Goal: Task Accomplishment & Management: Manage account settings

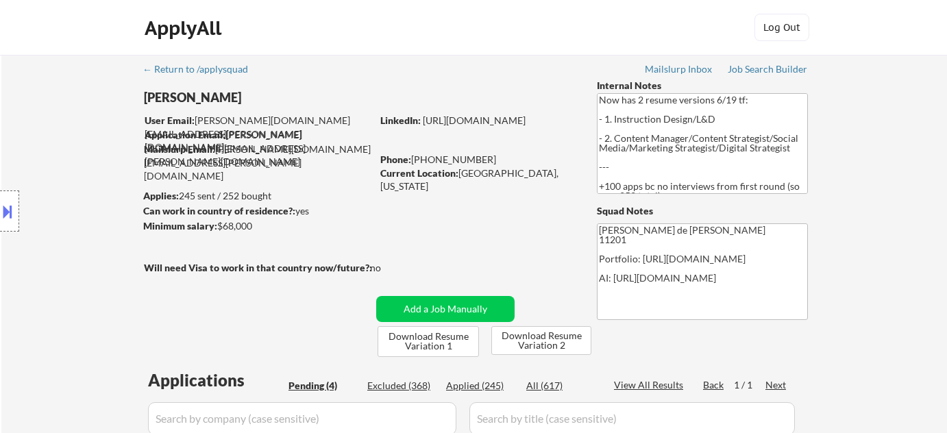
select select ""pending""
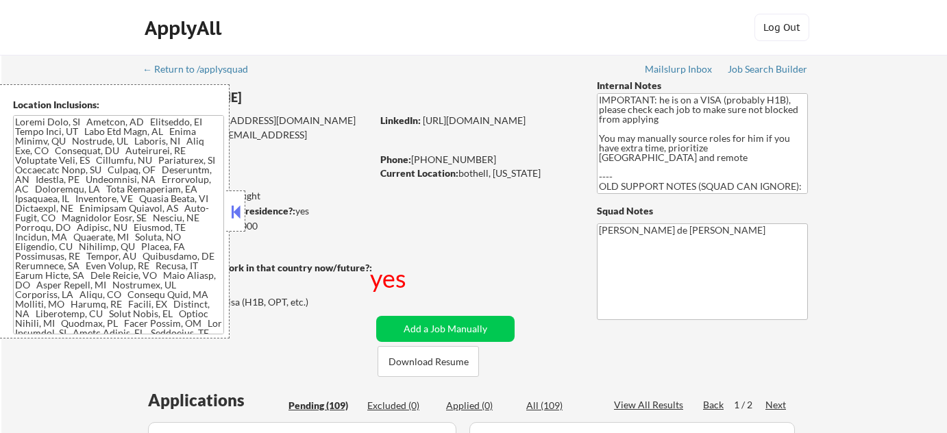
select select ""pending""
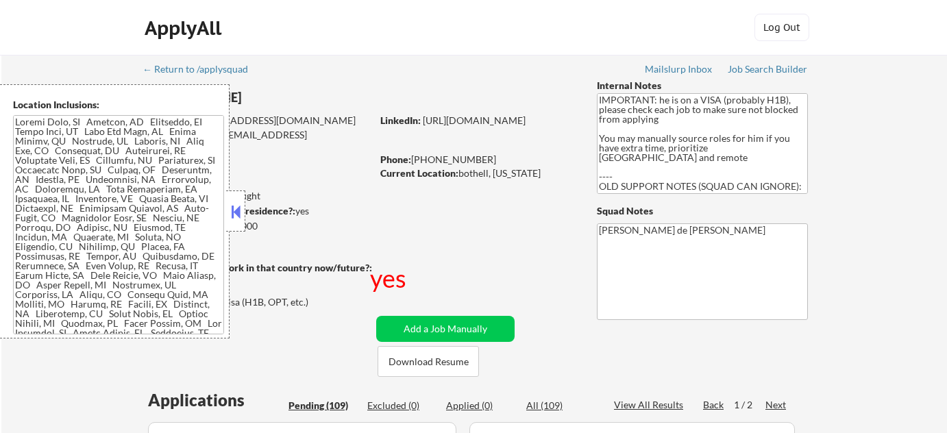
select select ""pending""
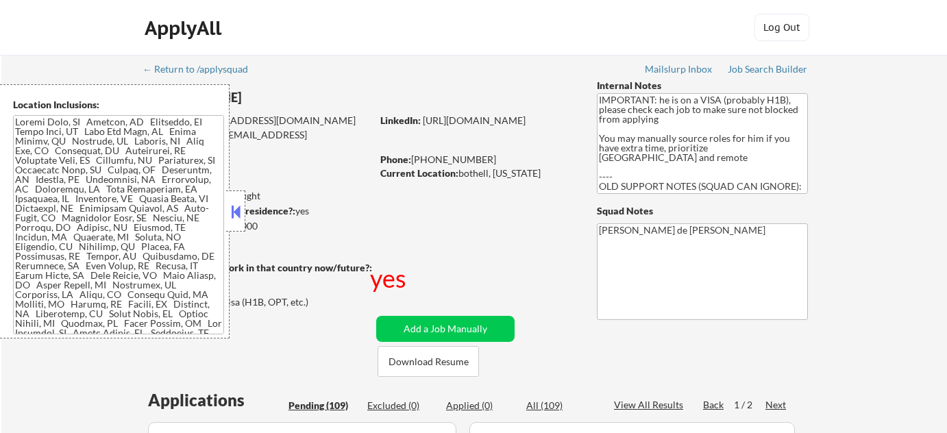
select select ""pending""
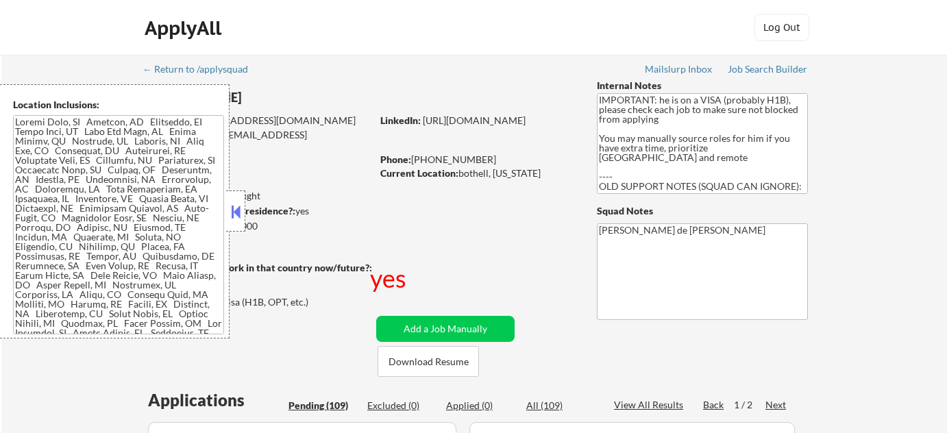
select select ""pending""
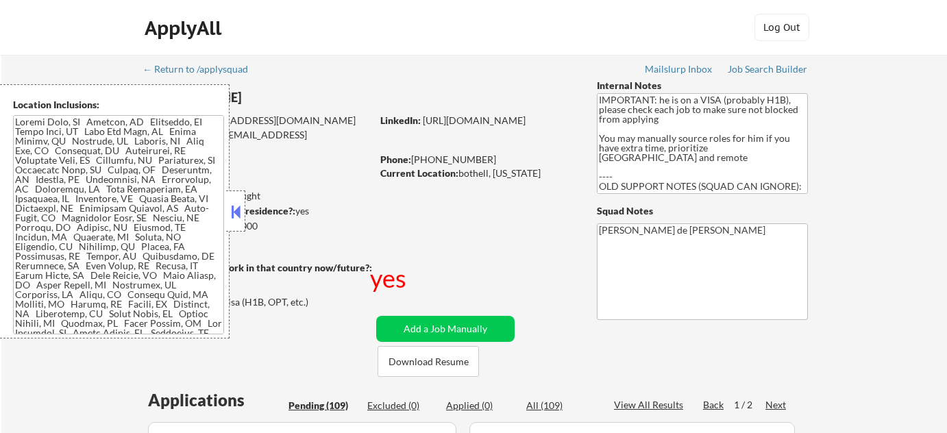
select select ""pending""
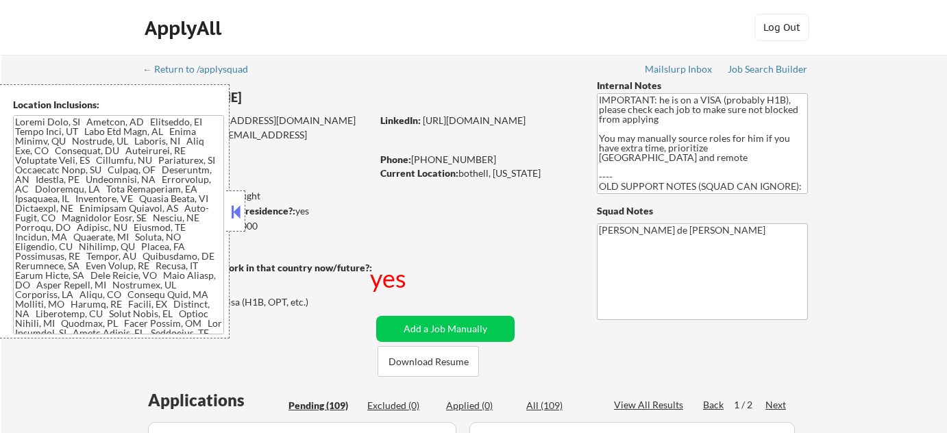
select select ""pending""
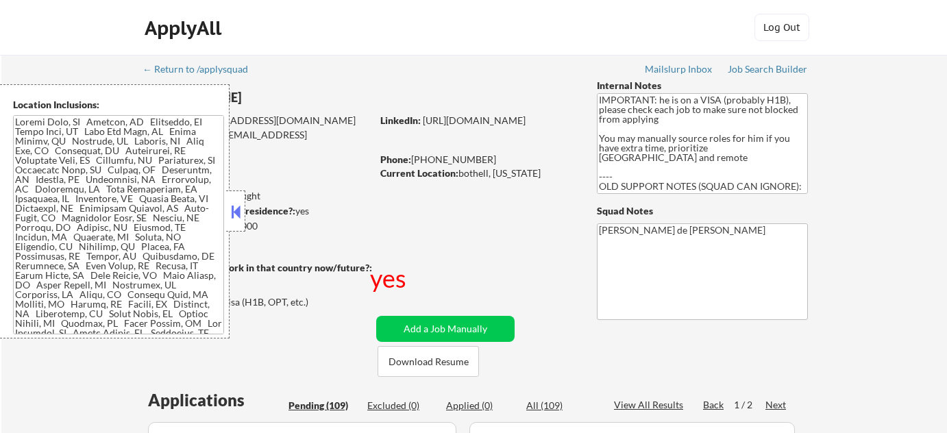
select select ""pending""
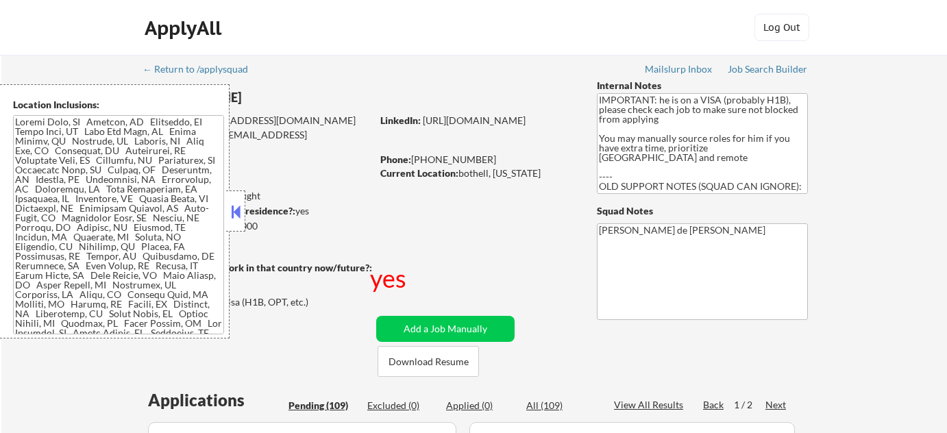
select select ""pending""
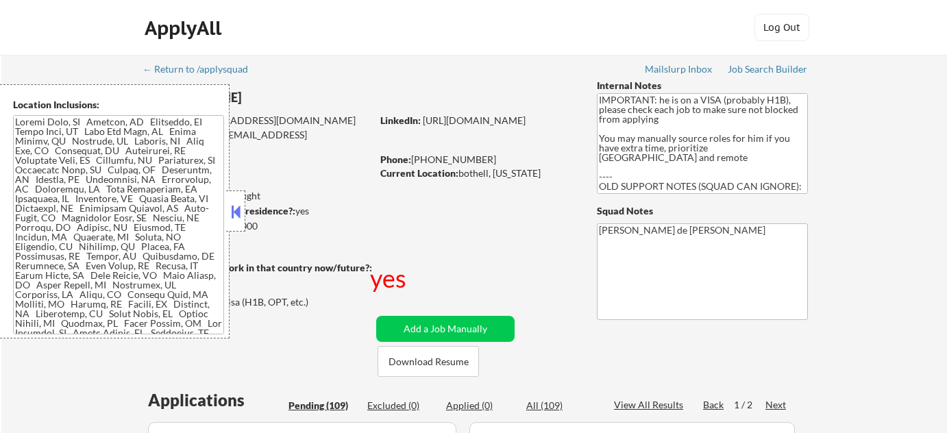
select select ""pending""
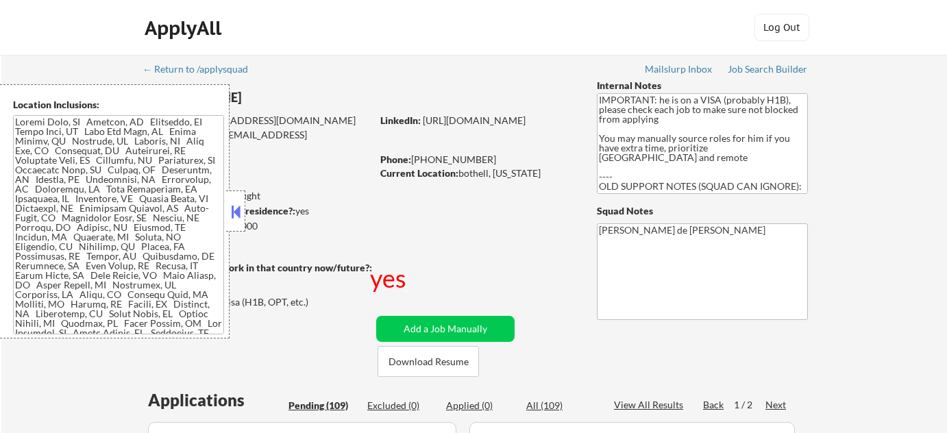
select select ""pending""
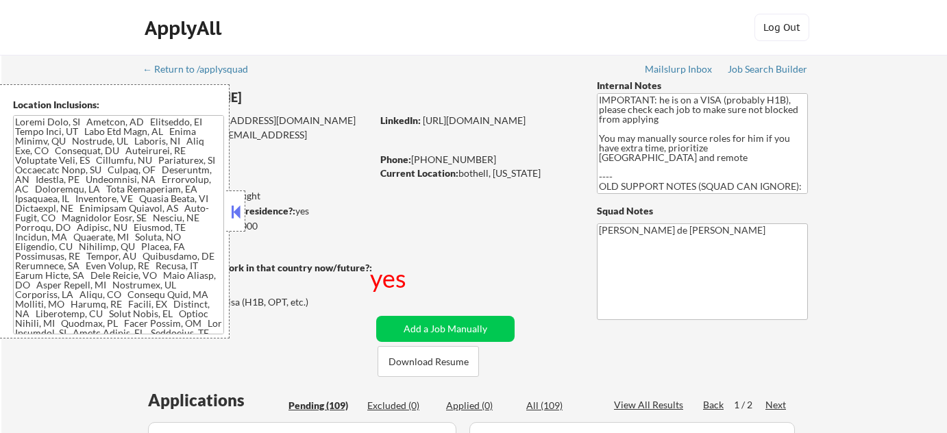
select select ""pending""
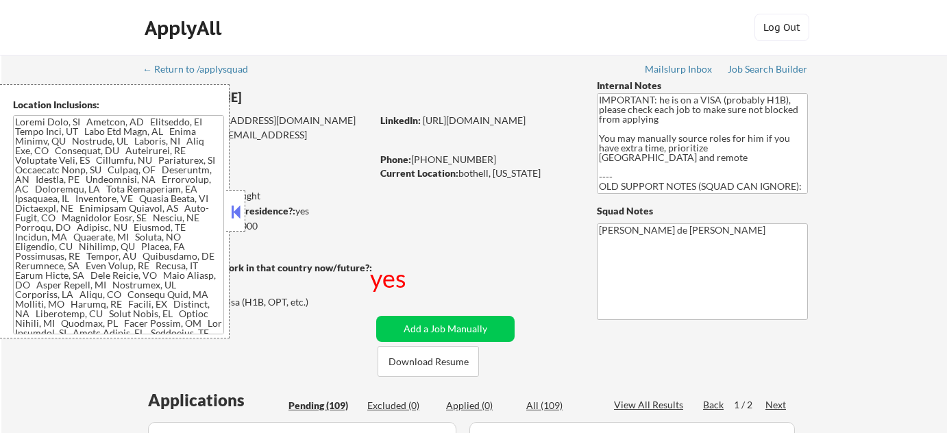
select select ""pending""
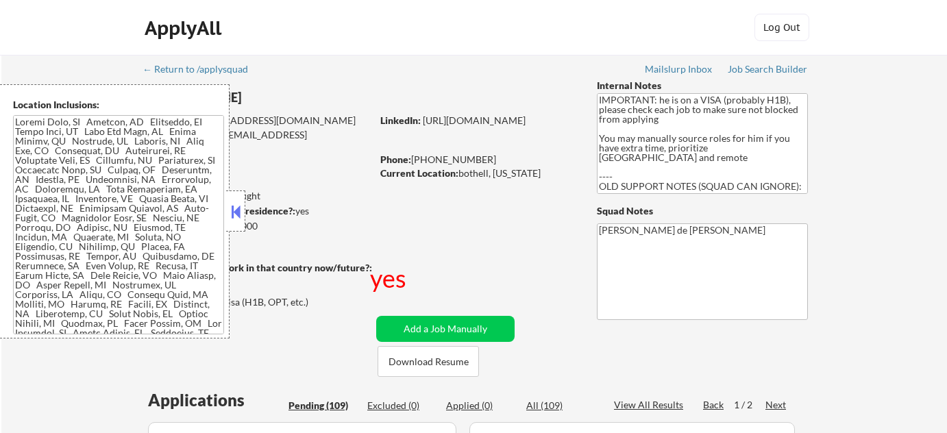
select select ""pending""
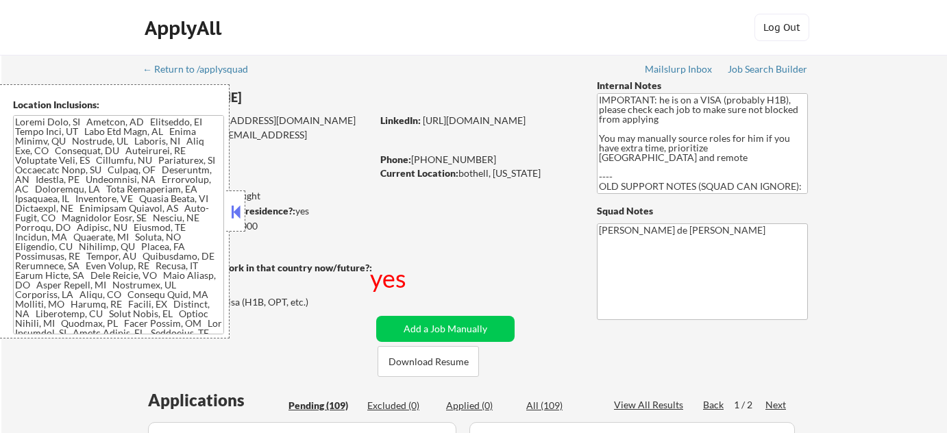
select select ""pending""
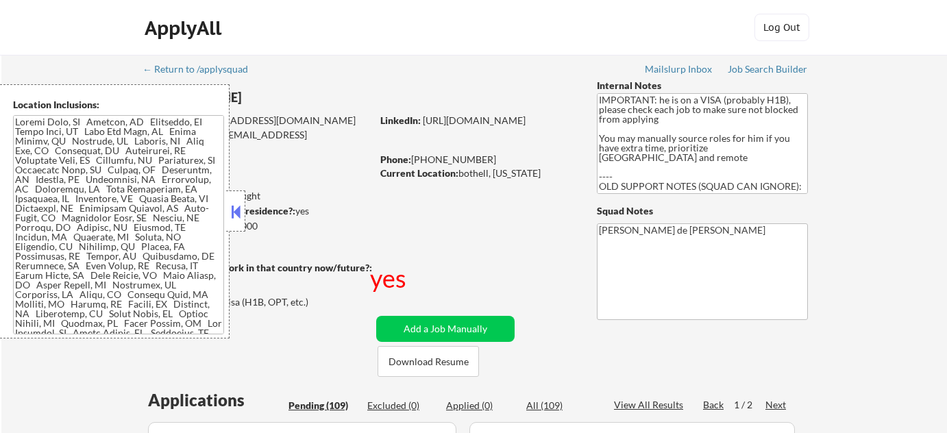
select select ""pending""
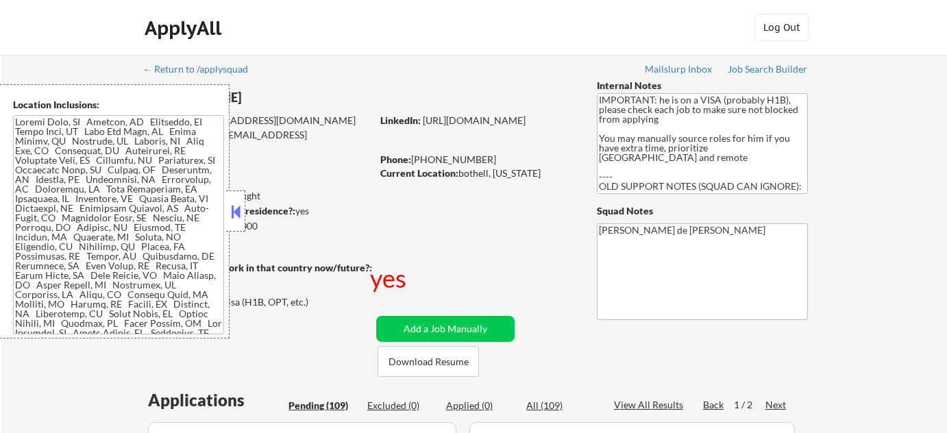
select select ""pending""
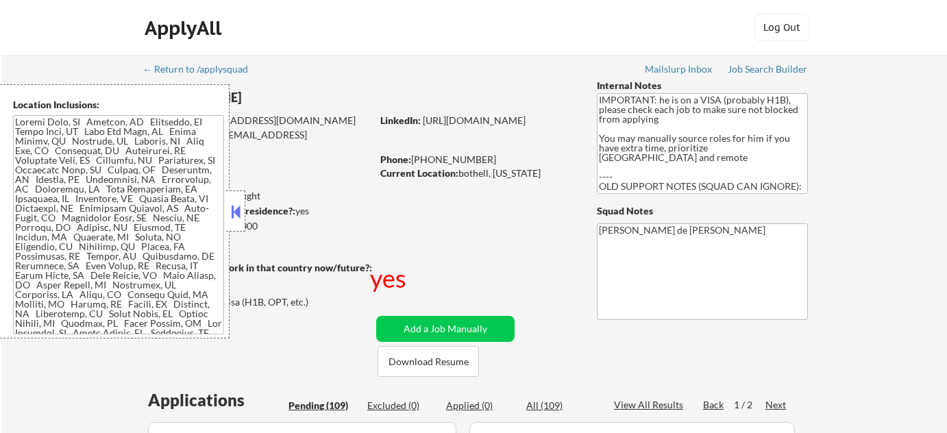
select select ""pending""
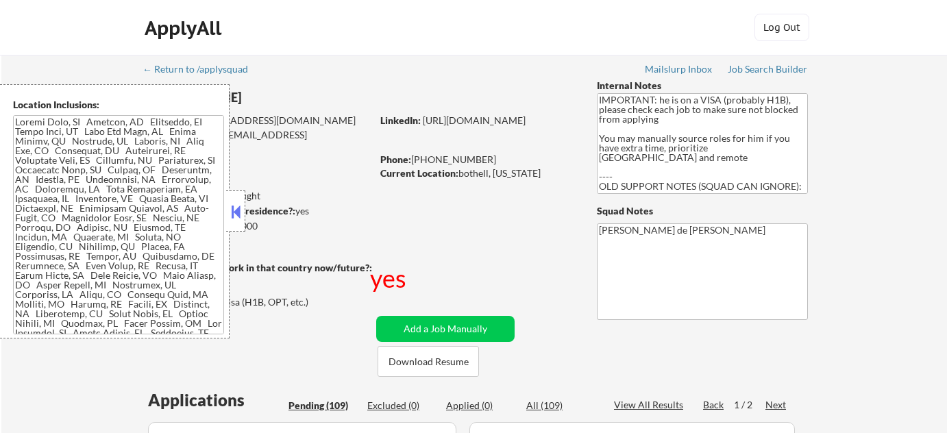
select select ""pending""
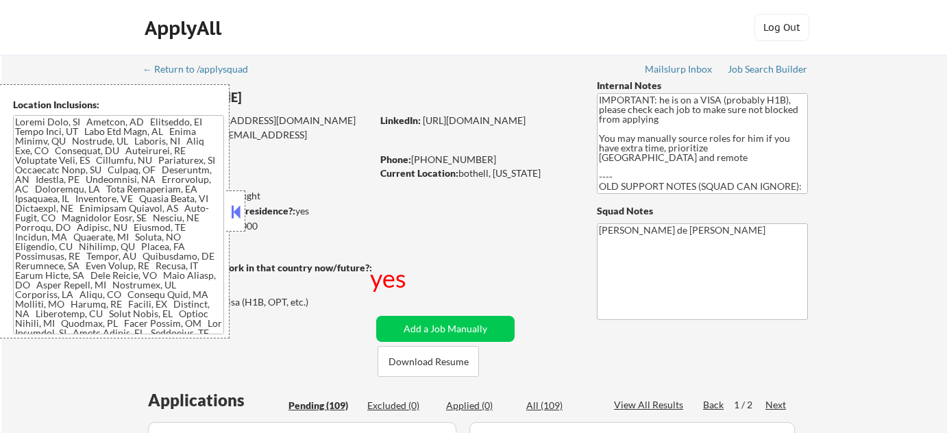
select select ""pending""
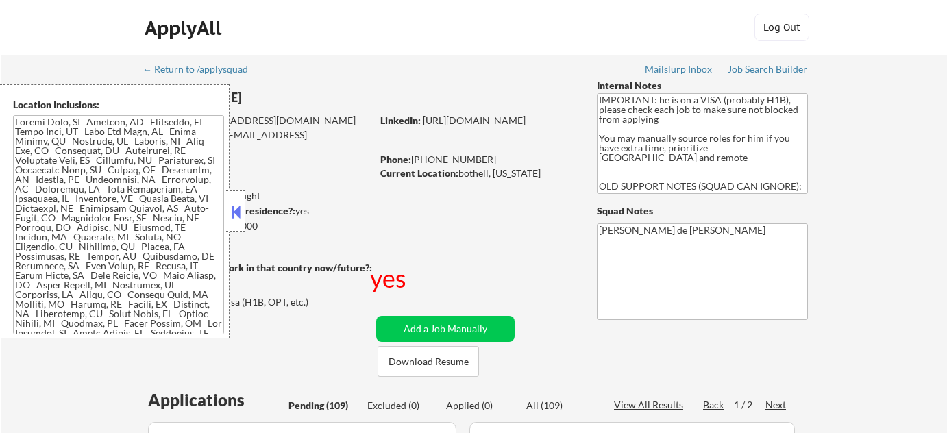
select select ""pending""
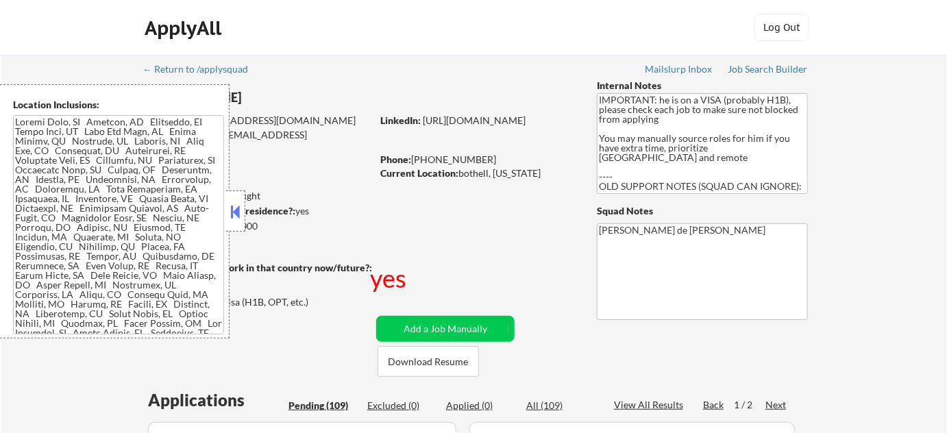
click at [234, 219] on button at bounding box center [235, 211] width 15 height 21
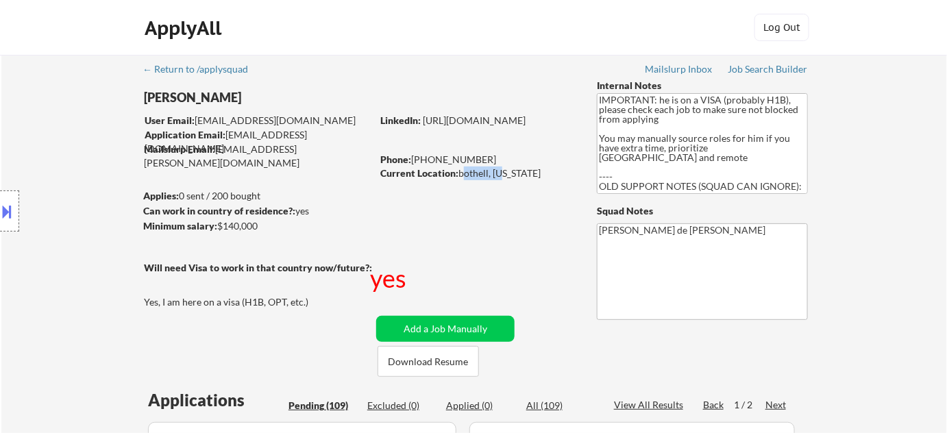
drag, startPoint x: 461, startPoint y: 173, endPoint x: 498, endPoint y: 180, distance: 37.8
click at [498, 180] on div "Current Location: bothell, Washington" at bounding box center [477, 174] width 194 height 14
click at [458, 171] on div "Current Location: bothell, Washington" at bounding box center [477, 174] width 194 height 14
click at [7, 214] on button at bounding box center [7, 211] width 15 height 23
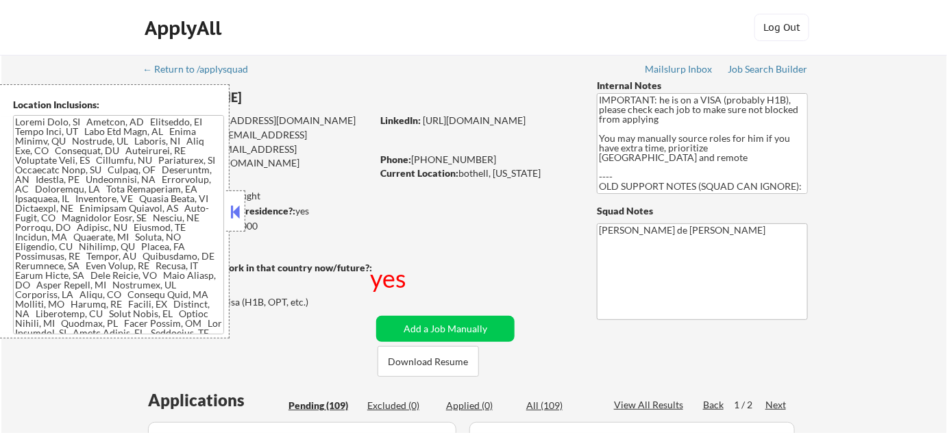
click at [72, 197] on textarea at bounding box center [118, 224] width 211 height 219
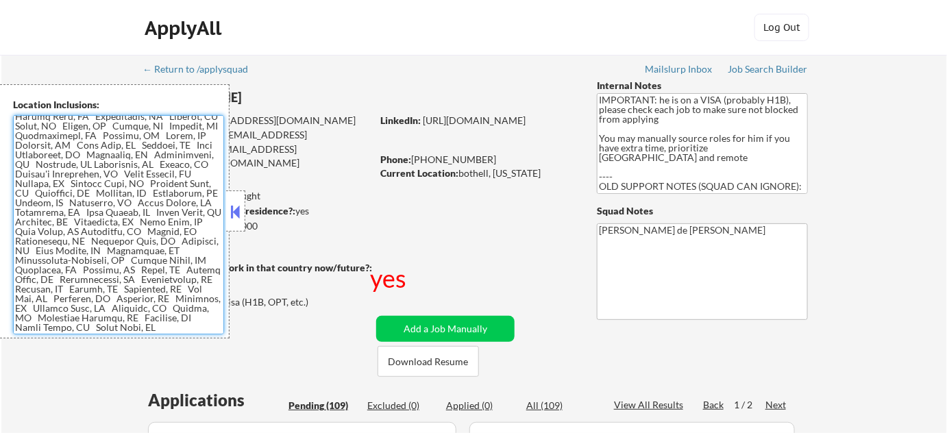
scroll to position [1281, 0]
click at [170, 232] on textarea at bounding box center [118, 224] width 211 height 219
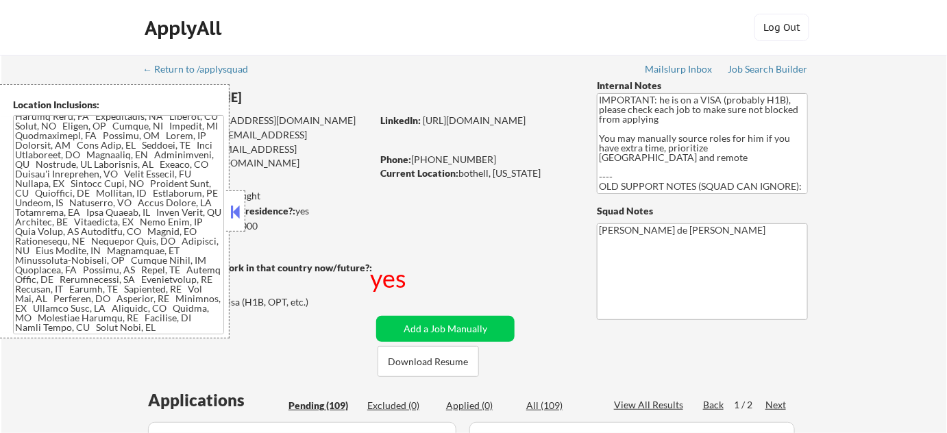
type textarea "Jersey City, NJ Hoboken, NJ Weehawken, NJ Union City, NJ West New York, NJ Nort…"
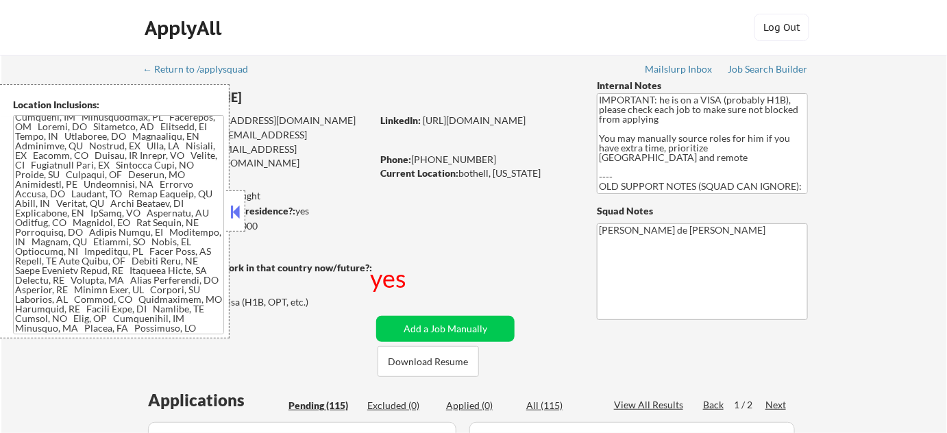
select select ""pending""
type textarea "Flor de Mae 19324 35th Drive Southeast, UNIT E, Bothell 98012"
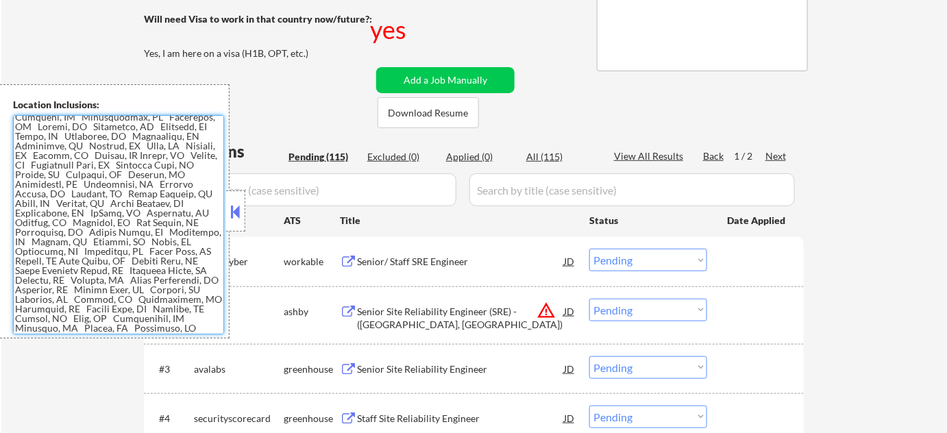
scroll to position [498, 0]
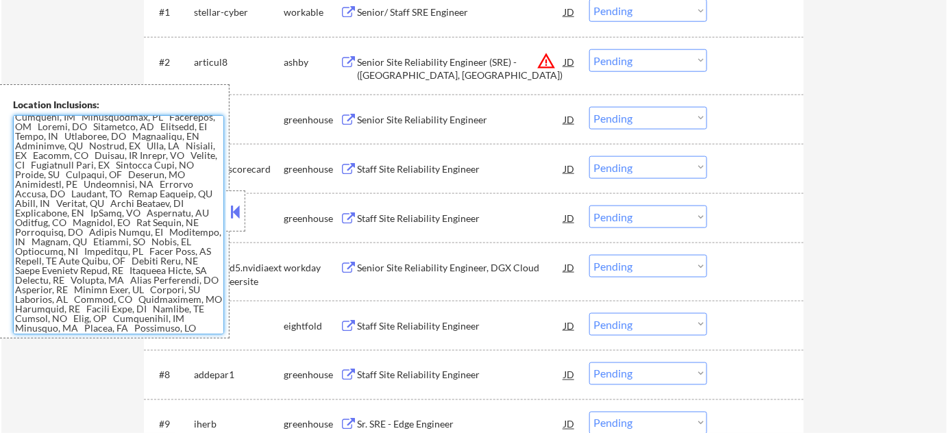
click at [235, 213] on button at bounding box center [235, 211] width 15 height 21
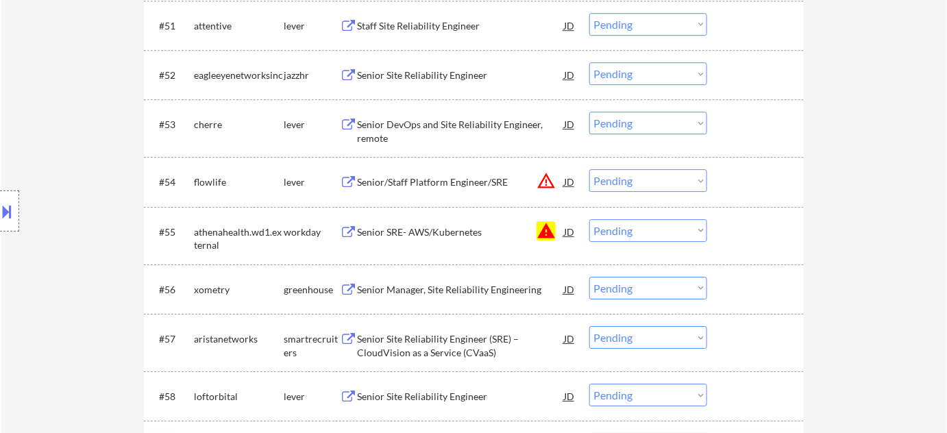
scroll to position [3177, 0]
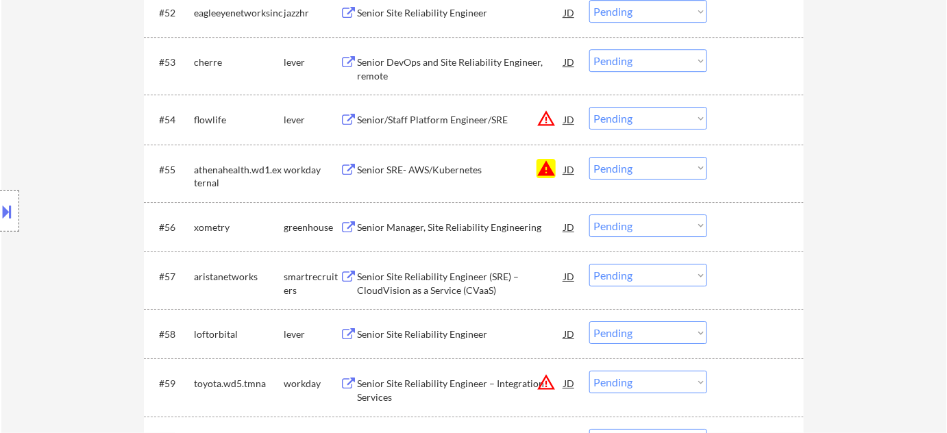
click at [632, 170] on select "Choose an option... Pending Applied Excluded (Questions) Excluded (Expired) Exc…" at bounding box center [648, 168] width 118 height 23
click at [589, 157] on select "Choose an option... Pending Applied Excluded (Questions) Excluded (Expired) Exc…" at bounding box center [648, 168] width 118 height 23
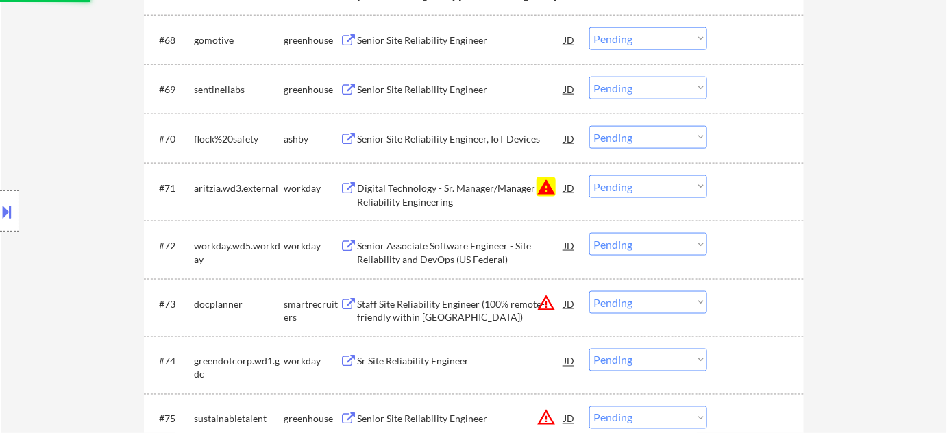
scroll to position [4050, 0]
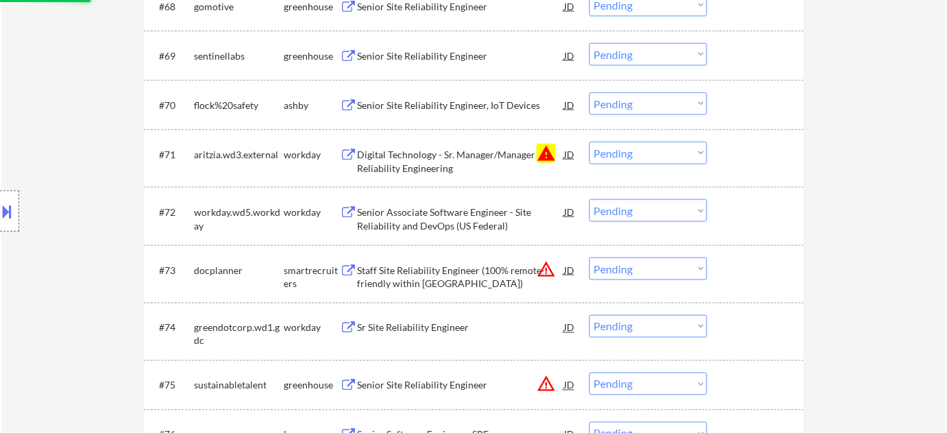
select select ""pending""
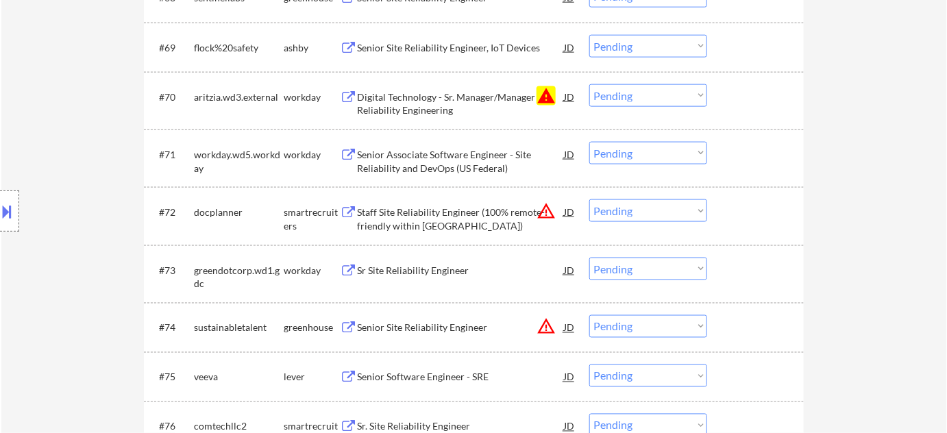
click at [539, 97] on button "warning" at bounding box center [546, 95] width 19 height 19
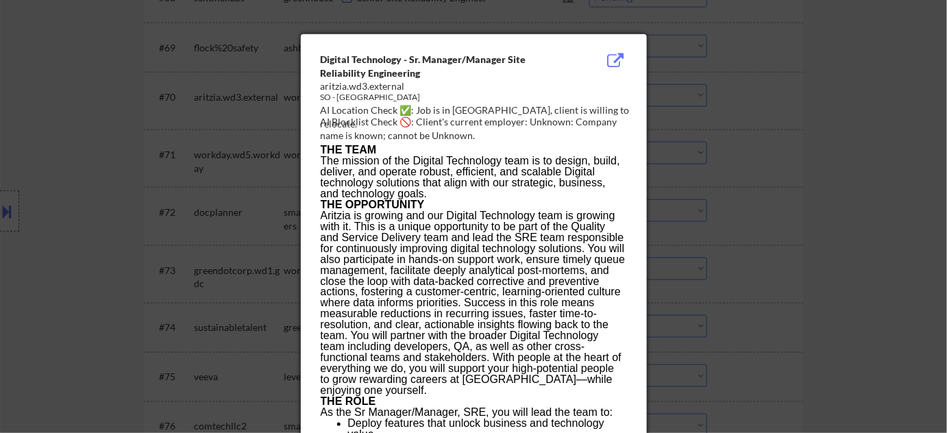
click at [761, 127] on div at bounding box center [473, 216] width 947 height 433
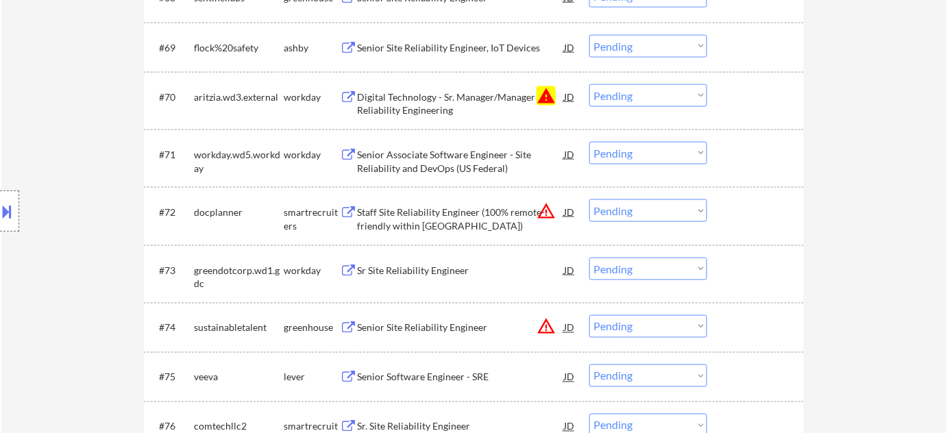
click at [632, 99] on select "Choose an option... Pending Applied Excluded (Questions) Excluded (Expired) Exc…" at bounding box center [648, 95] width 118 height 23
click at [589, 84] on select "Choose an option... Pending Applied Excluded (Questions) Excluded (Expired) Exc…" at bounding box center [648, 95] width 118 height 23
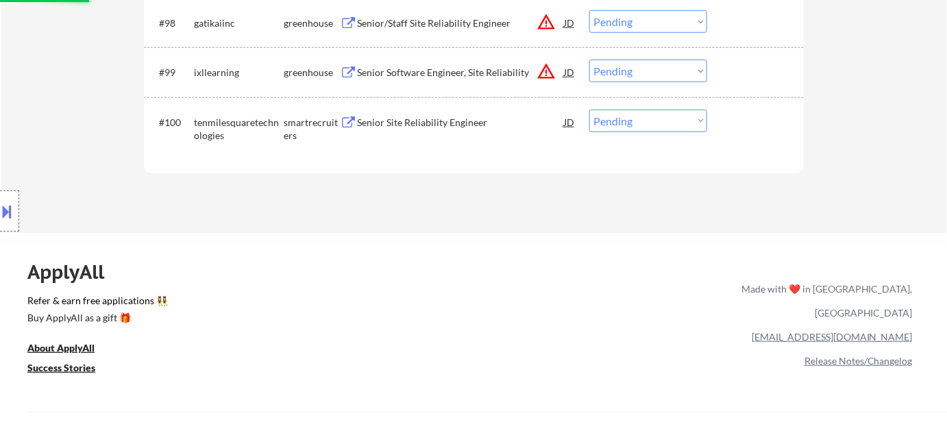
scroll to position [5607, 0]
select select ""pending""
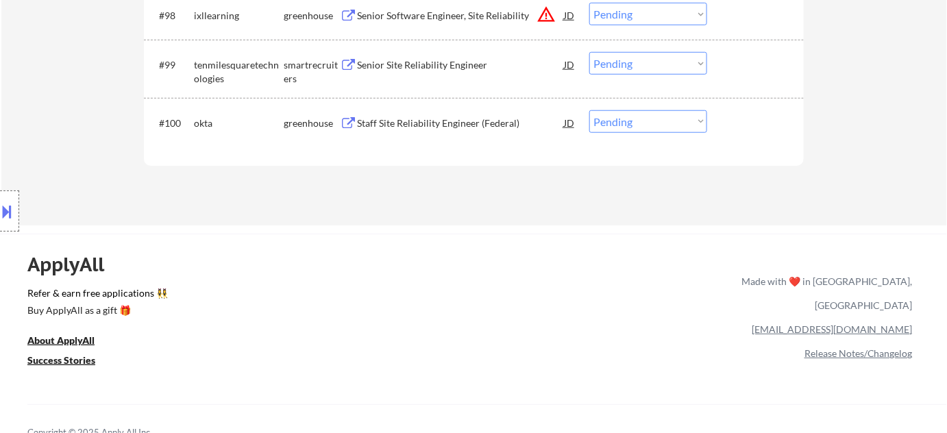
click at [426, 67] on div "Senior Site Reliability Engineer" at bounding box center [460, 65] width 207 height 14
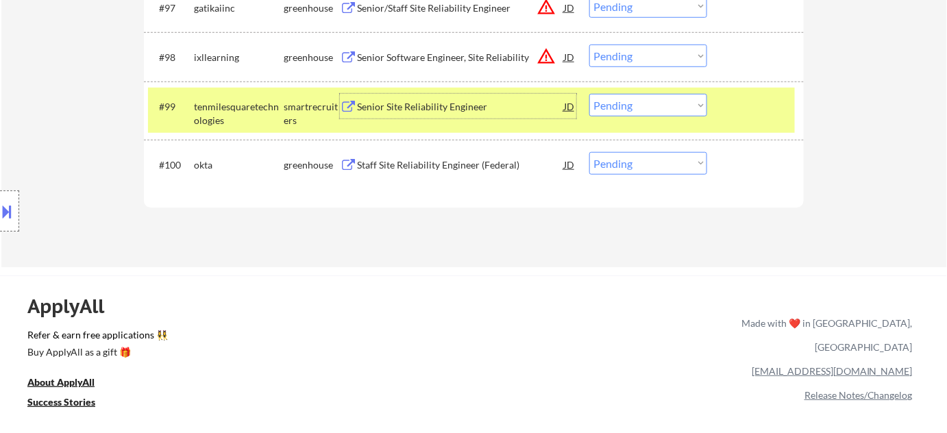
scroll to position [5544, 0]
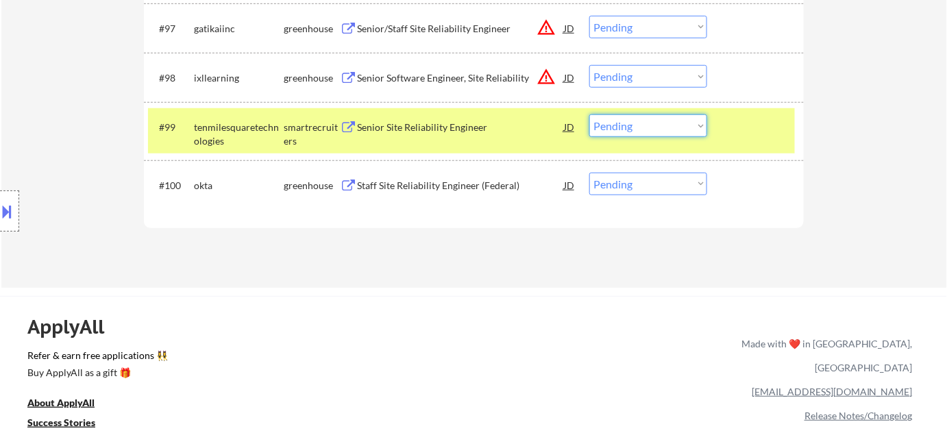
click at [612, 132] on select "Choose an option... Pending Applied Excluded (Questions) Excluded (Expired) Exc…" at bounding box center [648, 125] width 118 height 23
click at [589, 114] on select "Choose an option... Pending Applied Excluded (Questions) Excluded (Expired) Exc…" at bounding box center [648, 125] width 118 height 23
select select ""pending""
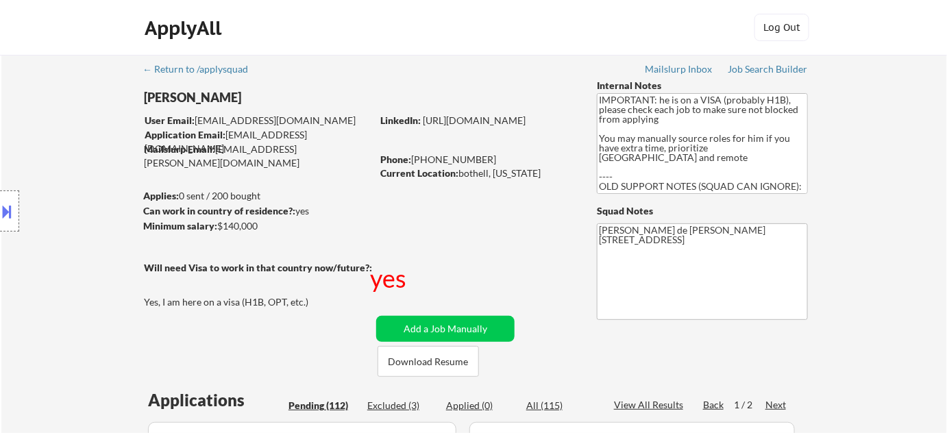
scroll to position [373, 0]
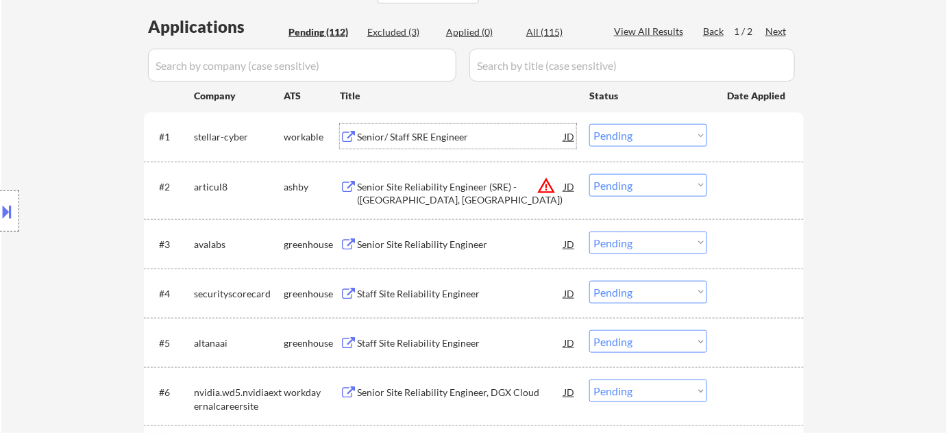
click at [406, 139] on div "Senior/ Staff SRE Engineer" at bounding box center [460, 137] width 207 height 14
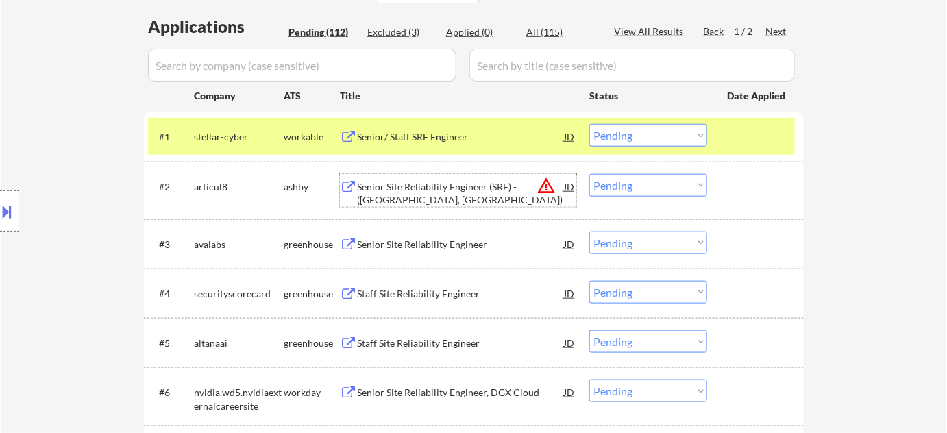
click at [458, 187] on div "Senior Site Reliability Engineer (SRE) - (Dublin, CA)" at bounding box center [460, 193] width 207 height 27
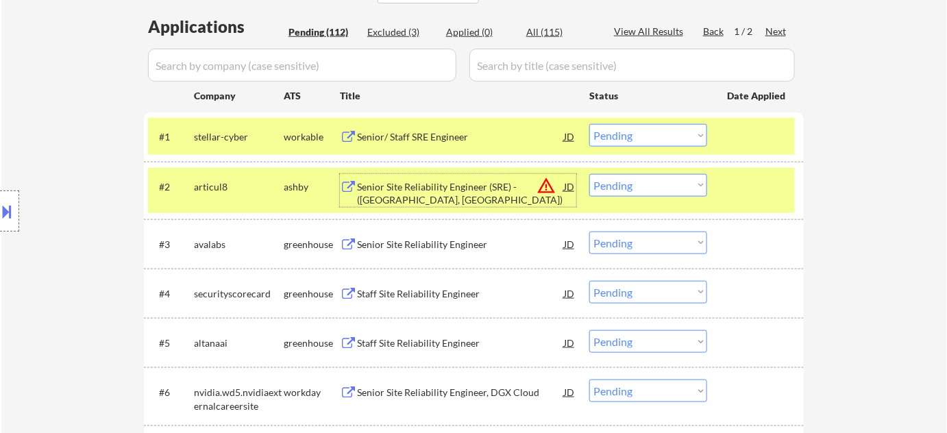
click at [635, 185] on select "Choose an option... Pending Applied Excluded (Questions) Excluded (Expired) Exc…" at bounding box center [648, 185] width 118 height 23
click at [589, 174] on select "Choose an option... Pending Applied Excluded (Questions) Excluded (Expired) Exc…" at bounding box center [648, 185] width 118 height 23
select select ""pending""
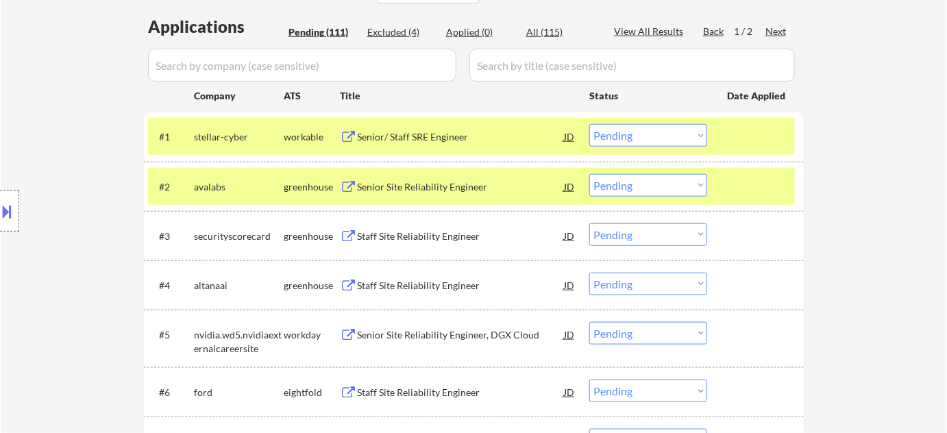
click at [438, 186] on div "Senior Site Reliability Engineer" at bounding box center [460, 187] width 207 height 14
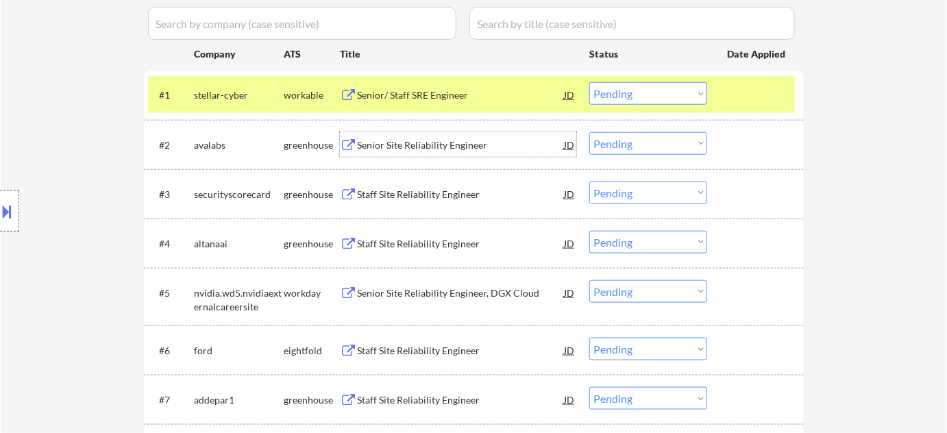
scroll to position [436, 0]
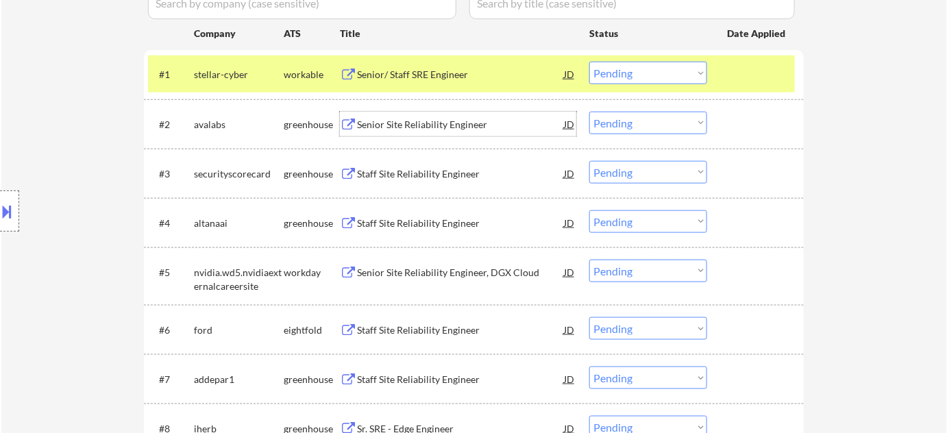
click at [442, 166] on div "Staff Site Reliability Engineer" at bounding box center [460, 173] width 207 height 25
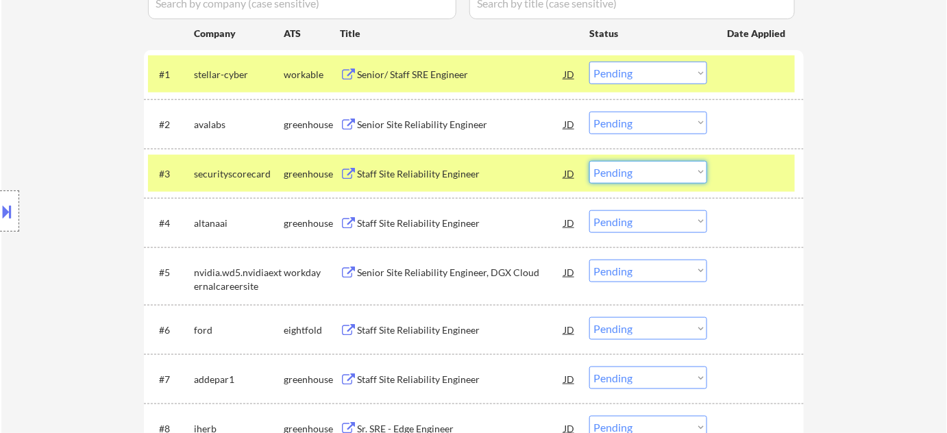
click at [638, 171] on select "Choose an option... Pending Applied Excluded (Questions) Excluded (Expired) Exc…" at bounding box center [648, 172] width 118 height 23
click at [589, 161] on select "Choose an option... Pending Applied Excluded (Questions) Excluded (Expired) Exc…" at bounding box center [648, 172] width 118 height 23
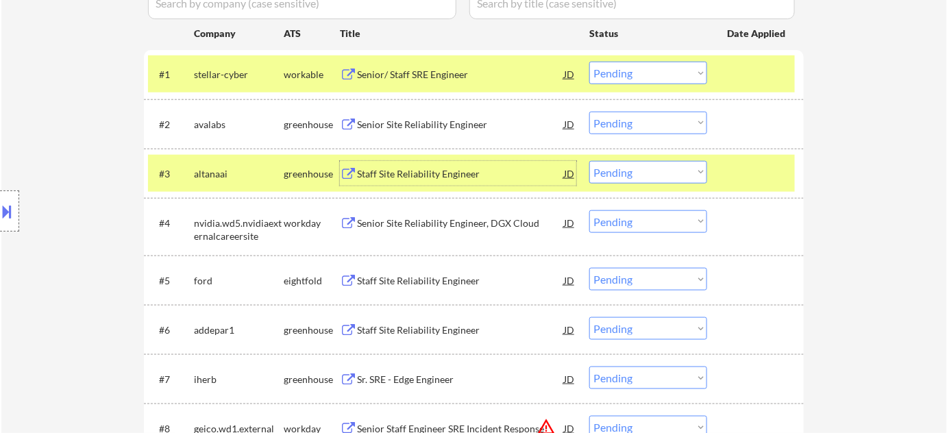
click at [442, 177] on div "Staff Site Reliability Engineer" at bounding box center [460, 174] width 207 height 14
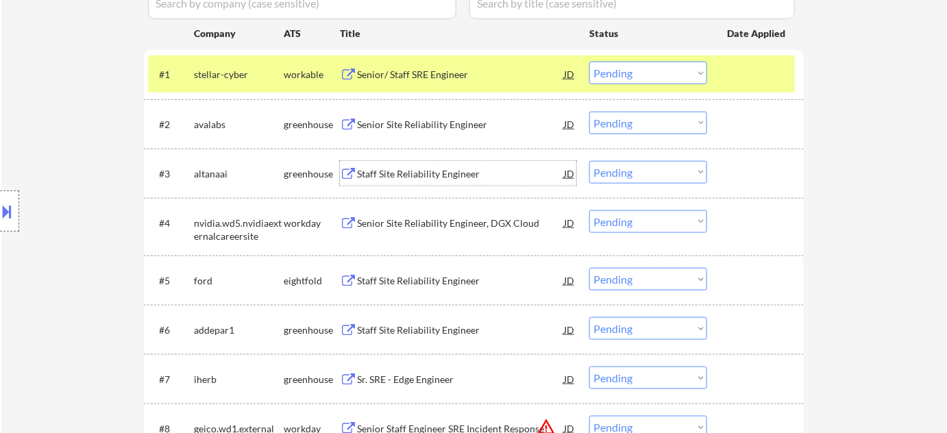
click at [624, 173] on select "Choose an option... Pending Applied Excluded (Questions) Excluded (Expired) Exc…" at bounding box center [648, 172] width 118 height 23
click at [589, 161] on select "Choose an option... Pending Applied Excluded (Questions) Excluded (Expired) Exc…" at bounding box center [648, 172] width 118 height 23
select select ""pending""
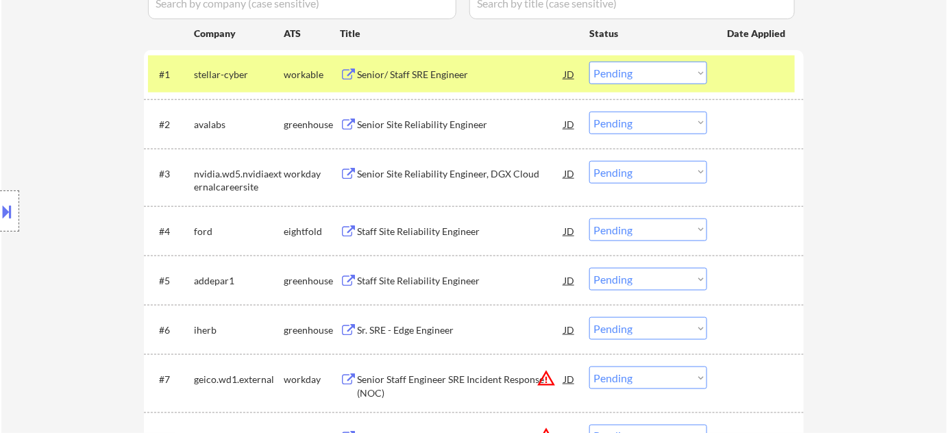
click at [426, 275] on div "Staff Site Reliability Engineer" at bounding box center [460, 281] width 207 height 14
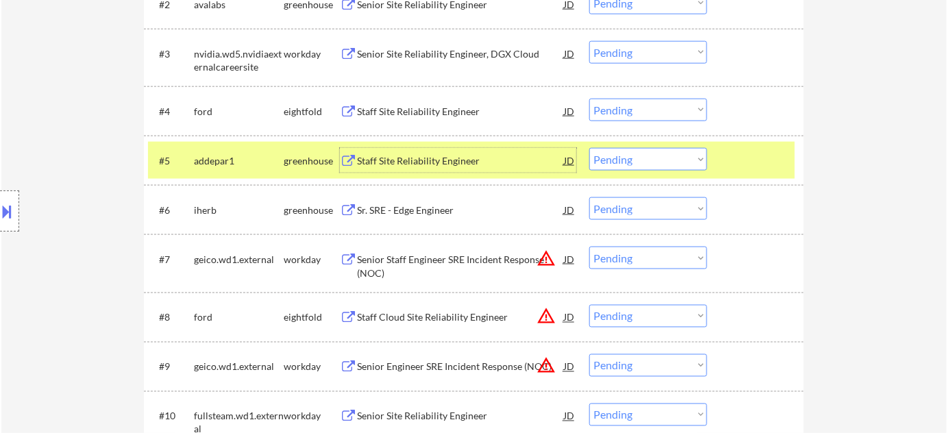
scroll to position [561, 0]
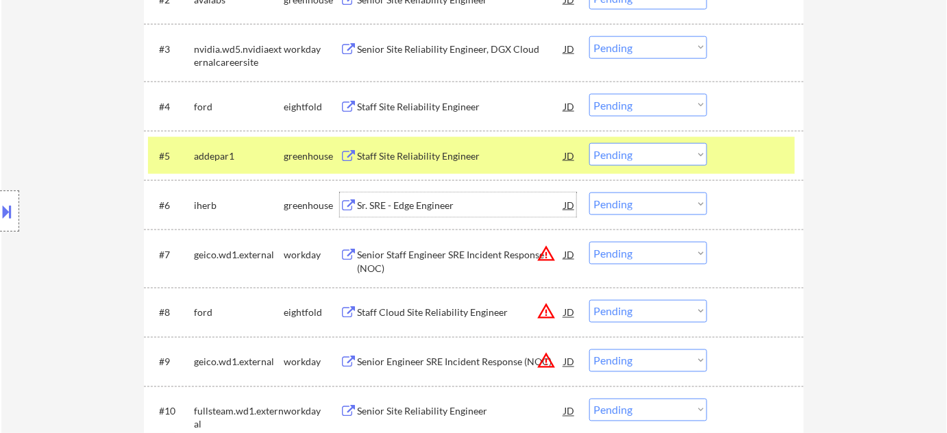
click at [403, 197] on div "Sr. SRE - Edge Engineer" at bounding box center [460, 205] width 207 height 25
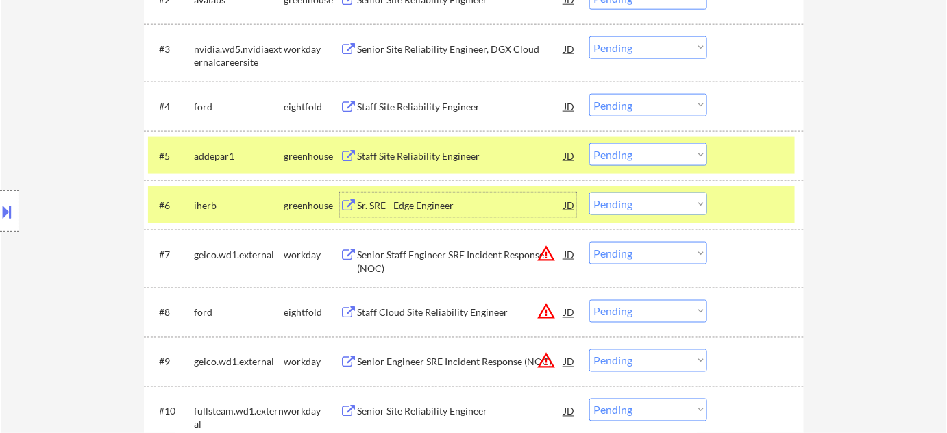
click at [632, 210] on select "Choose an option... Pending Applied Excluded (Questions) Excluded (Expired) Exc…" at bounding box center [648, 204] width 118 height 23
click at [589, 193] on select "Choose an option... Pending Applied Excluded (Questions) Excluded (Expired) Exc…" at bounding box center [648, 204] width 118 height 23
select select ""pending""
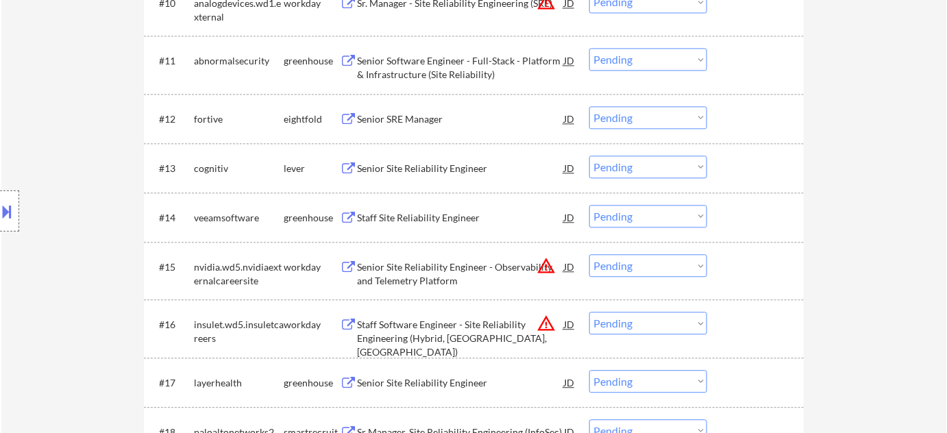
scroll to position [996, 0]
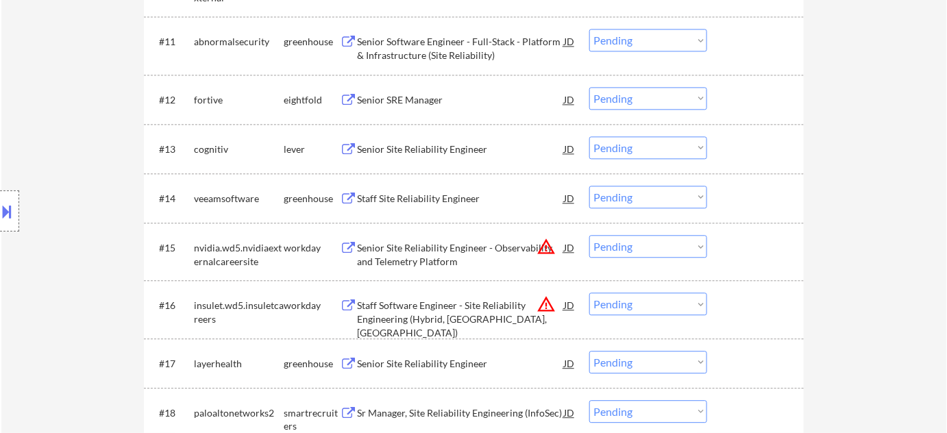
click at [463, 145] on div "Senior Site Reliability Engineer" at bounding box center [460, 150] width 207 height 14
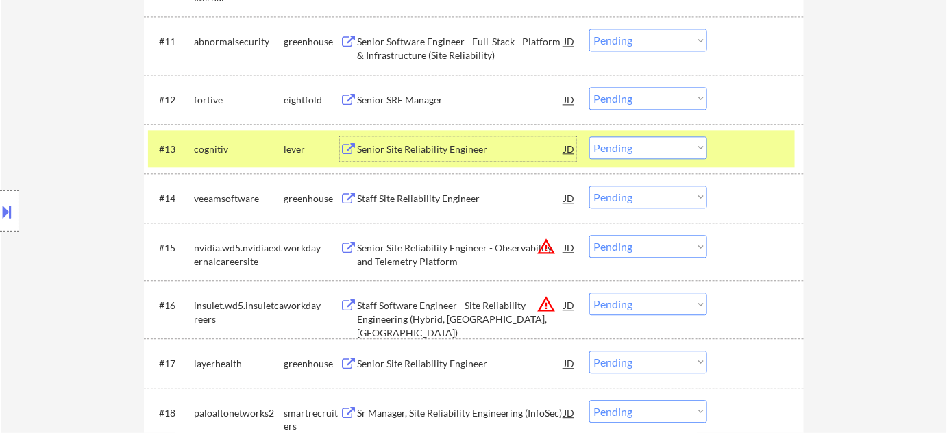
click at [3, 202] on button at bounding box center [7, 211] width 15 height 23
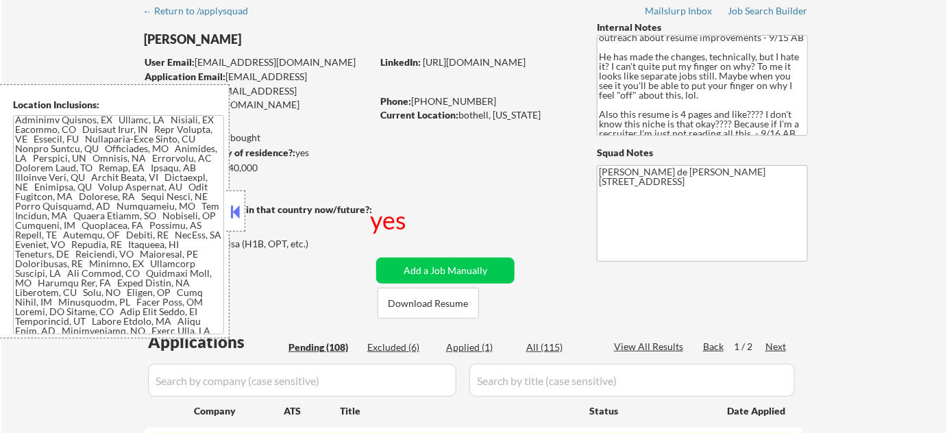
scroll to position [124, 0]
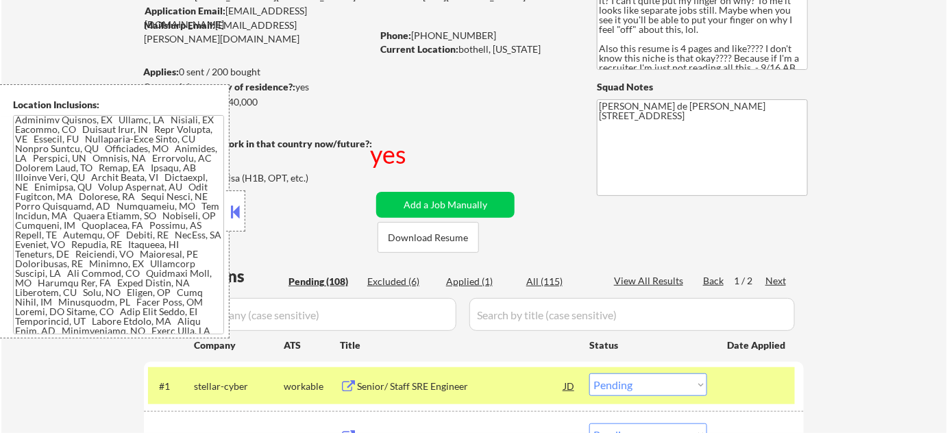
click at [245, 214] on div at bounding box center [235, 211] width 19 height 41
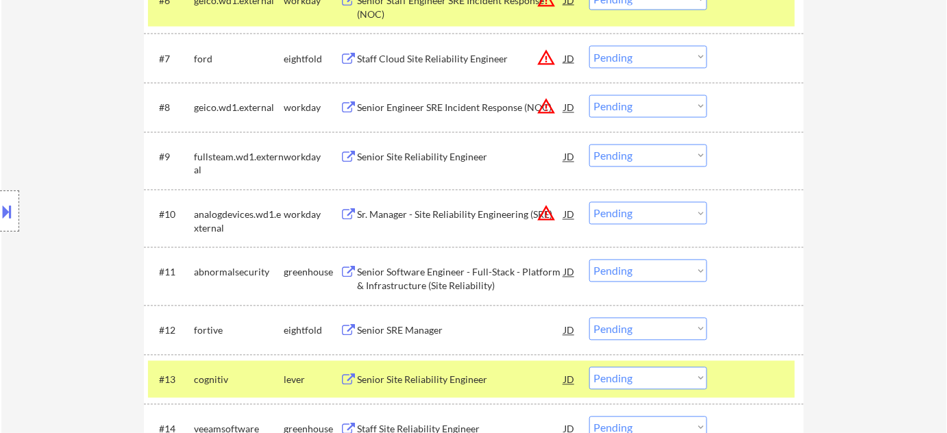
scroll to position [809, 0]
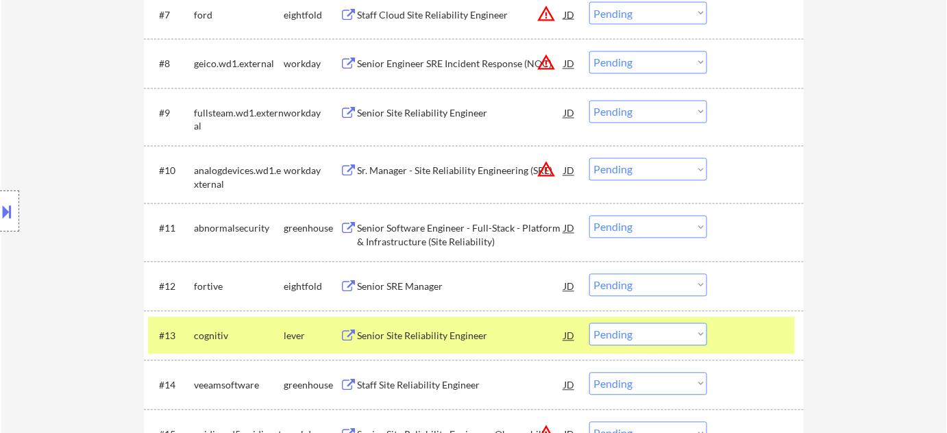
click at [628, 337] on select "Choose an option... Pending Applied Excluded (Questions) Excluded (Expired) Exc…" at bounding box center [648, 334] width 118 height 23
click at [589, 323] on select "Choose an option... Pending Applied Excluded (Questions) Excluded (Expired) Exc…" at bounding box center [648, 334] width 118 height 23
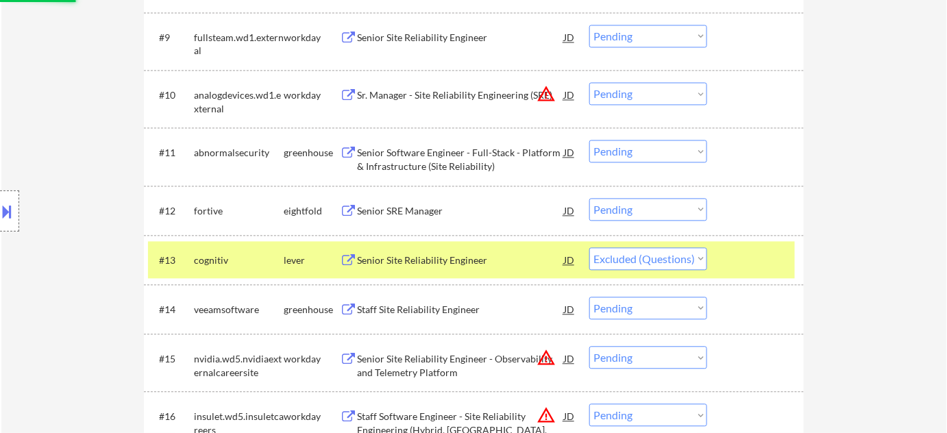
scroll to position [1059, 0]
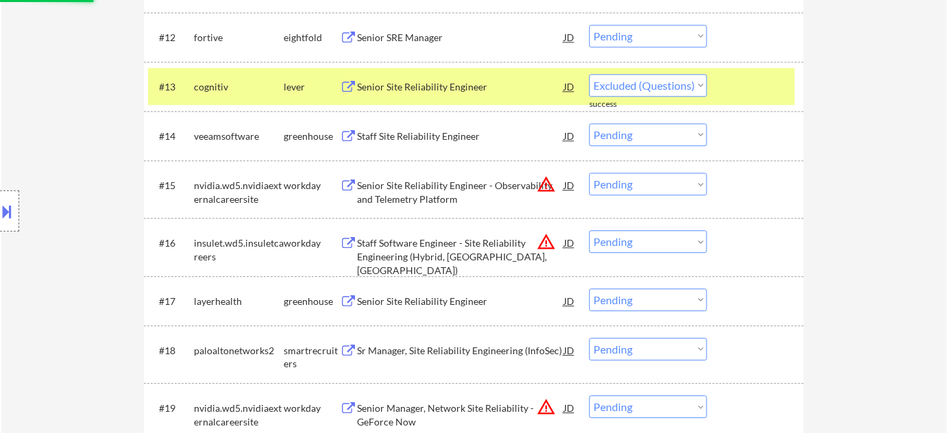
select select ""pending""
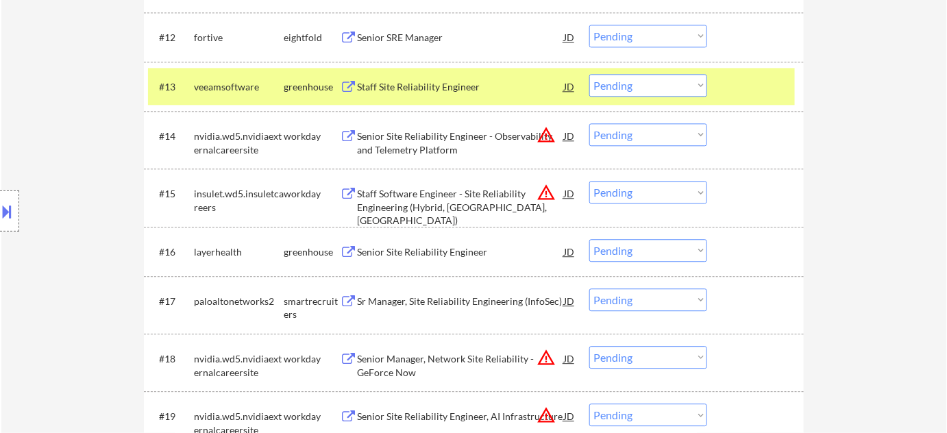
click at [442, 252] on div "Senior Site Reliability Engineer" at bounding box center [460, 252] width 207 height 14
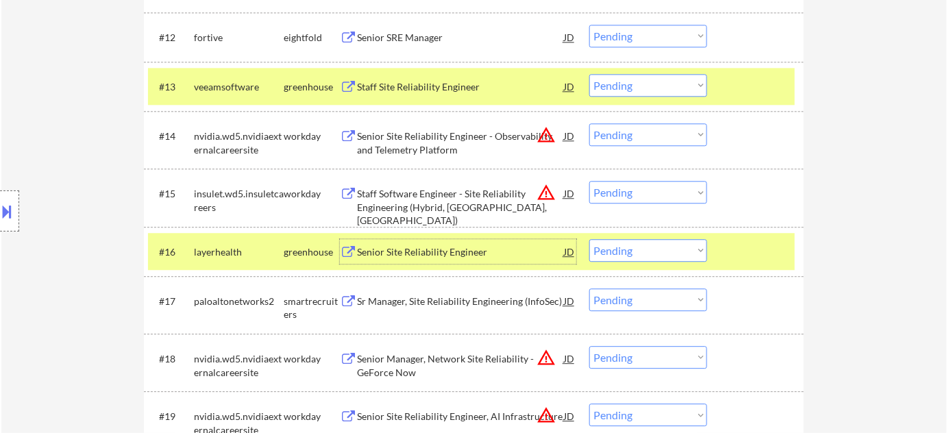
click at [1, 220] on button at bounding box center [7, 211] width 15 height 23
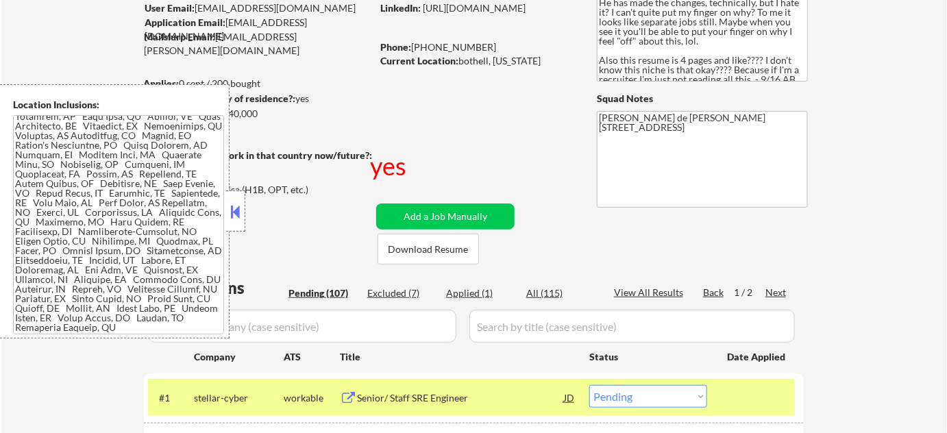
scroll to position [1249, 0]
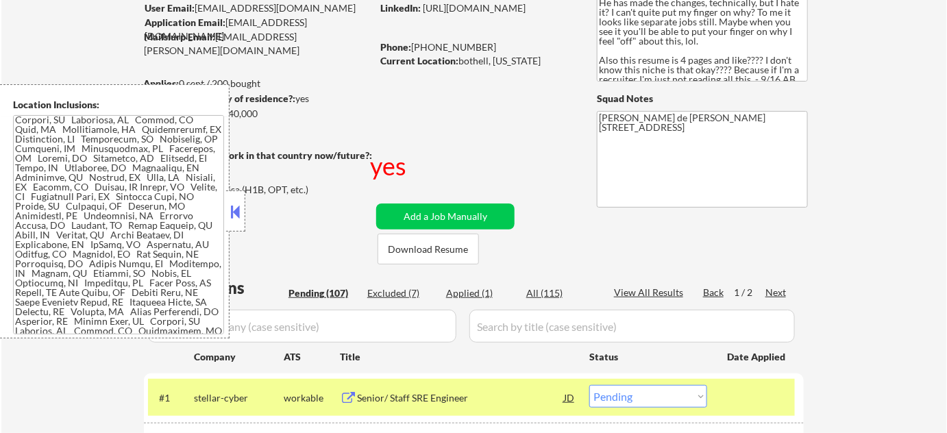
click at [234, 216] on button at bounding box center [235, 211] width 15 height 21
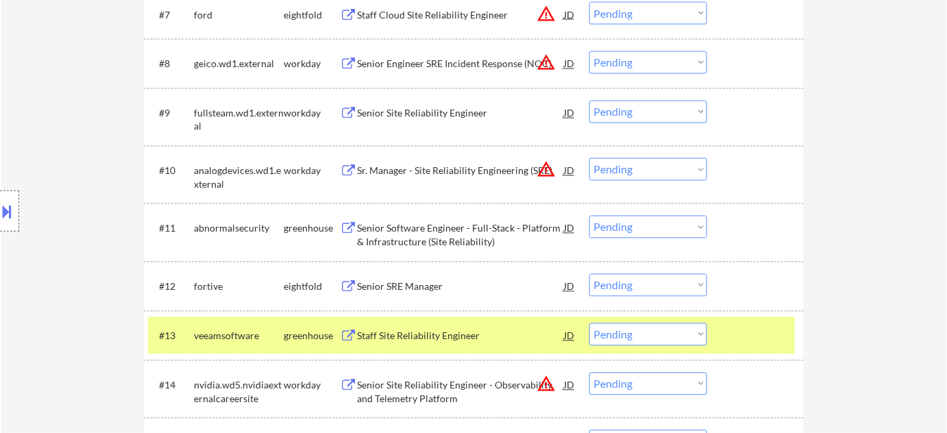
scroll to position [985, 0]
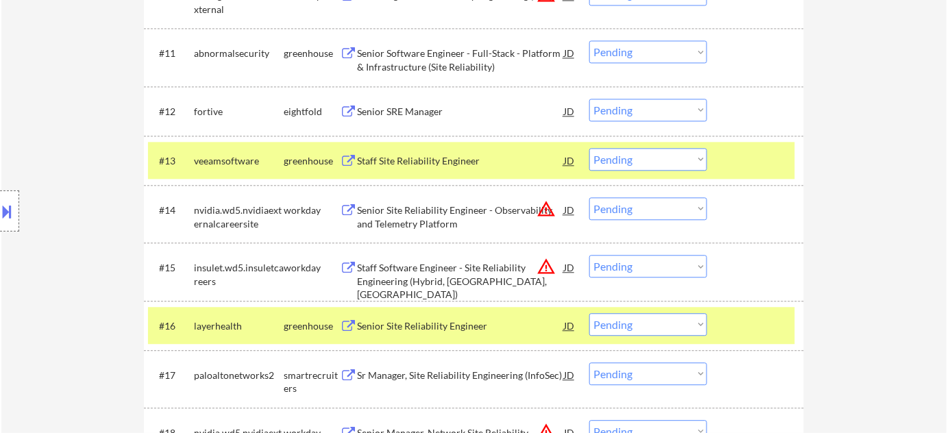
click at [654, 323] on select "Choose an option... Pending Applied Excluded (Questions) Excluded (Expired) Exc…" at bounding box center [648, 324] width 118 height 23
click at [589, 313] on select "Choose an option... Pending Applied Excluded (Questions) Excluded (Expired) Exc…" at bounding box center [648, 324] width 118 height 23
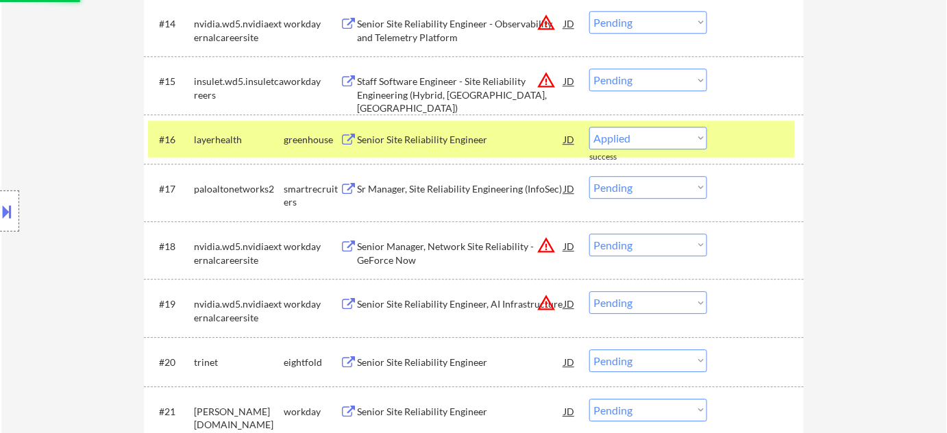
select select ""pending""
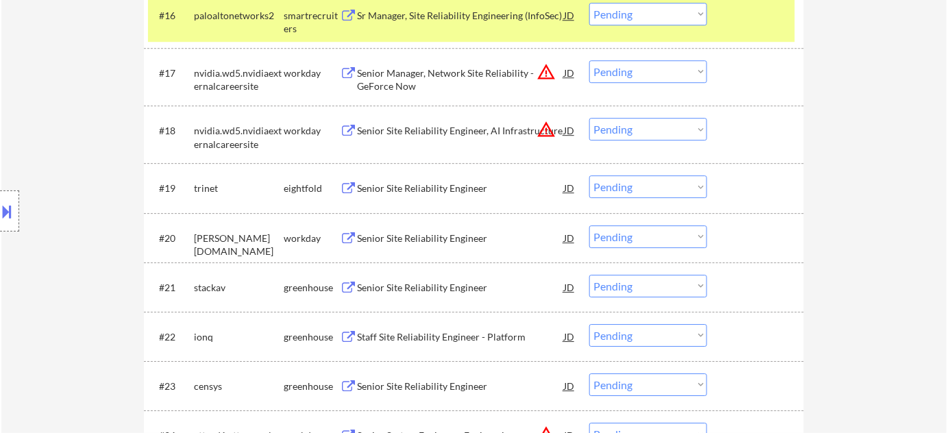
scroll to position [1296, 0]
click at [428, 281] on div "Senior Site Reliability Engineer" at bounding box center [460, 287] width 207 height 14
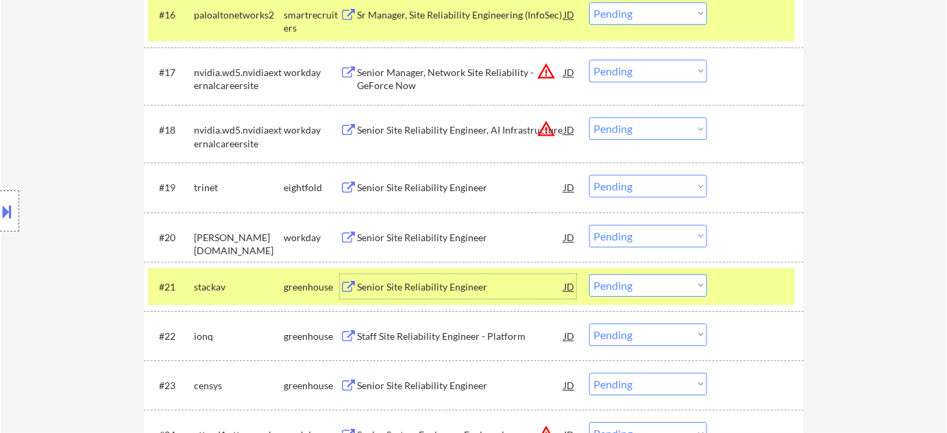
drag, startPoint x: 611, startPoint y: 290, endPoint x: 617, endPoint y: 274, distance: 16.9
click at [611, 290] on select "Choose an option... Pending Applied Excluded (Questions) Excluded (Expired) Exc…" at bounding box center [648, 285] width 118 height 23
click at [589, 274] on select "Choose an option... Pending Applied Excluded (Questions) Excluded (Expired) Exc…" at bounding box center [648, 285] width 118 height 23
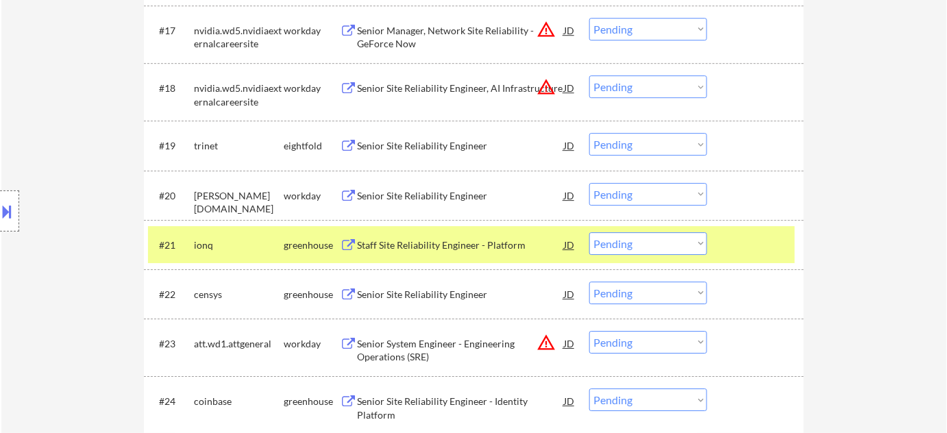
scroll to position [1358, 0]
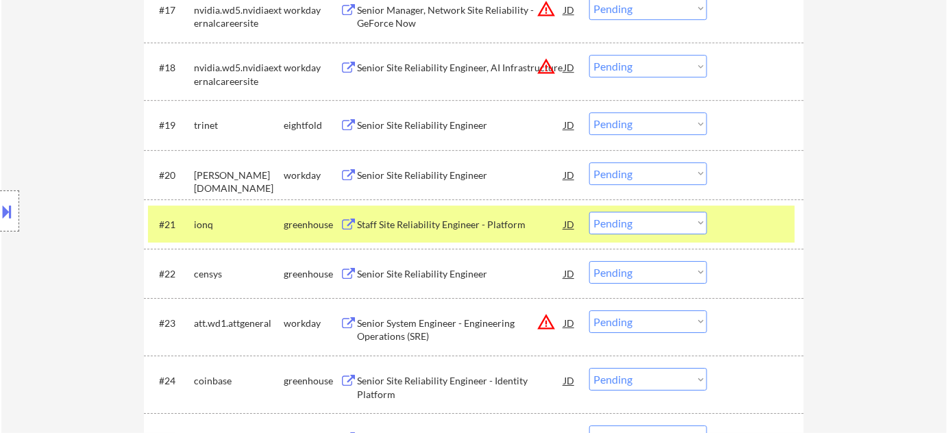
click at [417, 228] on div "Staff Site Reliability Engineer - Platform" at bounding box center [460, 225] width 207 height 14
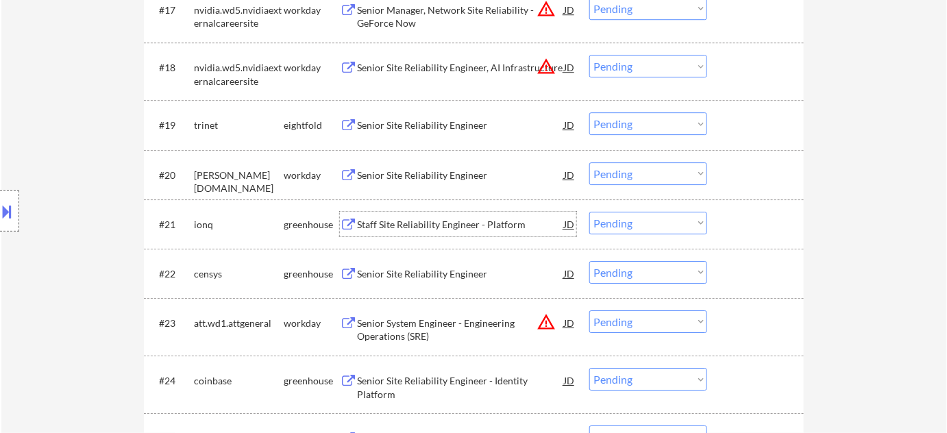
click at [634, 225] on select "Choose an option... Pending Applied Excluded (Questions) Excluded (Expired) Exc…" at bounding box center [648, 223] width 118 height 23
click at [589, 212] on select "Choose an option... Pending Applied Excluded (Questions) Excluded (Expired) Exc…" at bounding box center [648, 223] width 118 height 23
click at [439, 267] on div "Senior Site Reliability Engineer" at bounding box center [460, 274] width 207 height 14
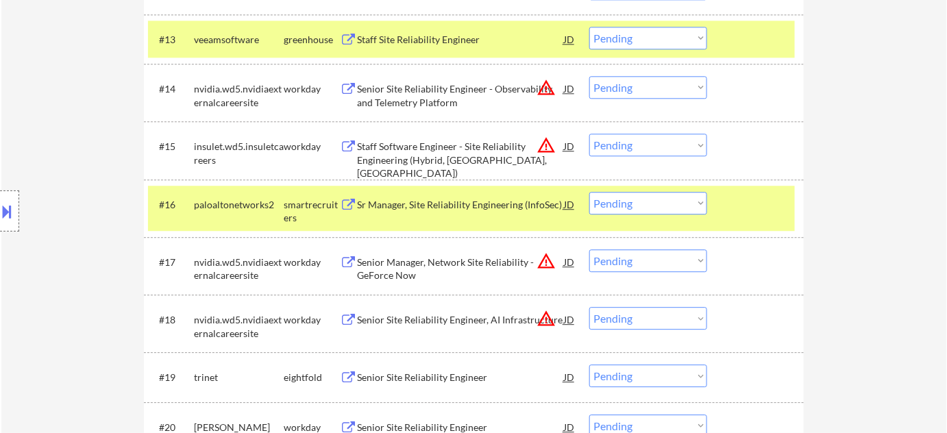
scroll to position [0, 0]
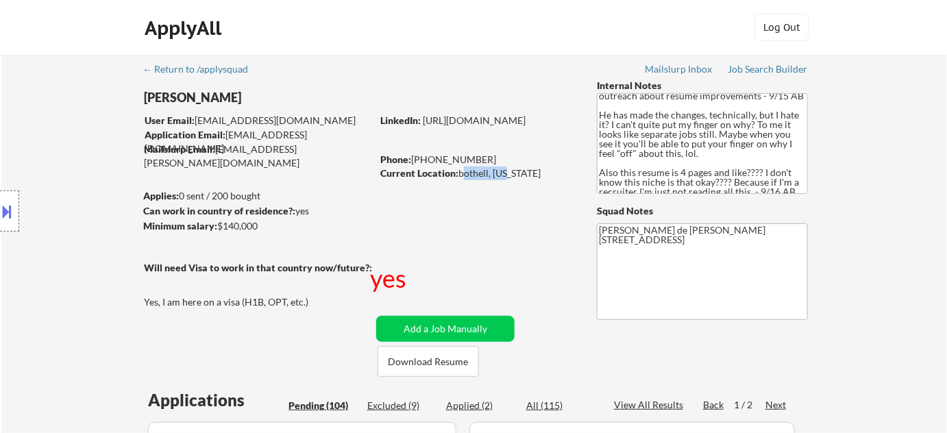
drag, startPoint x: 458, startPoint y: 174, endPoint x: 504, endPoint y: 175, distance: 45.9
click at [504, 175] on div "Current Location: bothell, Washington" at bounding box center [477, 174] width 194 height 14
copy div "bothell, Wa"
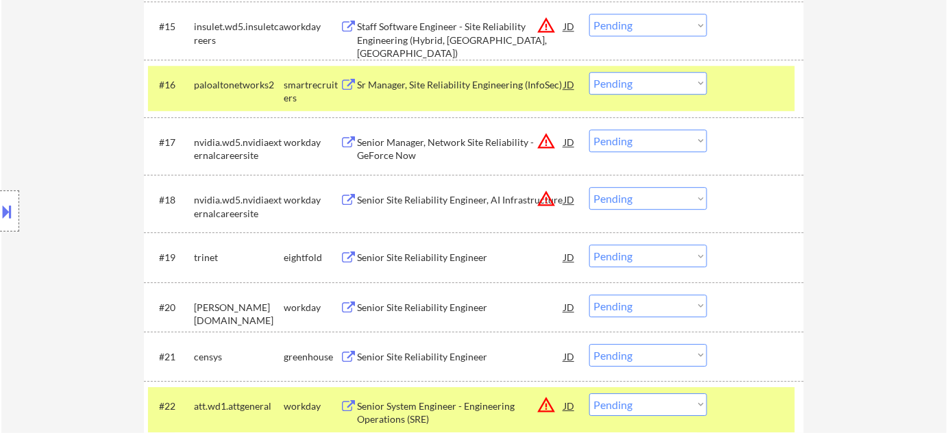
scroll to position [1371, 0]
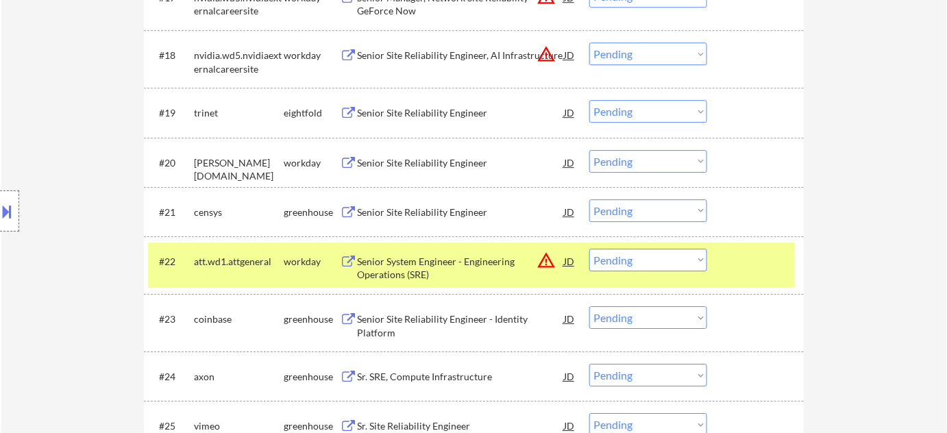
click at [633, 221] on select "Choose an option... Pending Applied Excluded (Questions) Excluded (Expired) Exc…" at bounding box center [648, 210] width 118 height 23
click at [589, 199] on select "Choose an option... Pending Applied Excluded (Questions) Excluded (Expired) Exc…" at bounding box center [648, 210] width 118 height 23
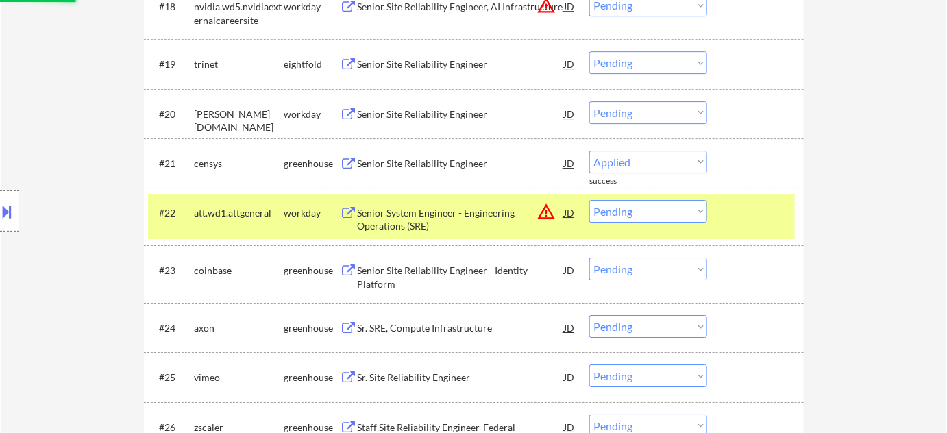
scroll to position [1495, 0]
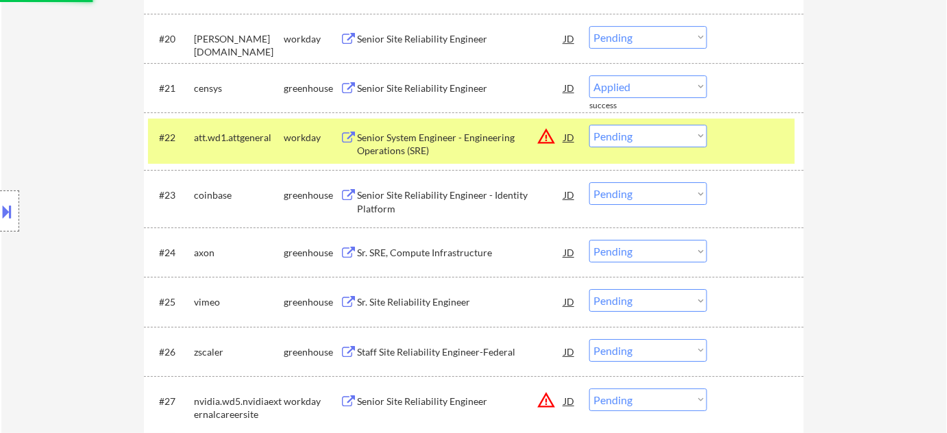
select select ""pending""
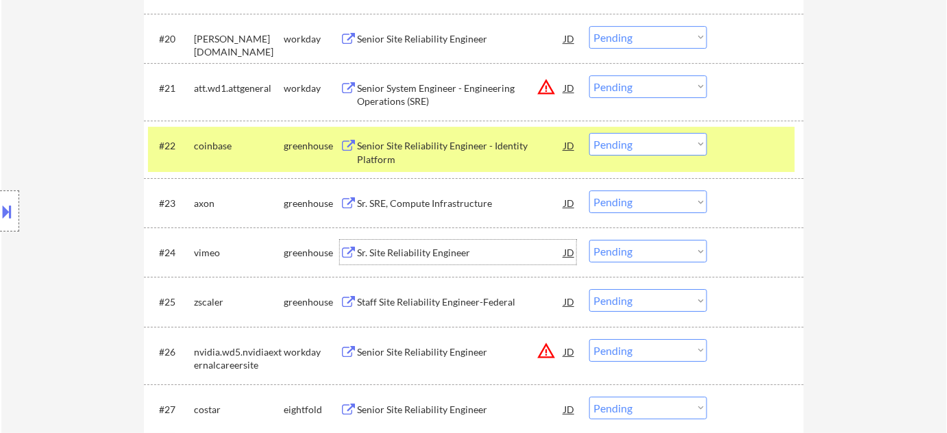
click at [428, 254] on div "Sr. Site Reliability Engineer" at bounding box center [460, 253] width 207 height 14
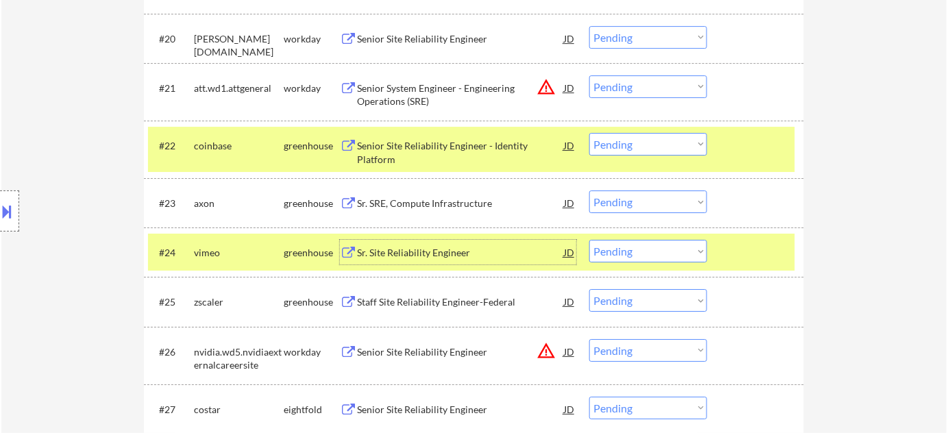
click at [686, 255] on select "Choose an option... Pending Applied Excluded (Questions) Excluded (Expired) Exc…" at bounding box center [648, 251] width 118 height 23
click at [589, 240] on select "Choose an option... Pending Applied Excluded (Questions) Excluded (Expired) Exc…" at bounding box center [648, 251] width 118 height 23
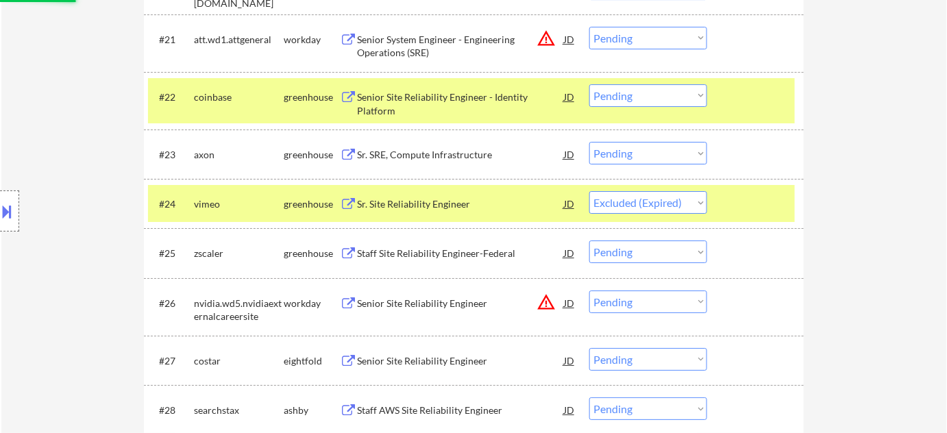
scroll to position [1744, 0]
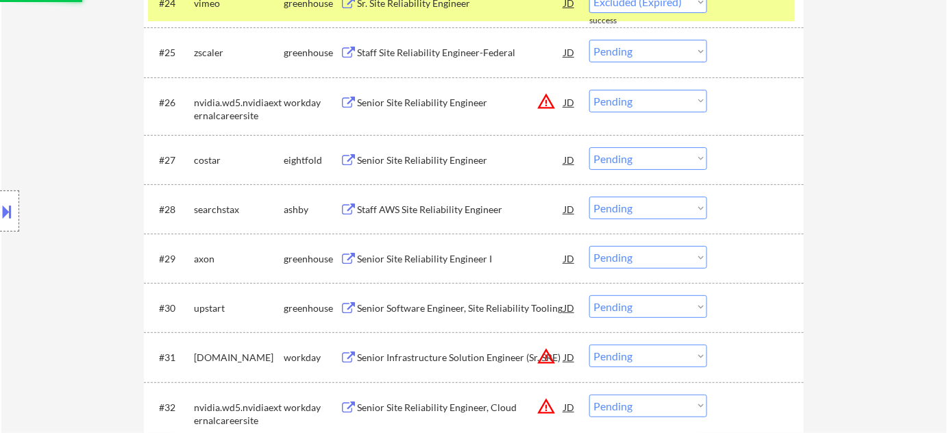
select select ""pending""
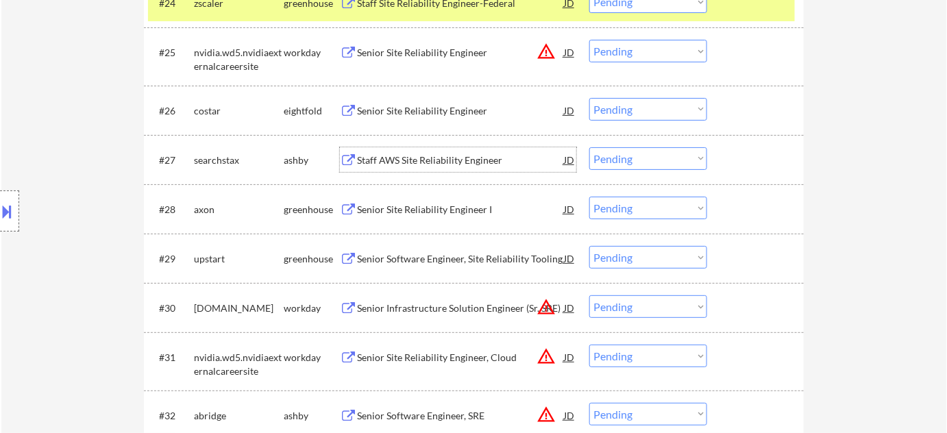
click at [441, 156] on div "Staff AWS Site Reliability Engineer" at bounding box center [460, 161] width 207 height 14
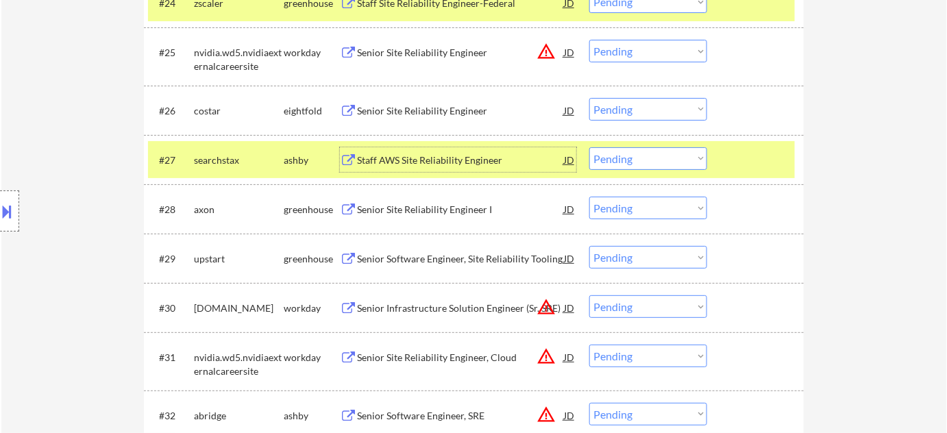
click at [644, 160] on select "Choose an option... Pending Applied Excluded (Questions) Excluded (Expired) Exc…" at bounding box center [648, 158] width 118 height 23
click at [589, 147] on select "Choose an option... Pending Applied Excluded (Questions) Excluded (Expired) Exc…" at bounding box center [648, 158] width 118 height 23
click at [507, 260] on div "Senior Software Engineer, Site Reliability Tooling" at bounding box center [460, 259] width 207 height 14
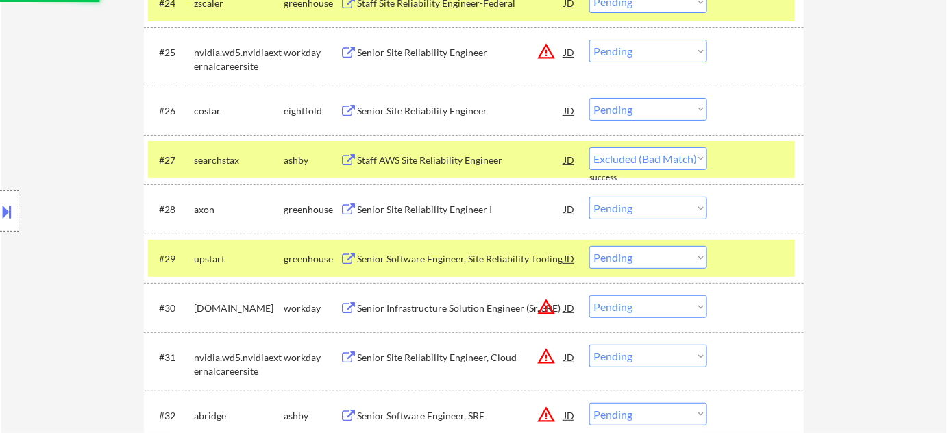
select select ""pending""
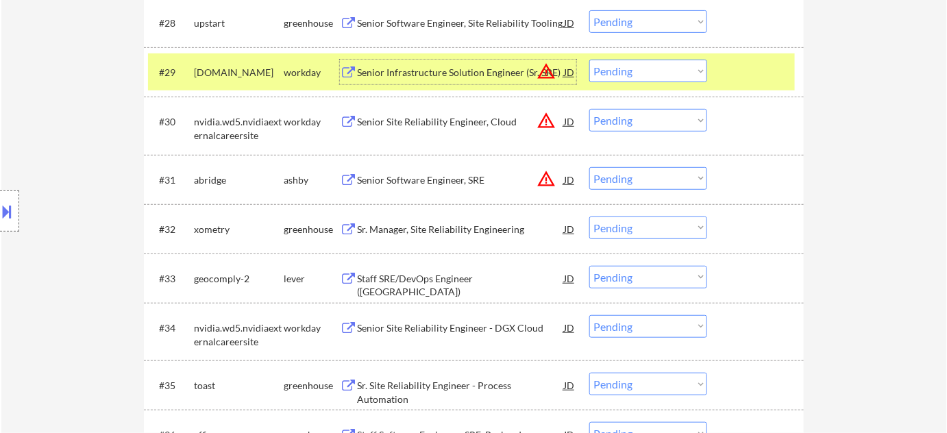
scroll to position [1931, 0]
click at [543, 173] on button "warning_amber" at bounding box center [546, 178] width 19 height 19
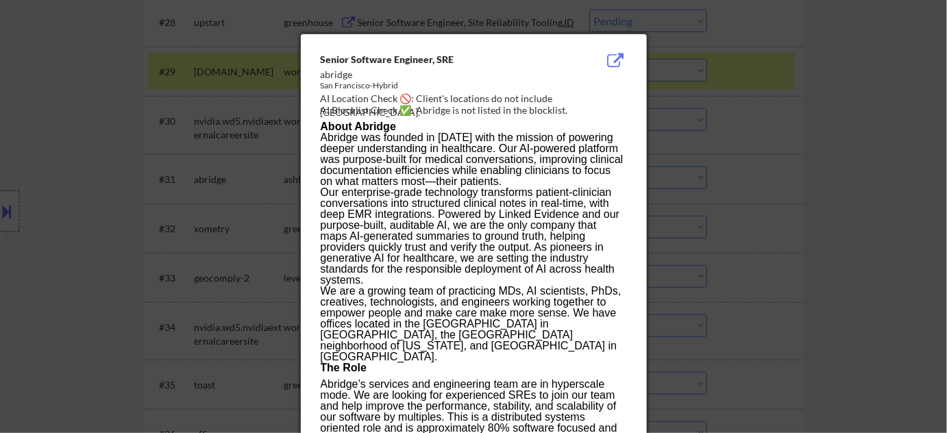
click at [853, 186] on div at bounding box center [473, 216] width 947 height 433
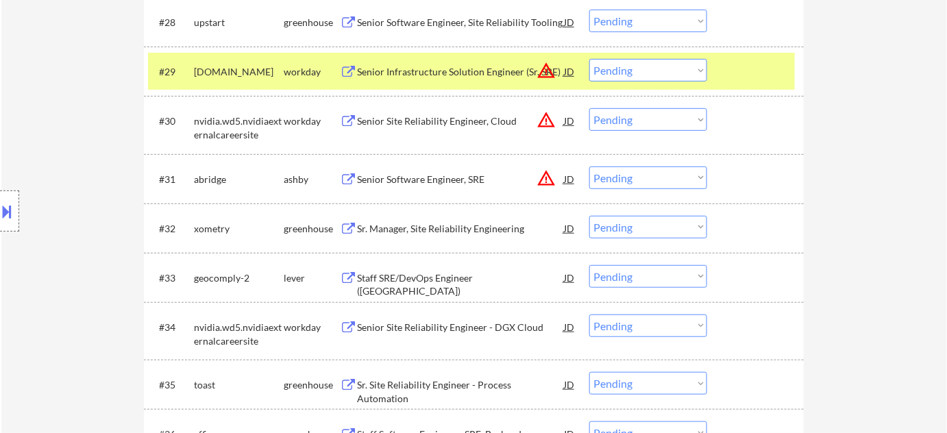
click at [5, 200] on button at bounding box center [7, 211] width 15 height 23
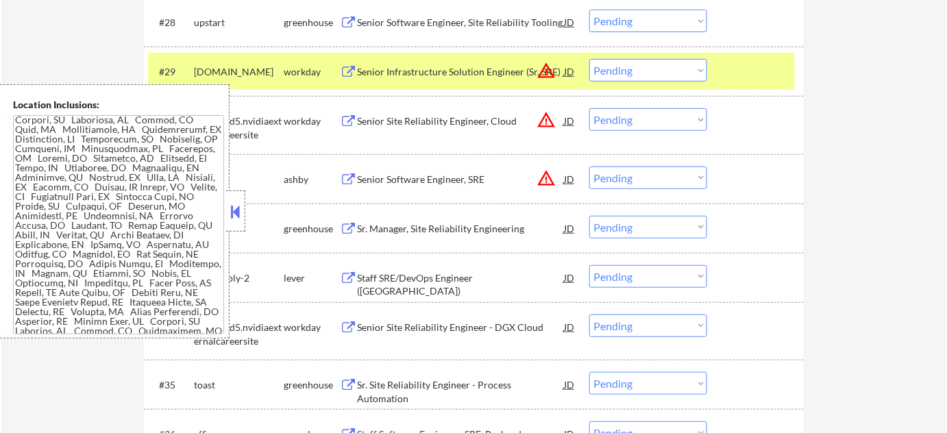
scroll to position [741, 0]
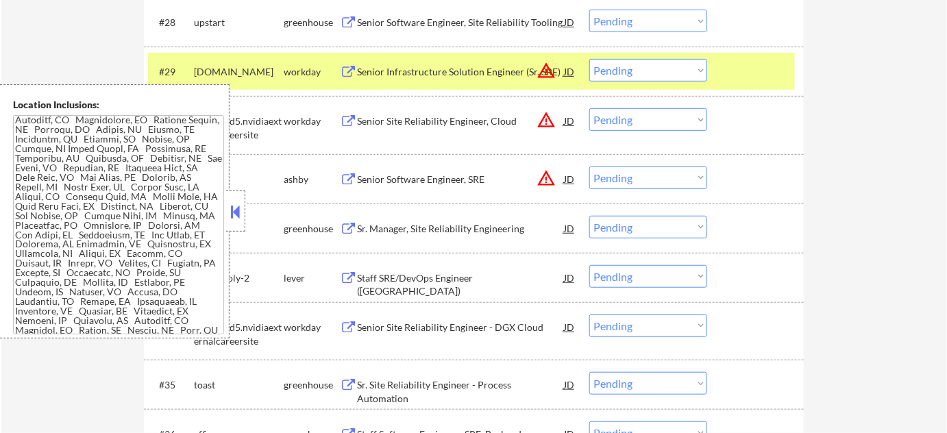
click at [243, 200] on div at bounding box center [235, 211] width 19 height 41
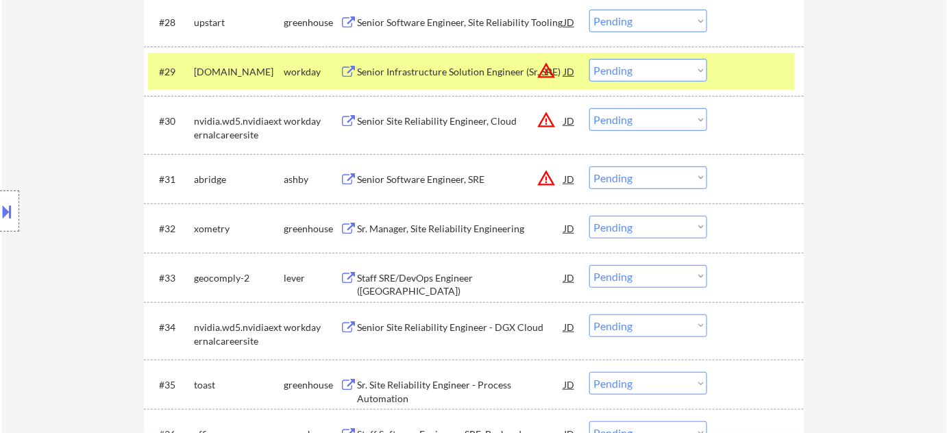
click at [615, 180] on select "Choose an option... Pending Applied Excluded (Questions) Excluded (Expired) Exc…" at bounding box center [648, 178] width 118 height 23
click at [589, 167] on select "Choose an option... Pending Applied Excluded (Questions) Excluded (Expired) Exc…" at bounding box center [648, 178] width 118 height 23
select select ""pending""
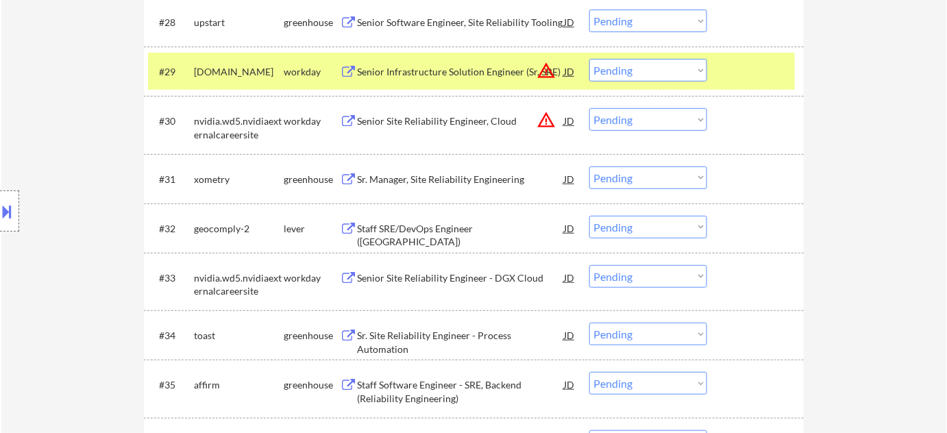
click at [461, 223] on div "Staff SRE/DevOps Engineer (Seattle)" at bounding box center [460, 235] width 207 height 27
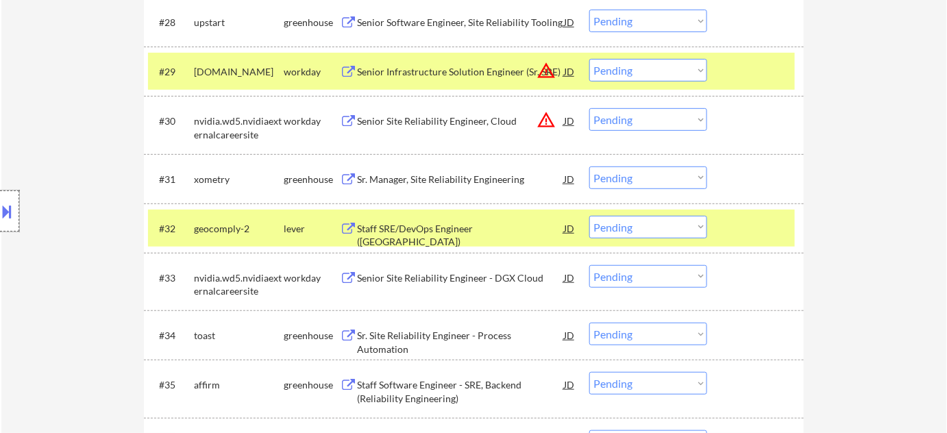
click at [0, 226] on div at bounding box center [9, 211] width 19 height 41
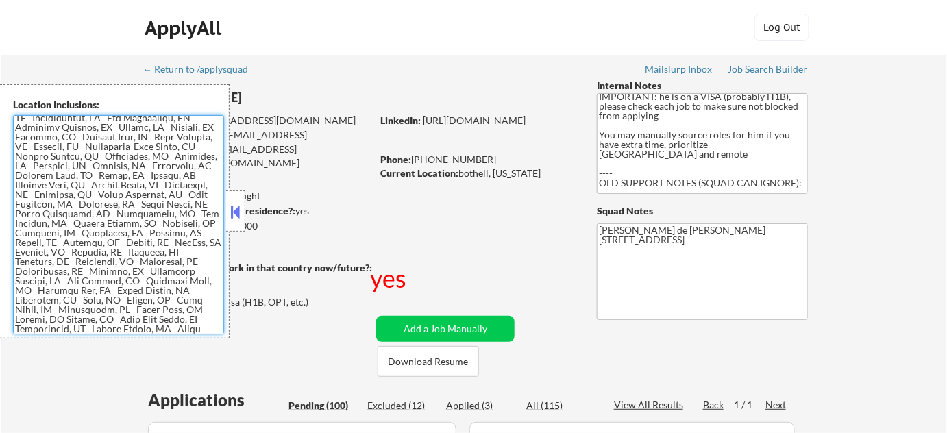
scroll to position [239, 0]
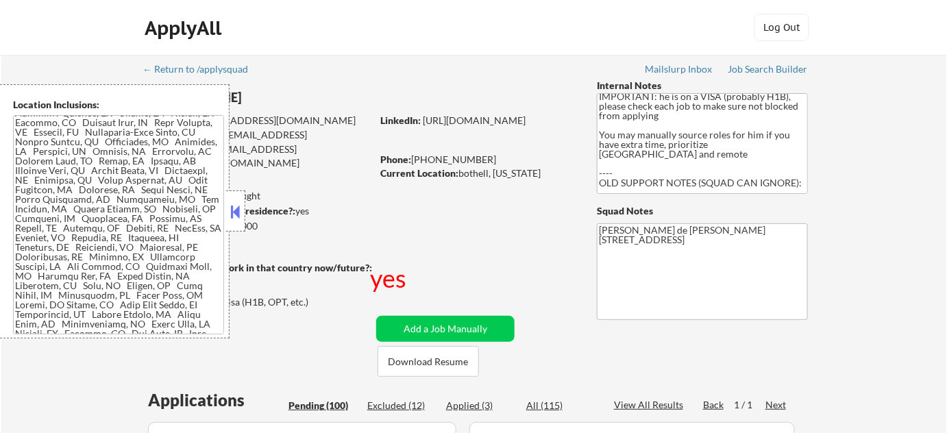
click at [239, 208] on button at bounding box center [235, 211] width 15 height 21
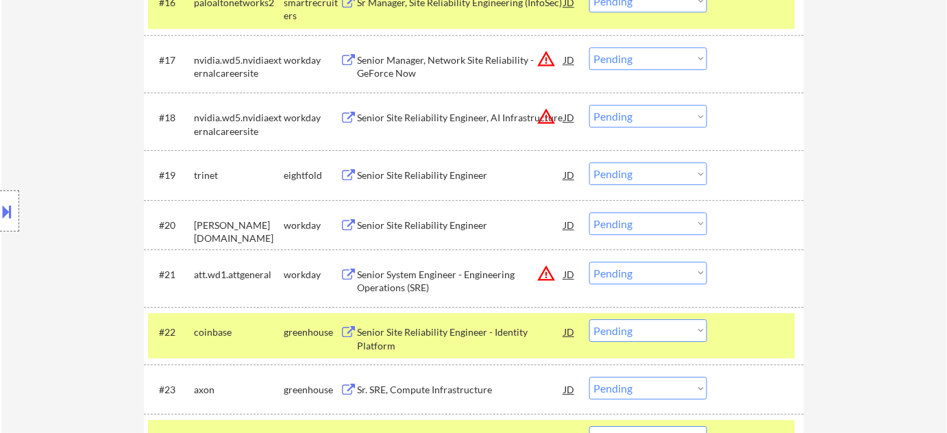
scroll to position [1942, 0]
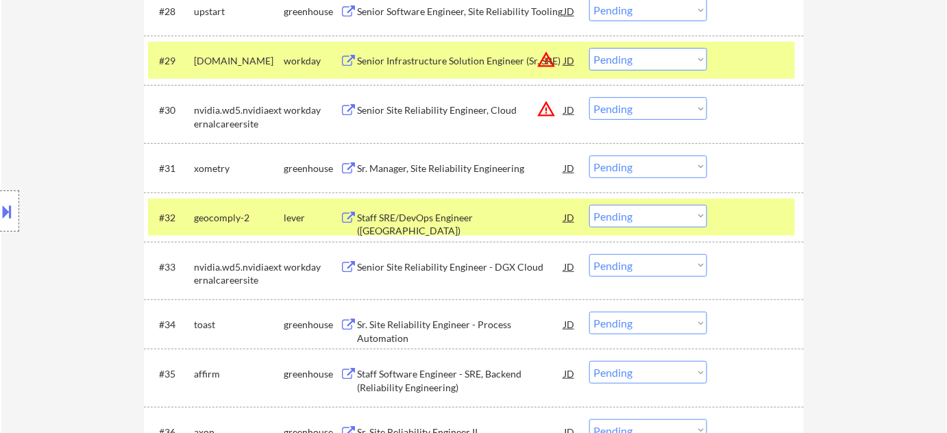
click at [609, 209] on select "Choose an option... Pending Applied Excluded (Questions) Excluded (Expired) Exc…" at bounding box center [648, 216] width 118 height 23
click at [589, 205] on select "Choose an option... Pending Applied Excluded (Questions) Excluded (Expired) Exc…" at bounding box center [648, 216] width 118 height 23
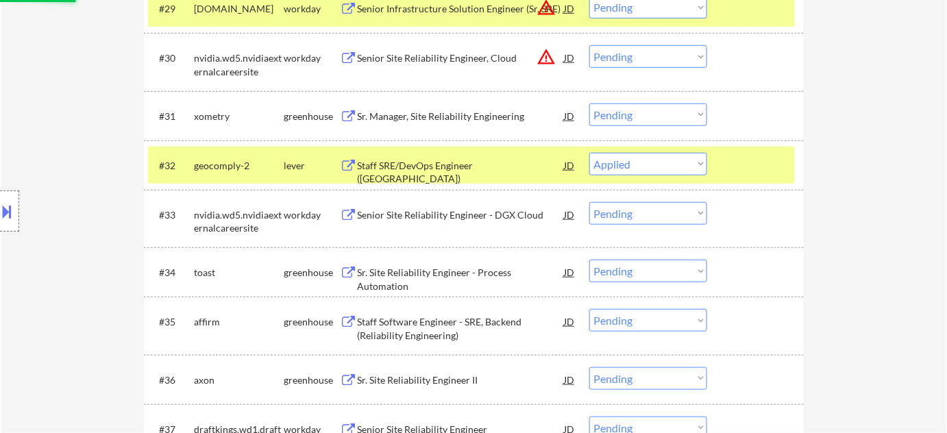
scroll to position [2067, 0]
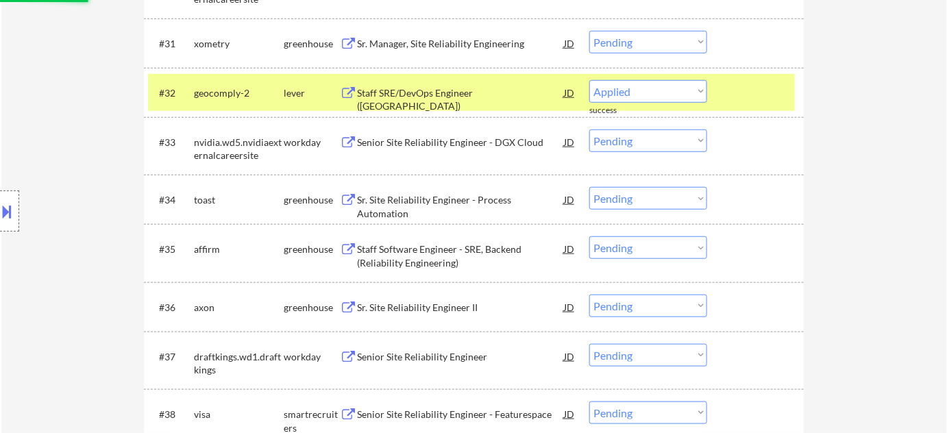
select select ""pending""
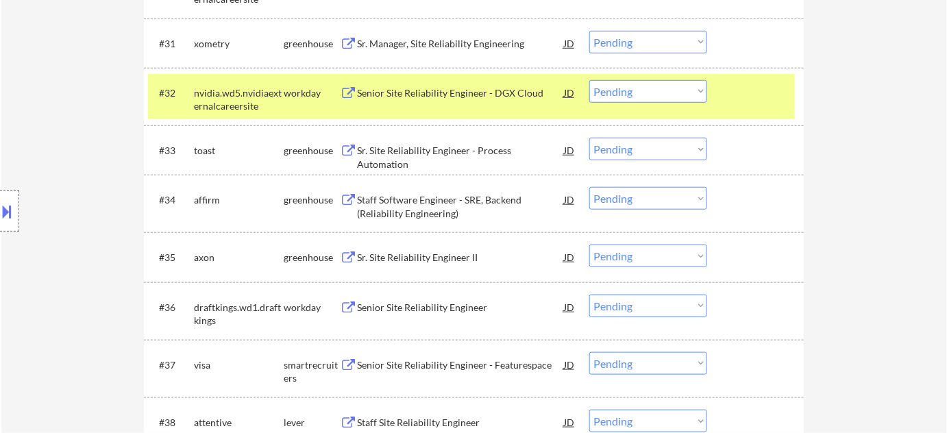
click at [434, 145] on div "Sr. Site Reliability Engineer - Process Automation" at bounding box center [460, 157] width 207 height 27
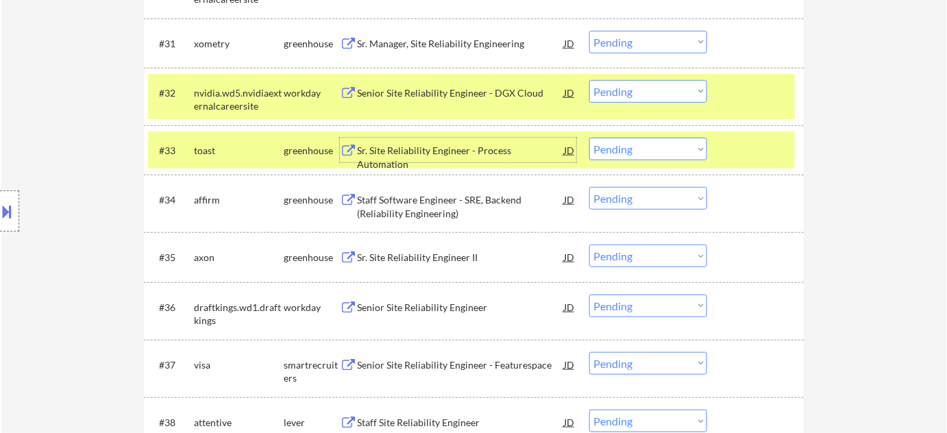
click at [628, 156] on select "Choose an option... Pending Applied Excluded (Questions) Excluded (Expired) Exc…" at bounding box center [648, 149] width 118 height 23
click at [589, 138] on select "Choose an option... Pending Applied Excluded (Questions) Excluded (Expired) Exc…" at bounding box center [648, 149] width 118 height 23
select select ""pending""
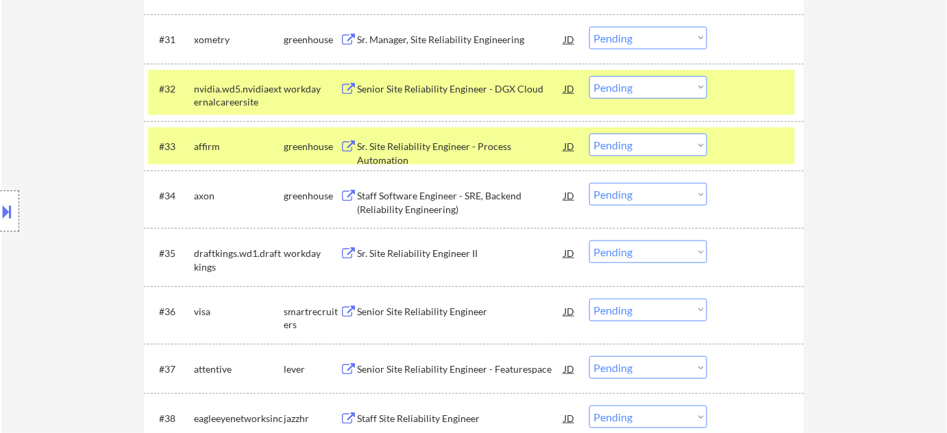
scroll to position [2192, 0]
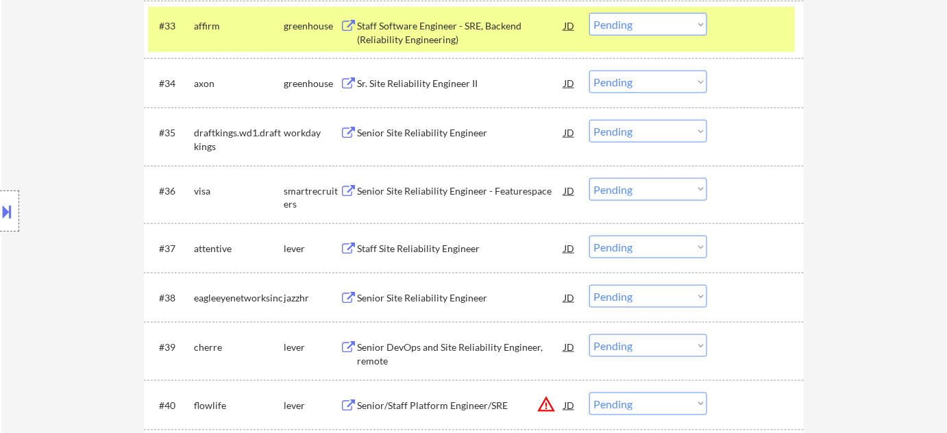
click at [450, 189] on div "Senior Site Reliability Engineer - Featurespace" at bounding box center [460, 191] width 207 height 14
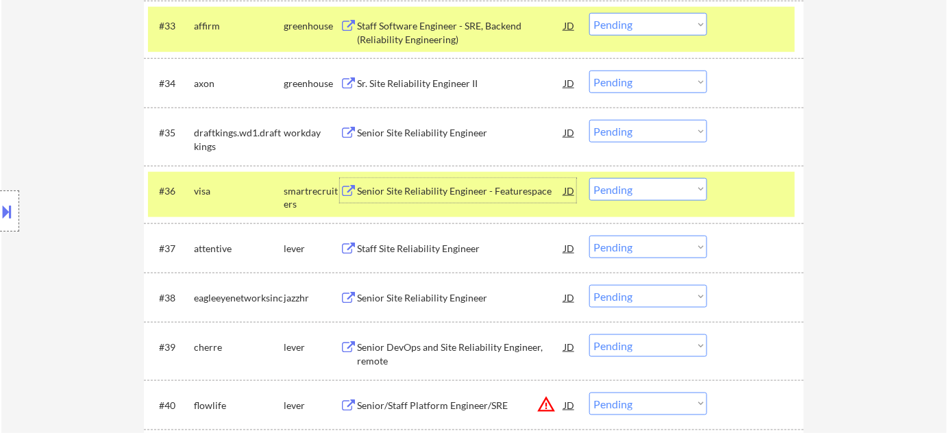
click at [679, 197] on select "Choose an option... Pending Applied Excluded (Questions) Excluded (Expired) Exc…" at bounding box center [648, 189] width 118 height 23
click at [589, 178] on select "Choose an option... Pending Applied Excluded (Questions) Excluded (Expired) Exc…" at bounding box center [648, 189] width 118 height 23
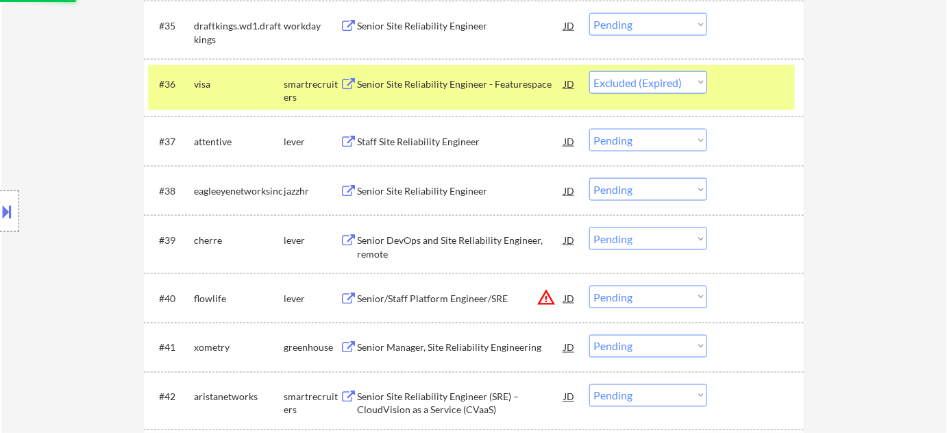
scroll to position [2316, 0]
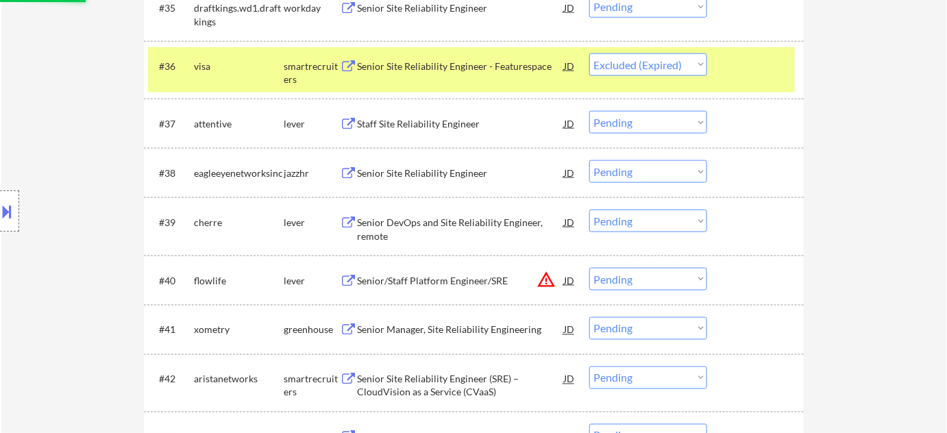
click at [459, 121] on div "Staff Site Reliability Engineer" at bounding box center [460, 124] width 207 height 14
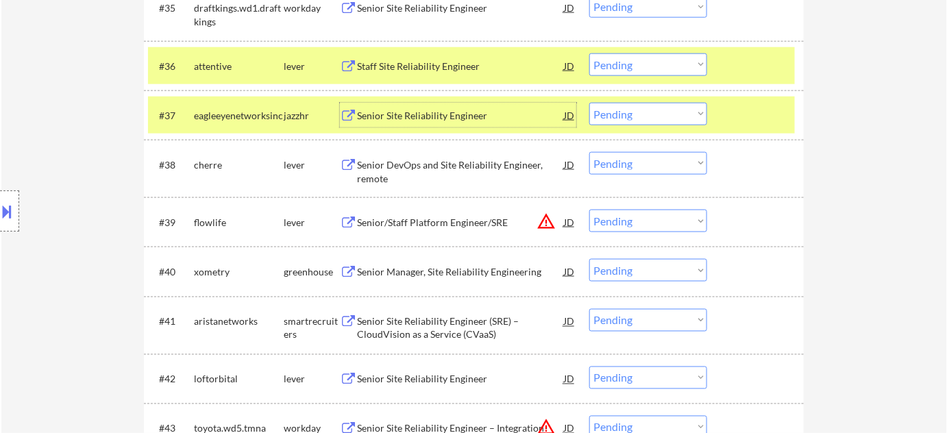
click at [636, 63] on select "Choose an option... Pending Applied Excluded (Questions) Excluded (Expired) Exc…" at bounding box center [648, 64] width 118 height 23
click at [589, 53] on select "Choose an option... Pending Applied Excluded (Questions) Excluded (Expired) Exc…" at bounding box center [648, 64] width 118 height 23
click at [442, 112] on div "Senior Site Reliability Engineer" at bounding box center [460, 116] width 207 height 14
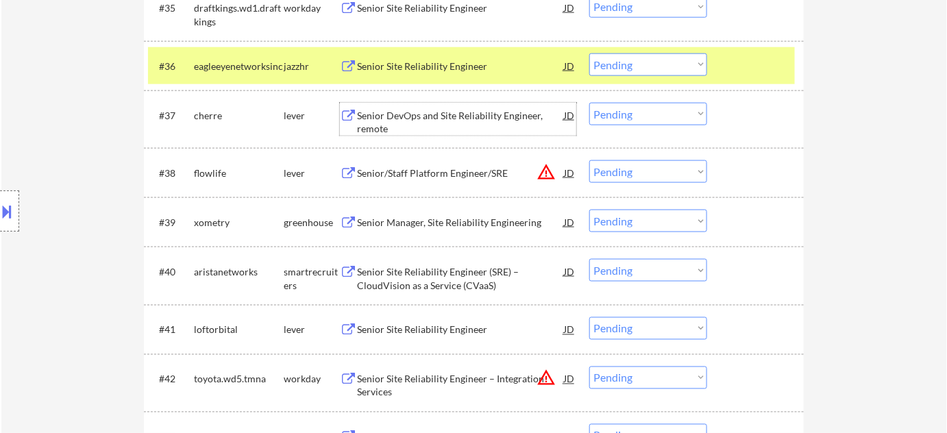
click at [0, 208] on button at bounding box center [7, 211] width 15 height 23
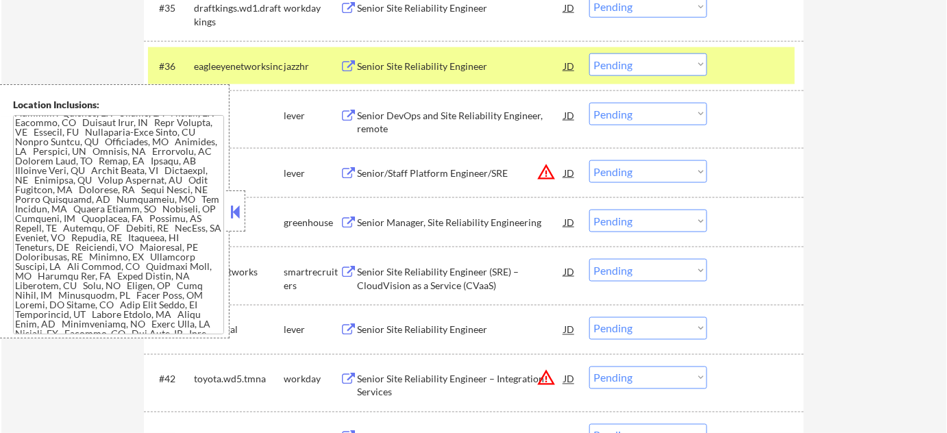
click at [235, 215] on button at bounding box center [235, 211] width 15 height 21
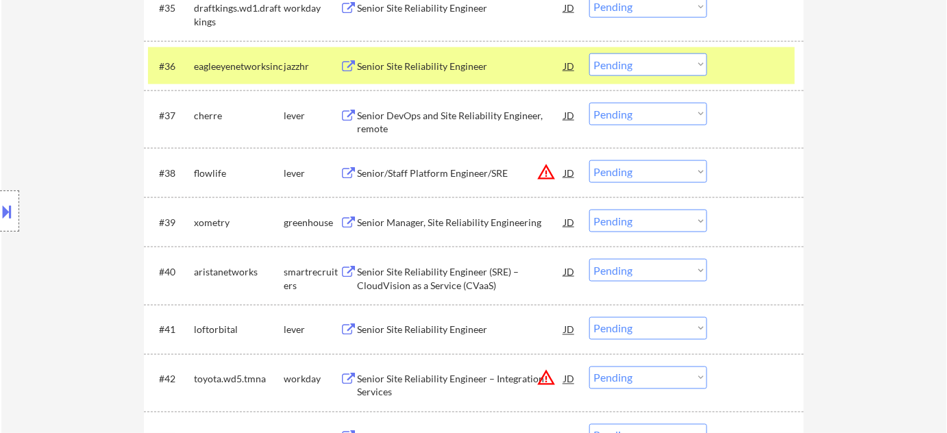
click at [641, 60] on select "Choose an option... Pending Applied Excluded (Questions) Excluded (Expired) Exc…" at bounding box center [648, 64] width 118 height 23
click at [589, 53] on select "Choose an option... Pending Applied Excluded (Questions) Excluded (Expired) Exc…" at bounding box center [648, 64] width 118 height 23
click at [430, 110] on div "Senior DevOps and Site Reliability Engineer, remote" at bounding box center [460, 122] width 207 height 27
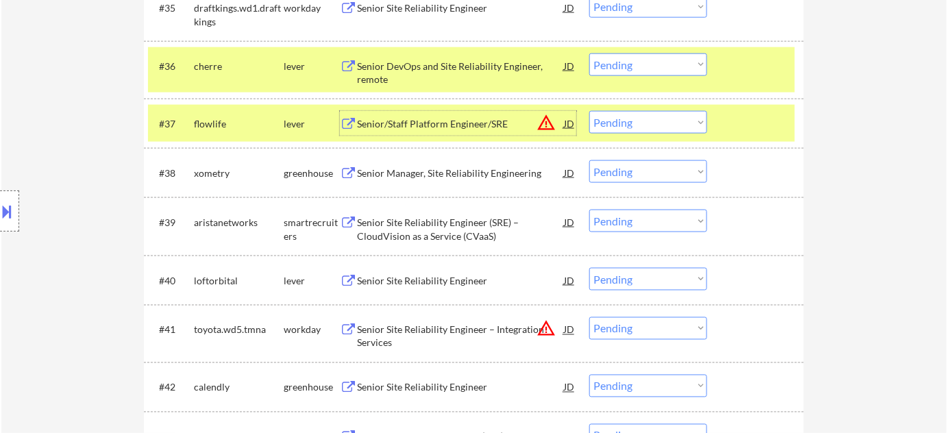
click at [656, 64] on select "Choose an option... Pending Applied Excluded (Questions) Excluded (Expired) Exc…" at bounding box center [648, 64] width 118 height 23
click at [589, 53] on select "Choose an option... Pending Applied Excluded (Questions) Excluded (Expired) Exc…" at bounding box center [648, 64] width 118 height 23
select select ""pending""
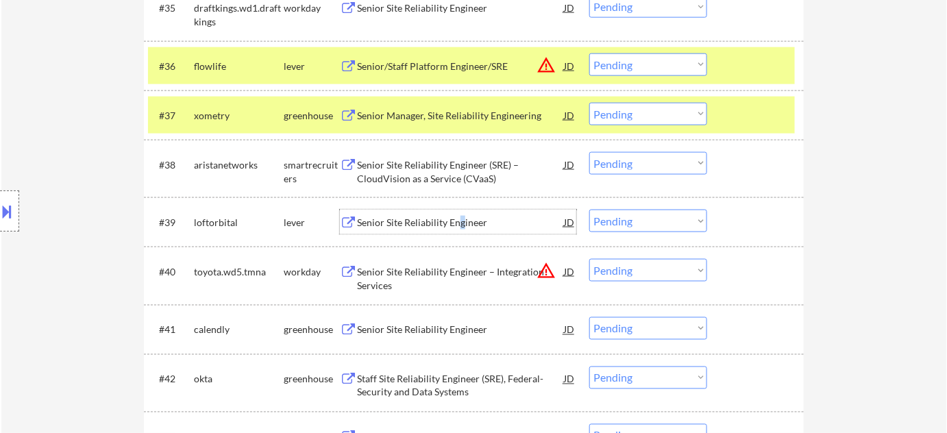
click at [461, 217] on div "Senior Site Reliability Engineer" at bounding box center [460, 223] width 207 height 14
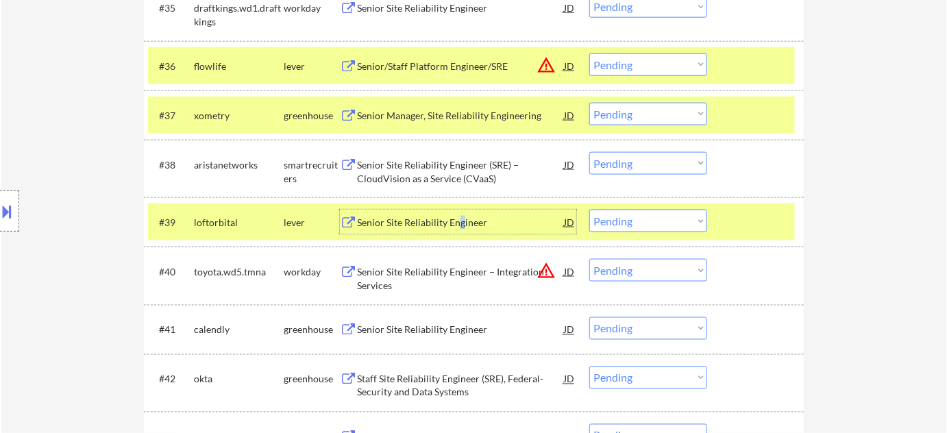
click at [12, 211] on button at bounding box center [7, 211] width 15 height 23
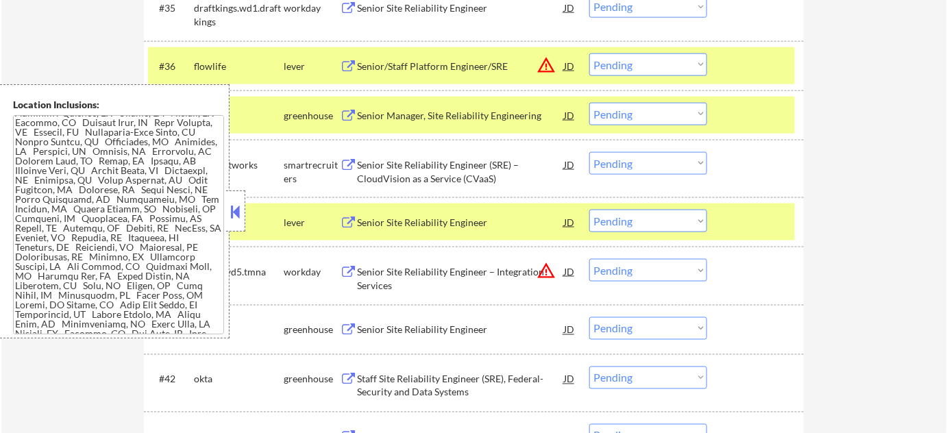
click at [230, 204] on button at bounding box center [235, 211] width 15 height 21
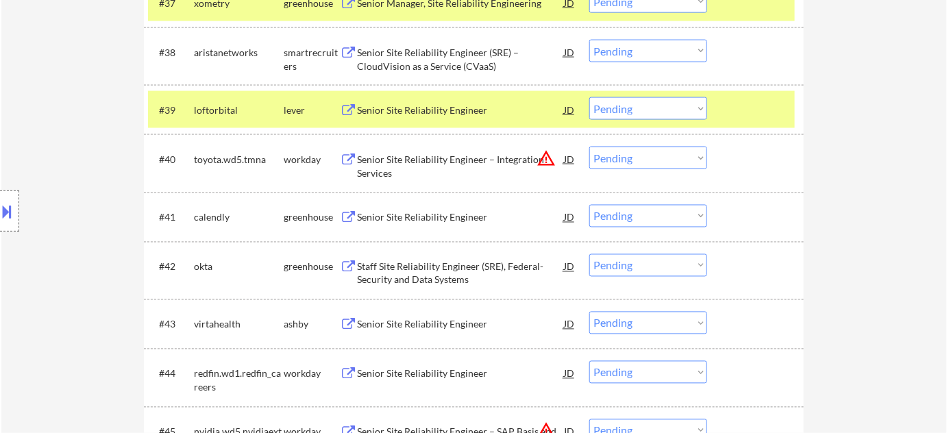
scroll to position [2441, 0]
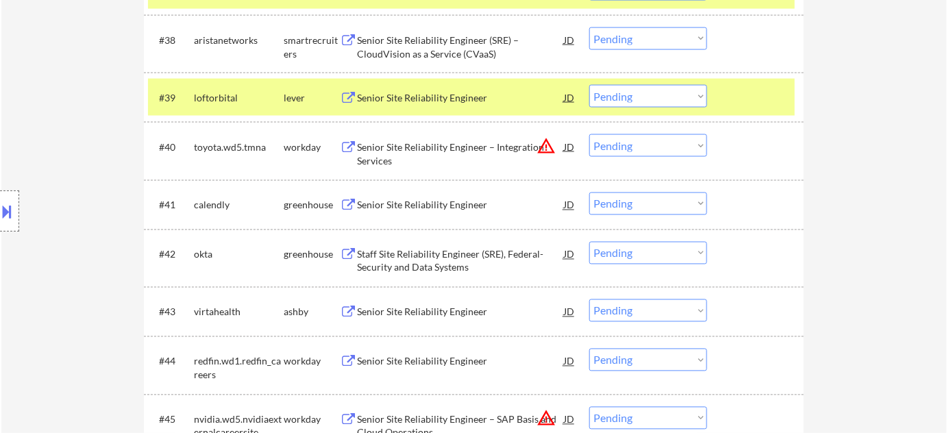
click at [399, 206] on div "Senior Site Reliability Engineer" at bounding box center [460, 206] width 207 height 14
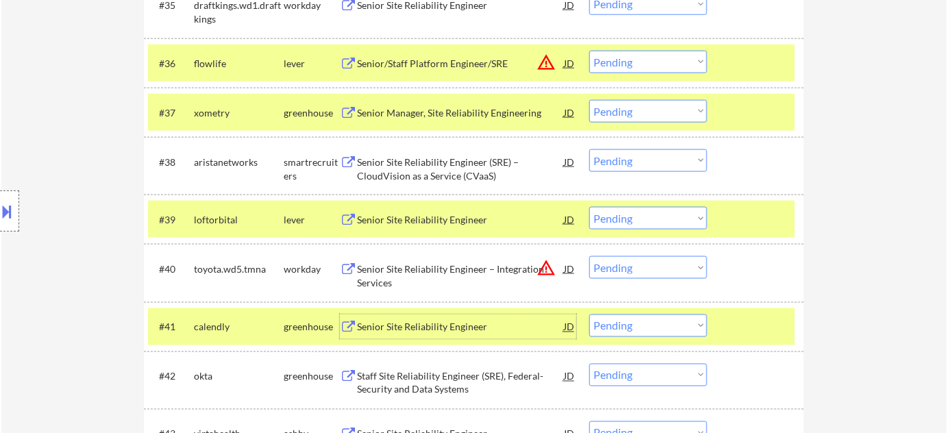
scroll to position [2316, 0]
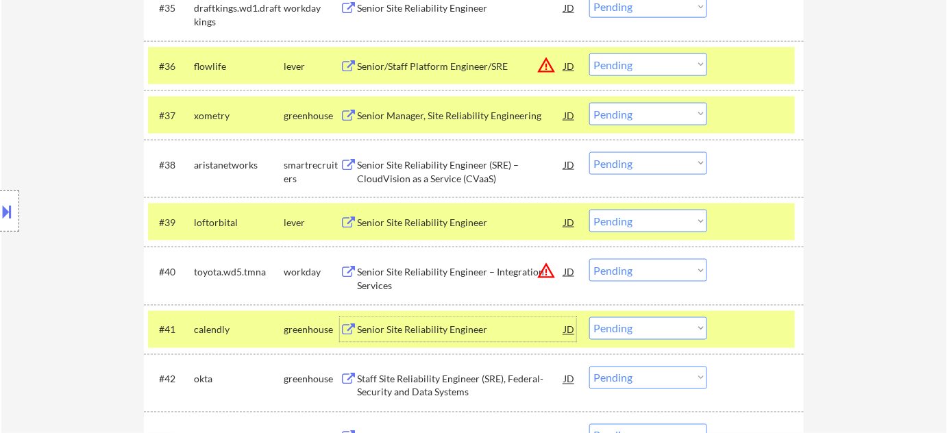
click at [454, 173] on div "Senior Site Reliability Engineer (SRE) – CloudVision as a Service (CVaaS)" at bounding box center [460, 171] width 207 height 27
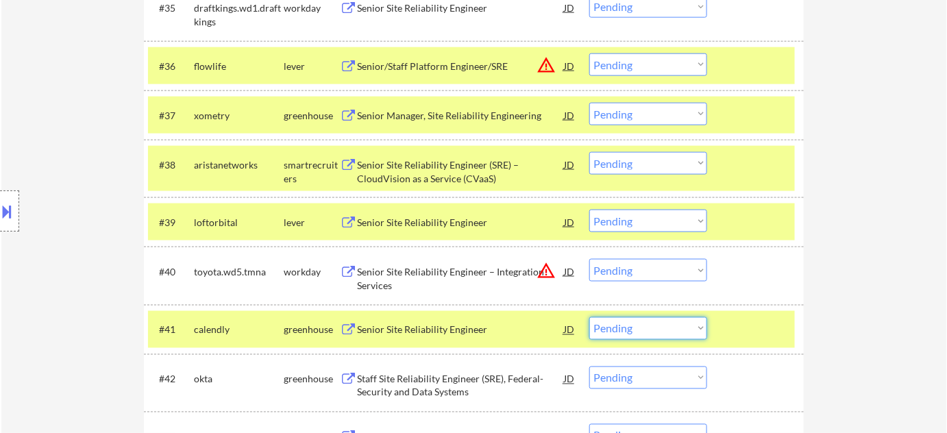
click at [633, 330] on select "Choose an option... Pending Applied Excluded (Questions) Excluded (Expired) Exc…" at bounding box center [648, 328] width 118 height 23
click at [589, 317] on select "Choose an option... Pending Applied Excluded (Questions) Excluded (Expired) Exc…" at bounding box center [648, 328] width 118 height 23
select select ""pending""
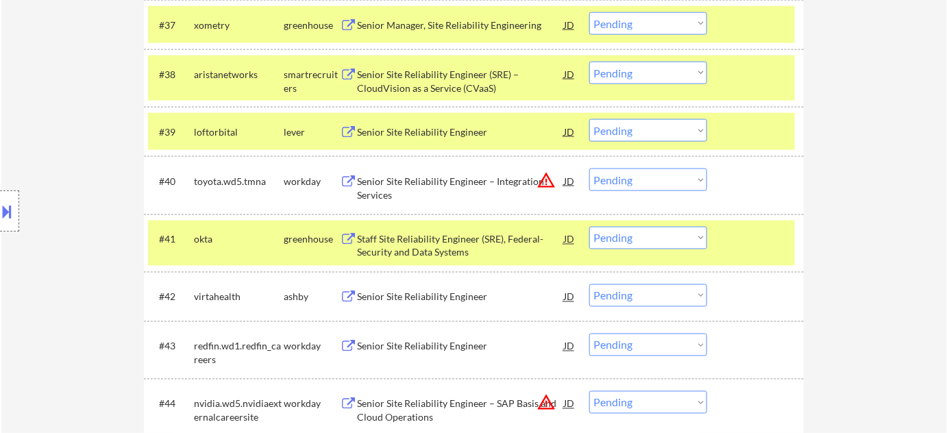
scroll to position [2503, 0]
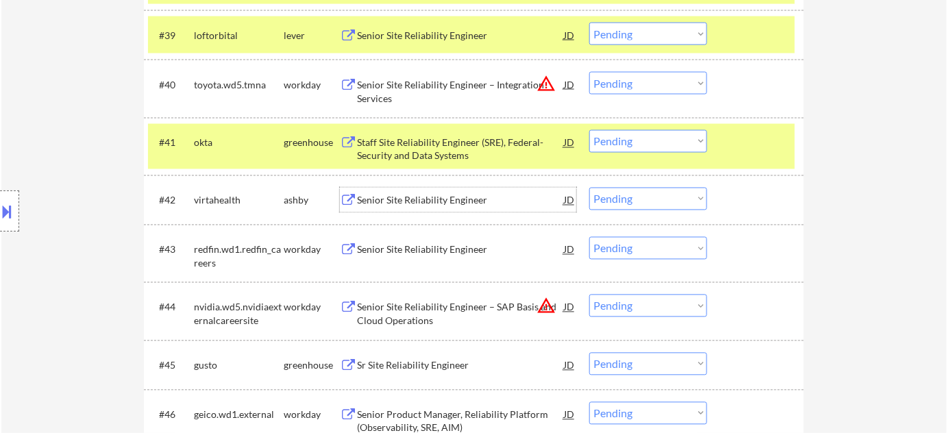
click at [418, 201] on div "Senior Site Reliability Engineer" at bounding box center [460, 201] width 207 height 14
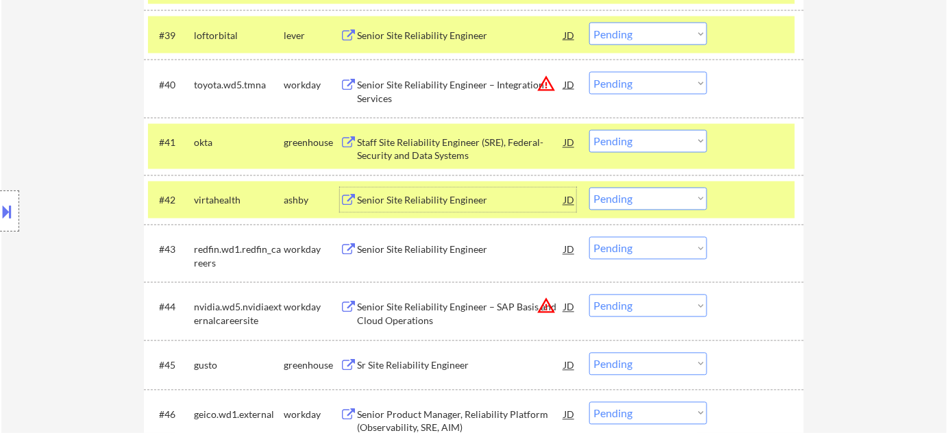
click at [628, 208] on select "Choose an option... Pending Applied Excluded (Questions) Excluded (Expired) Exc…" at bounding box center [648, 199] width 118 height 23
click at [589, 188] on select "Choose an option... Pending Applied Excluded (Questions) Excluded (Expired) Exc…" at bounding box center [648, 199] width 118 height 23
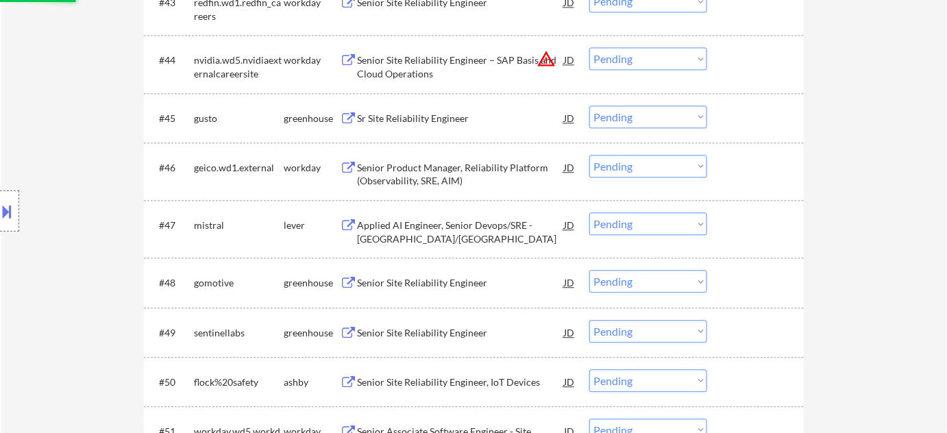
scroll to position [2752, 0]
select select ""pending""
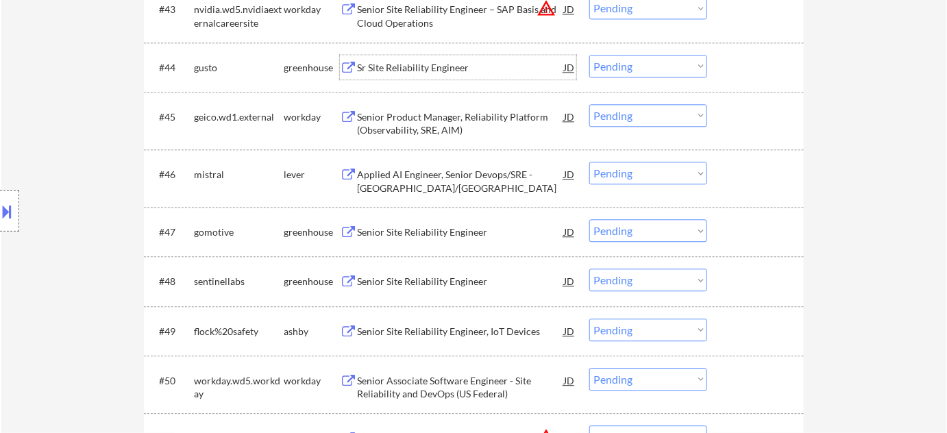
click at [405, 61] on div "Sr Site Reliability Engineer" at bounding box center [460, 68] width 207 height 14
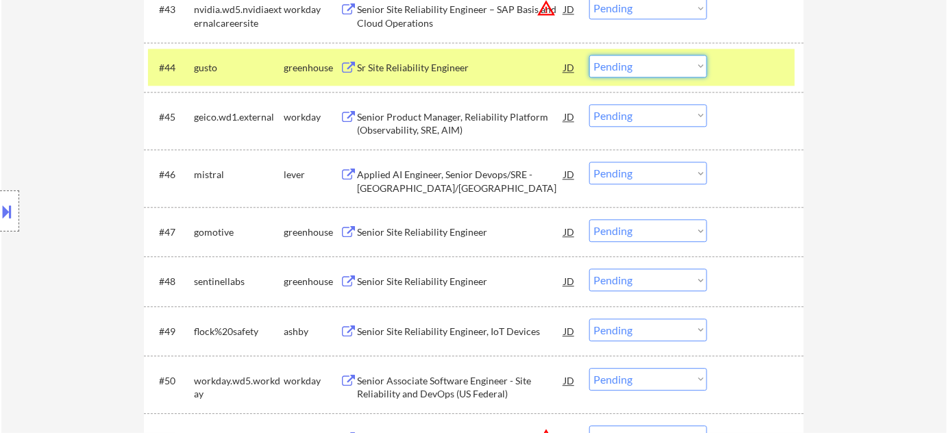
click at [628, 60] on select "Choose an option... Pending Applied Excluded (Questions) Excluded (Expired) Exc…" at bounding box center [648, 66] width 118 height 23
click at [589, 55] on select "Choose an option... Pending Applied Excluded (Questions) Excluded (Expired) Exc…" at bounding box center [648, 66] width 118 height 23
select select ""pending""
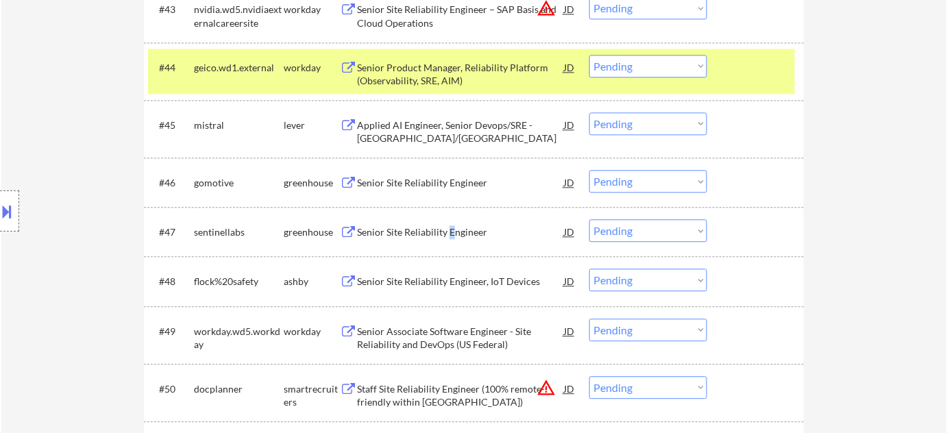
click at [450, 235] on div "Senior Site Reliability Engineer" at bounding box center [460, 232] width 207 height 14
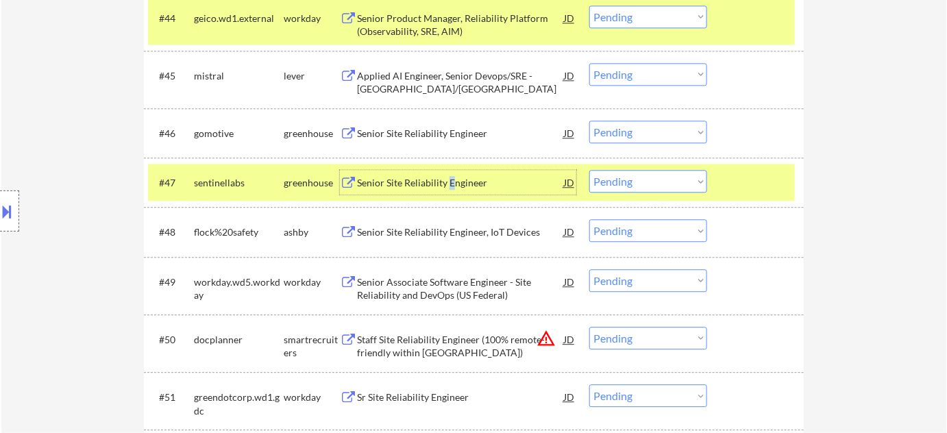
scroll to position [2877, 0]
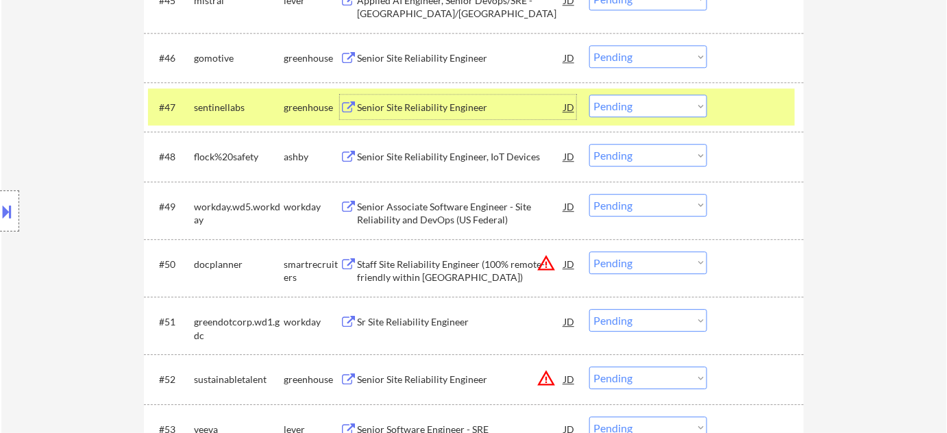
click at [455, 151] on div "Senior Site Reliability Engineer, IoT Devices" at bounding box center [460, 157] width 207 height 14
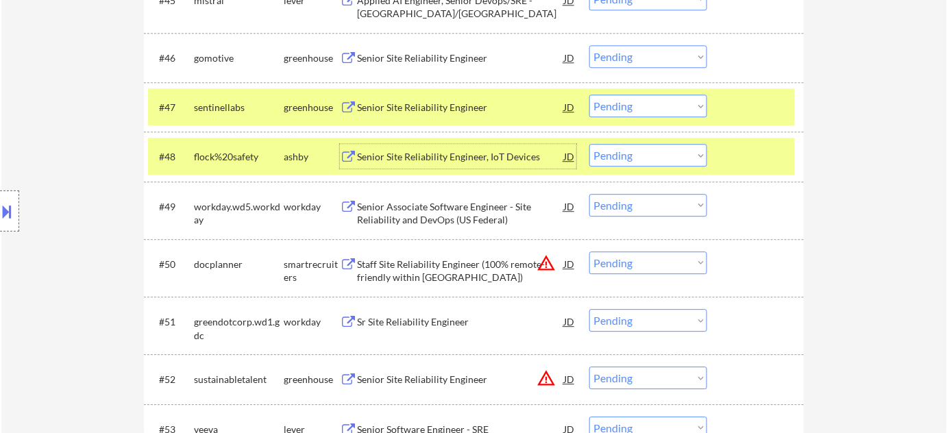
click at [653, 150] on select "Choose an option... Pending Applied Excluded (Questions) Excluded (Expired) Exc…" at bounding box center [648, 155] width 118 height 23
click at [589, 144] on select "Choose an option... Pending Applied Excluded (Questions) Excluded (Expired) Exc…" at bounding box center [648, 155] width 118 height 23
select select ""pending""
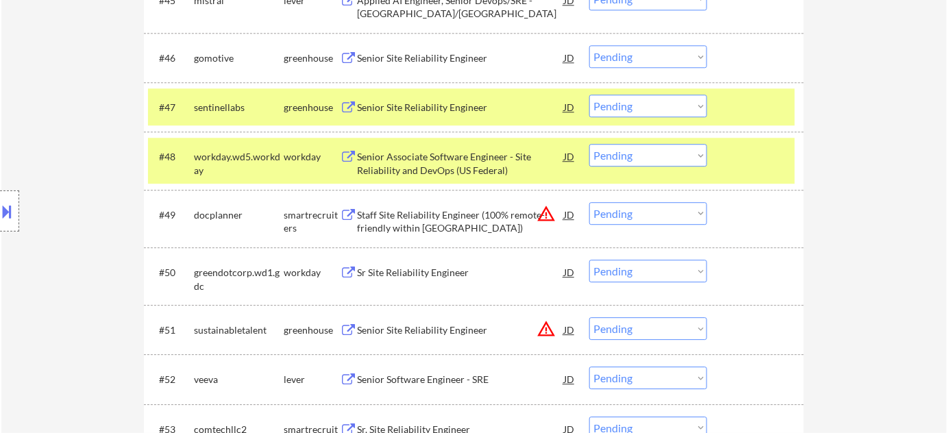
click at [614, 112] on select "Choose an option... Pending Applied Excluded (Questions) Excluded (Expired) Exc…" at bounding box center [648, 106] width 118 height 23
click at [589, 95] on select "Choose an option... Pending Applied Excluded (Questions) Excluded (Expired) Exc…" at bounding box center [648, 106] width 118 height 23
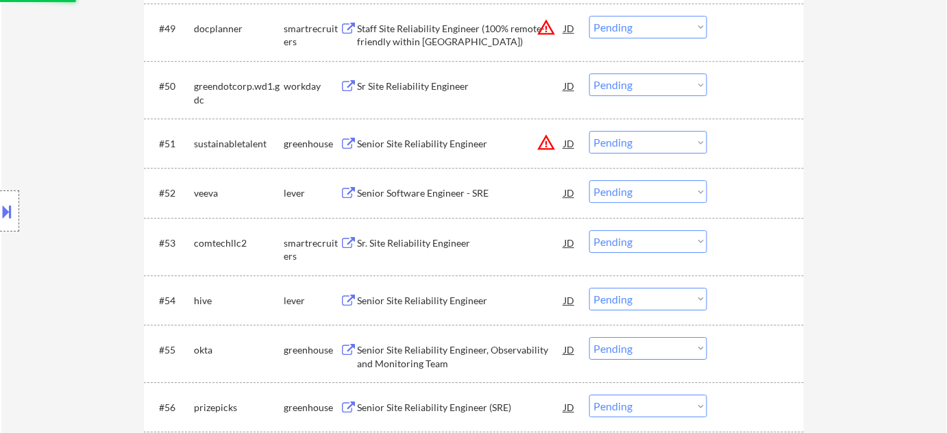
scroll to position [3064, 0]
select select ""pending""
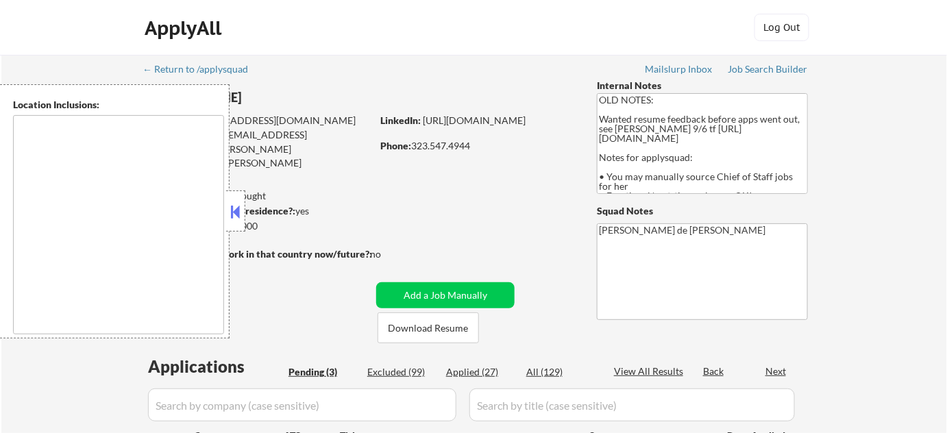
type textarea "Los Angeles, CA Glendale, CA Burbank, CA Pasadena, CA Inglewood, CA Santa Monic…"
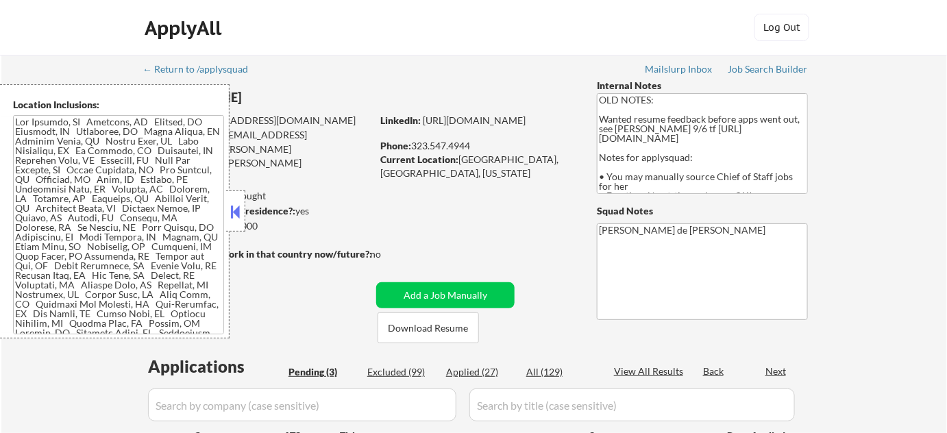
select select ""pending""
click at [239, 219] on button at bounding box center [235, 211] width 15 height 21
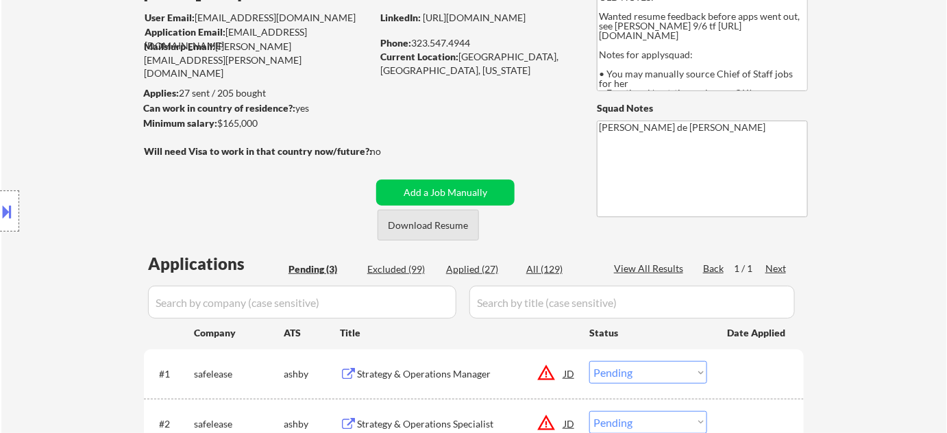
scroll to position [311, 0]
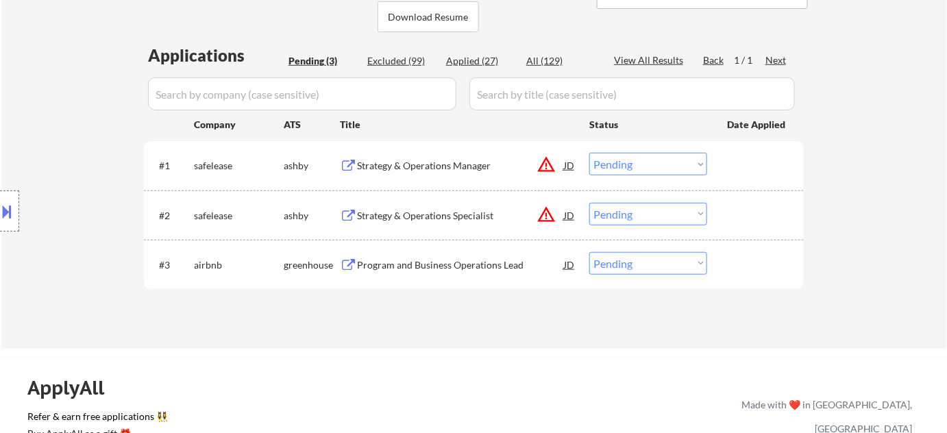
click at [548, 210] on button "warning_amber" at bounding box center [546, 214] width 19 height 19
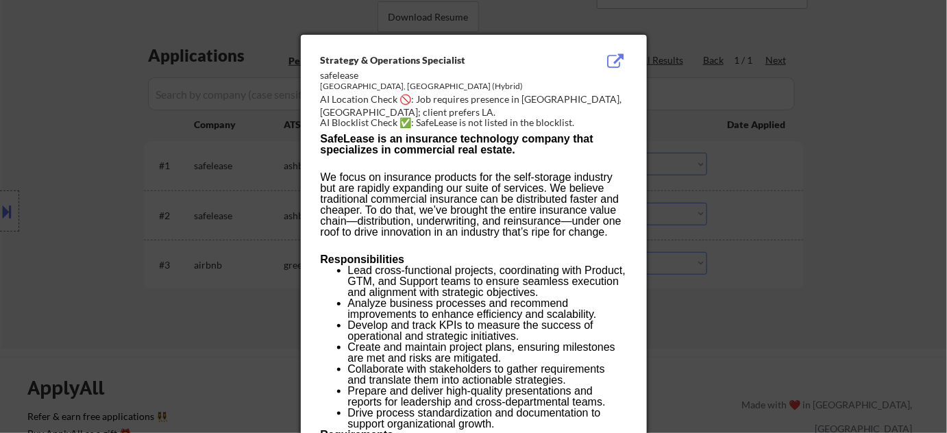
click at [31, 228] on div at bounding box center [473, 216] width 947 height 433
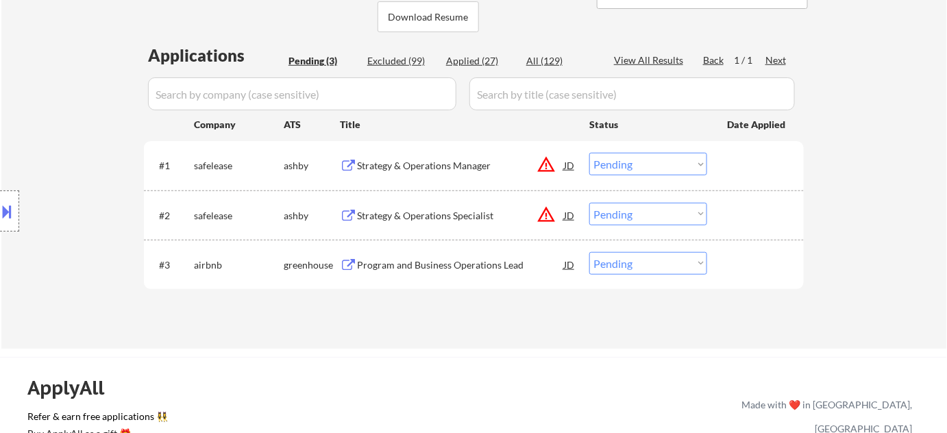
click at [6, 217] on button at bounding box center [7, 211] width 15 height 23
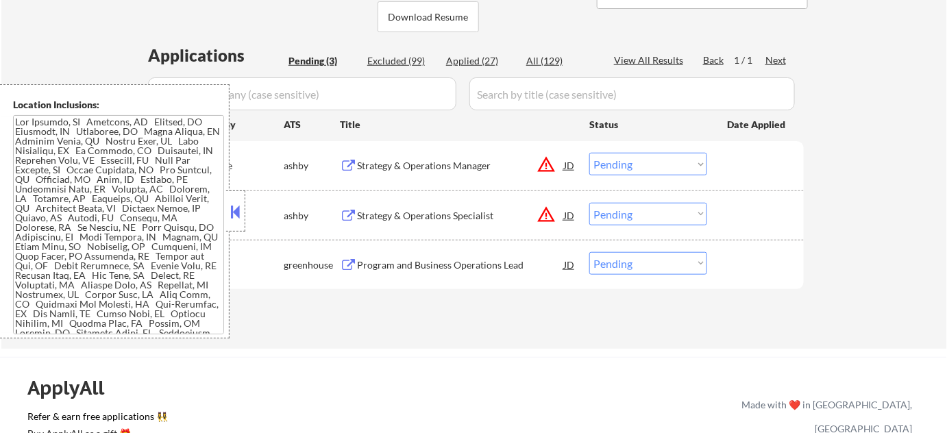
scroll to position [110, 0]
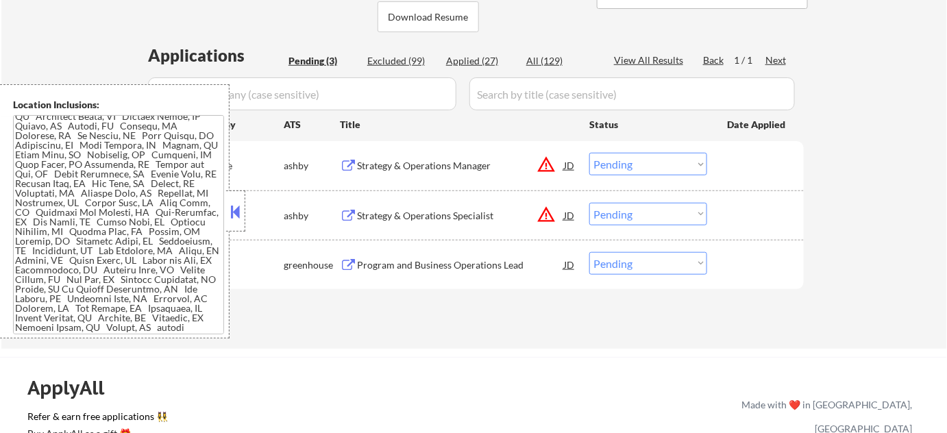
click at [242, 204] on button at bounding box center [235, 211] width 15 height 21
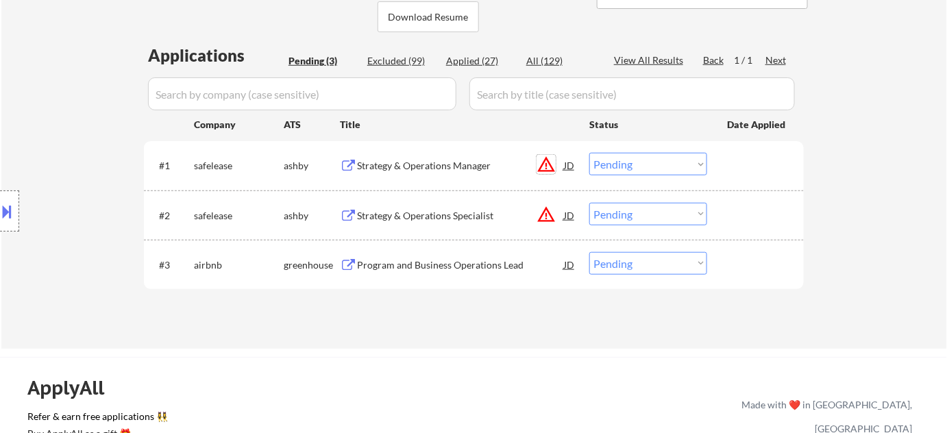
click at [553, 167] on button "warning_amber" at bounding box center [546, 164] width 19 height 19
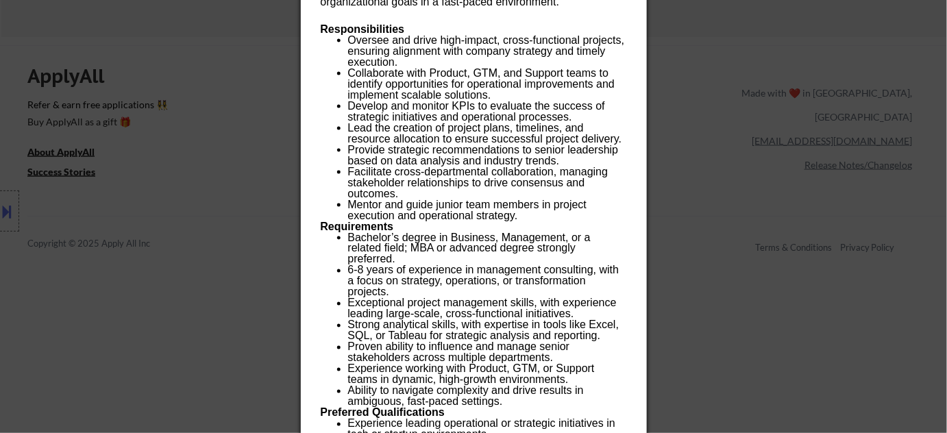
scroll to position [929, 0]
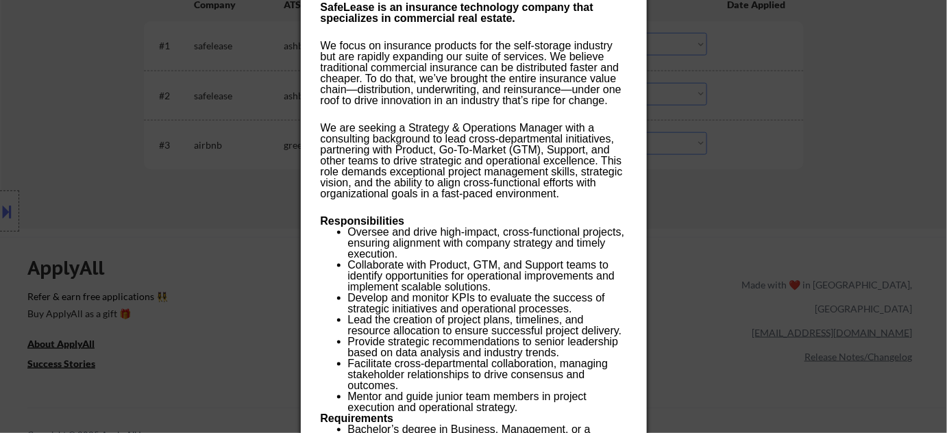
click at [93, 222] on div at bounding box center [473, 216] width 947 height 433
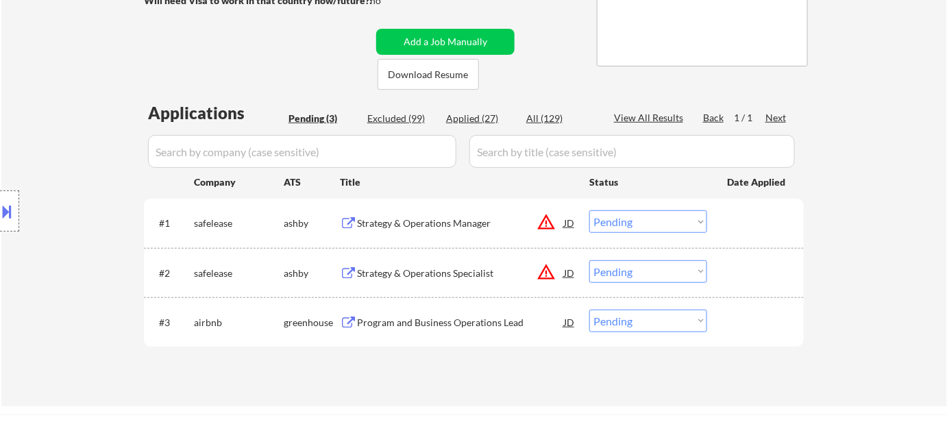
scroll to position [182, 0]
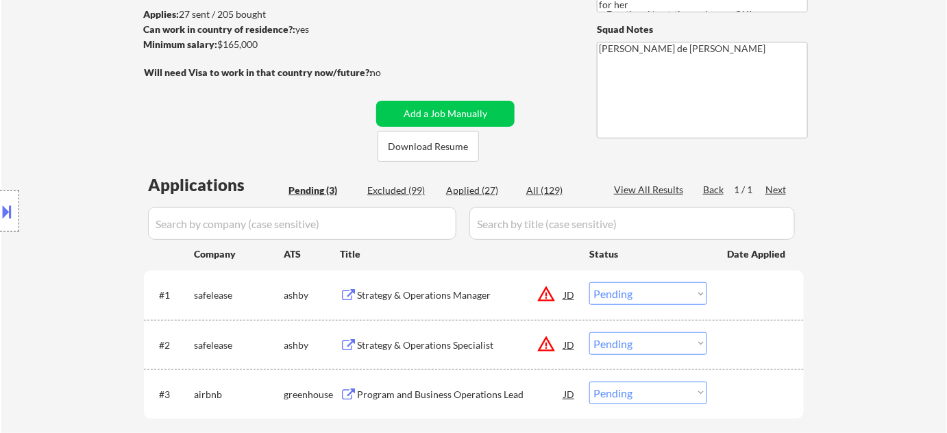
click at [461, 297] on div "Strategy & Operations Manager" at bounding box center [460, 296] width 207 height 14
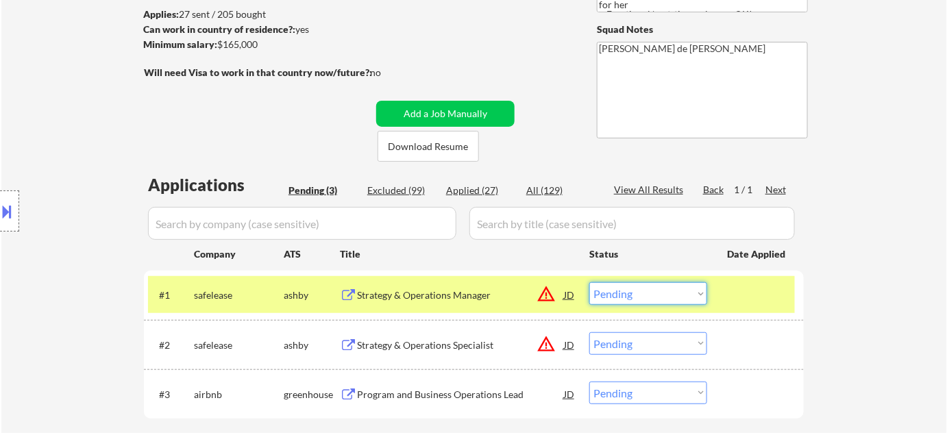
click at [638, 293] on select "Choose an option... Pending Applied Excluded (Questions) Excluded (Expired) Exc…" at bounding box center [648, 293] width 118 height 23
click at [589, 282] on select "Choose an option... Pending Applied Excluded (Questions) Excluded (Expired) Exc…" at bounding box center [648, 293] width 118 height 23
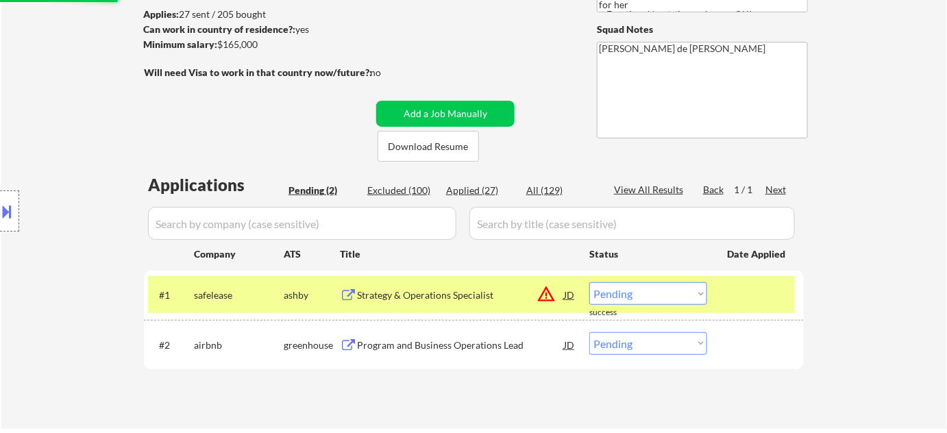
click at [641, 297] on select "Choose an option... Pending Applied Excluded (Questions) Excluded (Expired) Exc…" at bounding box center [648, 293] width 118 height 23
click at [589, 282] on select "Choose an option... Pending Applied Excluded (Questions) Excluded (Expired) Exc…" at bounding box center [648, 293] width 118 height 23
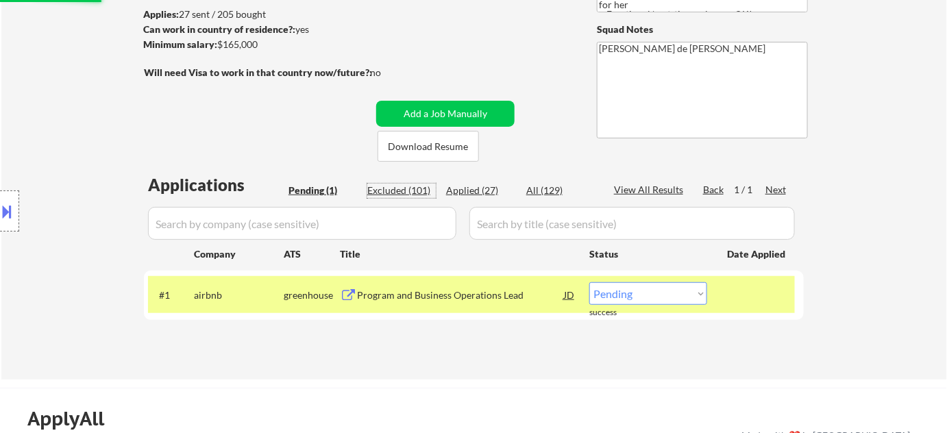
click at [389, 191] on div "Excluded (101)" at bounding box center [401, 191] width 69 height 14
select select ""excluded__expired_""
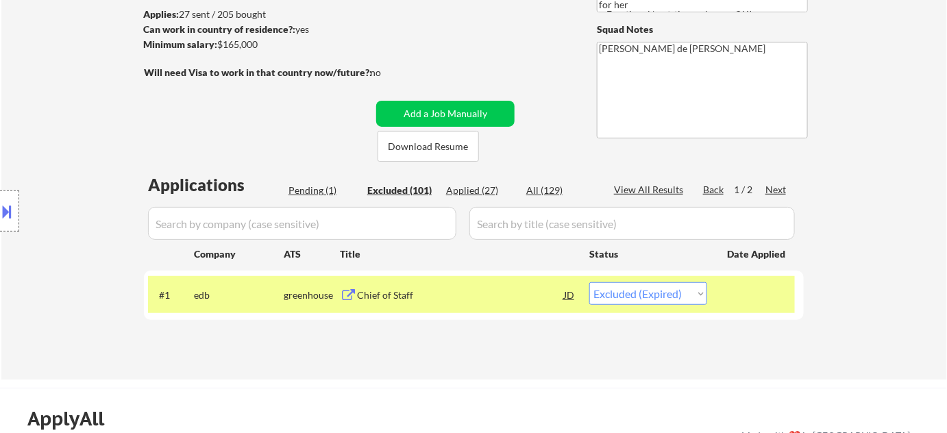
select select ""excluded""
select select ""excluded__expired_""
select select ""excluded""
select select ""excluded__bad_match_""
select select ""excluded__location_""
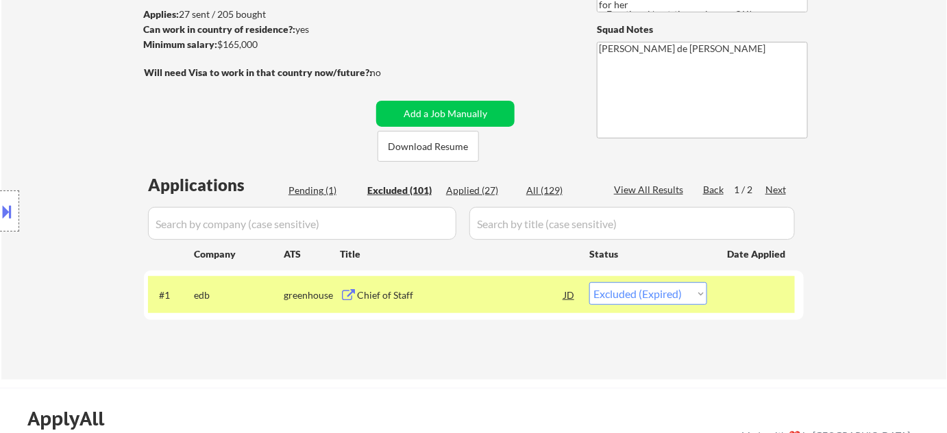
select select ""excluded""
select select ""excluded__other_""
select select ""excluded__expired_""
select select ""excluded__salary_""
select select ""excluded__expired_""
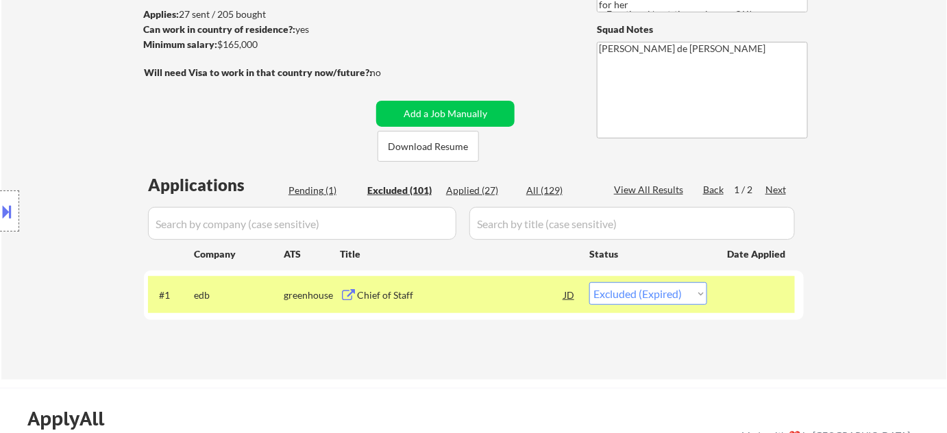
select select ""excluded__location_""
select select ""excluded__blocklist_""
select select ""excluded""
select select ""excluded__expired_""
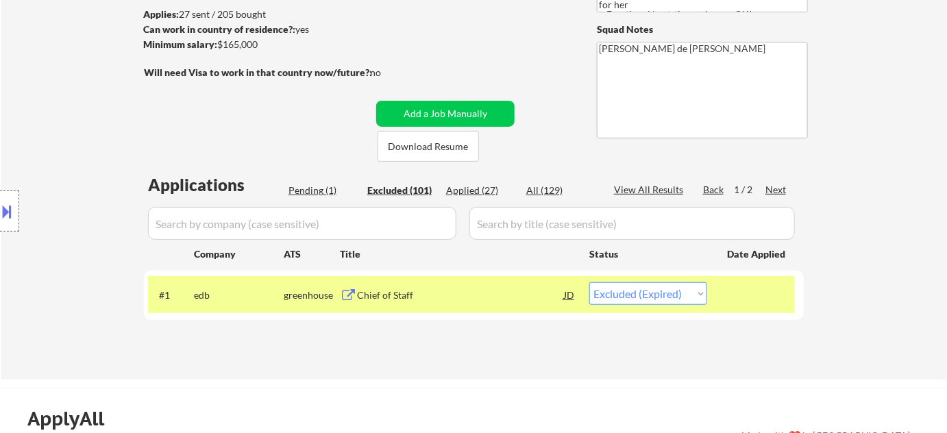
select select ""excluded__bad_match_""
select select ""excluded__location_""
select select ""excluded__expired_""
select select ""excluded""
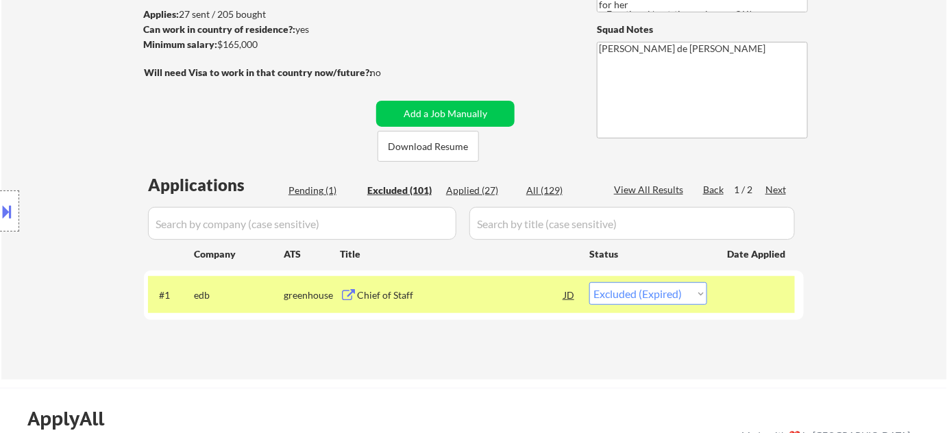
select select ""excluded__location_""
select select ""excluded__expired_""
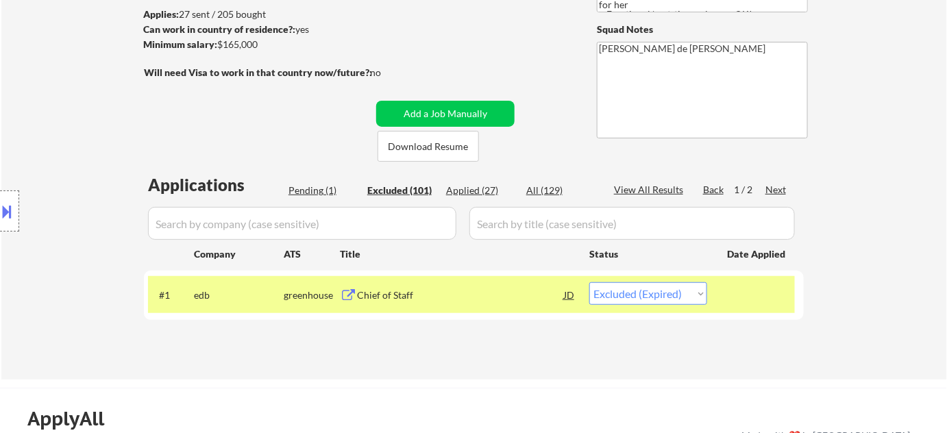
select select ""excluded__other_""
select select ""excluded__bad_match_""
select select ""excluded""
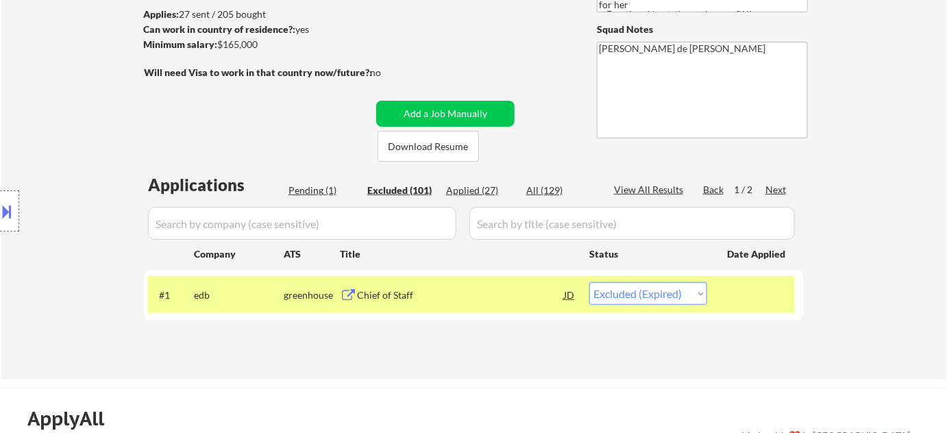
select select ""excluded__location_""
select select ""excluded__other_""
select select ""excluded__salary_""
select select ""excluded__expired_""
select select ""excluded__location_""
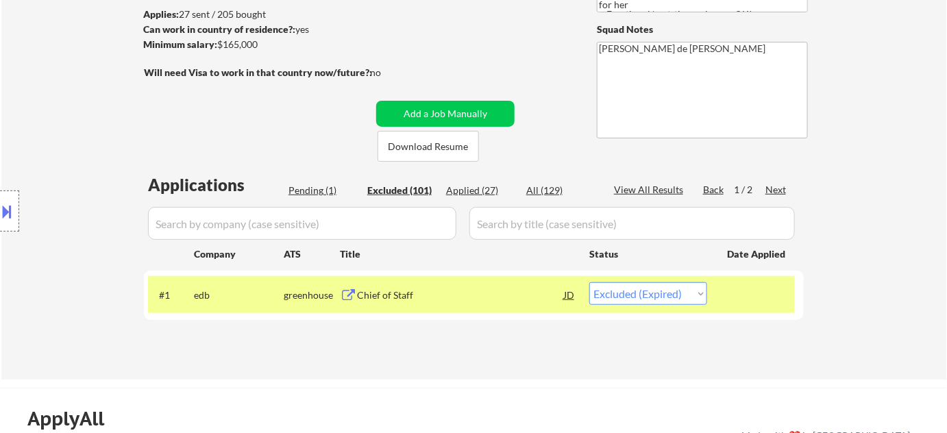
select select ""excluded__expired_""
select select ""excluded__salary_""
select select ""excluded__bad_match_""
select select ""excluded__expired_""
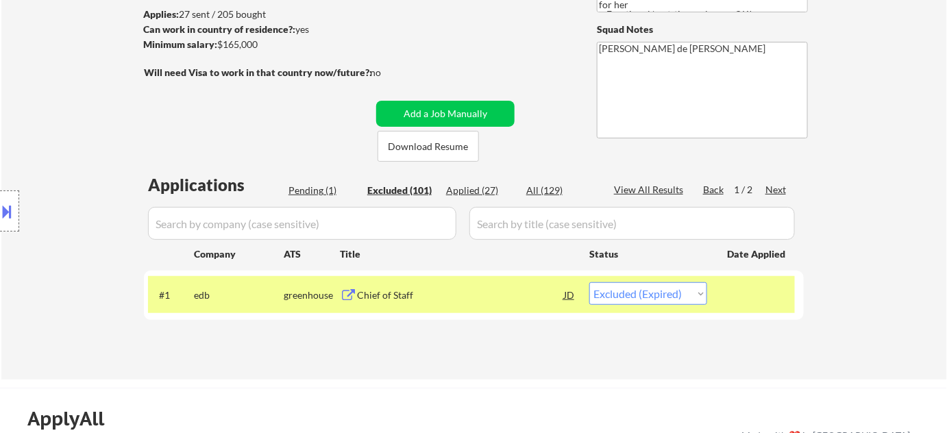
select select ""excluded__expired_""
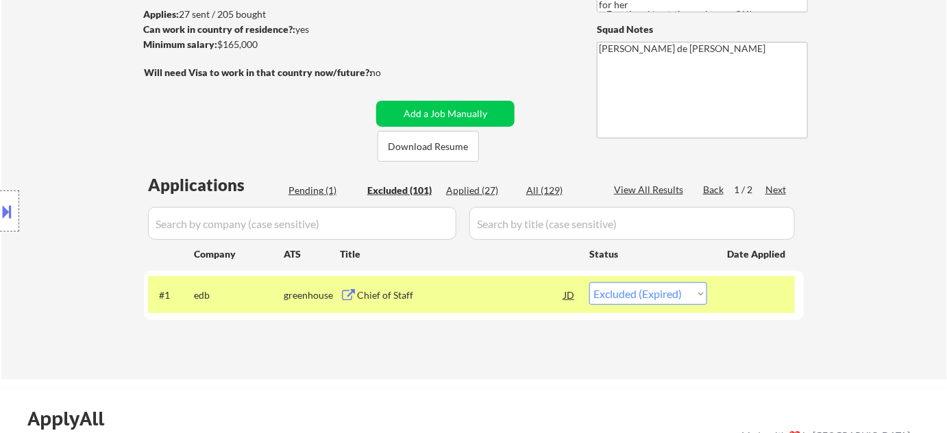
select select ""excluded__location_""
select select ""excluded__expired_""
select select ""excluded__bad_match_""
select select ""excluded__other_""
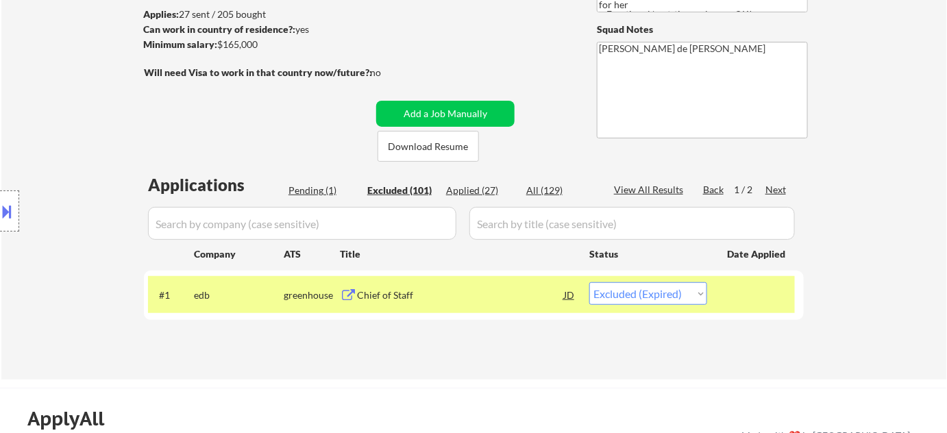
select select ""excluded__location_""
select select ""excluded__expired_""
select select ""excluded__other_""
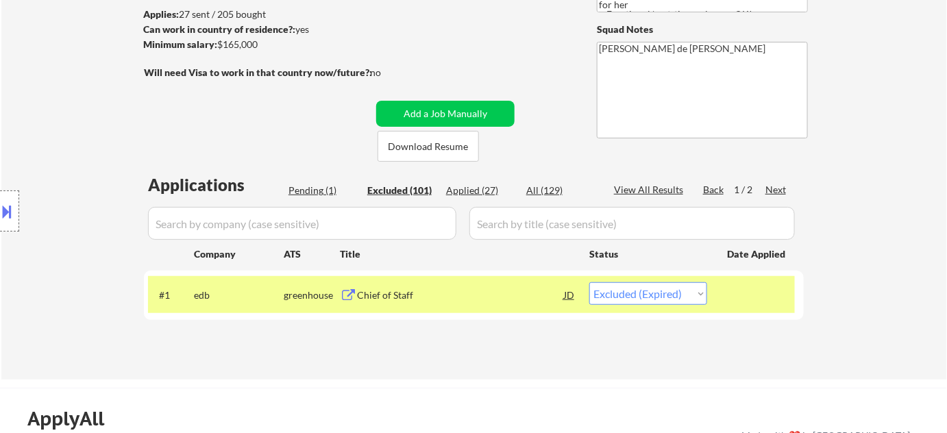
select select ""excluded__bad_match_""
select select ""excluded__location_""
select select ""excluded__bad_match_""
select select ""excluded__other_""
select select ""excluded__bad_match_""
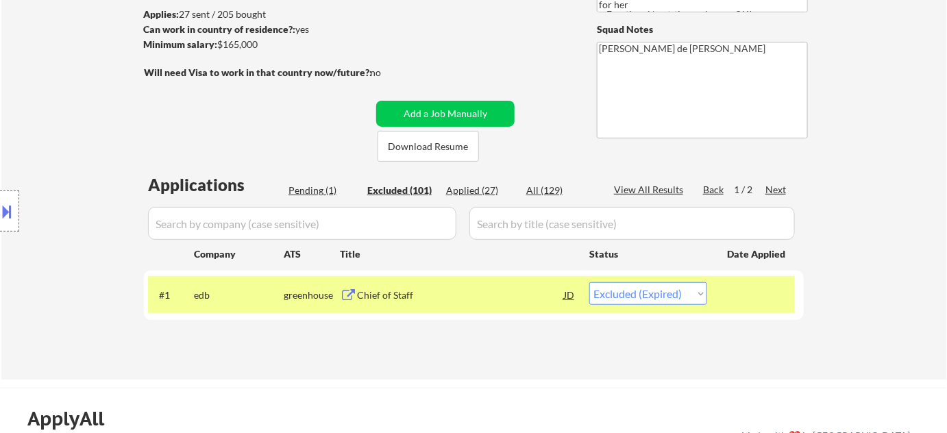
select select ""excluded__expired_""
select select ""excluded__bad_match_""
select select ""excluded__expired_""
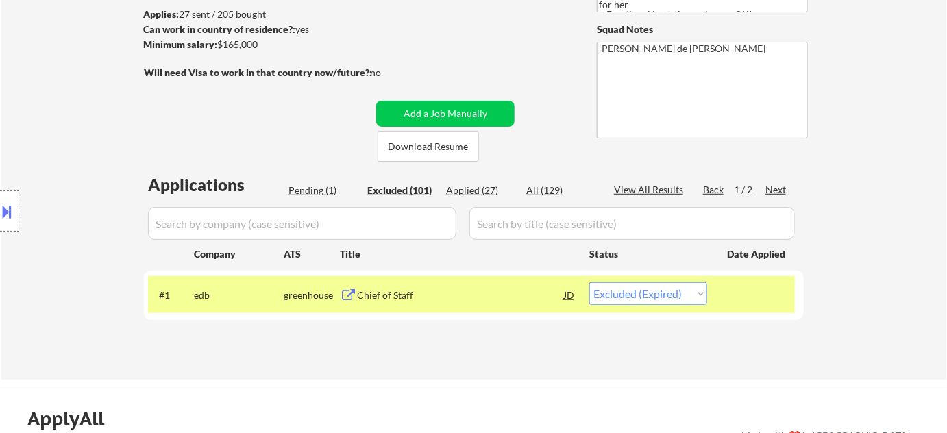
select select ""excluded__salary_""
select select ""excluded__bad_match_""
select select ""excluded""
select select ""excluded__bad_match_""
select select ""excluded__expired_""
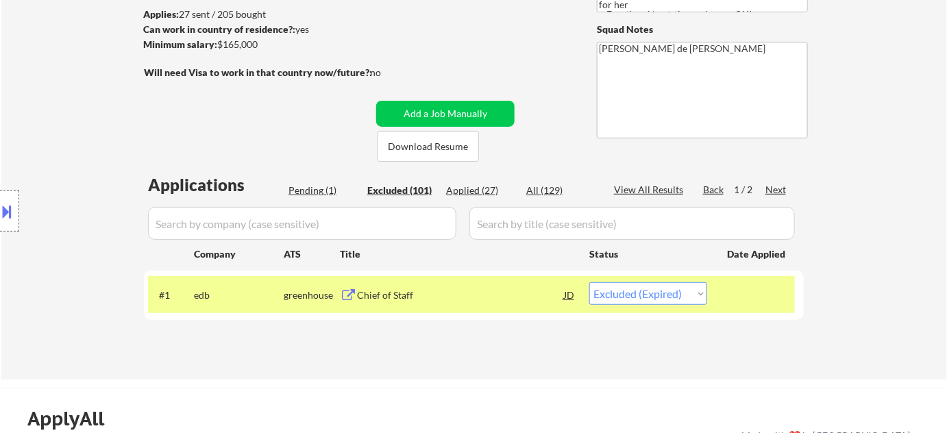
select select ""excluded__salary_""
select select ""excluded__expired_""
select select ""excluded__bad_match_""
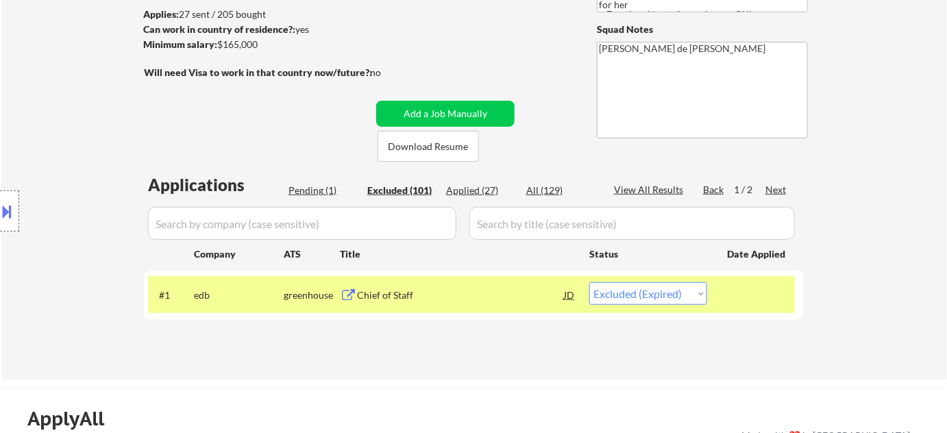
select select ""excluded__location_""
select select ""excluded__bad_match_""
select select ""excluded__expired_""
select select ""excluded__bad_match_""
select select ""excluded__expired_""
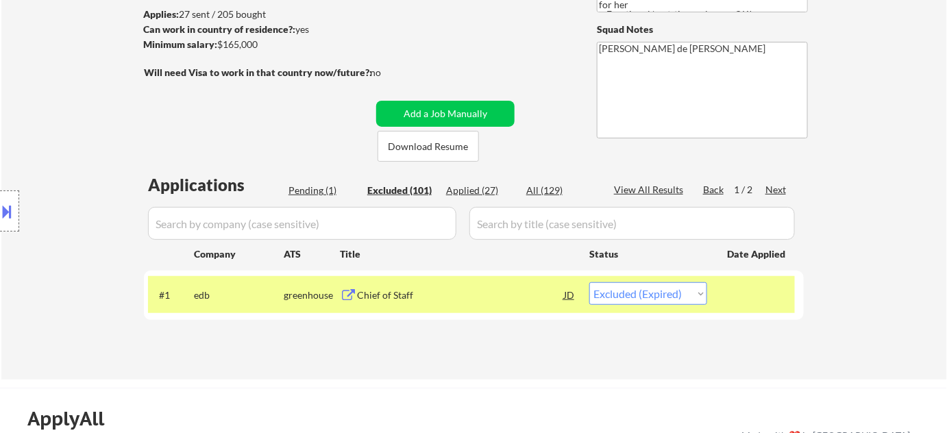
select select ""excluded__expired_""
select select ""excluded""
select select ""excluded__bad_match_""
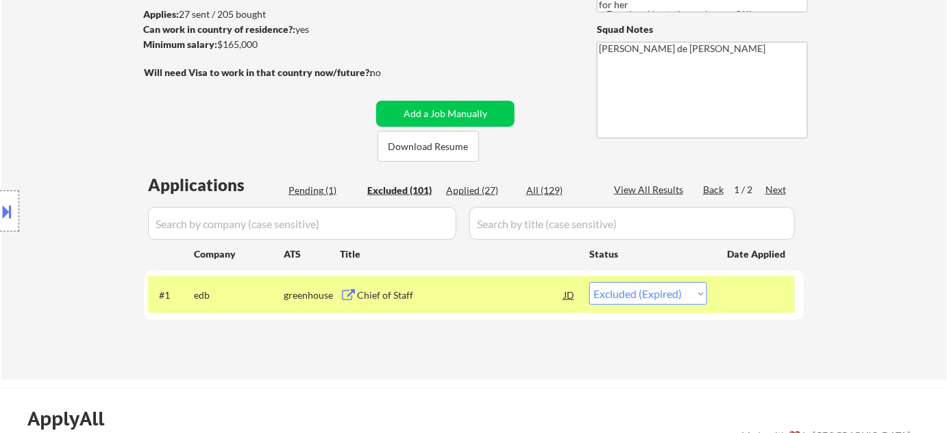
select select ""excluded__salary_""
select select ""excluded__expired_""
select select ""excluded__salary_""
select select ""excluded__bad_match_""
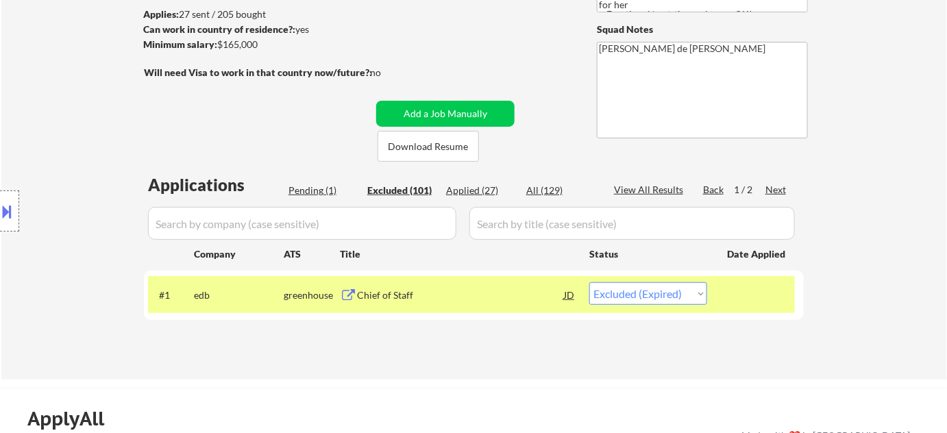
select select ""excluded__expired_""
select select ""excluded__location_""
select select ""excluded__bad_match_""
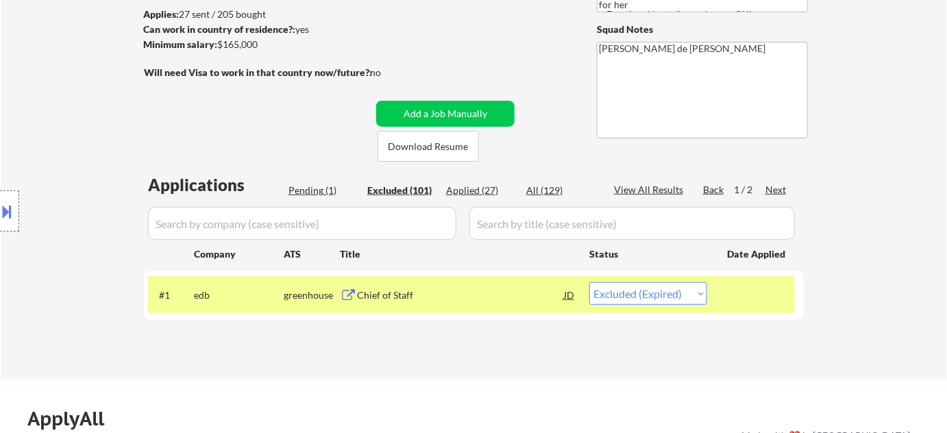
select select ""excluded__bad_match_""
select select ""excluded__expired_""
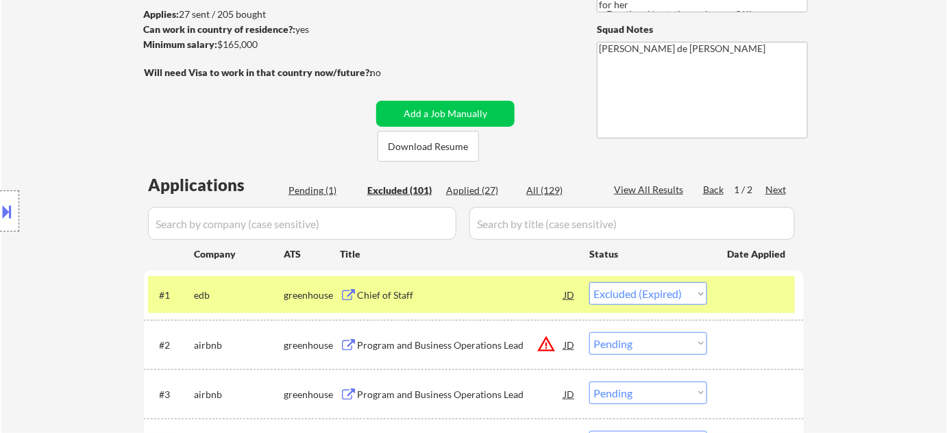
select select ""excluded__expired_""
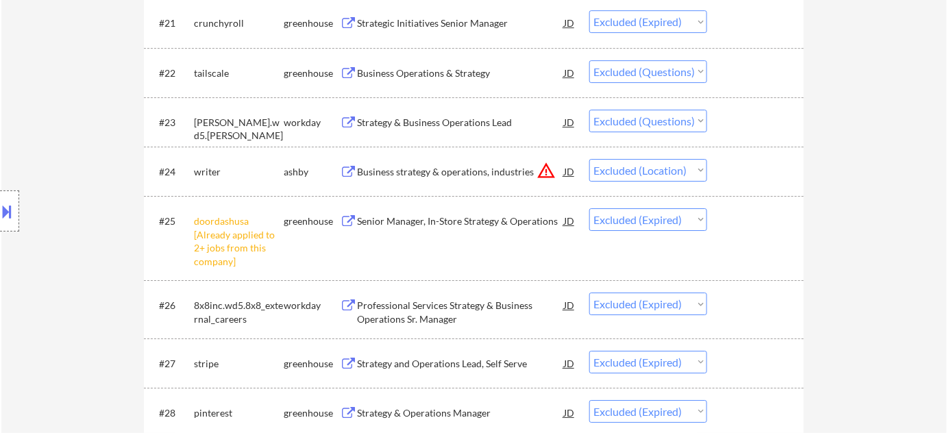
scroll to position [0, 0]
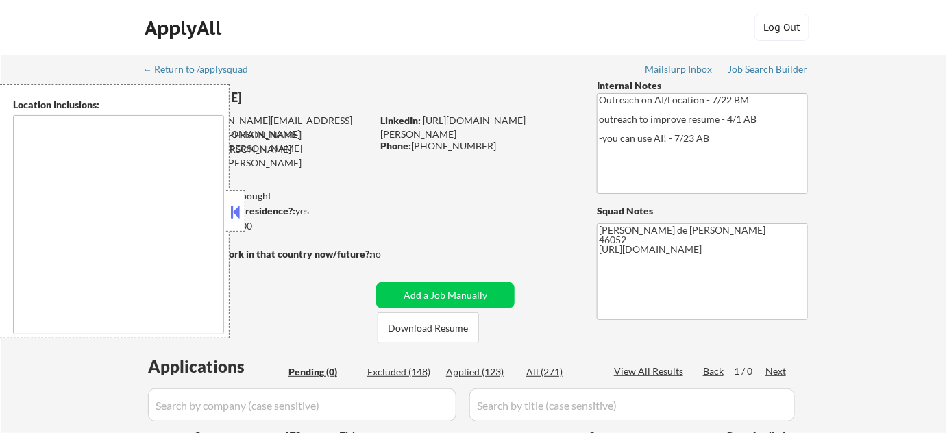
type textarea "Indianapolis, IN Speedway, IN Lawrence, IN Beech Grove, IN Southport, IN Cumber…"
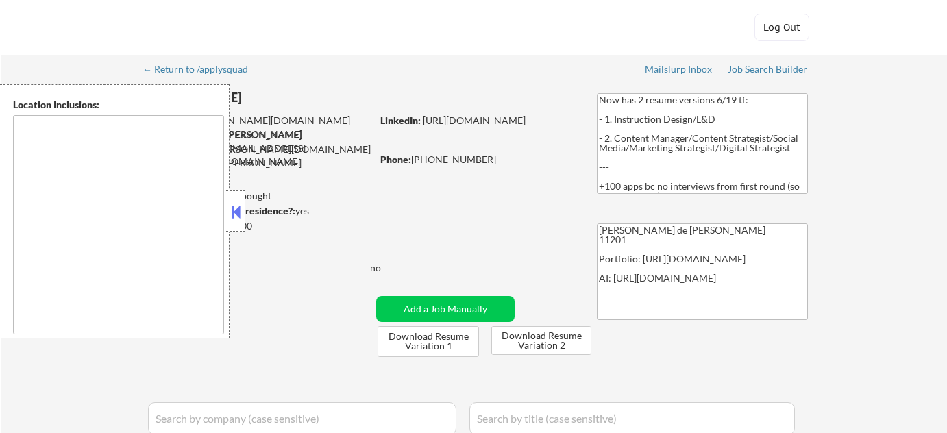
type textarea "Manhattan, NY Brooklyn, NY Jersey City, NJ Hoboken, NJ Weehawken, NJ Union City…"
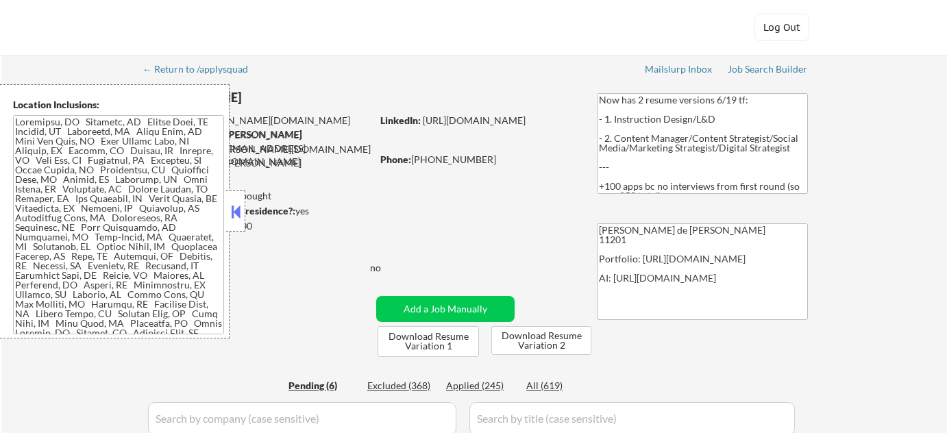
select select ""pending""
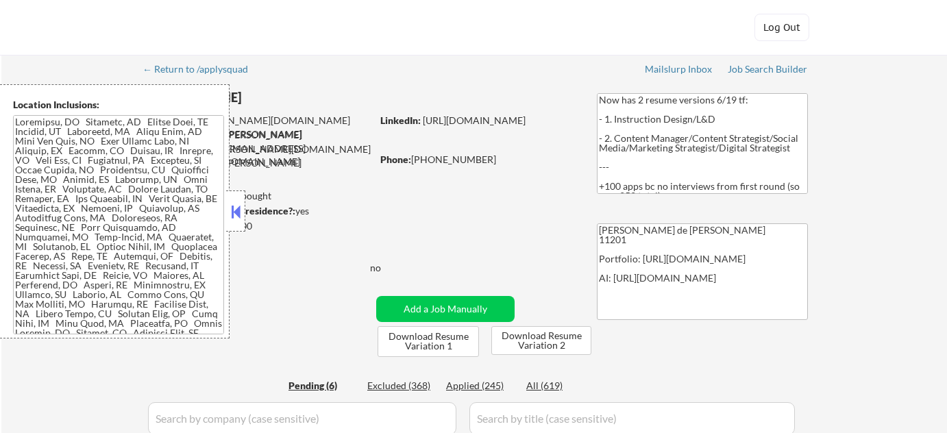
select select ""pending""
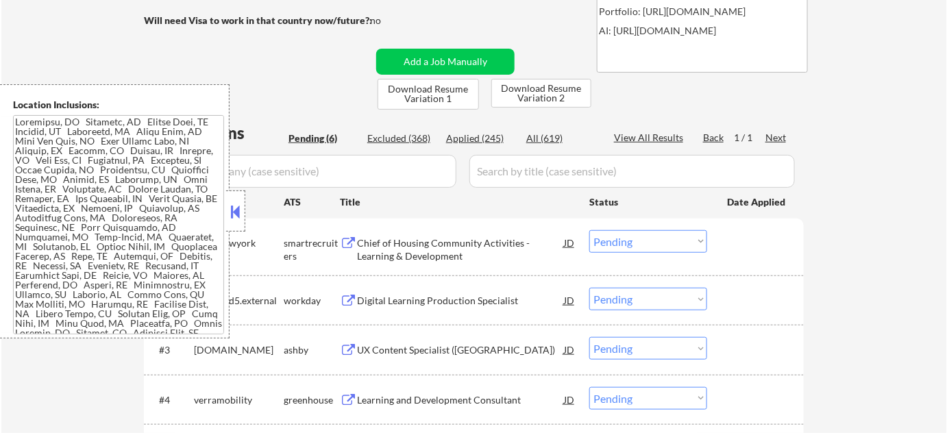
scroll to position [249, 0]
click at [237, 208] on button at bounding box center [235, 211] width 15 height 21
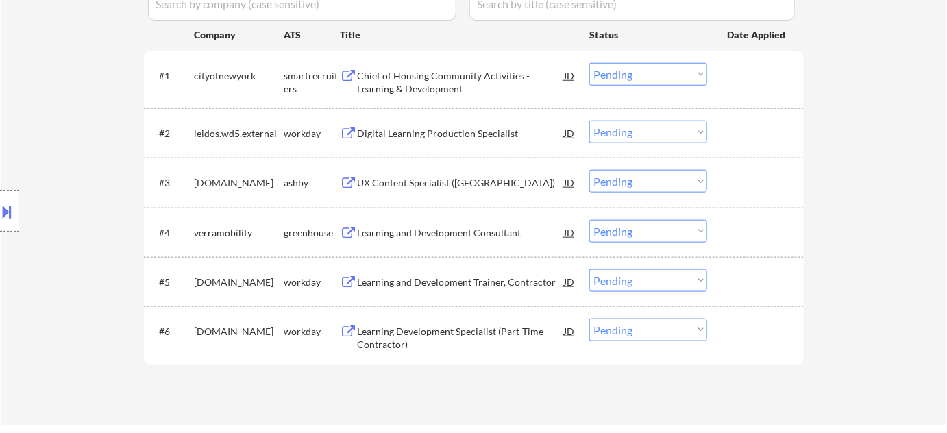
scroll to position [436, 0]
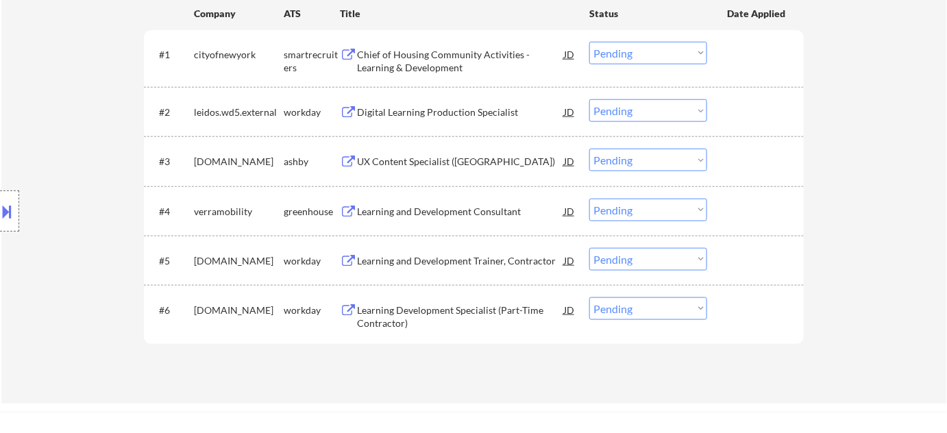
click at [442, 214] on div "Learning and Development Consultant" at bounding box center [460, 212] width 207 height 14
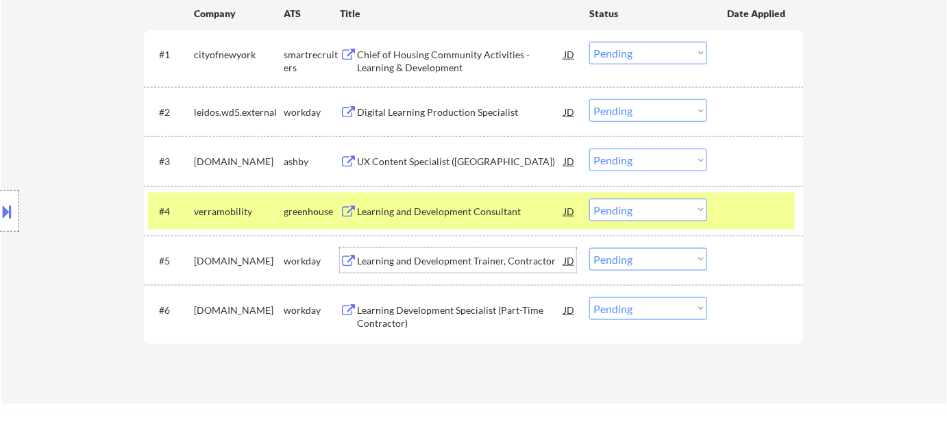
click at [424, 262] on div "Learning and Development Trainer, Contractor" at bounding box center [460, 261] width 207 height 14
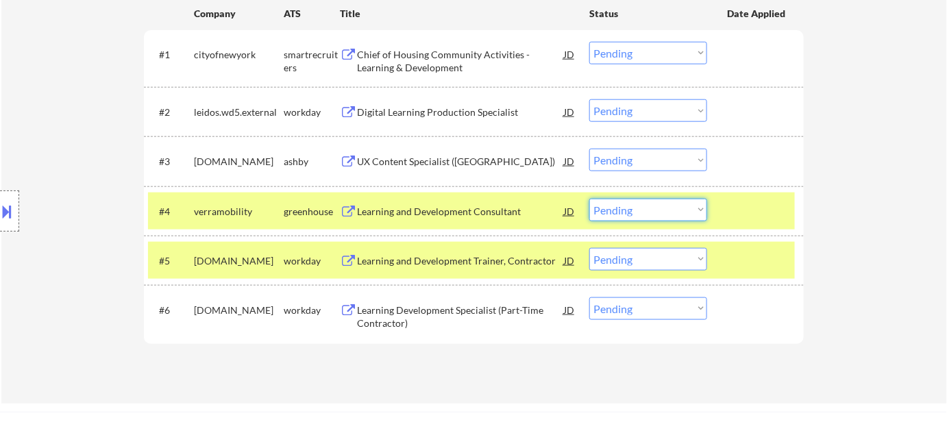
click at [628, 207] on select "Choose an option... Pending Applied Excluded (Questions) Excluded (Expired) Exc…" at bounding box center [648, 210] width 118 height 23
click at [589, 199] on select "Choose an option... Pending Applied Excluded (Questions) Excluded (Expired) Exc…" at bounding box center [648, 210] width 118 height 23
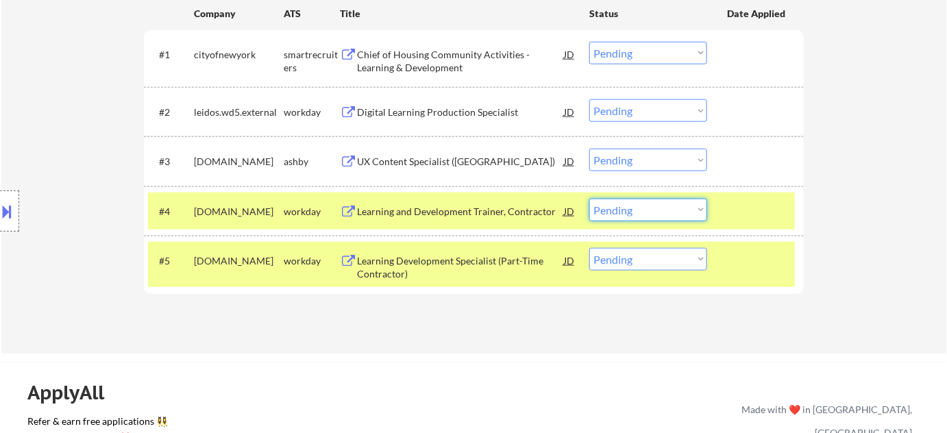
click at [634, 212] on select "Choose an option... Pending Applied Excluded (Questions) Excluded (Expired) Exc…" at bounding box center [648, 210] width 118 height 23
click at [589, 199] on select "Choose an option... Pending Applied Excluded (Questions) Excluded (Expired) Exc…" at bounding box center [648, 210] width 118 height 23
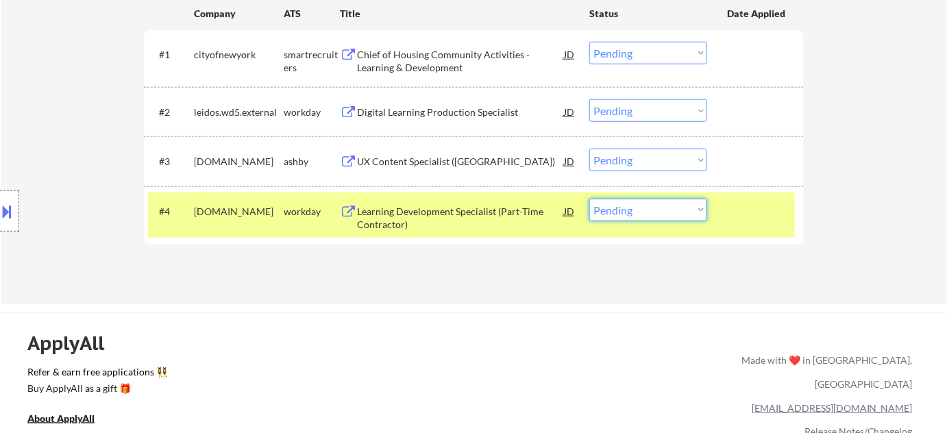
drag, startPoint x: 685, startPoint y: 206, endPoint x: 683, endPoint y: 214, distance: 8.3
click at [685, 206] on select "Choose an option... Pending Applied Excluded (Questions) Excluded (Expired) Exc…" at bounding box center [648, 210] width 118 height 23
select select ""excluded__bad_match_""
click at [589, 199] on select "Choose an option... Pending Applied Excluded (Questions) Excluded (Expired) Exc…" at bounding box center [648, 210] width 118 height 23
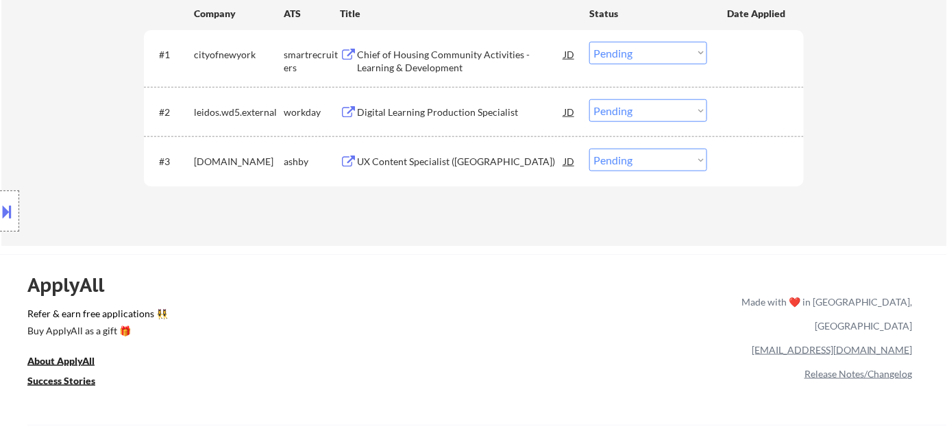
click at [421, 117] on div "Digital Learning Production Specialist" at bounding box center [460, 113] width 207 height 14
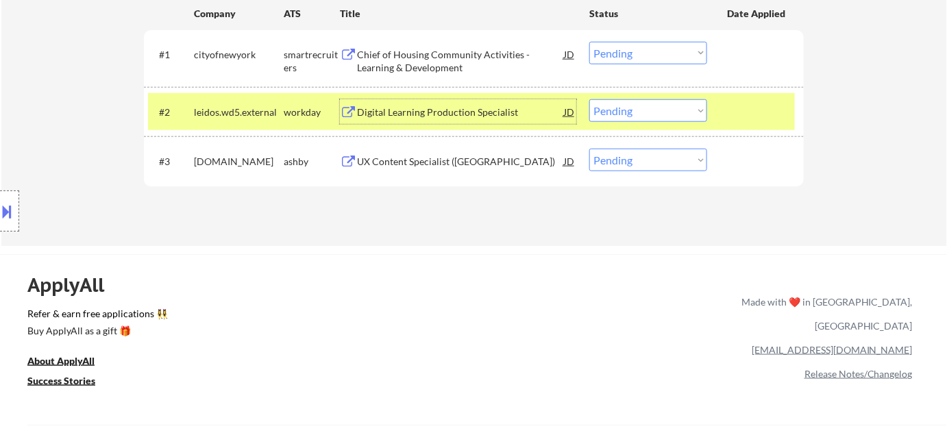
click at [674, 117] on select "Choose an option... Pending Applied Excluded (Questions) Excluded (Expired) Exc…" at bounding box center [648, 110] width 118 height 23
click at [589, 99] on select "Choose an option... Pending Applied Excluded (Questions) Excluded (Expired) Exc…" at bounding box center [648, 110] width 118 height 23
select select ""pending""
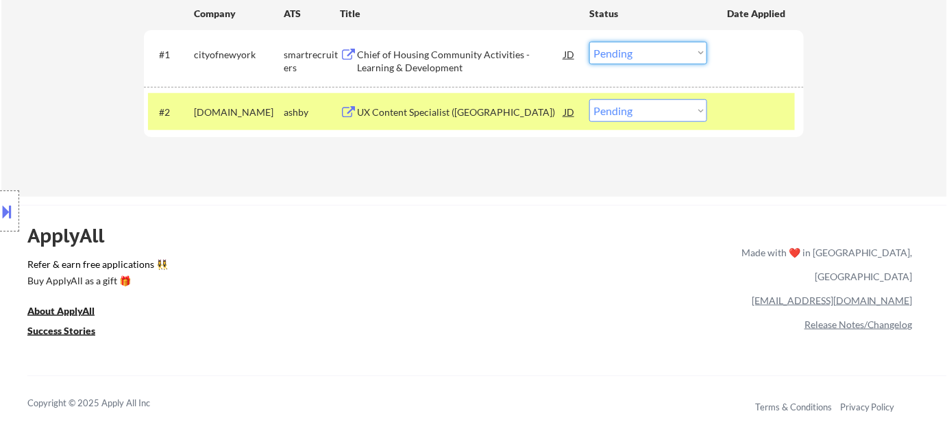
drag, startPoint x: 628, startPoint y: 53, endPoint x: 634, endPoint y: 62, distance: 10.3
click at [628, 53] on select "Choose an option... Pending Applied Excluded (Questions) Excluded (Expired) Exc…" at bounding box center [648, 53] width 118 height 23
click at [589, 42] on select "Choose an option... Pending Applied Excluded (Questions) Excluded (Expired) Exc…" at bounding box center [648, 53] width 118 height 23
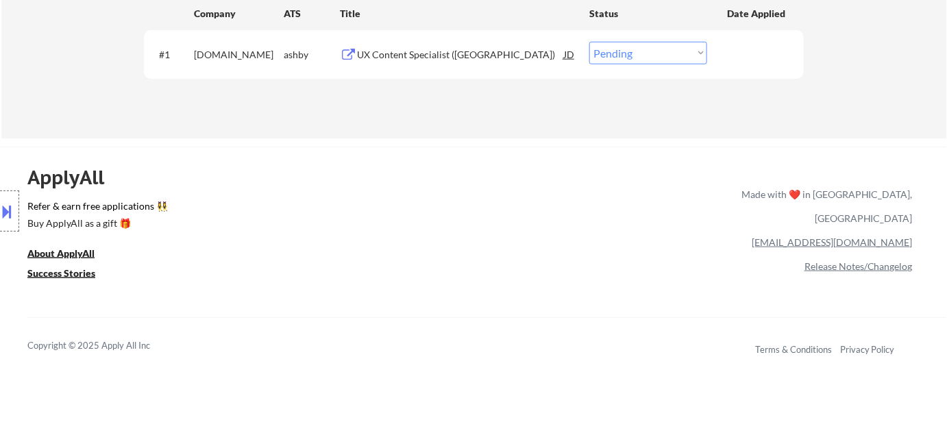
click at [433, 48] on div "UX Content Specialist (US)" at bounding box center [460, 55] width 207 height 14
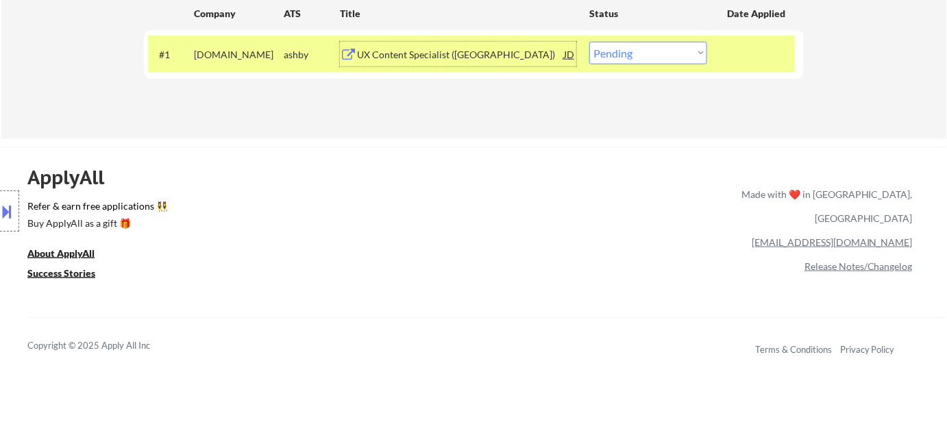
click at [658, 54] on select "Choose an option... Pending Applied Excluded (Questions) Excluded (Expired) Exc…" at bounding box center [648, 53] width 118 height 23
select select ""excluded__bad_match_""
click at [589, 42] on select "Choose an option... Pending Applied Excluded (Questions) Excluded (Expired) Exc…" at bounding box center [648, 53] width 118 height 23
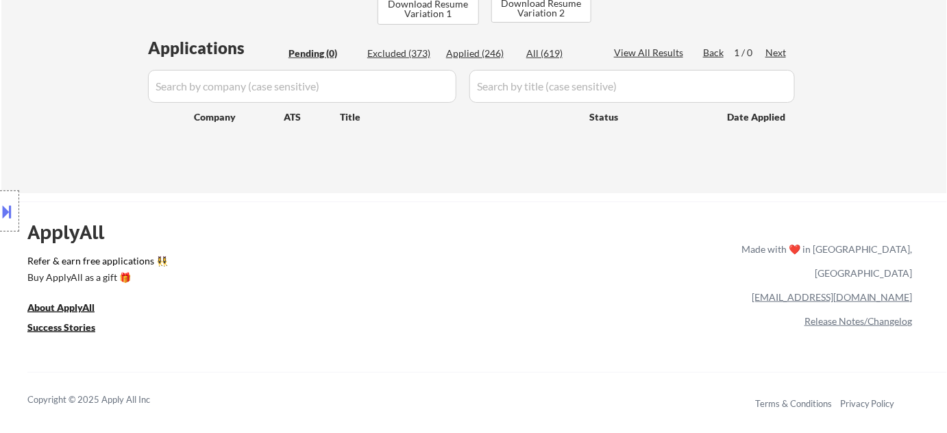
scroll to position [311, 0]
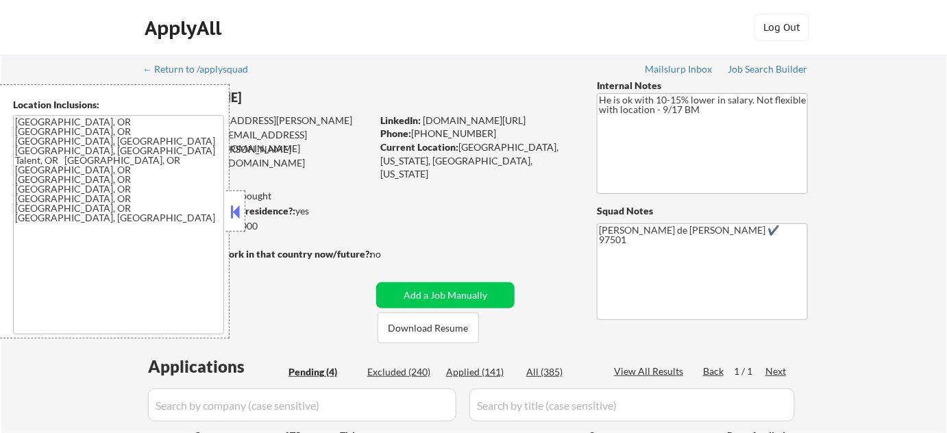
select select ""pending""
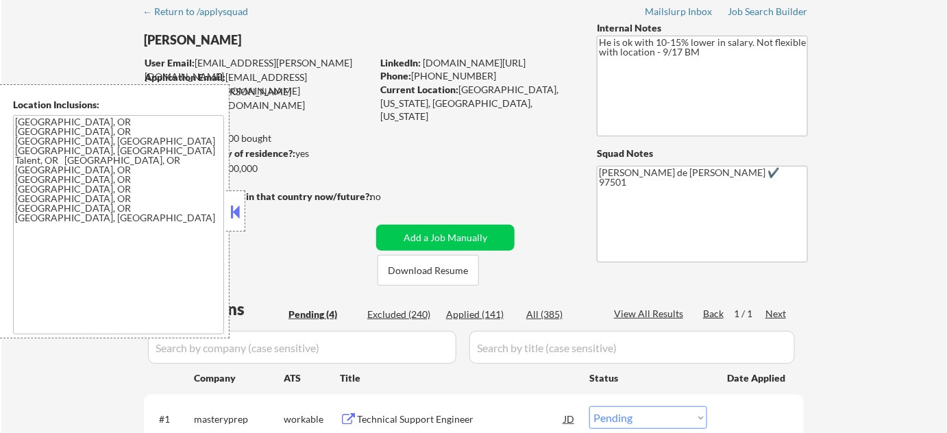
scroll to position [311, 0]
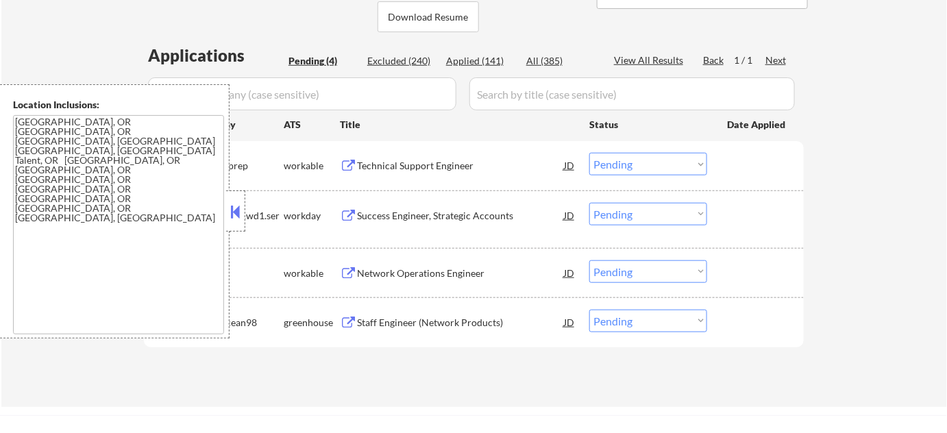
click at [234, 217] on button at bounding box center [235, 211] width 15 height 21
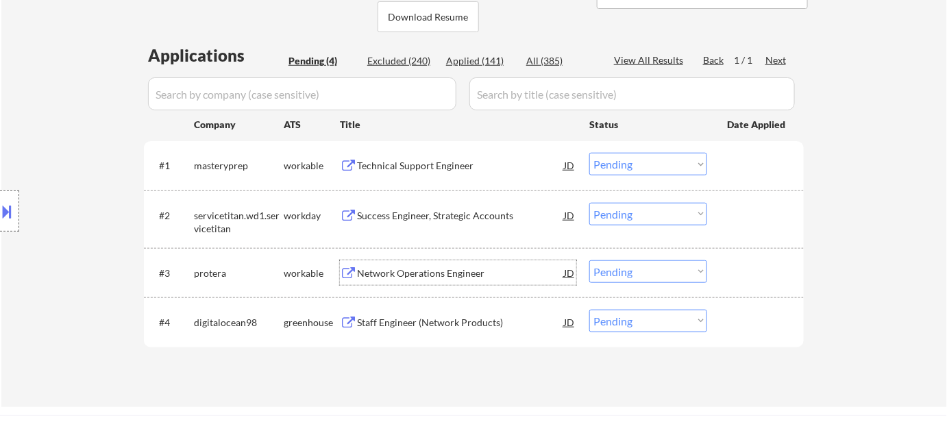
click at [417, 273] on div "Network Operations Engineer" at bounding box center [460, 274] width 207 height 14
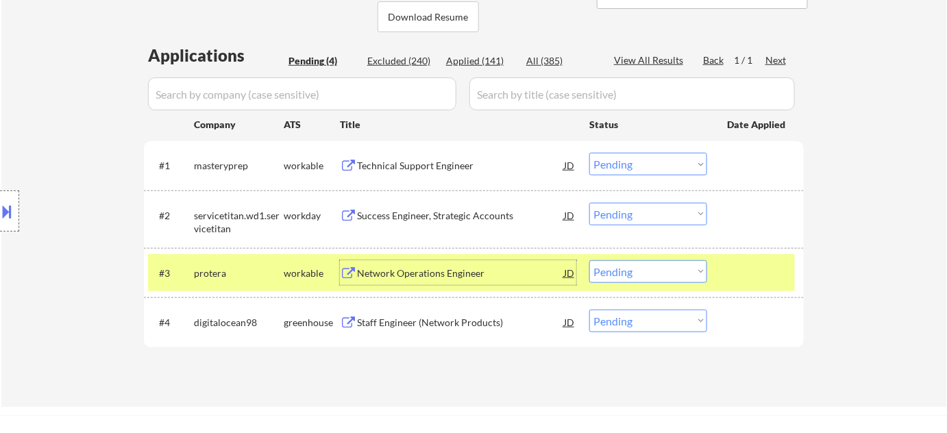
click at [623, 271] on select "Choose an option... Pending Applied Excluded (Questions) Excluded (Expired) Exc…" at bounding box center [648, 271] width 118 height 23
click at [589, 260] on select "Choose an option... Pending Applied Excluded (Questions) Excluded (Expired) Exc…" at bounding box center [648, 271] width 118 height 23
click at [420, 166] on div "Technical Support Engineer" at bounding box center [460, 166] width 207 height 14
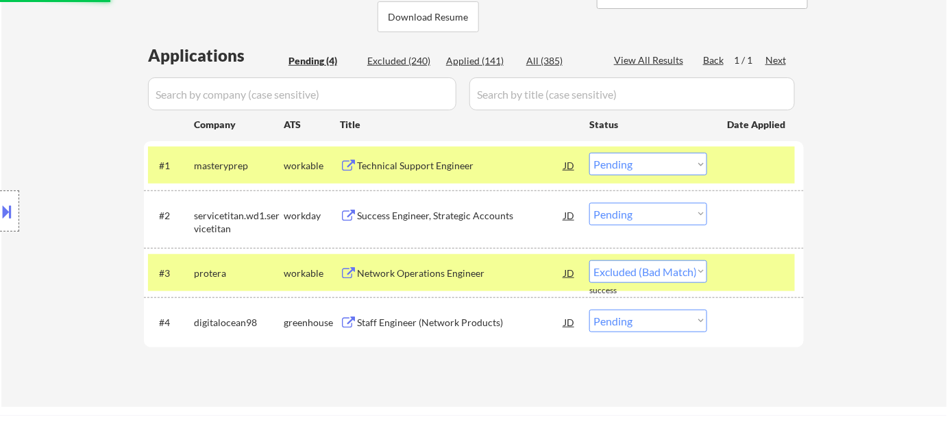
select select ""pending""
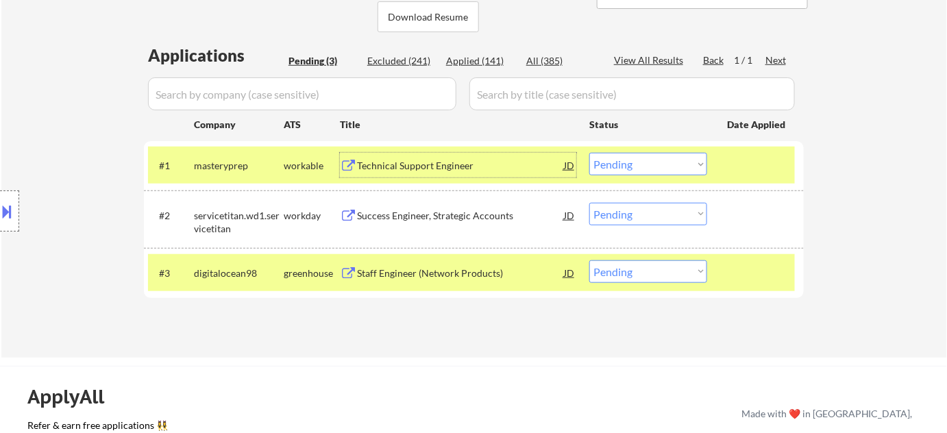
drag, startPoint x: 601, startPoint y: 165, endPoint x: 604, endPoint y: 171, distance: 7.1
click at [601, 165] on select "Choose an option... Pending Applied Excluded (Questions) Excluded (Expired) Exc…" at bounding box center [648, 164] width 118 height 23
click at [461, 358] on div "← Return to /applysquad Mailslurp Inbox Job Search Builder Joshua Small User Em…" at bounding box center [473, 374] width 947 height 1371
click at [653, 161] on select "Choose an option... Pending Applied Excluded (Questions) Excluded (Expired) Exc…" at bounding box center [648, 164] width 118 height 23
click at [589, 153] on select "Choose an option... Pending Applied Excluded (Questions) Excluded (Expired) Exc…" at bounding box center [648, 164] width 118 height 23
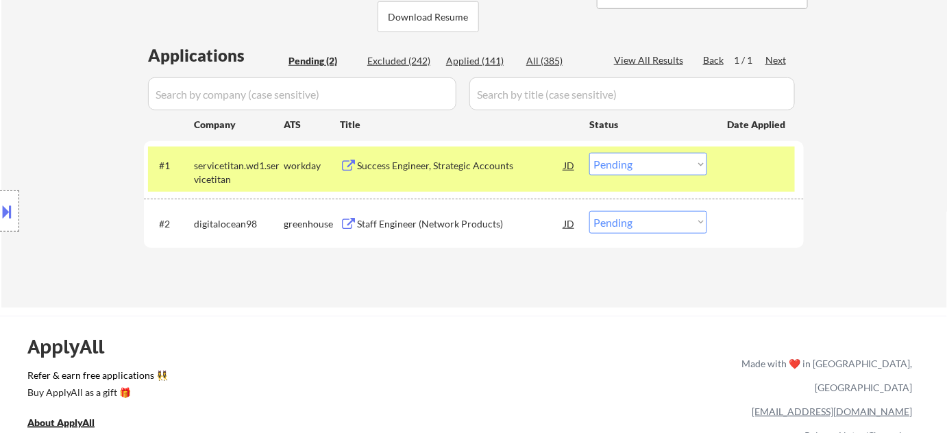
click at [406, 65] on div "Excluded (242)" at bounding box center [401, 61] width 69 height 14
select select ""excluded__bad_match_""
select select ""excluded__location_""
select select ""excluded__expired_""
select select ""excluded__salary_""
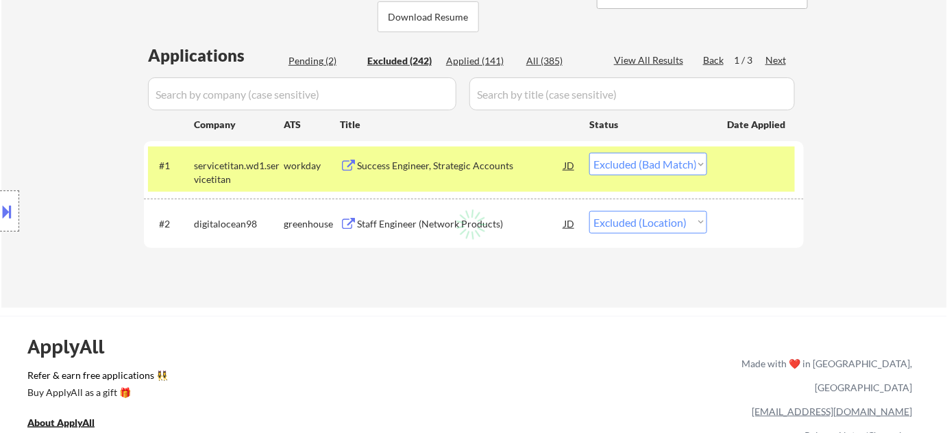
select select ""excluded__salary_""
select select ""excluded__bad_match_""
select select ""excluded__salary_""
select select ""excluded__bad_match_""
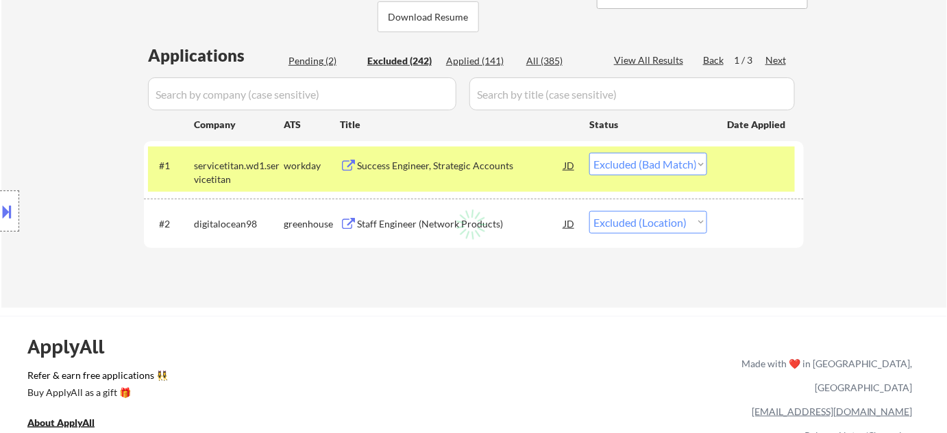
select select ""excluded__salary_""
select select ""excluded__location_""
select select ""excluded""
select select ""excluded__other_""
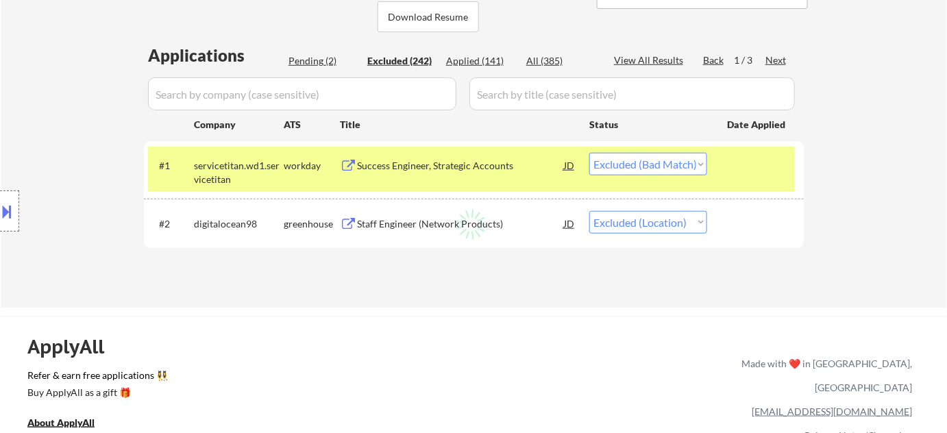
select select ""excluded__expired_""
select select ""excluded__salary_""
select select ""excluded__expired_""
select select ""excluded__location_""
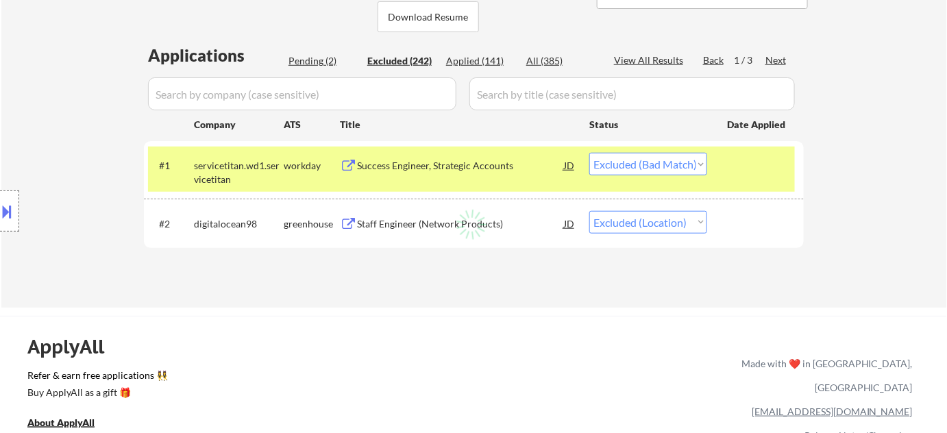
select select ""excluded__location_""
select select ""excluded__expired_""
select select ""excluded__location_""
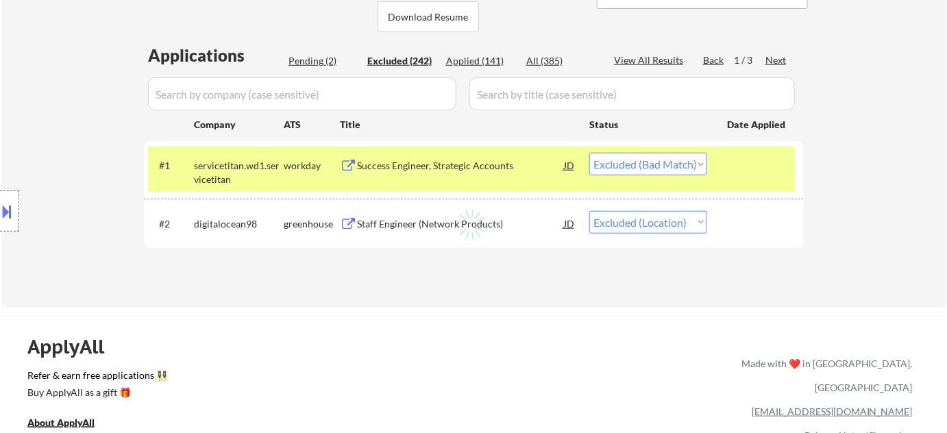
select select ""excluded__salary_""
select select ""excluded__location_""
select select ""excluded__salary_""
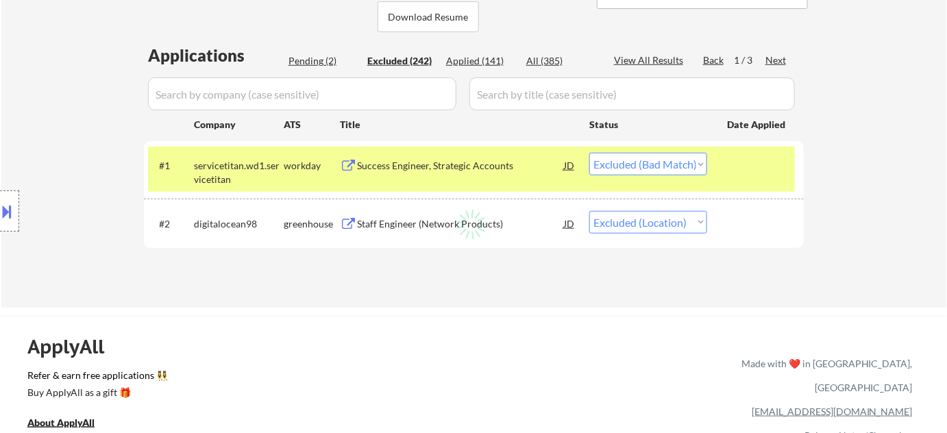
select select ""excluded__salary_""
select select ""excluded__location_""
select select ""excluded__salary_""
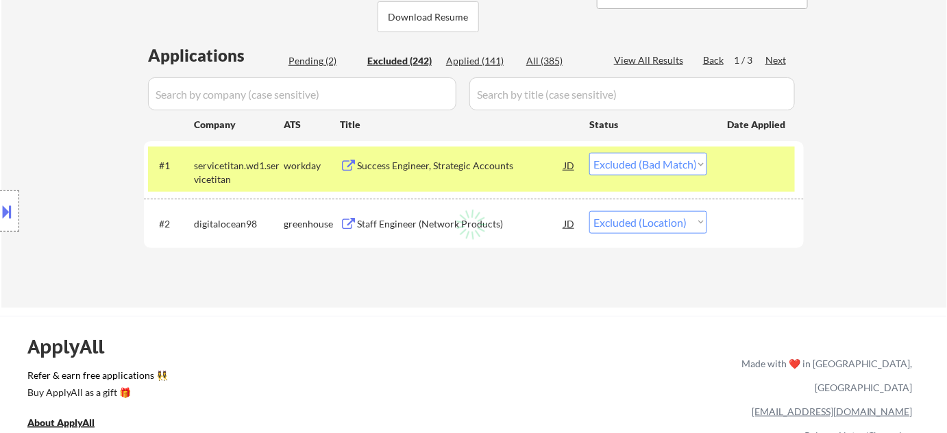
select select ""excluded__salary_""
select select ""excluded""
select select ""excluded__location_""
select select ""excluded__other_""
select select ""excluded""
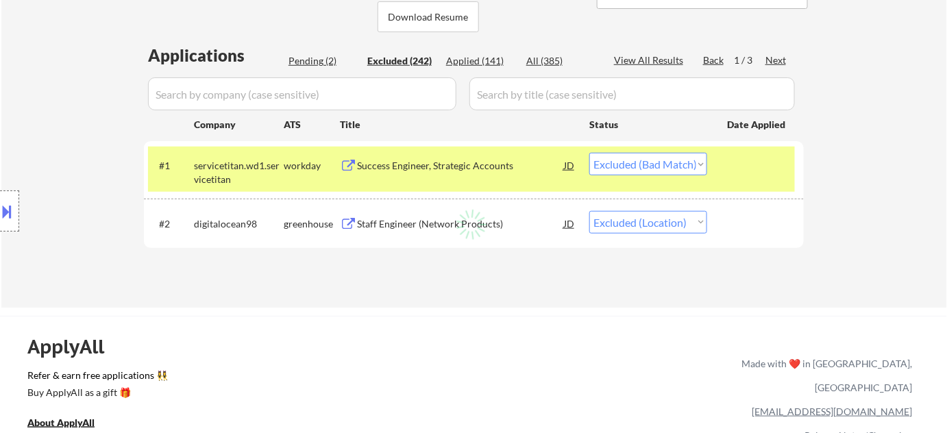
select select ""excluded__location_""
select select ""excluded__salary_""
select select ""excluded__location_""
select select ""excluded__expired_""
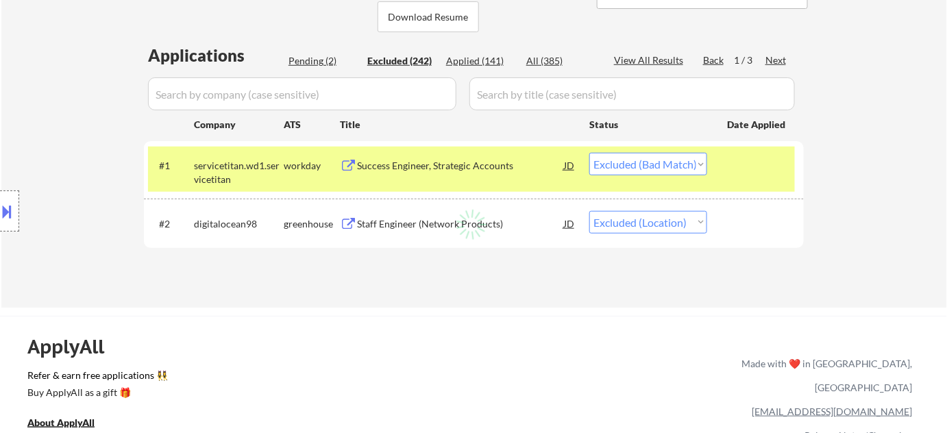
select select ""excluded__salary_""
select select ""excluded__location_""
select select ""excluded__salary_""
select select ""excluded__expired_""
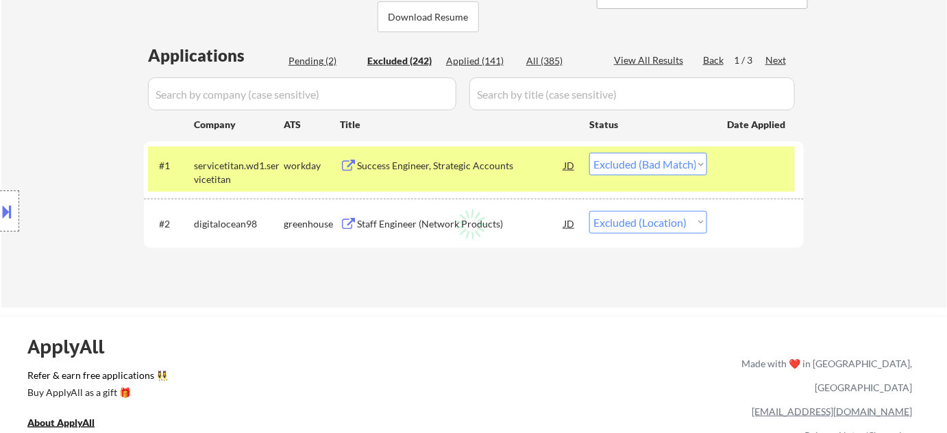
select select ""excluded__salary_""
select select ""excluded__location_""
select select ""excluded__salary_""
select select ""excluded__expired_""
select select ""excluded__location_""
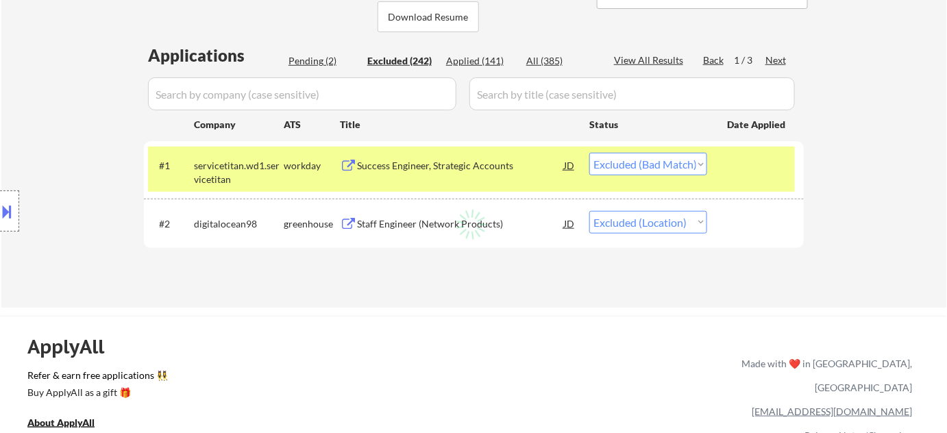
select select ""excluded__expired_""
select select ""excluded""
select select ""excluded__salary_""
select select ""excluded__location_""
select select ""excluded__bad_match_""
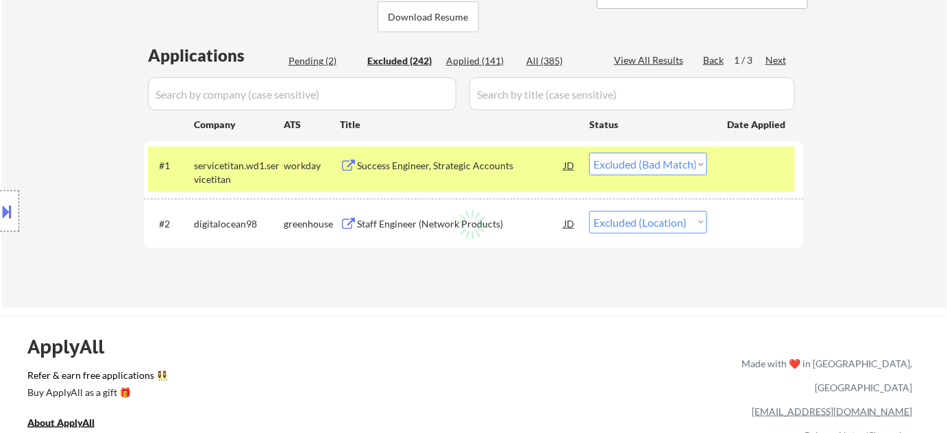
select select ""excluded__salary_""
select select ""excluded""
select select ""excluded__expired_""
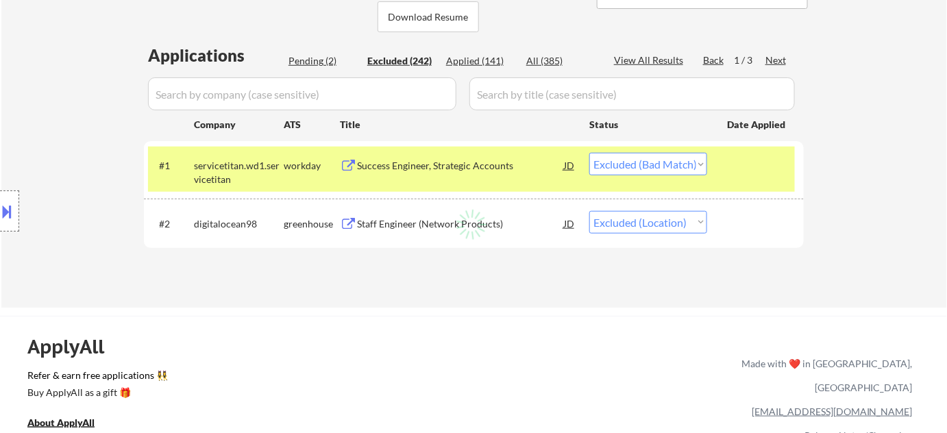
select select ""excluded__expired_""
select select ""excluded__bad_match_""
select select ""excluded__location_""
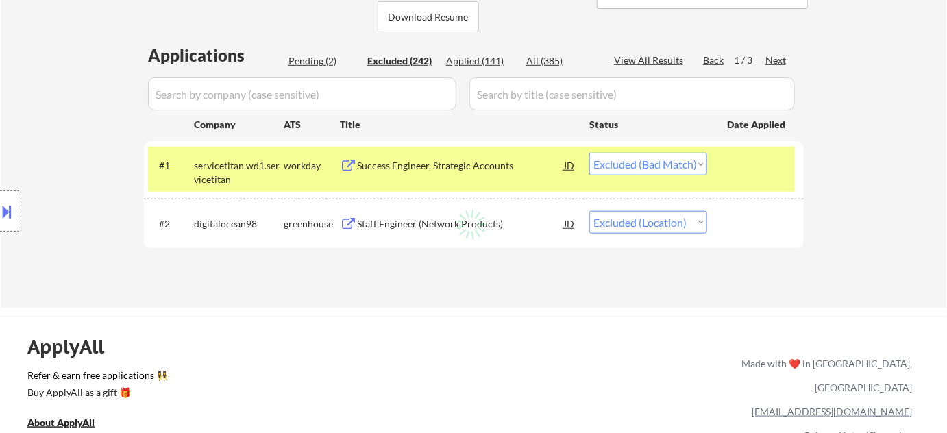
select select ""excluded__salary_""
select select ""excluded__bad_match_""
select select ""excluded""
select select ""excluded__expired_""
select select ""excluded__salary_""
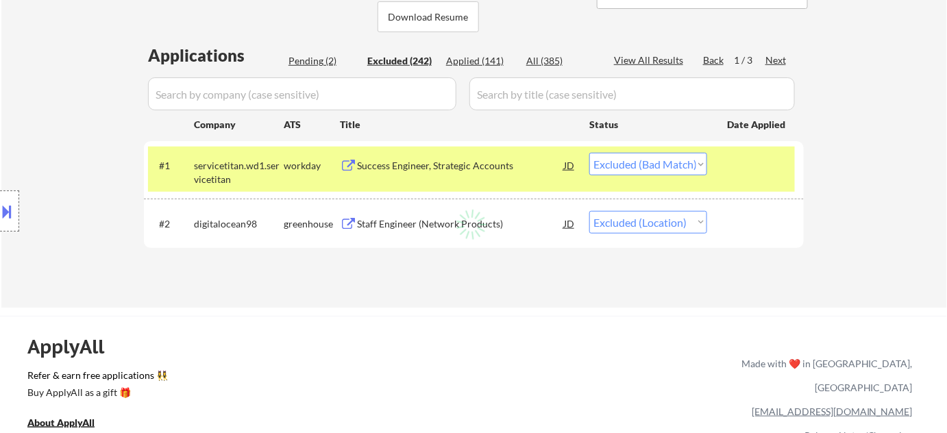
select select ""excluded__bad_match_""
select select ""excluded__location_""
select select ""excluded""
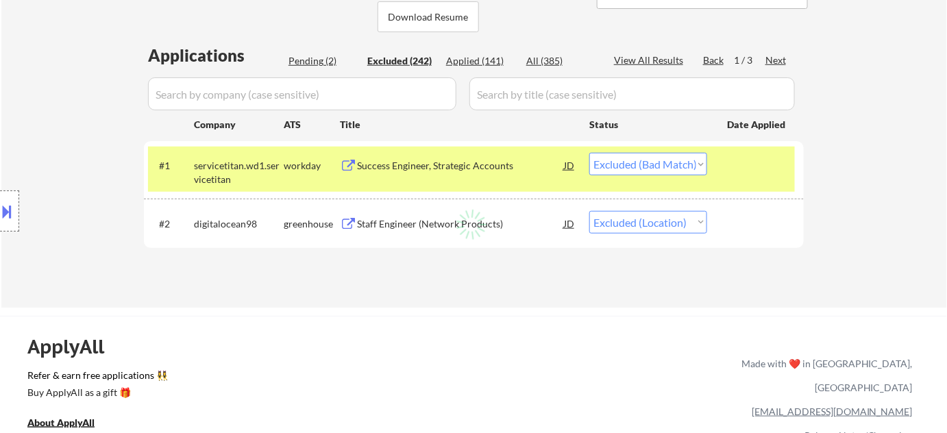
select select ""excluded__bad_match_""
select select ""excluded""
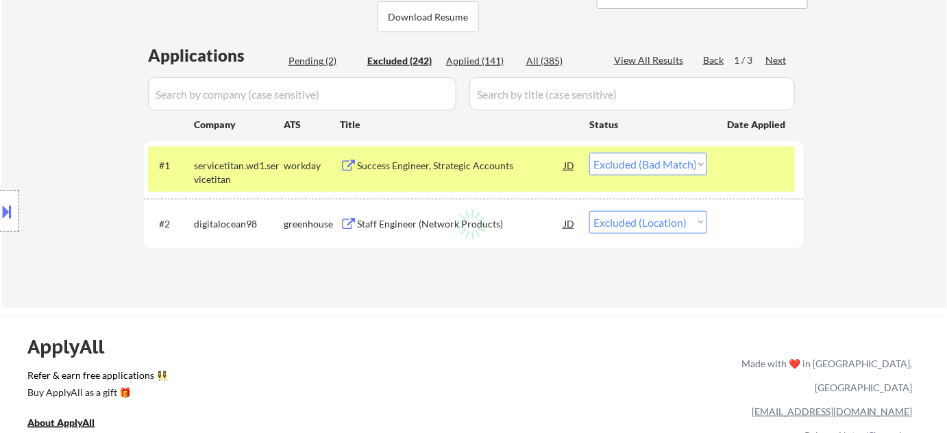
select select ""excluded__bad_match_""
select select ""excluded__salary_""
select select ""excluded__location_""
select select ""excluded""
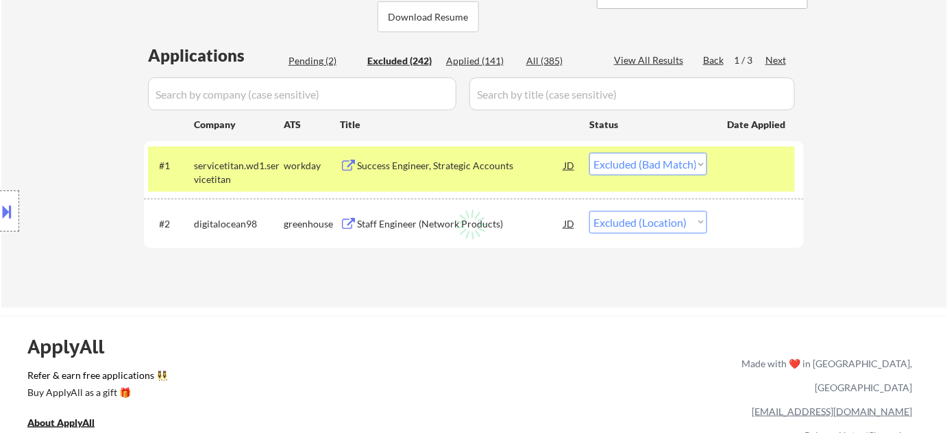
select select ""excluded__location_""
select select ""excluded__other_""
select select ""excluded__salary_""
select select ""excluded""
select select ""excluded__salary_""
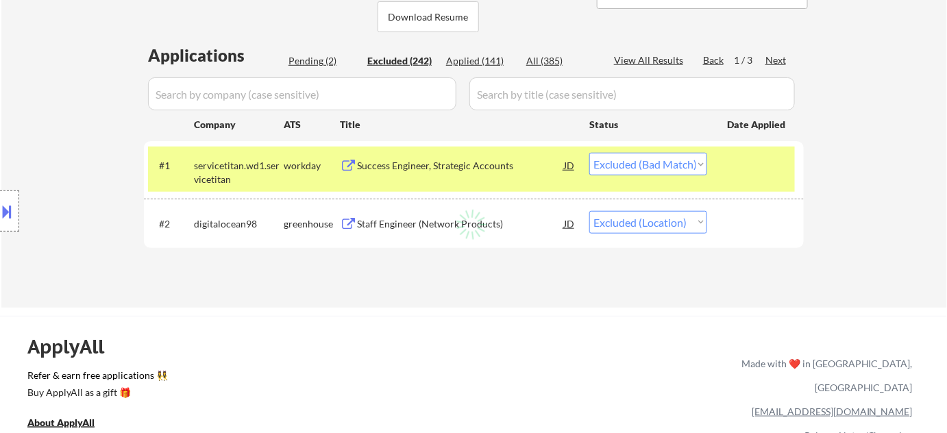
select select ""excluded__bad_match_""
select select ""excluded__location_""
select select ""excluded__expired_""
select select ""excluded""
select select ""excluded__location_""
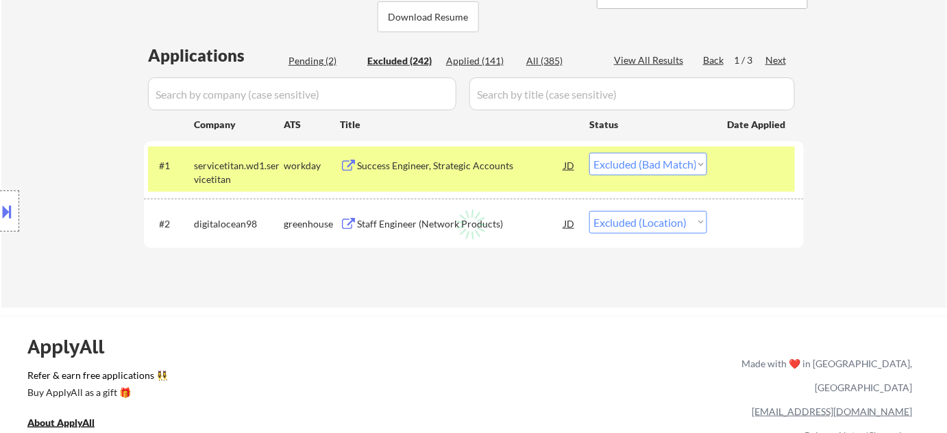
select select ""excluded__location_""
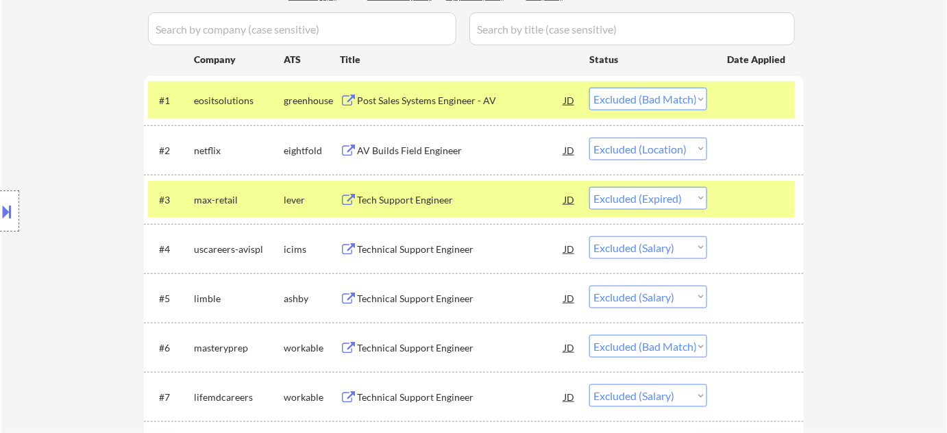
scroll to position [436, 0]
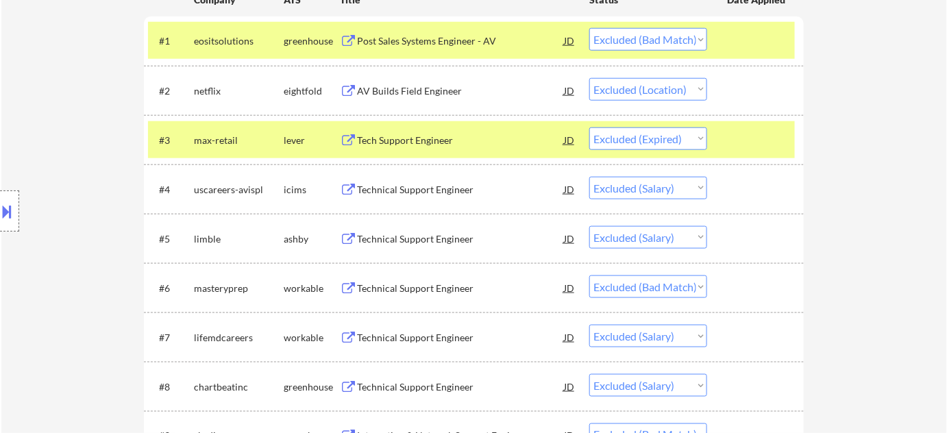
click at [433, 234] on div "Technical Support Engineer" at bounding box center [460, 239] width 207 height 14
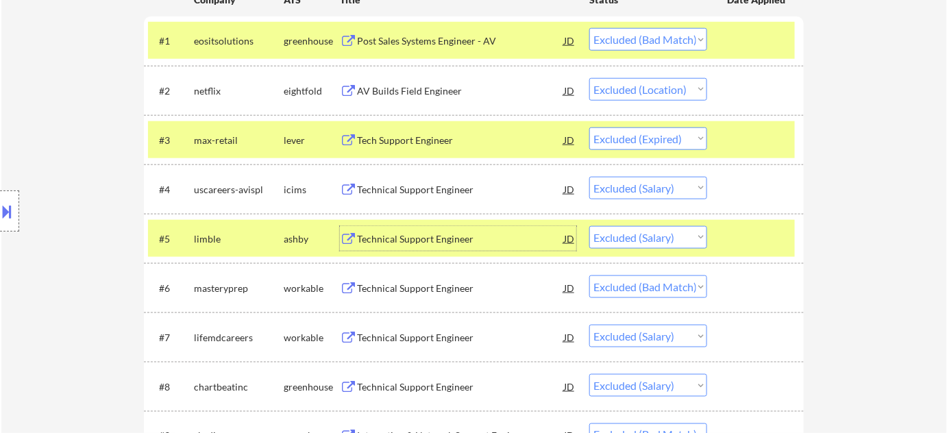
click at [644, 237] on select "Choose an option... Pending Applied Excluded (Questions) Excluded (Expired) Exc…" at bounding box center [648, 237] width 118 height 23
select select ""excluded__expired_""
click at [589, 226] on select "Choose an option... Pending Applied Excluded (Questions) Excluded (Expired) Exc…" at bounding box center [648, 237] width 118 height 23
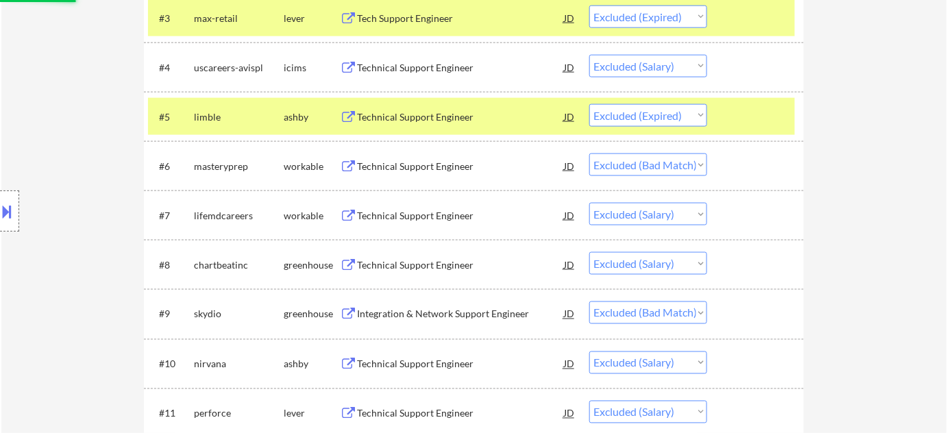
scroll to position [561, 0]
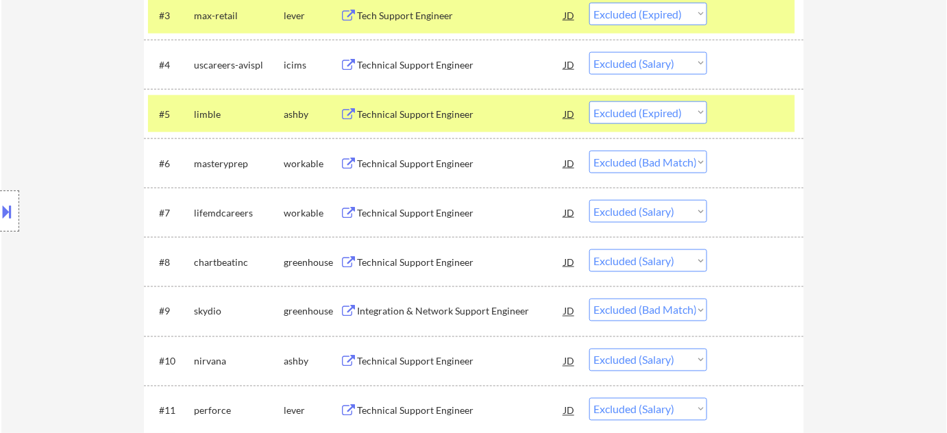
click at [428, 262] on div "Technical Support Engineer" at bounding box center [460, 263] width 207 height 14
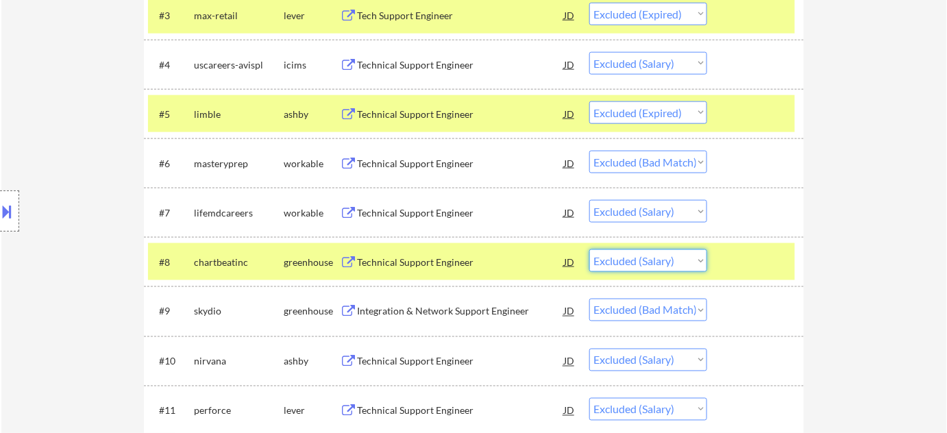
click at [637, 262] on select "Choose an option... Pending Applied Excluded (Questions) Excluded (Expired) Exc…" at bounding box center [648, 260] width 118 height 23
select select ""excluded__expired_""
click at [589, 249] on select "Choose an option... Pending Applied Excluded (Questions) Excluded (Expired) Exc…" at bounding box center [648, 260] width 118 height 23
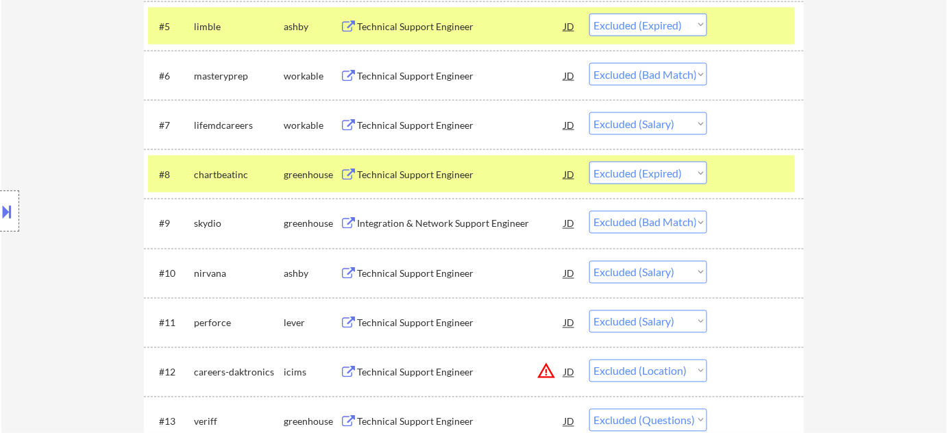
scroll to position [685, 0]
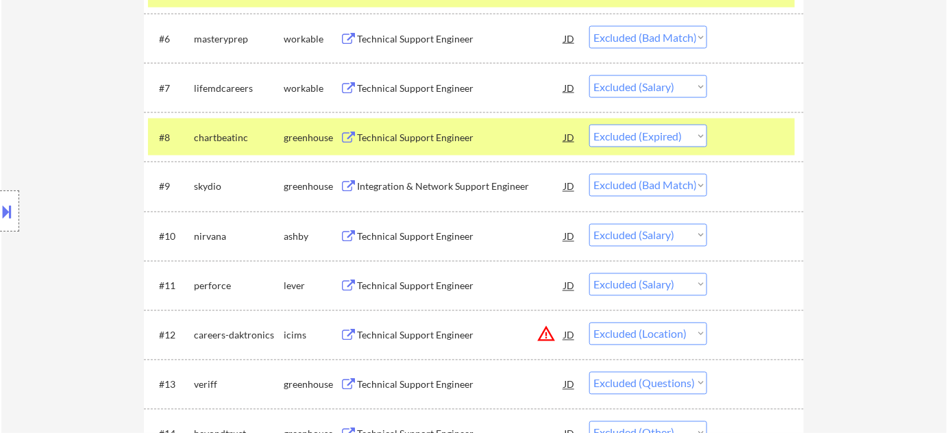
click at [428, 234] on div "Technical Support Engineer" at bounding box center [460, 237] width 207 height 14
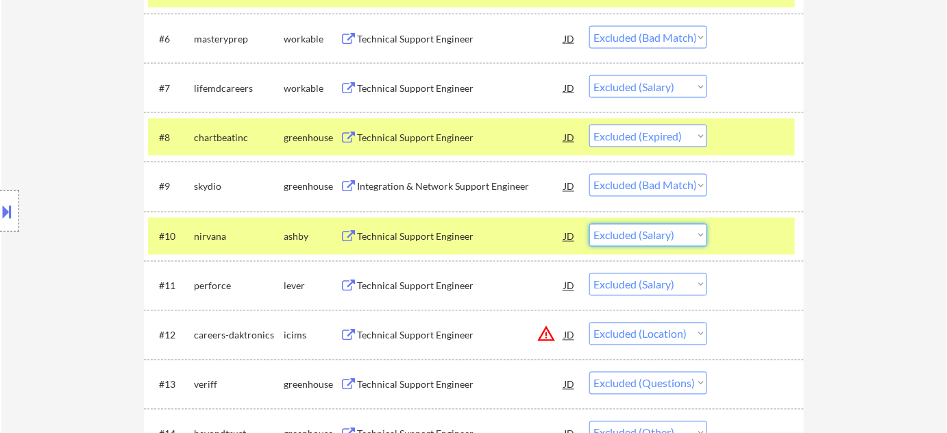
drag, startPoint x: 646, startPoint y: 235, endPoint x: 647, endPoint y: 245, distance: 9.7
click at [646, 235] on select "Choose an option... Pending Applied Excluded (Questions) Excluded (Expired) Exc…" at bounding box center [648, 235] width 118 height 23
select select ""excluded__expired_""
click at [589, 224] on select "Choose an option... Pending Applied Excluded (Questions) Excluded (Expired) Exc…" at bounding box center [648, 235] width 118 height 23
click at [433, 288] on div "Technical Support Engineer" at bounding box center [460, 287] width 207 height 14
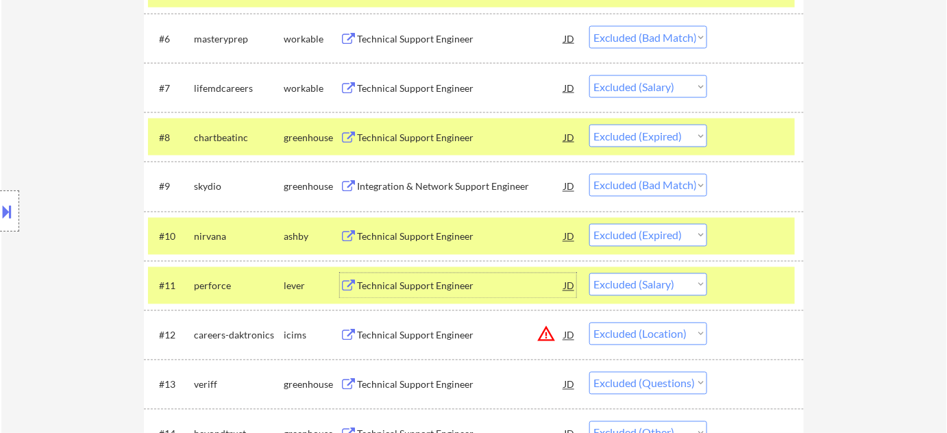
click at [626, 291] on select "Choose an option... Pending Applied Excluded (Questions) Excluded (Expired) Exc…" at bounding box center [648, 284] width 118 height 23
select select ""excluded__expired_""
click at [589, 273] on select "Choose an option... Pending Applied Excluded (Questions) Excluded (Expired) Exc…" at bounding box center [648, 284] width 118 height 23
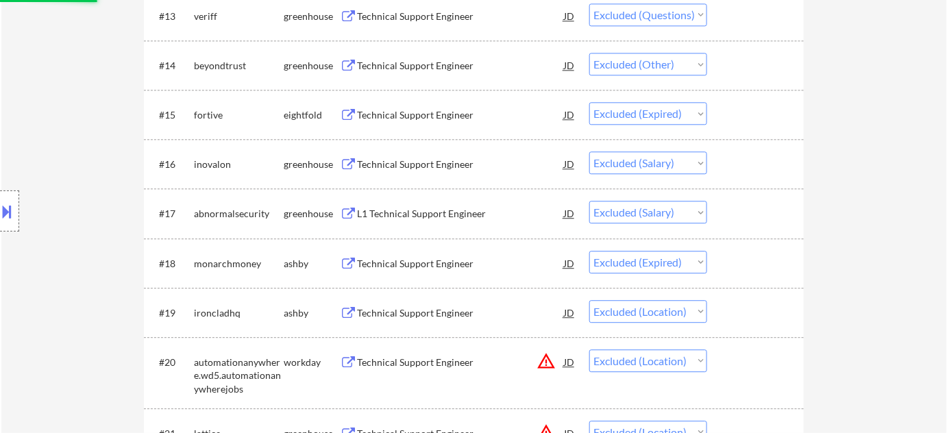
scroll to position [1059, 0]
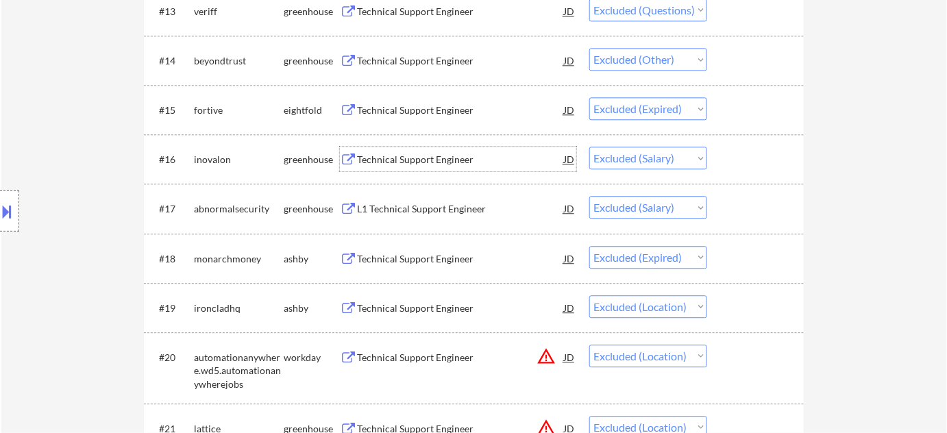
click at [437, 160] on div "Technical Support Engineer" at bounding box center [460, 160] width 207 height 14
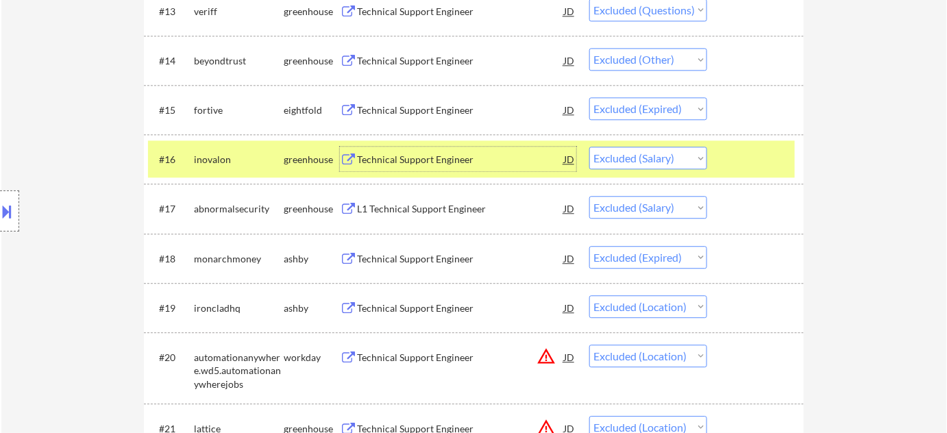
click at [652, 151] on select "Choose an option... Pending Applied Excluded (Questions) Excluded (Expired) Exc…" at bounding box center [648, 158] width 118 height 23
select select ""excluded__expired_""
click at [589, 147] on select "Choose an option... Pending Applied Excluded (Questions) Excluded (Expired) Exc…" at bounding box center [648, 158] width 118 height 23
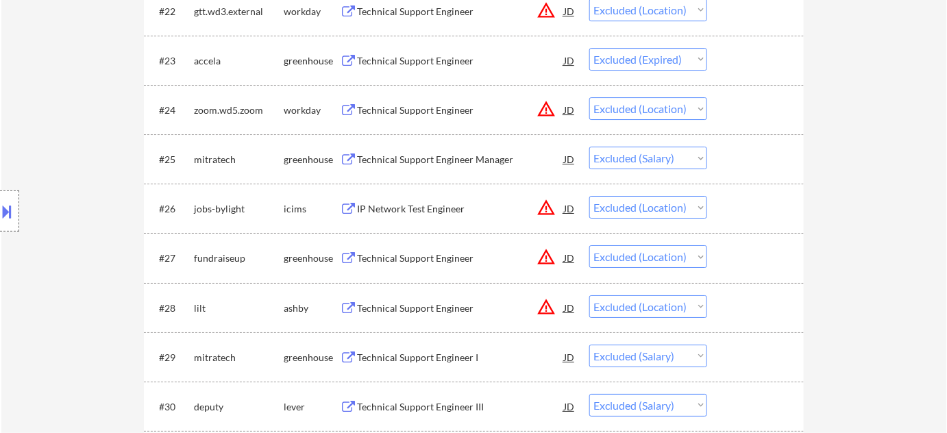
scroll to position [1495, 0]
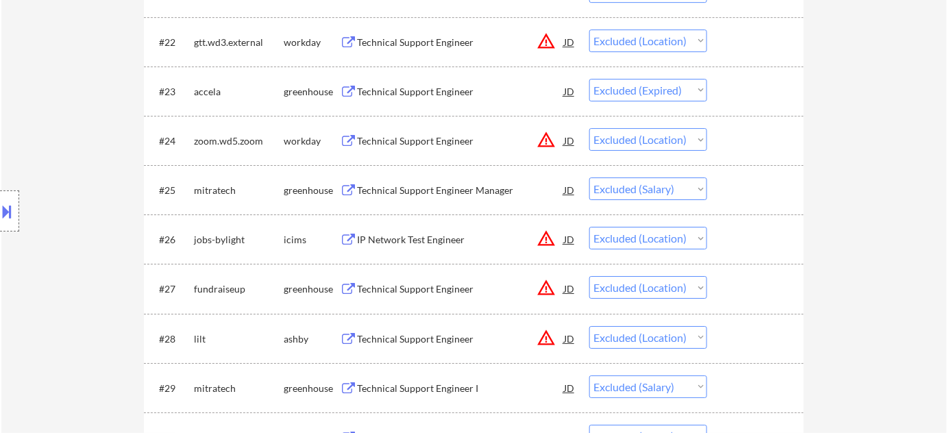
click at [461, 191] on div "Technical Support Engineer Manager" at bounding box center [460, 191] width 207 height 14
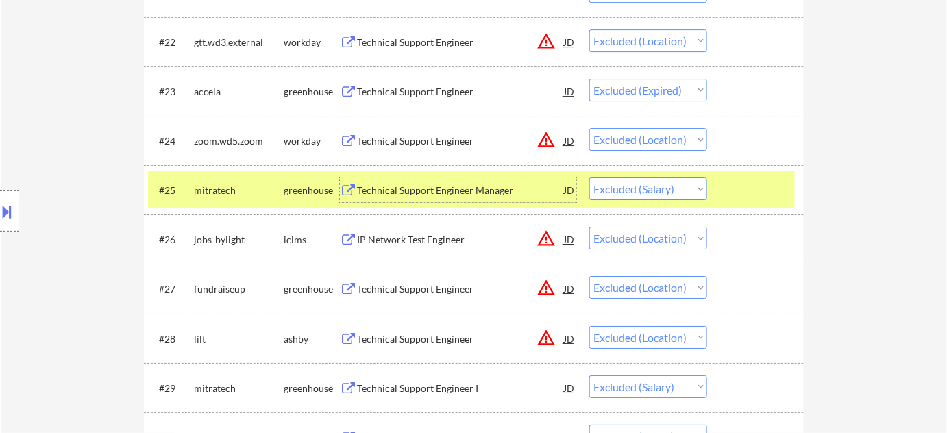
click at [615, 189] on select "Choose an option... Pending Applied Excluded (Questions) Excluded (Expired) Exc…" at bounding box center [648, 188] width 118 height 23
select select ""excluded__expired_""
click at [589, 177] on select "Choose an option... Pending Applied Excluded (Questions) Excluded (Expired) Exc…" at bounding box center [648, 188] width 118 height 23
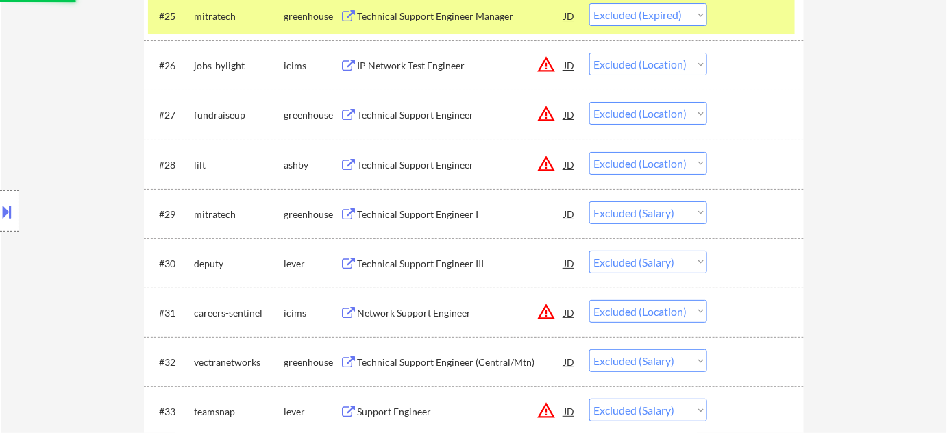
scroll to position [1682, 0]
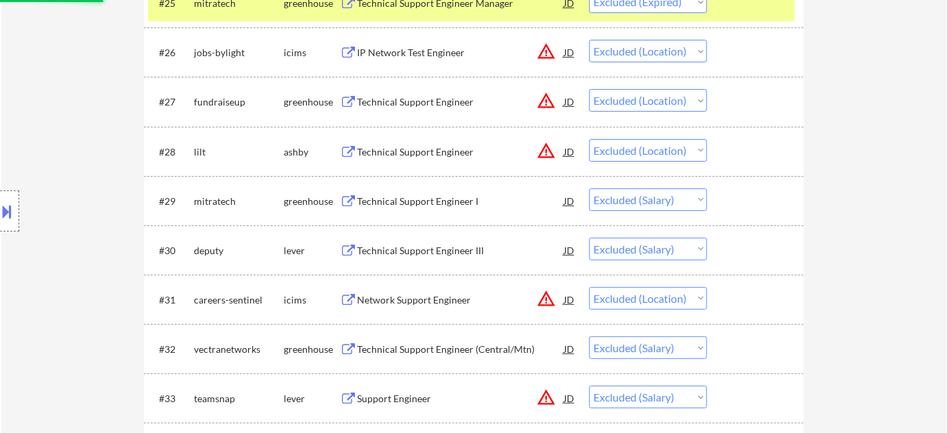
click at [450, 195] on div "Technical Support Engineer I" at bounding box center [460, 202] width 207 height 14
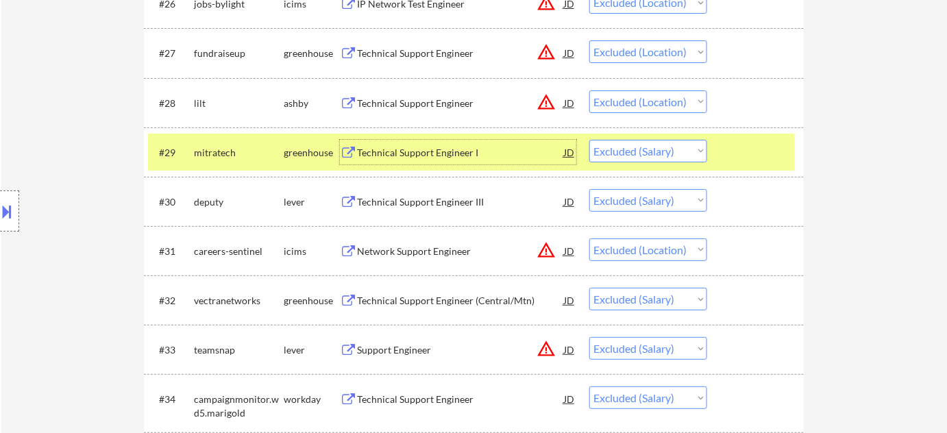
scroll to position [1806, 0]
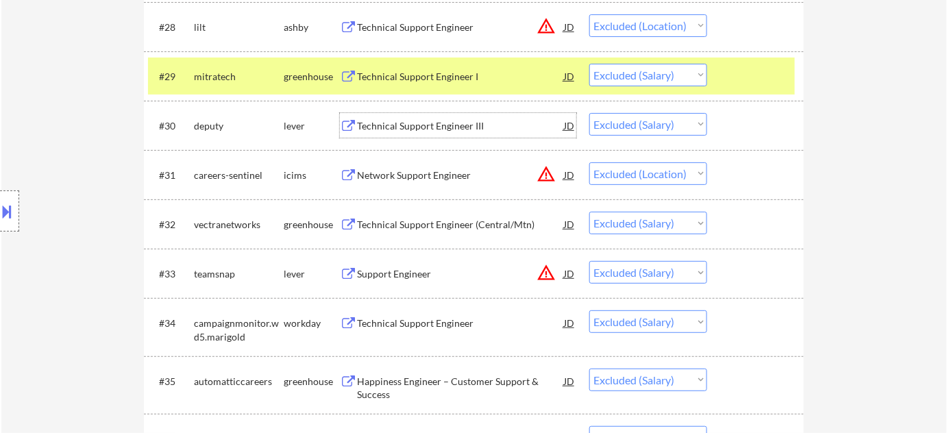
click at [433, 125] on div "Technical Support Engineer III" at bounding box center [460, 126] width 207 height 14
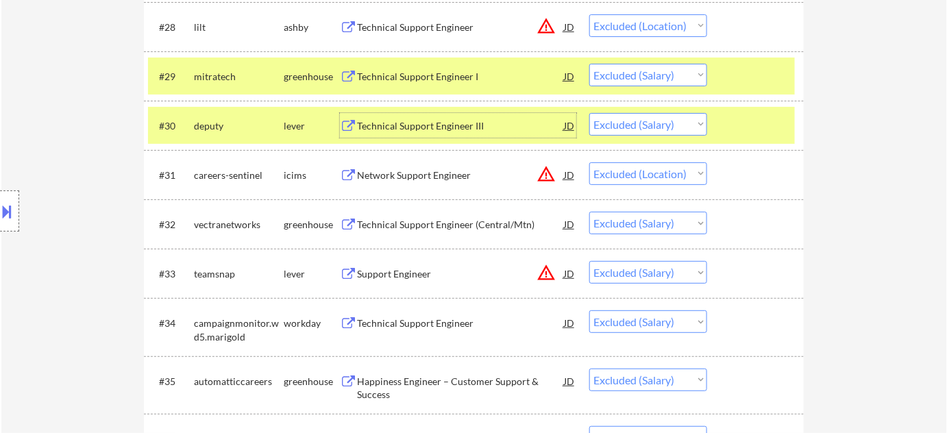
click at [696, 132] on select "Choose an option... Pending Applied Excluded (Questions) Excluded (Expired) Exc…" at bounding box center [648, 124] width 118 height 23
select select ""excluded__expired_""
click at [589, 113] on select "Choose an option... Pending Applied Excluded (Questions) Excluded (Expired) Exc…" at bounding box center [648, 124] width 118 height 23
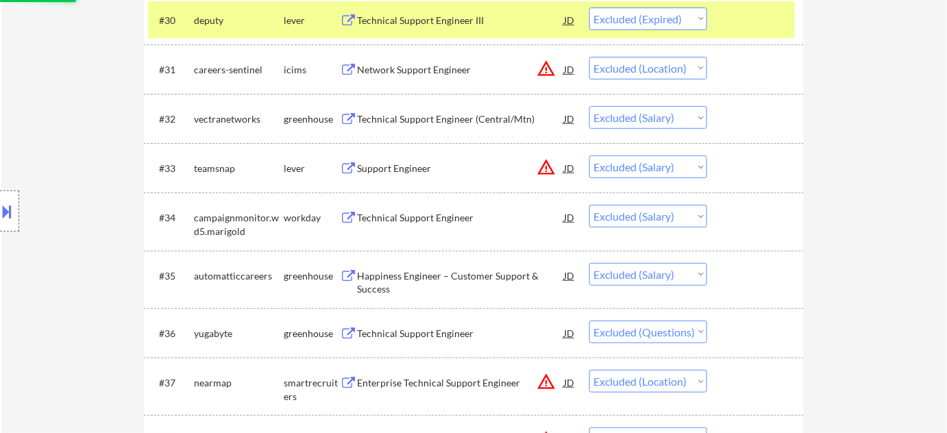
scroll to position [1931, 0]
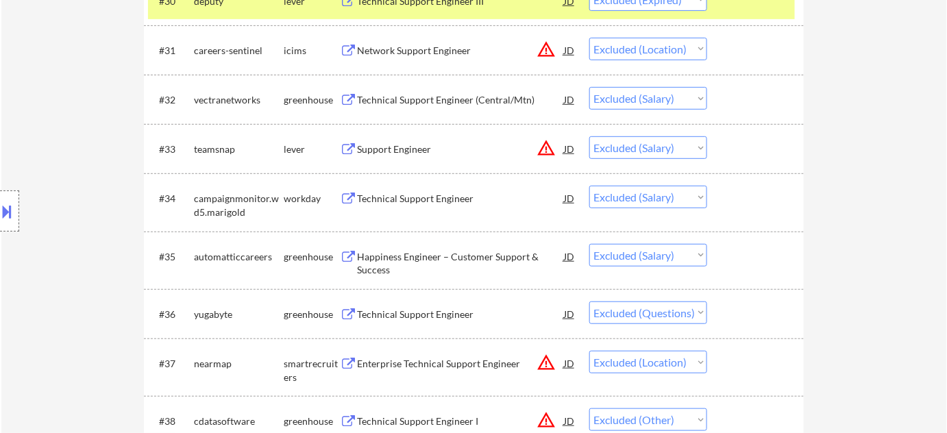
click at [414, 255] on div "Happiness Engineer – Customer Support & Success" at bounding box center [460, 263] width 207 height 27
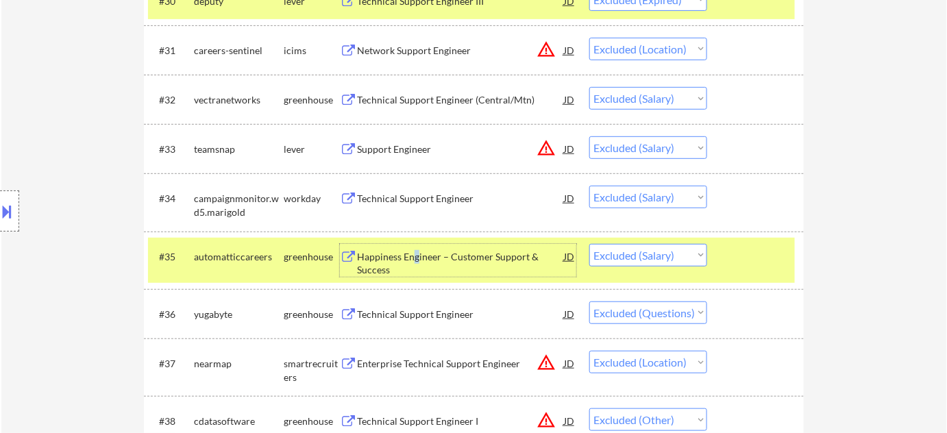
click at [665, 260] on select "Choose an option... Pending Applied Excluded (Questions) Excluded (Expired) Exc…" at bounding box center [648, 255] width 118 height 23
select select ""excluded__expired_""
click at [589, 244] on select "Choose an option... Pending Applied Excluded (Questions) Excluded (Expired) Exc…" at bounding box center [648, 255] width 118 height 23
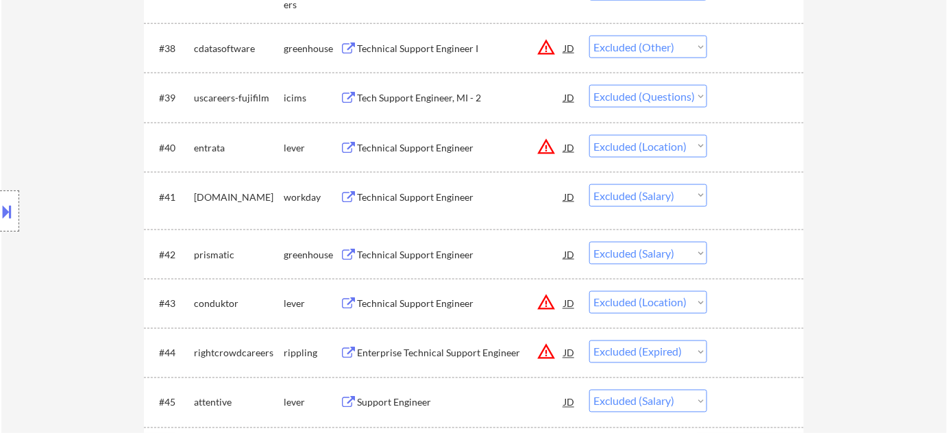
scroll to position [2305, 0]
click at [443, 247] on div "Technical Support Engineer" at bounding box center [460, 254] width 207 height 14
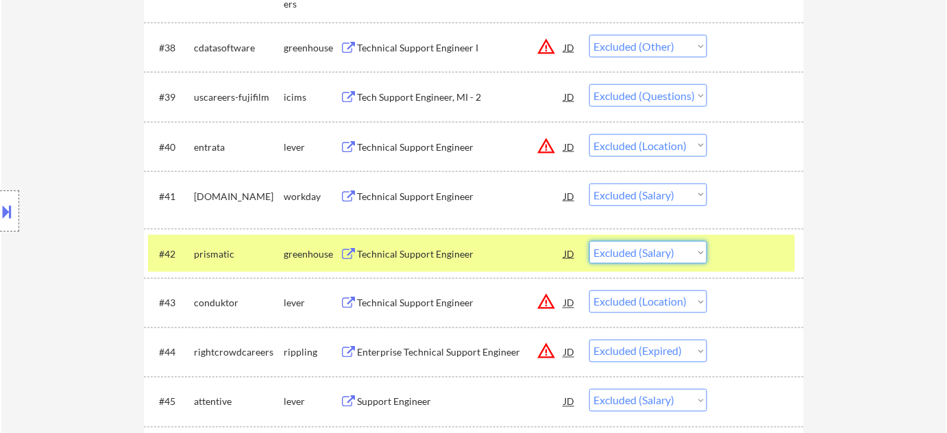
drag, startPoint x: 648, startPoint y: 245, endPoint x: 650, endPoint y: 257, distance: 12.5
click at [648, 245] on select "Choose an option... Pending Applied Excluded (Questions) Excluded (Expired) Exc…" at bounding box center [648, 252] width 118 height 23
select select ""excluded__expired_""
click at [589, 241] on select "Choose an option... Pending Applied Excluded (Questions) Excluded (Expired) Exc…" at bounding box center [648, 252] width 118 height 23
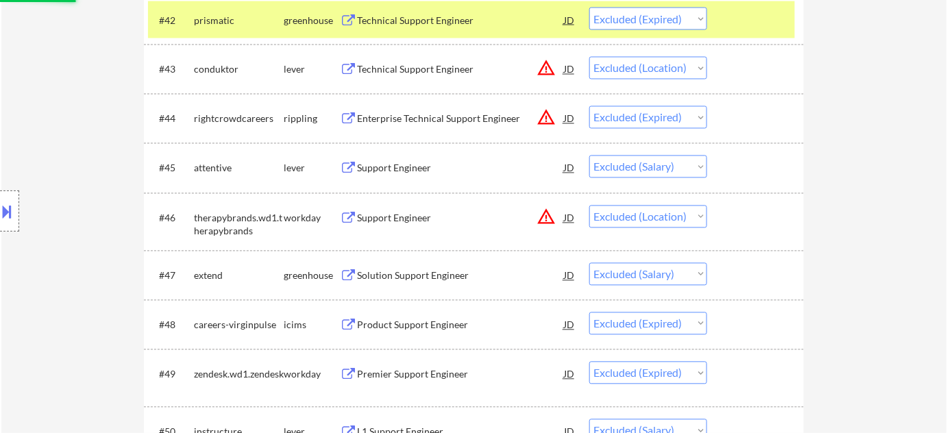
scroll to position [2554, 0]
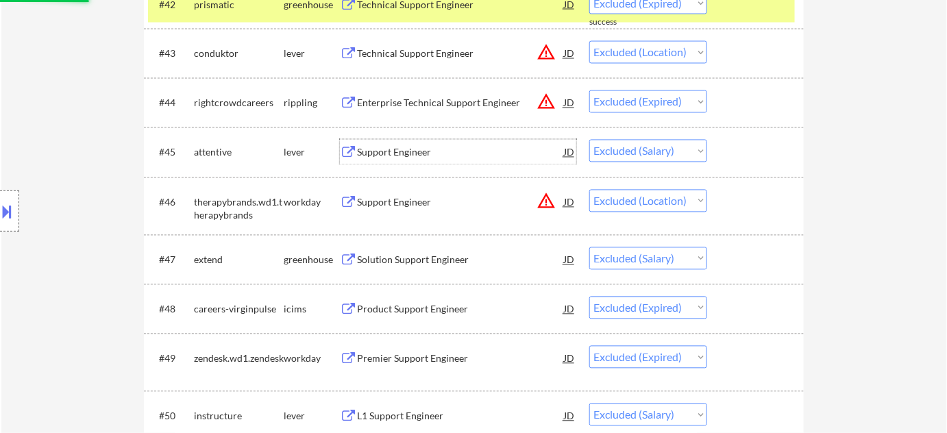
click at [371, 153] on div "Support Engineer" at bounding box center [460, 153] width 207 height 14
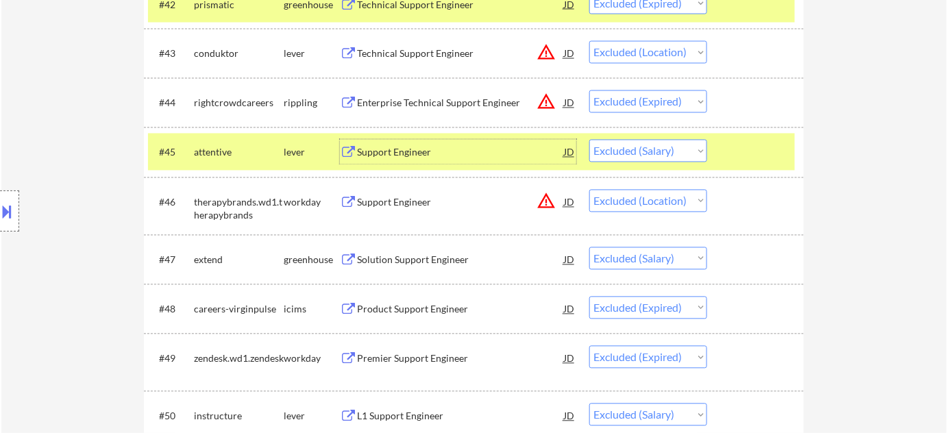
drag, startPoint x: 684, startPoint y: 151, endPoint x: 684, endPoint y: 160, distance: 9.6
click at [684, 151] on select "Choose an option... Pending Applied Excluded (Questions) Excluded (Expired) Exc…" at bounding box center [648, 151] width 118 height 23
select select ""excluded__expired_""
click at [589, 140] on select "Choose an option... Pending Applied Excluded (Questions) Excluded (Expired) Exc…" at bounding box center [648, 151] width 118 height 23
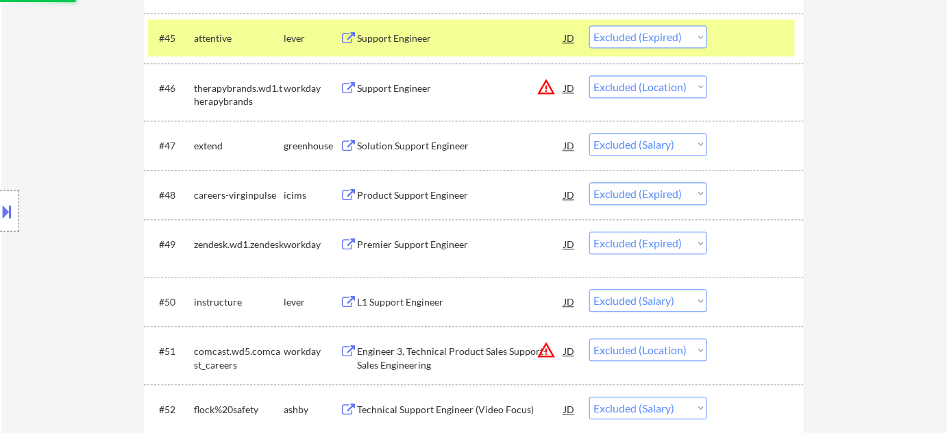
scroll to position [2679, 0]
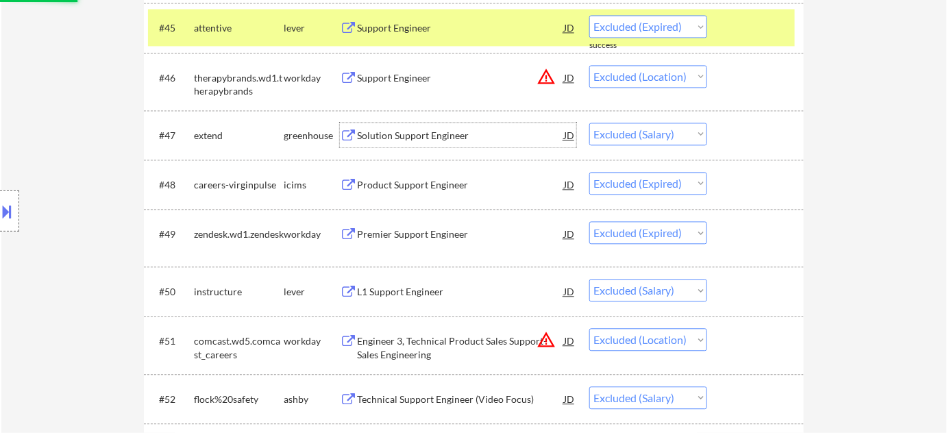
click at [420, 132] on div "Solution Support Engineer" at bounding box center [460, 136] width 207 height 14
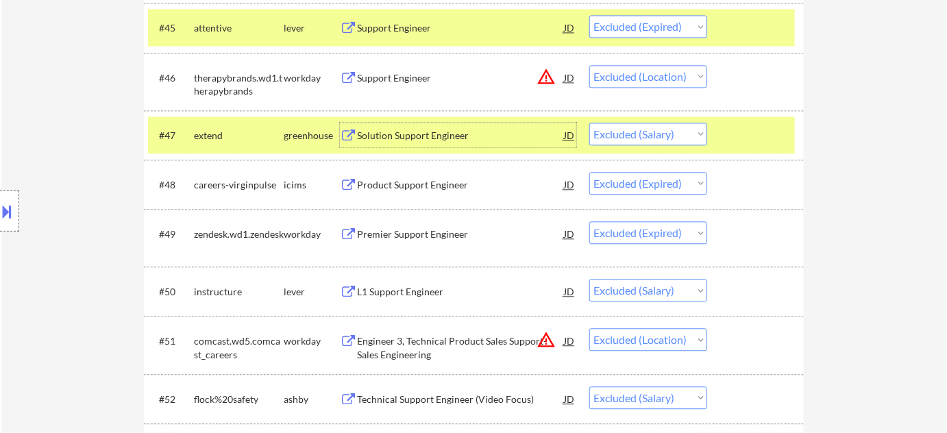
click at [643, 134] on select "Choose an option... Pending Applied Excluded (Questions) Excluded (Expired) Exc…" at bounding box center [648, 134] width 118 height 23
select select ""excluded__expired_""
click at [589, 123] on select "Choose an option... Pending Applied Excluded (Questions) Excluded (Expired) Exc…" at bounding box center [648, 134] width 118 height 23
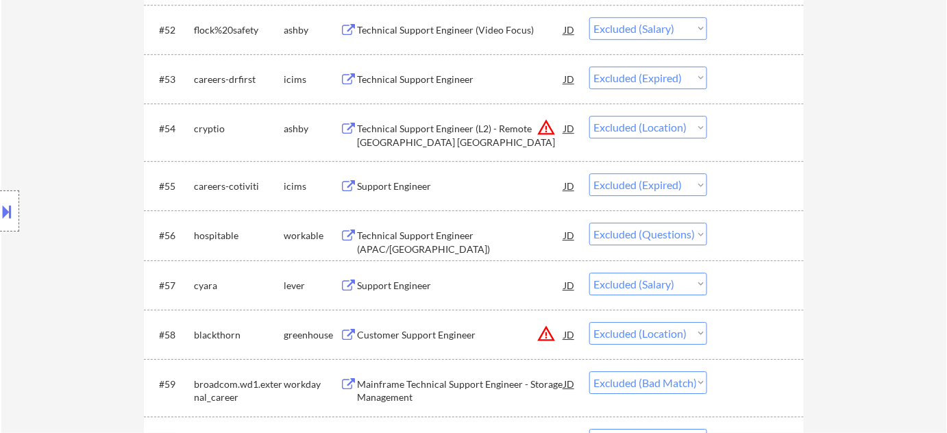
scroll to position [3052, 0]
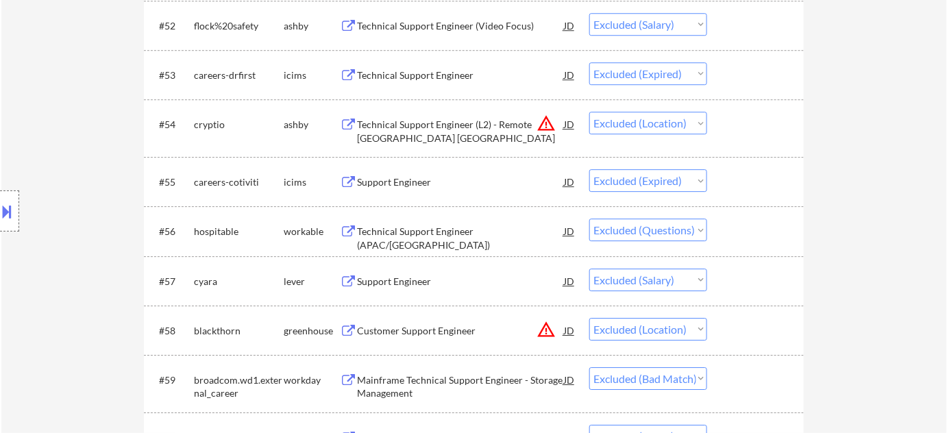
click at [395, 279] on div "Support Engineer" at bounding box center [460, 282] width 207 height 14
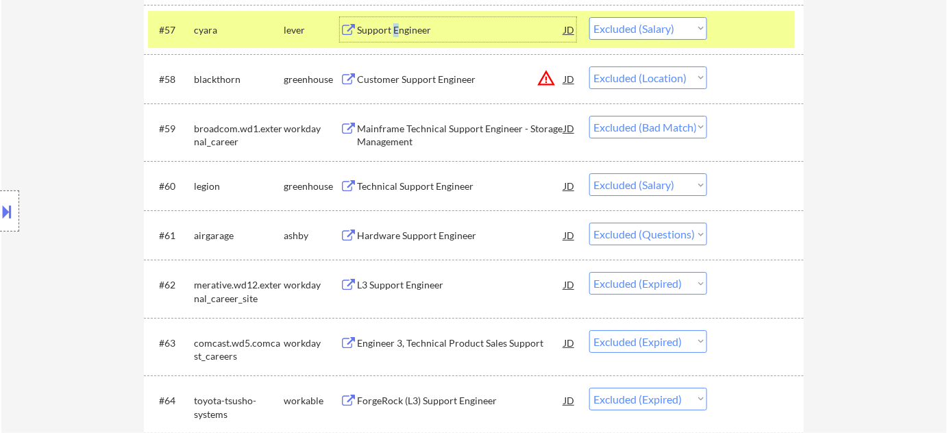
scroll to position [3364, 0]
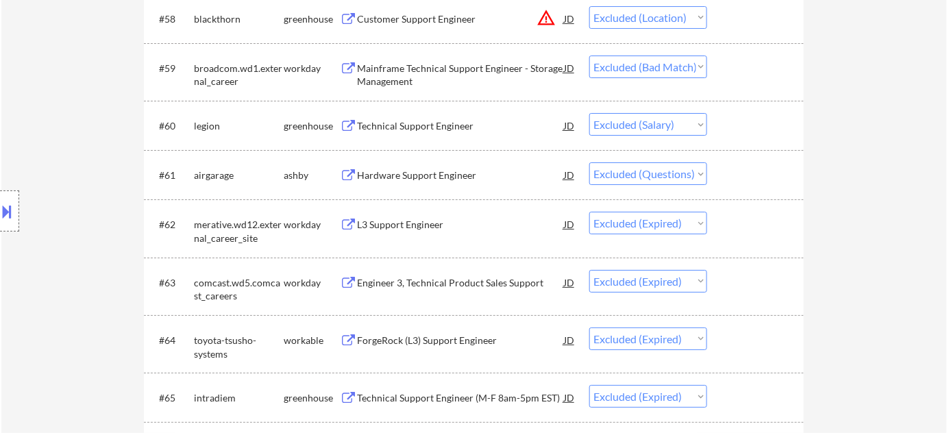
click at [461, 117] on div "Technical Support Engineer" at bounding box center [460, 125] width 207 height 25
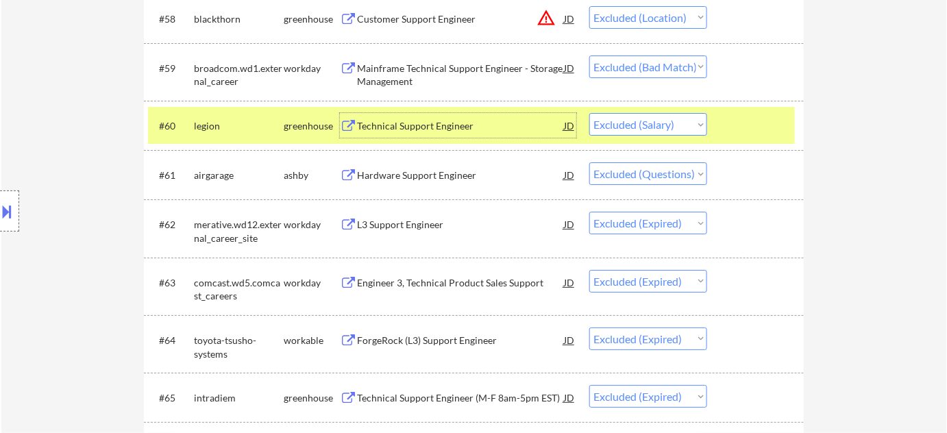
click at [650, 132] on select "Choose an option... Pending Applied Excluded (Questions) Excluded (Expired) Exc…" at bounding box center [648, 124] width 118 height 23
select select ""excluded__expired_""
click at [589, 113] on select "Choose an option... Pending Applied Excluded (Questions) Excluded (Expired) Exc…" at bounding box center [648, 124] width 118 height 23
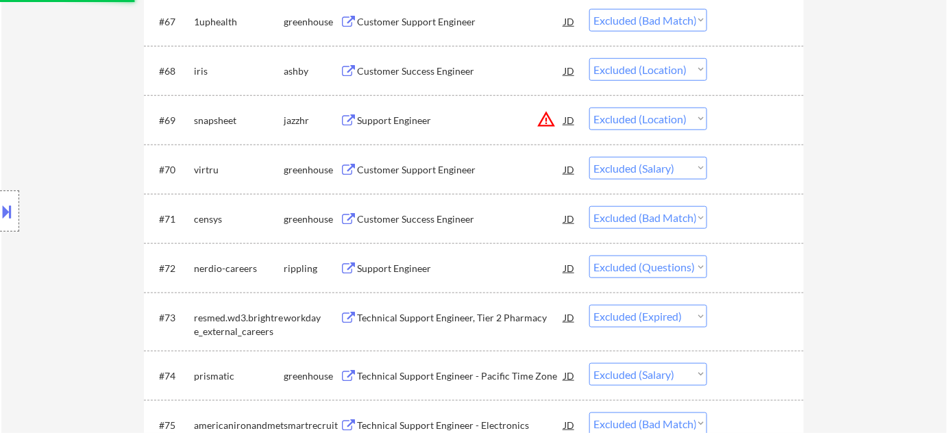
scroll to position [3862, 0]
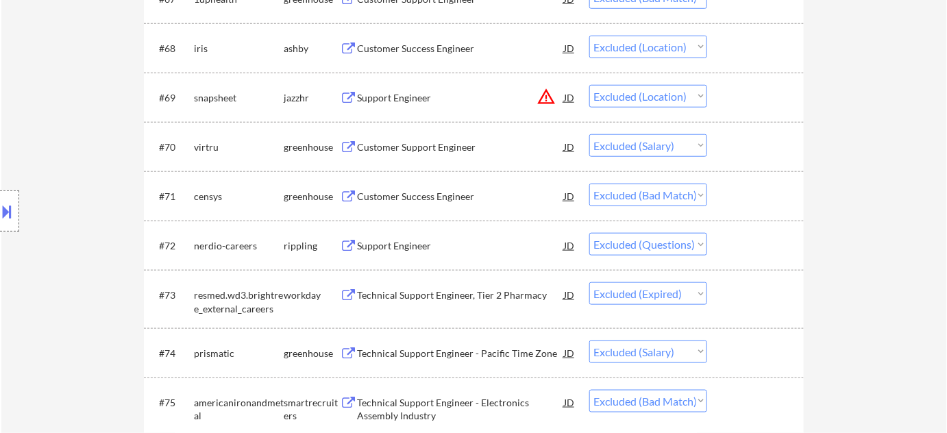
click at [398, 151] on div "Customer Support Engineer" at bounding box center [460, 147] width 207 height 14
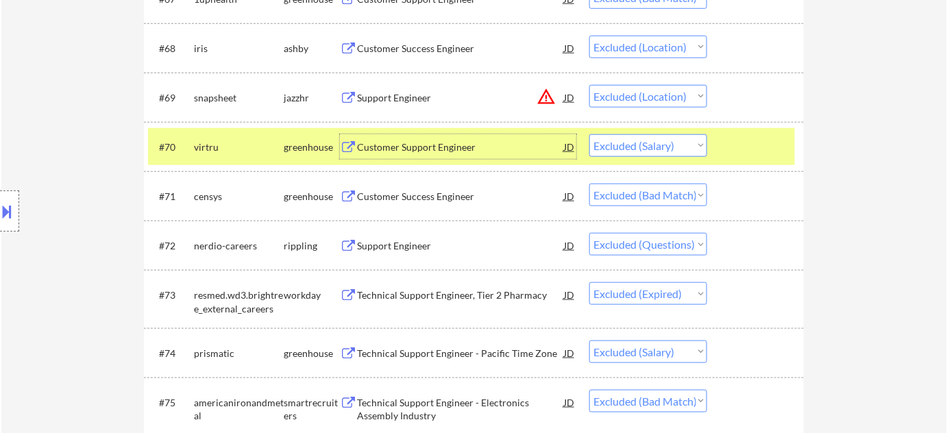
click at [633, 146] on select "Choose an option... Pending Applied Excluded (Questions) Excluded (Expired) Exc…" at bounding box center [648, 145] width 118 height 23
click at [589, 134] on select "Choose an option... Pending Applied Excluded (Questions) Excluded (Expired) Exc…" at bounding box center [648, 145] width 118 height 23
select select ""excluded__bad_match_""
select select ""excluded""
select select ""excluded__expired_""
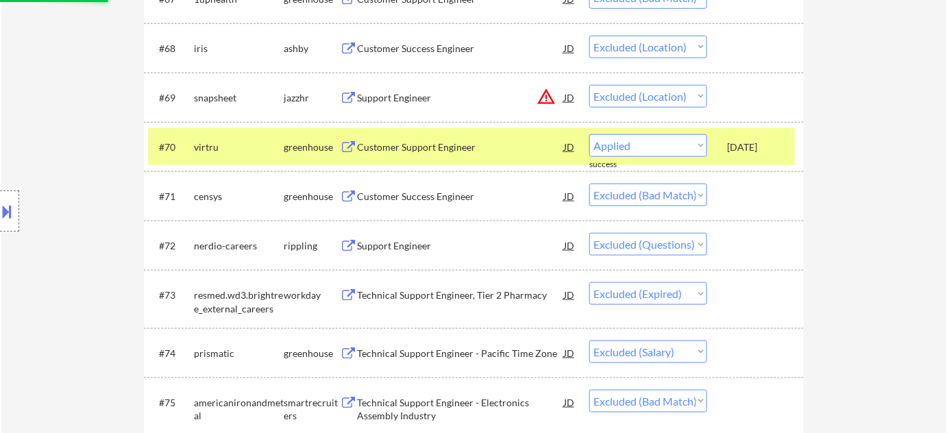
select select ""excluded__salary_""
select select ""excluded__bad_match_""
select select ""excluded__location_""
select select ""excluded""
select select ""excluded__bad_match_""
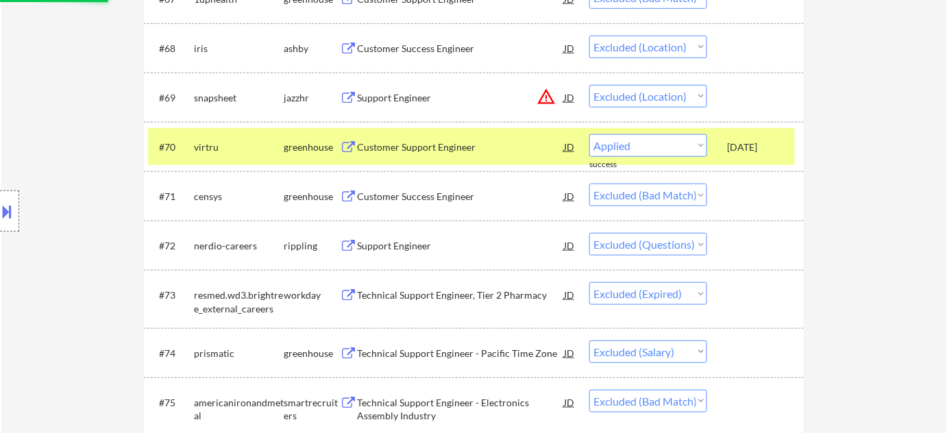
select select ""excluded""
select select ""excluded__bad_match_""
select select ""excluded__salary_""
select select ""excluded__location_""
select select ""excluded""
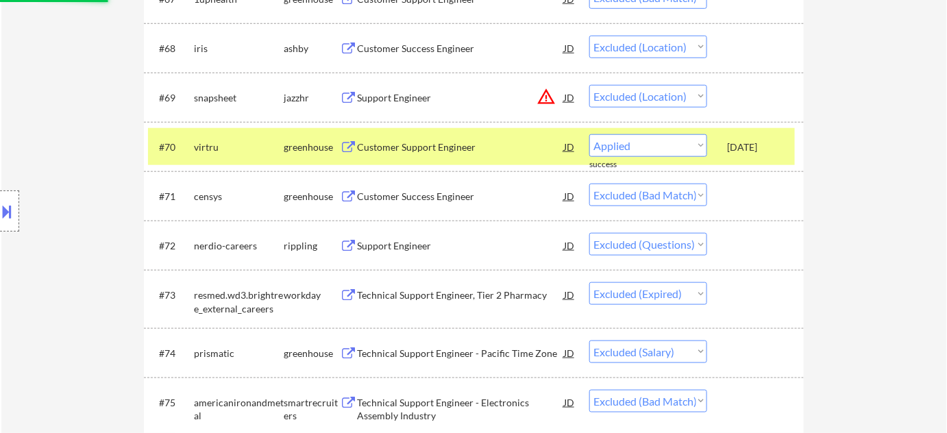
select select ""excluded__location_""
select select ""excluded__other_""
select select ""excluded__salary_""
select select ""excluded""
select select ""excluded__salary_""
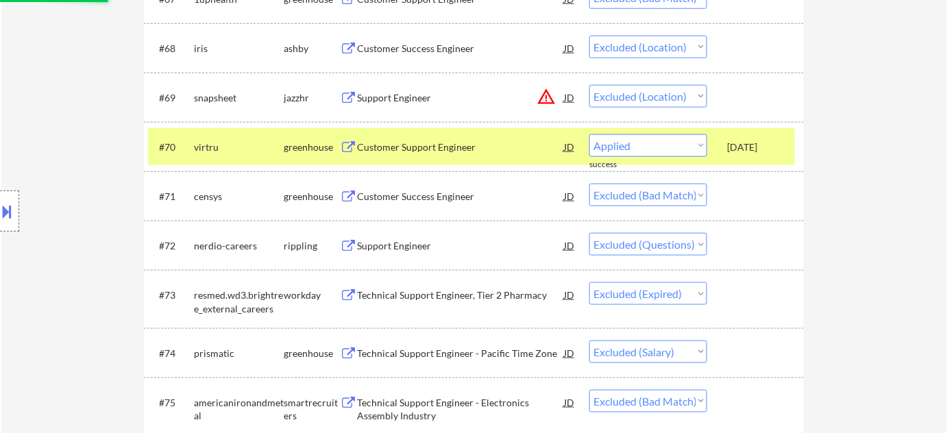
select select ""excluded__bad_match_""
select select ""excluded__location_""
select select ""excluded__expired_""
select select ""excluded""
select select ""excluded__location_""
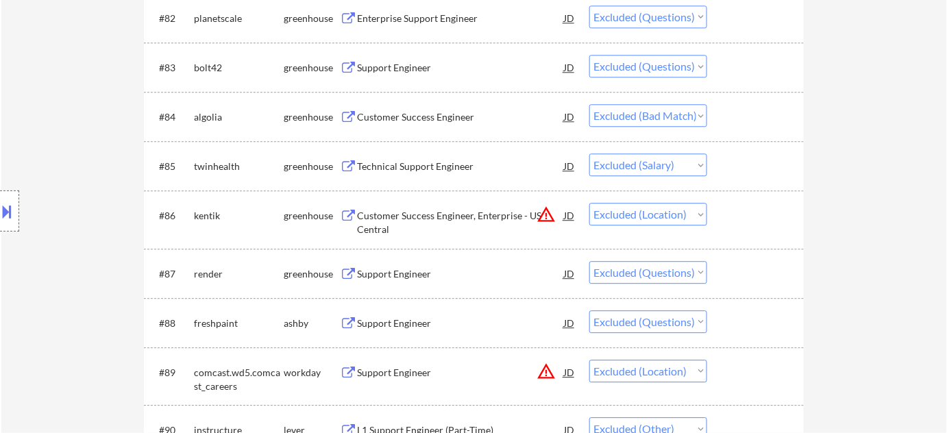
scroll to position [4610, 0]
click at [429, 145] on div "#85 twinhealth greenhouse Technical Support Engineer JD Choose an option... Pen…" at bounding box center [474, 164] width 660 height 49
click at [424, 160] on div "Technical Support Engineer" at bounding box center [460, 166] width 207 height 14
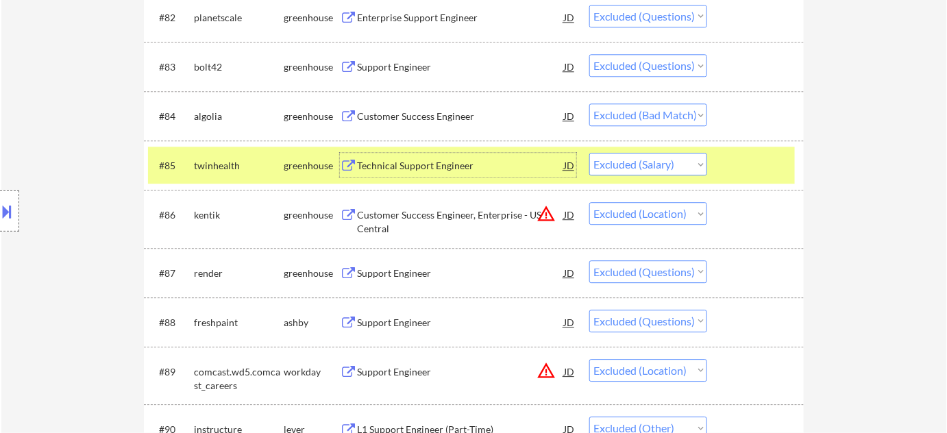
click at [673, 167] on select "Choose an option... Pending Applied Excluded (Questions) Excluded (Expired) Exc…" at bounding box center [648, 164] width 118 height 23
select select ""excluded__expired_""
click at [589, 153] on select "Choose an option... Pending Applied Excluded (Questions) Excluded (Expired) Exc…" at bounding box center [648, 164] width 118 height 23
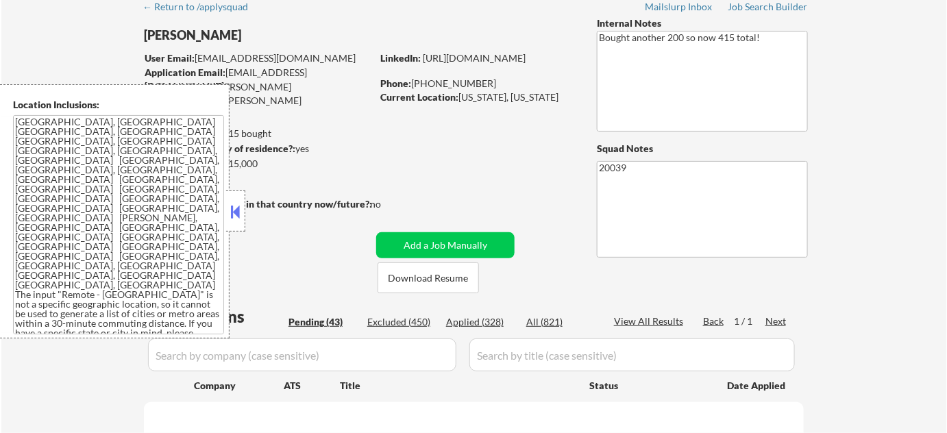
scroll to position [186, 0]
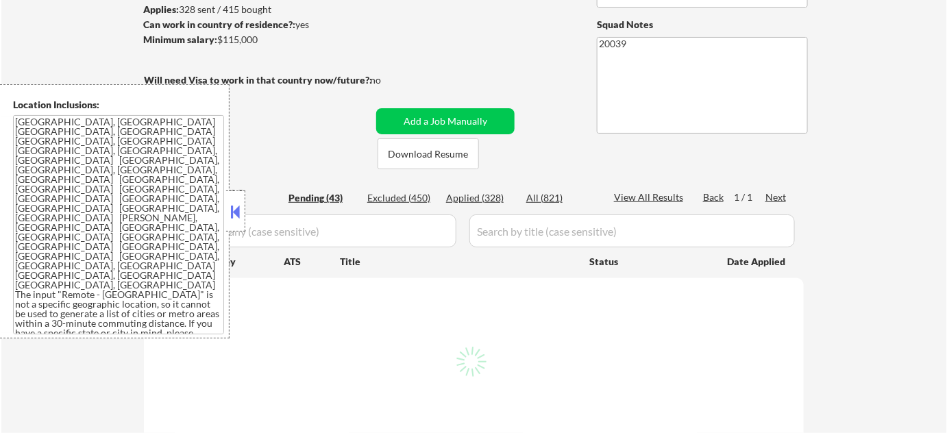
click at [238, 204] on button at bounding box center [235, 211] width 15 height 21
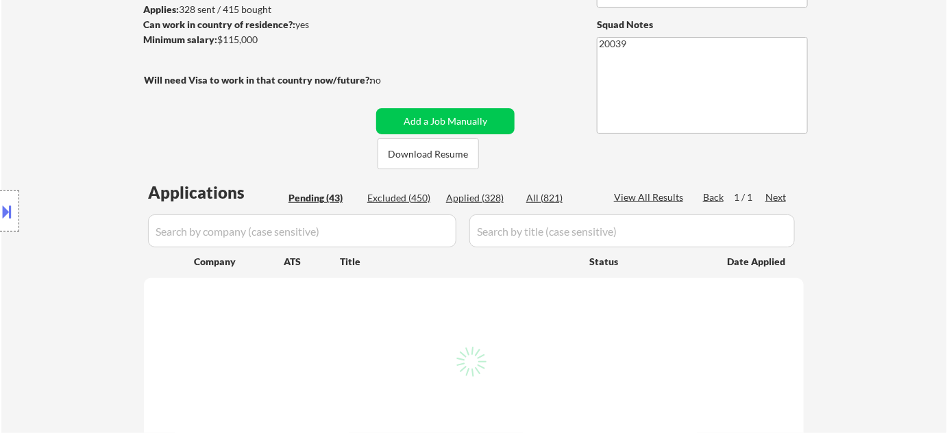
select select ""pending""
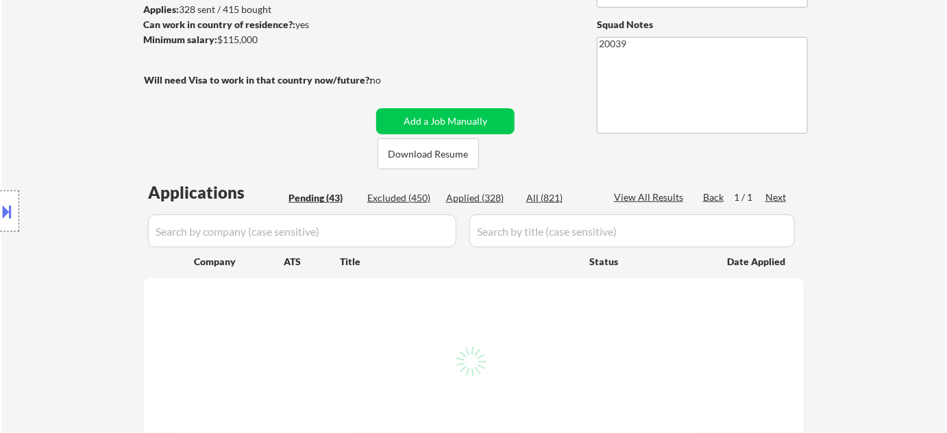
select select ""pending""
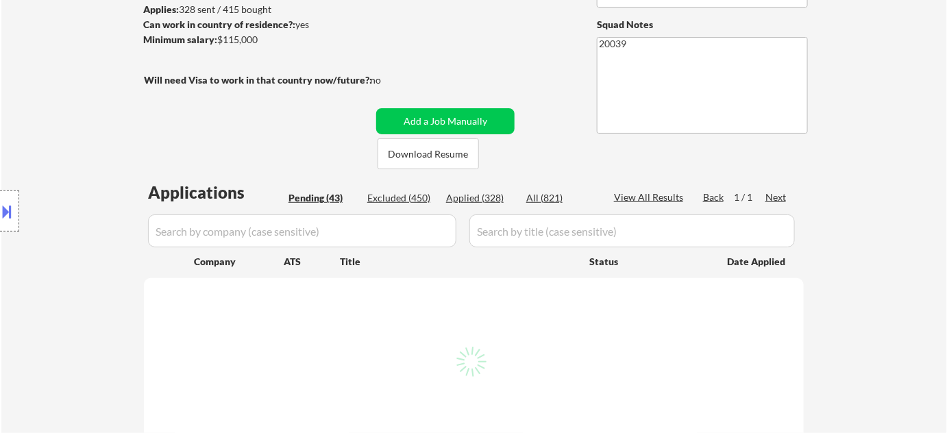
select select ""pending""
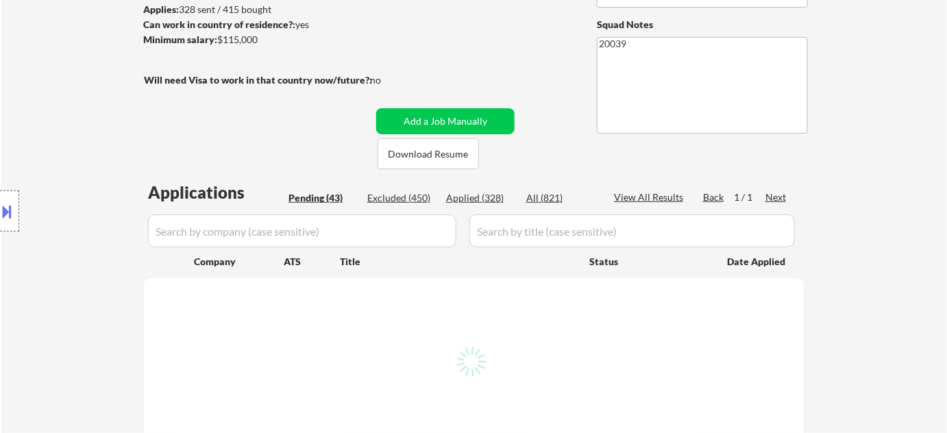
select select ""pending""
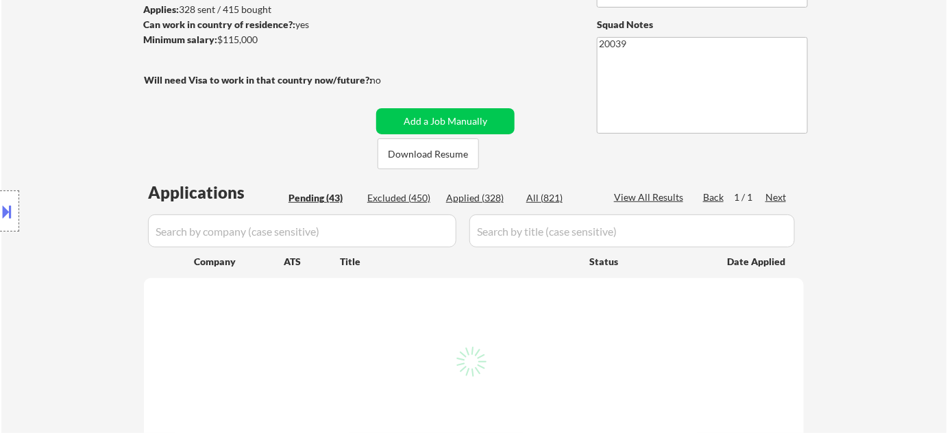
select select ""pending""
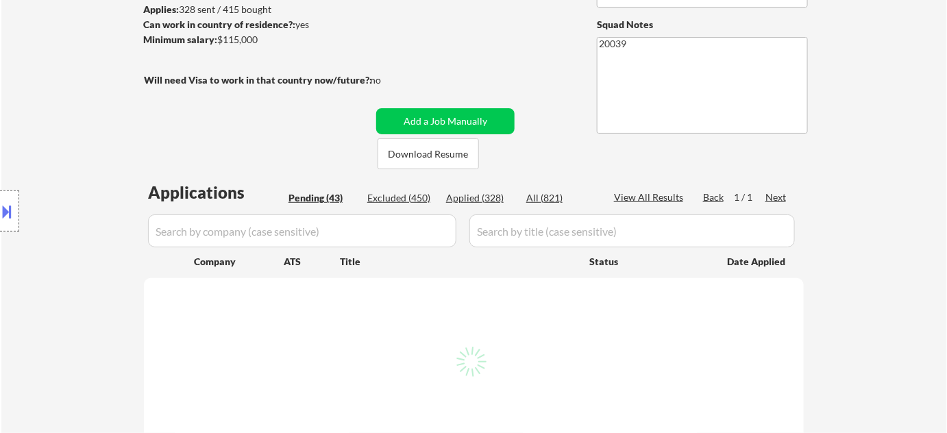
select select ""pending""
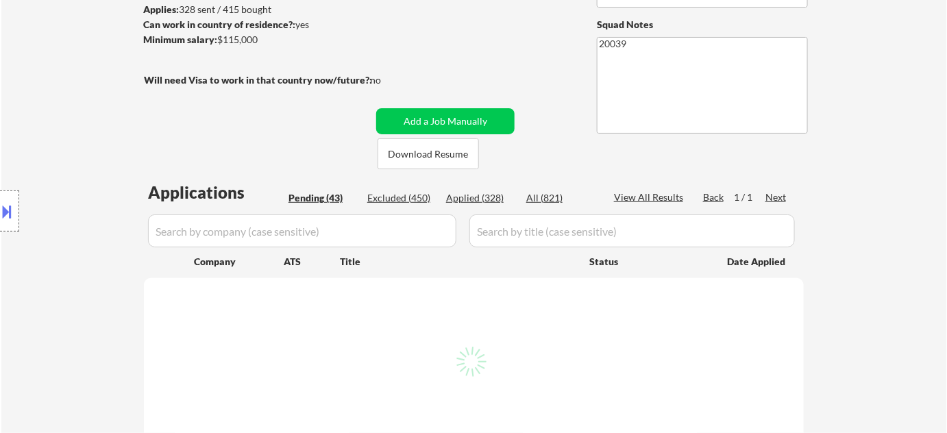
select select ""pending""
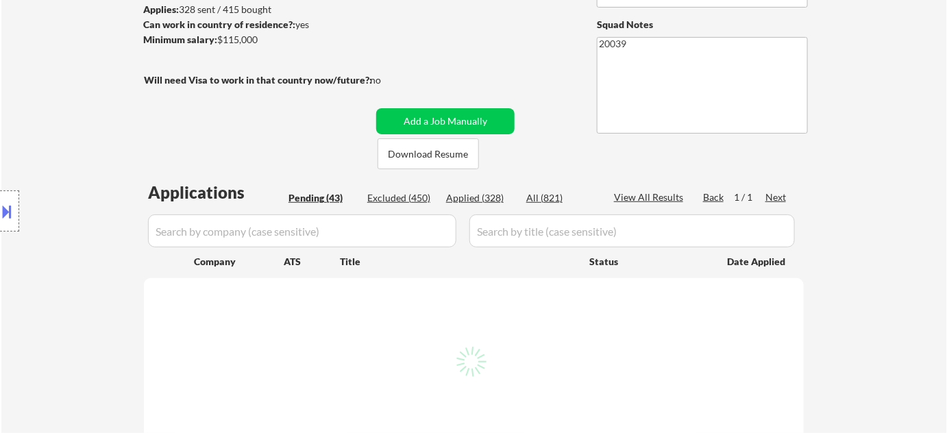
select select ""pending""
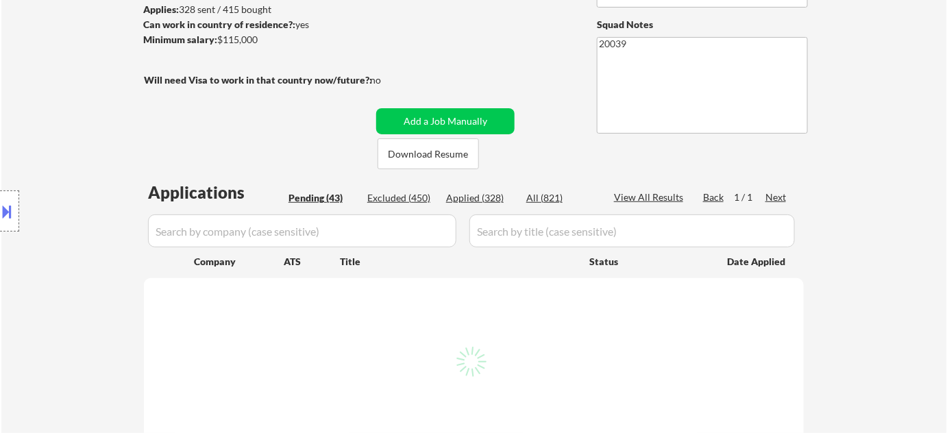
select select ""pending""
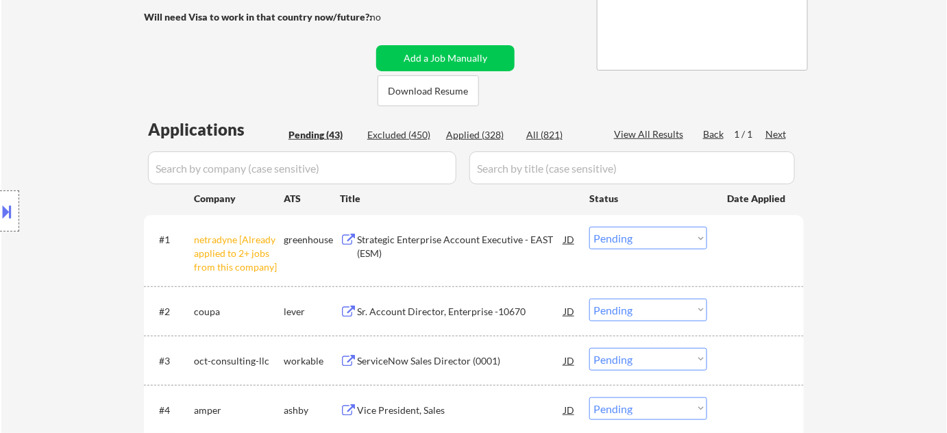
scroll to position [311, 0]
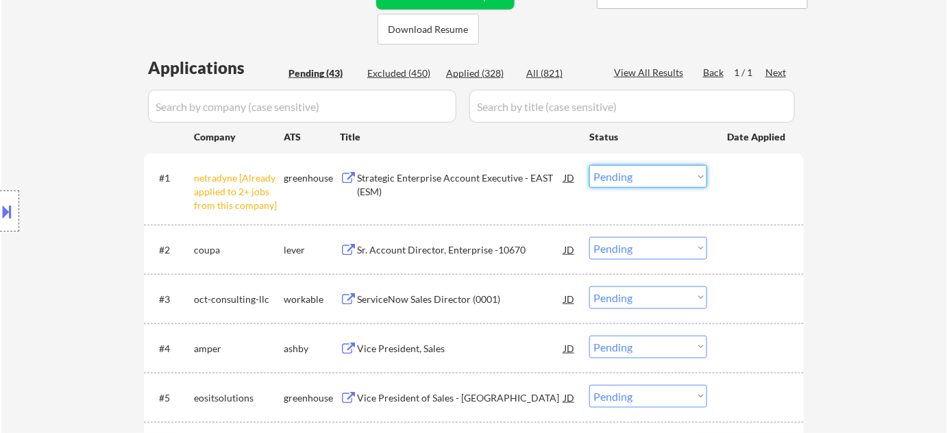
drag, startPoint x: 666, startPoint y: 171, endPoint x: 667, endPoint y: 182, distance: 11.0
click at [666, 171] on select "Choose an option... Pending Applied Excluded (Questions) Excluded (Expired) Exc…" at bounding box center [648, 176] width 118 height 23
click at [589, 165] on select "Choose an option... Pending Applied Excluded (Questions) Excluded (Expired) Exc…" at bounding box center [648, 176] width 118 height 23
click at [667, 249] on select "Choose an option... Pending Applied Excluded (Questions) Excluded (Expired) Exc…" at bounding box center [648, 248] width 118 height 23
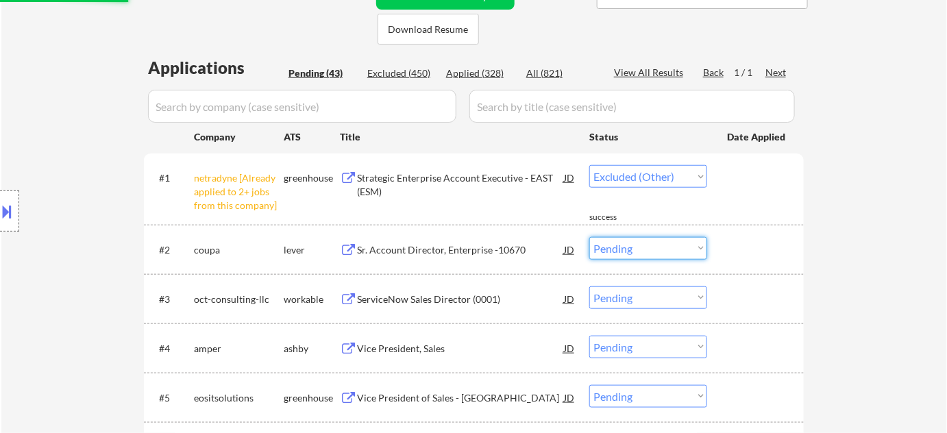
select select ""pending""
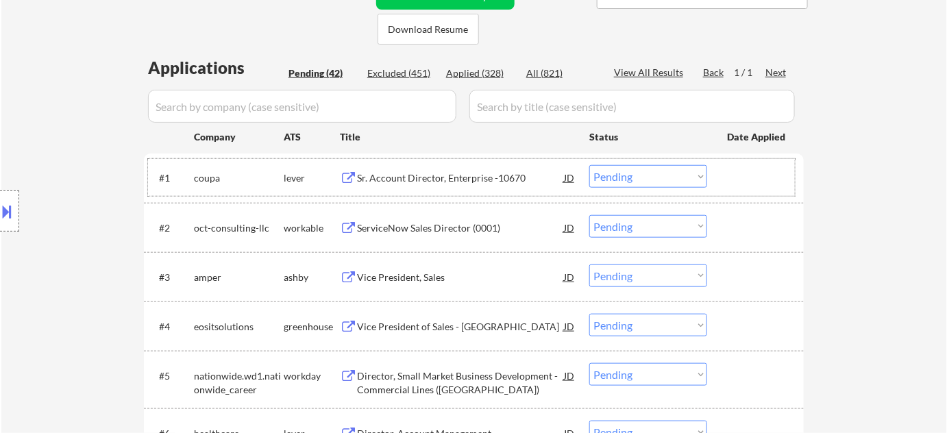
click at [779, 188] on div at bounding box center [757, 177] width 60 height 25
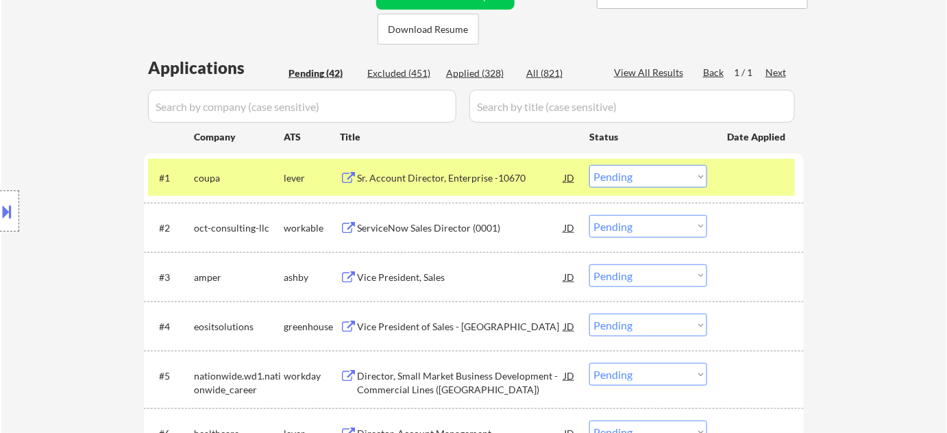
click at [456, 178] on div "Sr. Account Director, Enterprise -10670" at bounding box center [460, 178] width 207 height 14
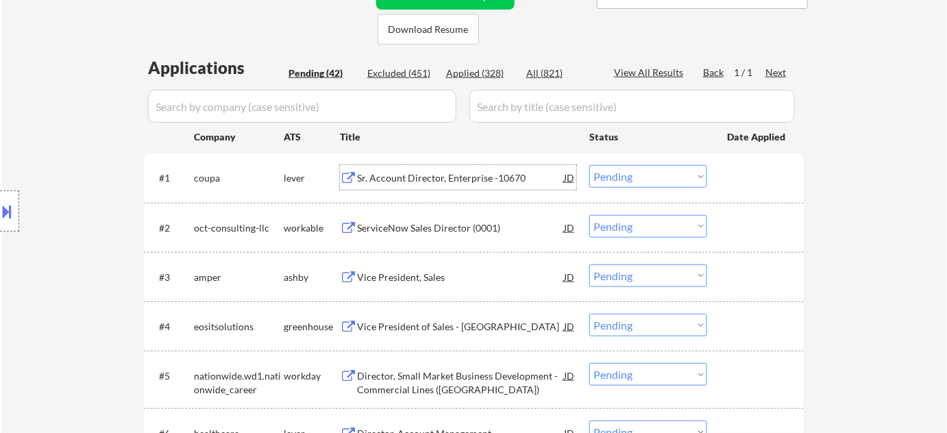
click at [434, 230] on div "ServiceNow Sales Director (0001)" at bounding box center [460, 228] width 207 height 14
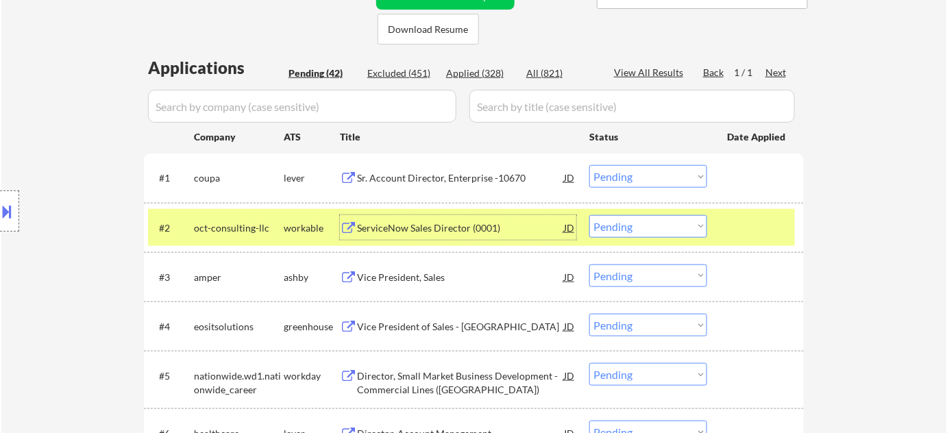
click at [628, 224] on select "Choose an option... Pending Applied Excluded (Questions) Excluded (Expired) Exc…" at bounding box center [648, 226] width 118 height 23
click at [589, 215] on select "Choose an option... Pending Applied Excluded (Questions) Excluded (Expired) Exc…" at bounding box center [648, 226] width 118 height 23
select select ""pending""
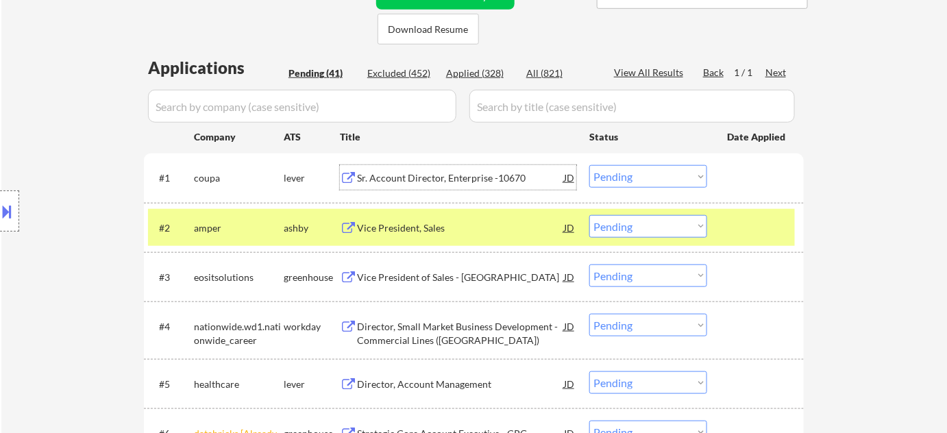
click at [546, 188] on div "Sr. Account Director, Enterprise -10670" at bounding box center [460, 177] width 207 height 25
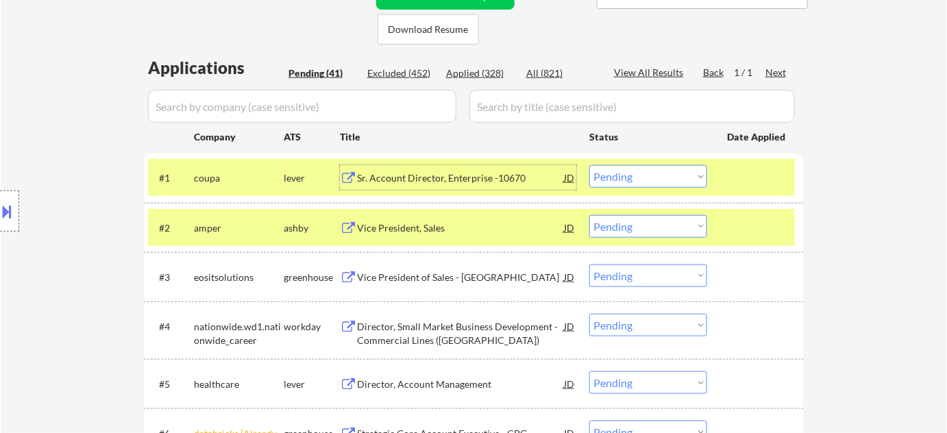
click at [752, 277] on div at bounding box center [757, 277] width 60 height 25
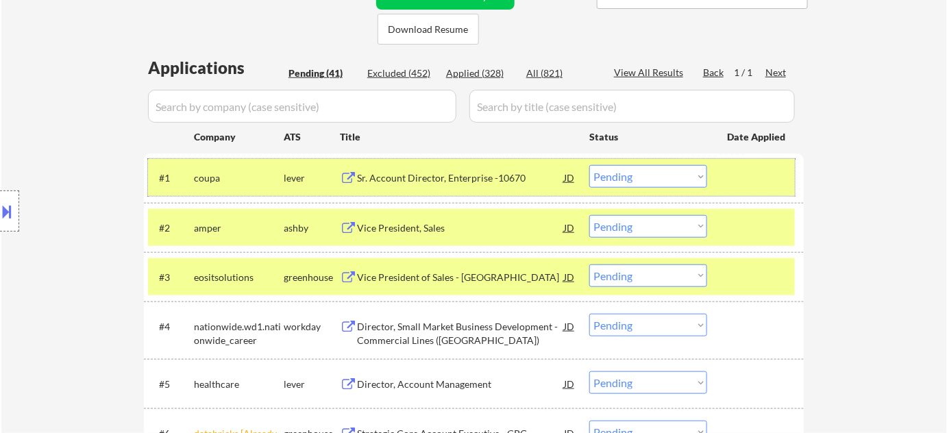
click at [759, 181] on div at bounding box center [757, 177] width 60 height 25
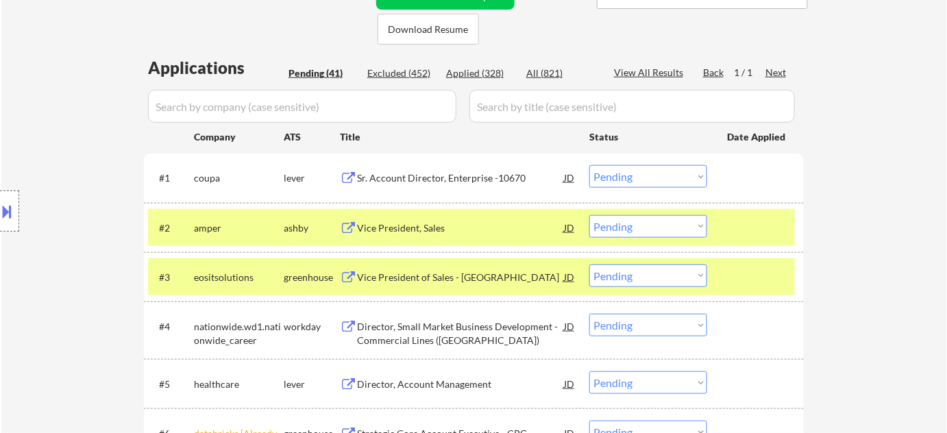
click at [752, 225] on div at bounding box center [757, 227] width 60 height 25
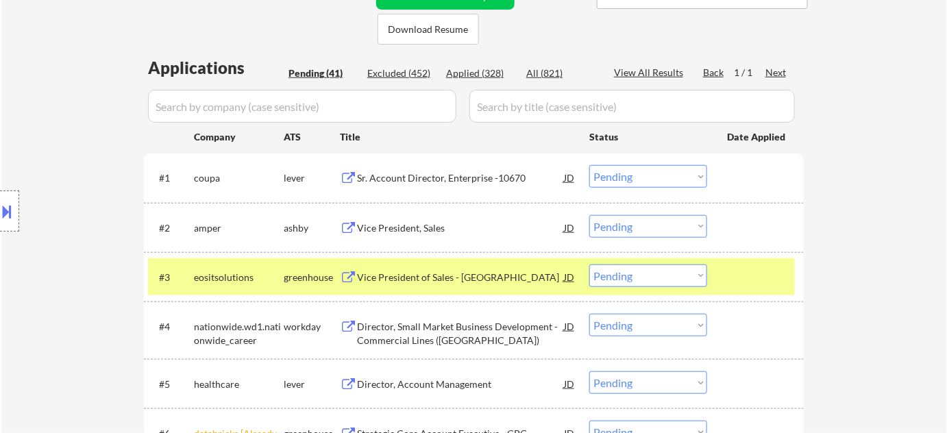
click at [746, 267] on div at bounding box center [757, 277] width 60 height 25
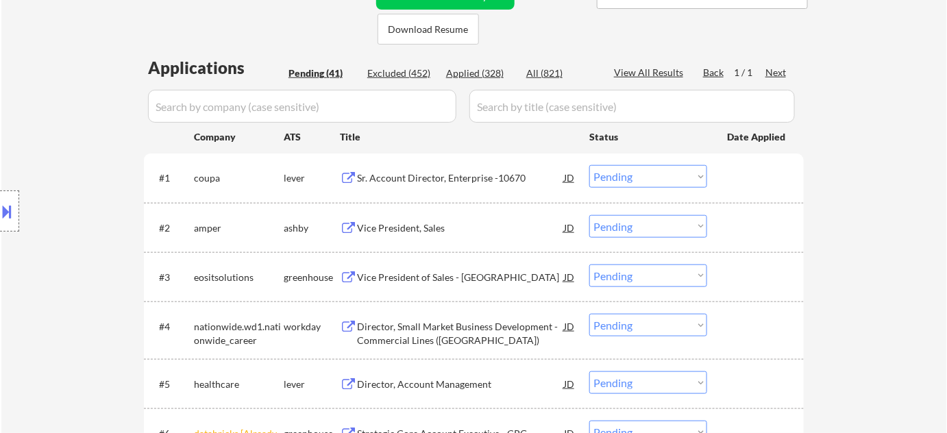
click at [748, 169] on div at bounding box center [757, 177] width 60 height 25
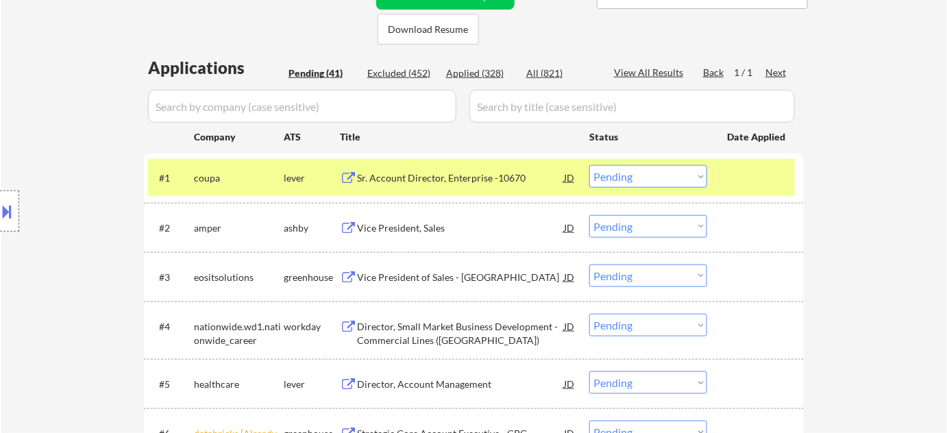
click at [397, 230] on div "Vice President, Sales" at bounding box center [460, 228] width 207 height 14
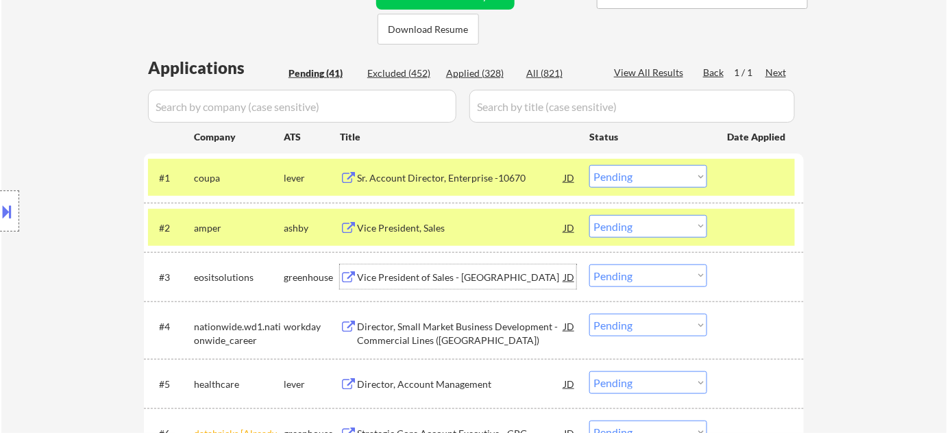
click at [412, 275] on div "Vice President of Sales - [GEOGRAPHIC_DATA]" at bounding box center [460, 278] width 207 height 14
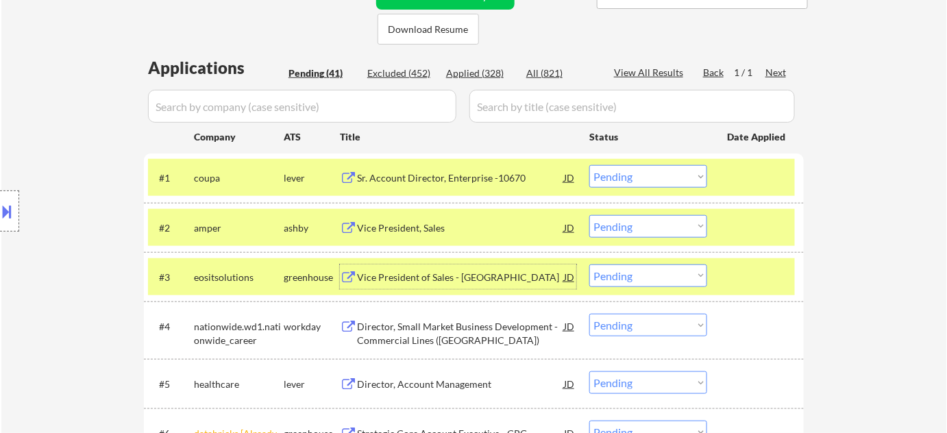
click at [437, 331] on div "Director, Small Market Business Development - Commercial Lines ([GEOGRAPHIC_DAT…" at bounding box center [460, 333] width 207 height 27
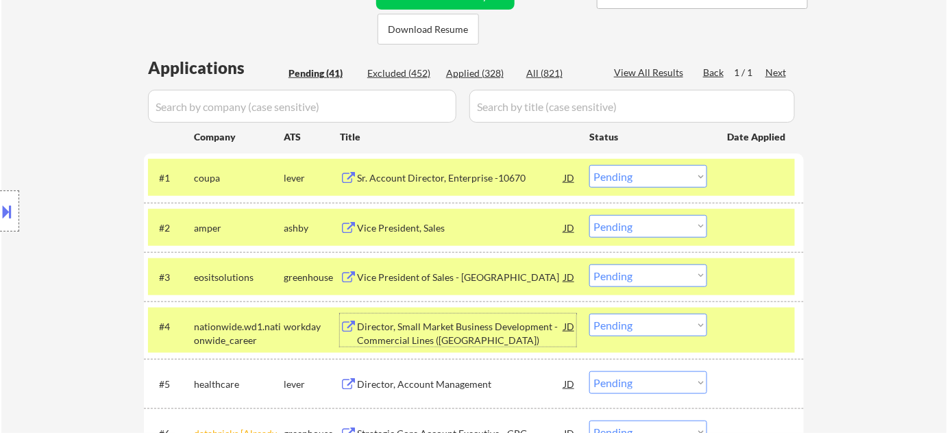
click at [614, 330] on select "Choose an option... Pending Applied Excluded (Questions) Excluded (Expired) Exc…" at bounding box center [648, 325] width 118 height 23
click at [589, 314] on select "Choose an option... Pending Applied Excluded (Questions) Excluded (Expired) Exc…" at bounding box center [648, 325] width 118 height 23
click at [406, 382] on div "Director, Account Management" at bounding box center [460, 385] width 207 height 14
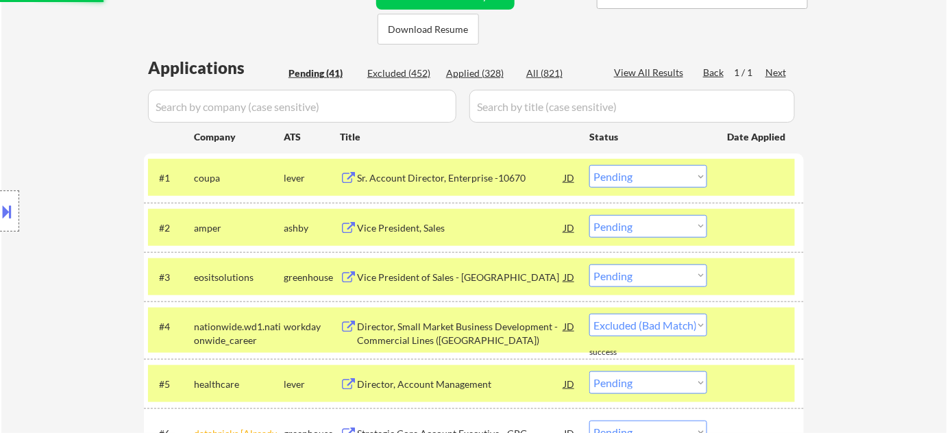
select select ""pending""
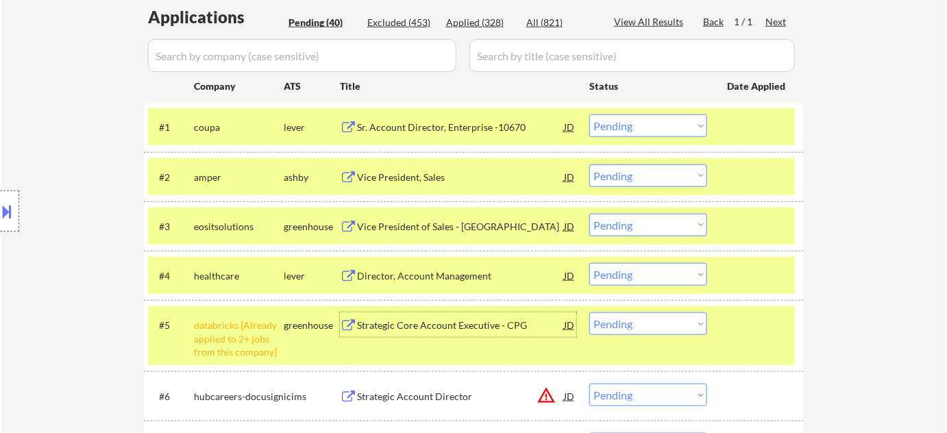
scroll to position [436, 0]
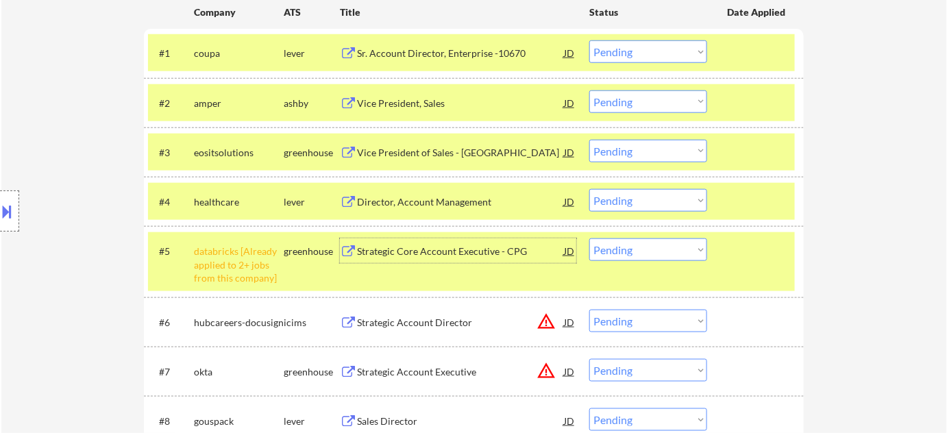
click at [652, 249] on select "Choose an option... Pending Applied Excluded (Questions) Excluded (Expired) Exc…" at bounding box center [648, 249] width 118 height 23
click at [589, 238] on select "Choose an option... Pending Applied Excluded (Questions) Excluded (Expired) Exc…" at bounding box center [648, 249] width 118 height 23
select select ""pending""
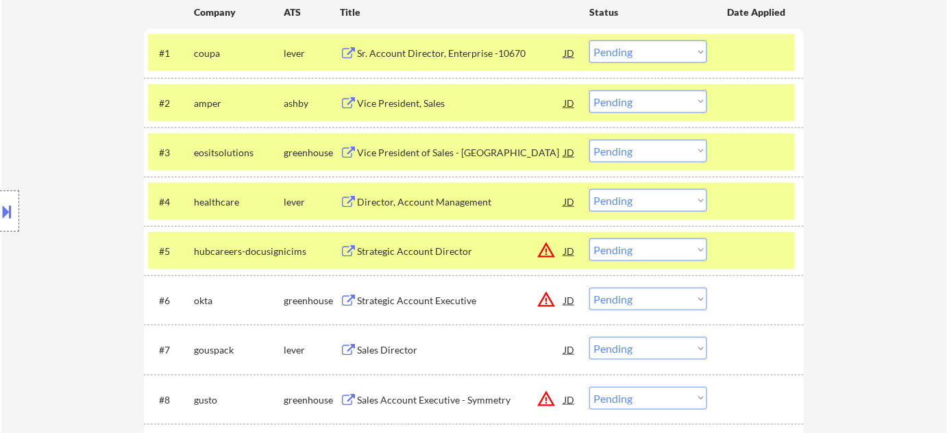
click at [406, 253] on div "Strategic Account Director" at bounding box center [460, 252] width 207 height 14
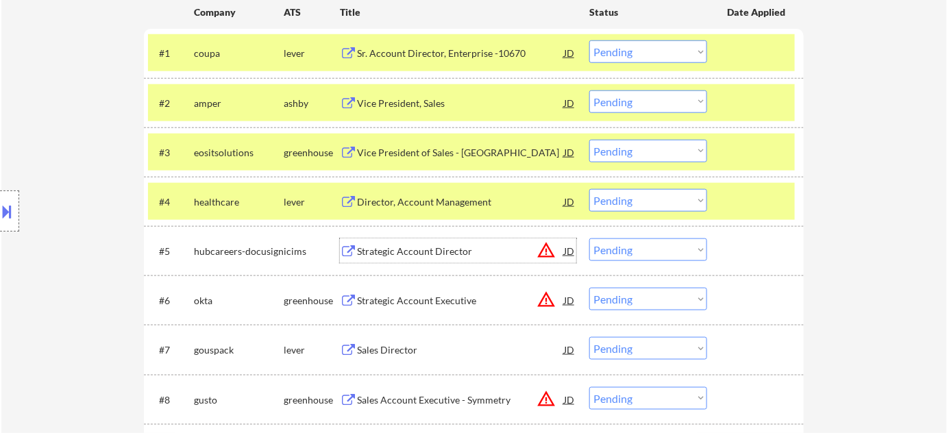
click at [419, 246] on div "Strategic Account Director" at bounding box center [460, 252] width 207 height 14
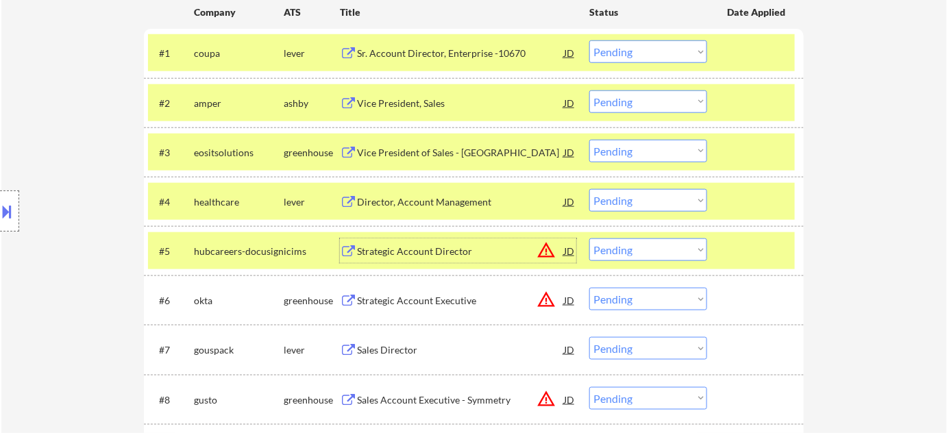
click at [391, 297] on div "Strategic Account Executive" at bounding box center [460, 301] width 207 height 14
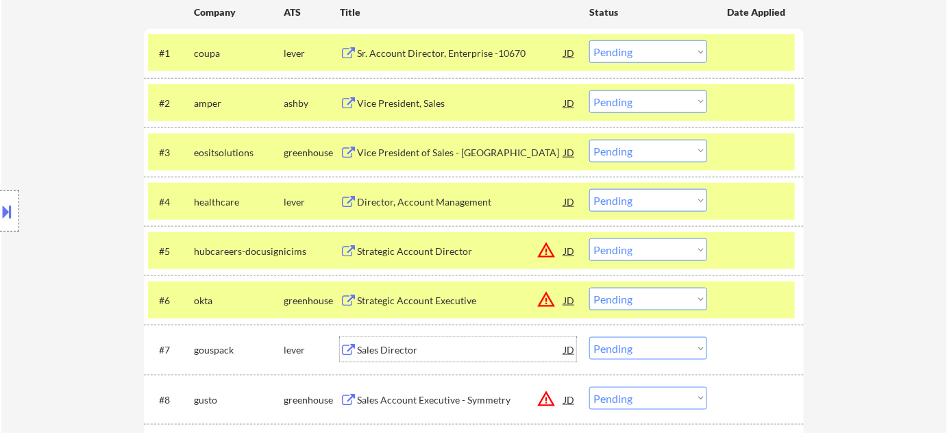
click at [384, 354] on div "Sales Director" at bounding box center [460, 350] width 207 height 14
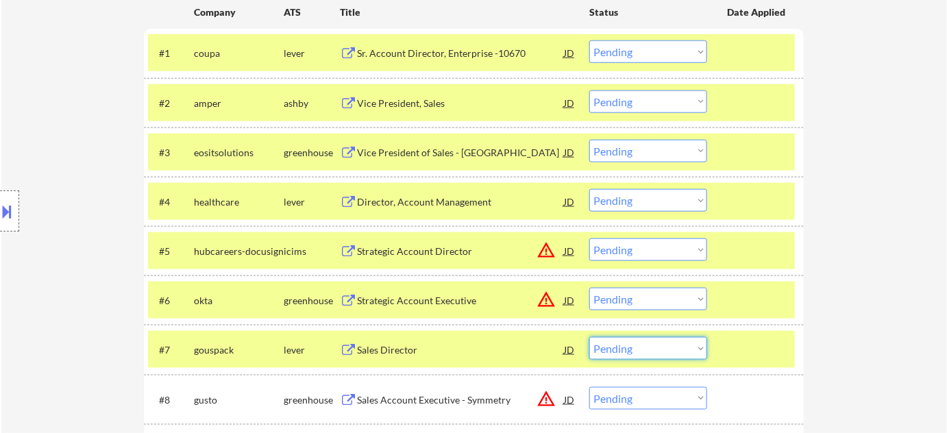
click at [622, 348] on select "Choose an option... Pending Applied Excluded (Questions) Excluded (Expired) Exc…" at bounding box center [648, 348] width 118 height 23
click at [589, 337] on select "Choose an option... Pending Applied Excluded (Questions) Excluded (Expired) Exc…" at bounding box center [648, 348] width 118 height 23
select select ""pending""
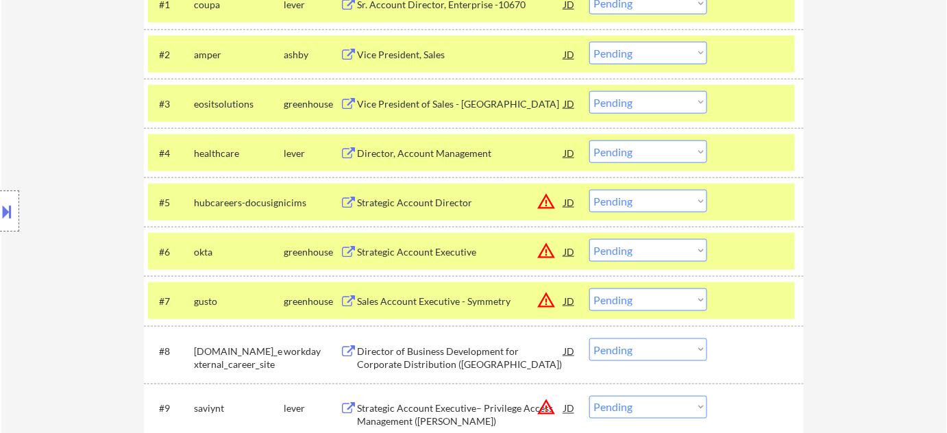
scroll to position [561, 0]
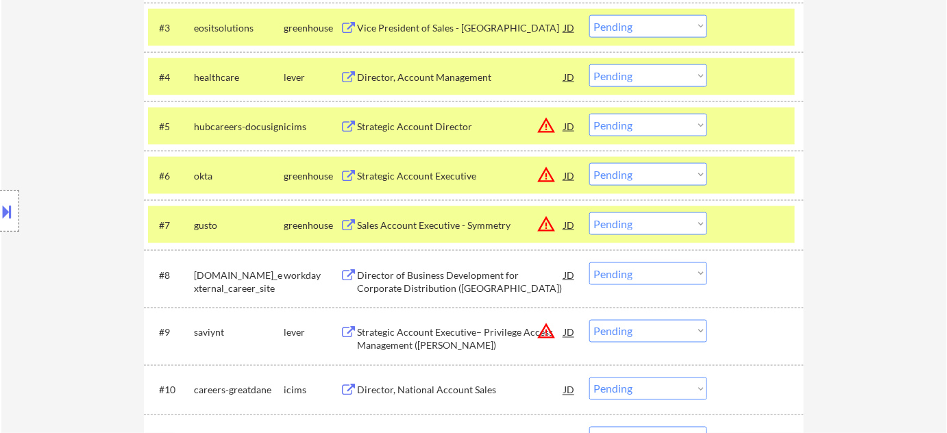
click at [391, 281] on div "Director of Business Development for Corporate Distribution ([GEOGRAPHIC_DATA])" at bounding box center [460, 282] width 207 height 27
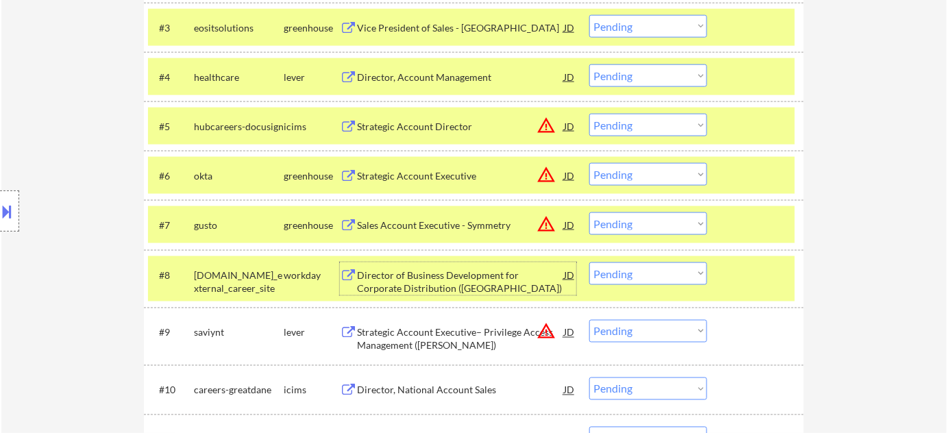
click at [678, 277] on select "Choose an option... Pending Applied Excluded (Questions) Excluded (Expired) Exc…" at bounding box center [648, 273] width 118 height 23
click at [589, 262] on select "Choose an option... Pending Applied Excluded (Questions) Excluded (Expired) Exc…" at bounding box center [648, 273] width 118 height 23
select select ""pending""
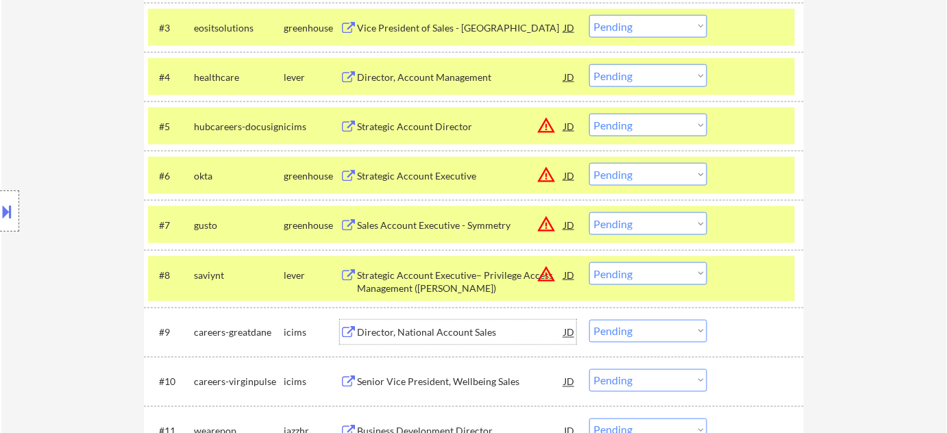
click at [415, 330] on div "Director, National Account Sales" at bounding box center [460, 333] width 207 height 14
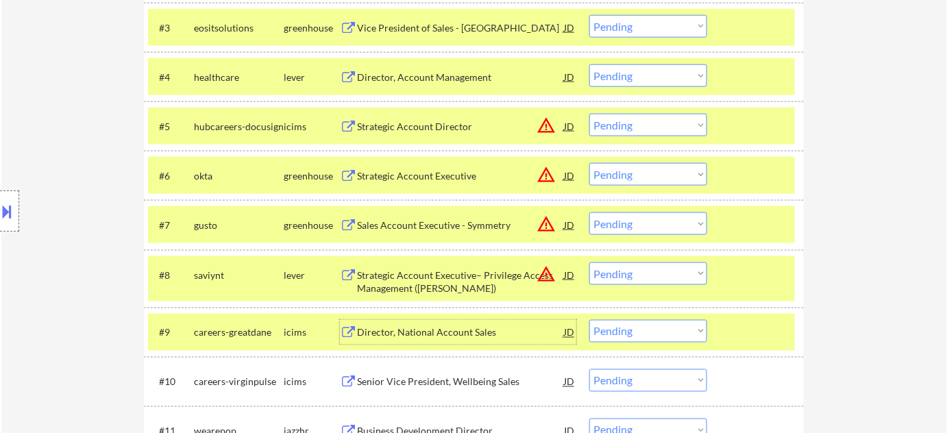
click at [645, 328] on select "Choose an option... Pending Applied Excluded (Questions) Excluded (Expired) Exc…" at bounding box center [648, 331] width 118 height 23
click at [589, 320] on select "Choose an option... Pending Applied Excluded (Questions) Excluded (Expired) Exc…" at bounding box center [648, 331] width 118 height 23
select select ""pending""
click at [418, 380] on div "Business Development Director" at bounding box center [460, 383] width 207 height 14
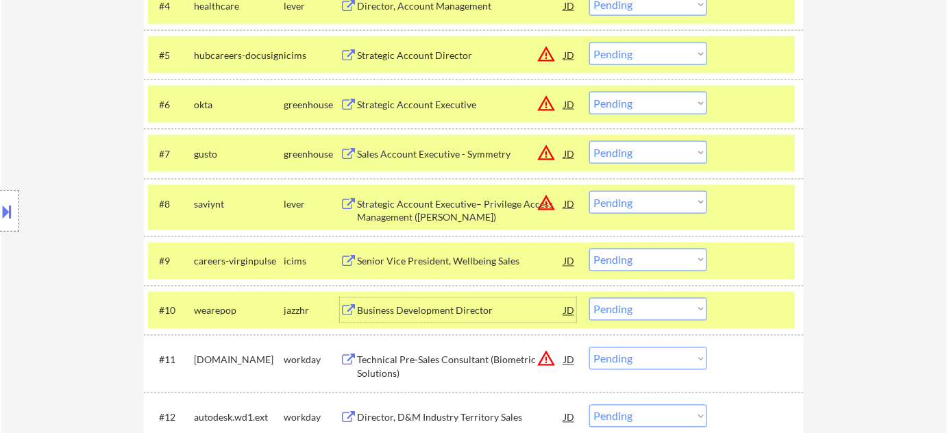
scroll to position [685, 0]
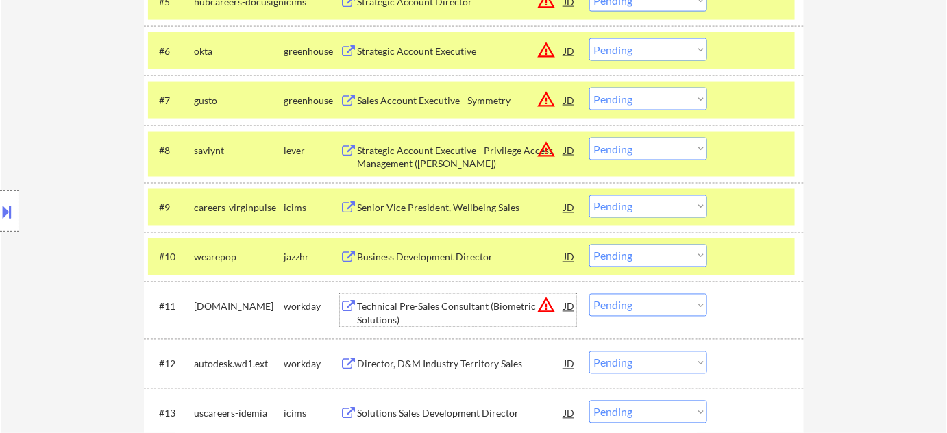
click at [393, 304] on div "Technical Pre-Sales Consultant (Biometric Solutions)" at bounding box center [460, 313] width 207 height 27
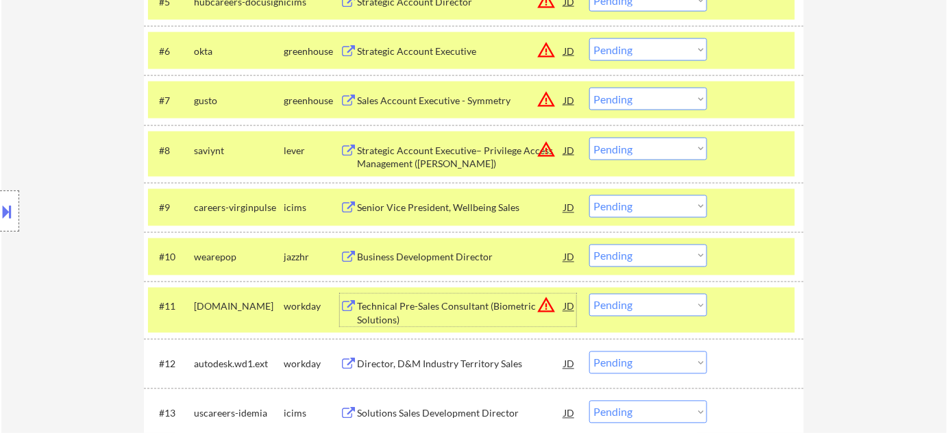
click at [625, 306] on select "Choose an option... Pending Applied Excluded (Questions) Excluded (Expired) Exc…" at bounding box center [648, 305] width 118 height 23
click at [589, 294] on select "Choose an option... Pending Applied Excluded (Questions) Excluded (Expired) Exc…" at bounding box center [648, 305] width 118 height 23
select select ""pending""
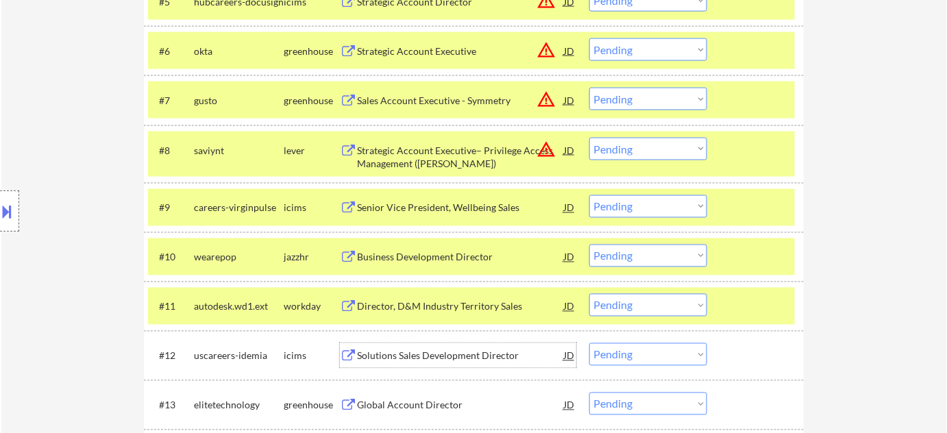
click at [413, 353] on div "Solutions Sales Development Director" at bounding box center [460, 357] width 207 height 14
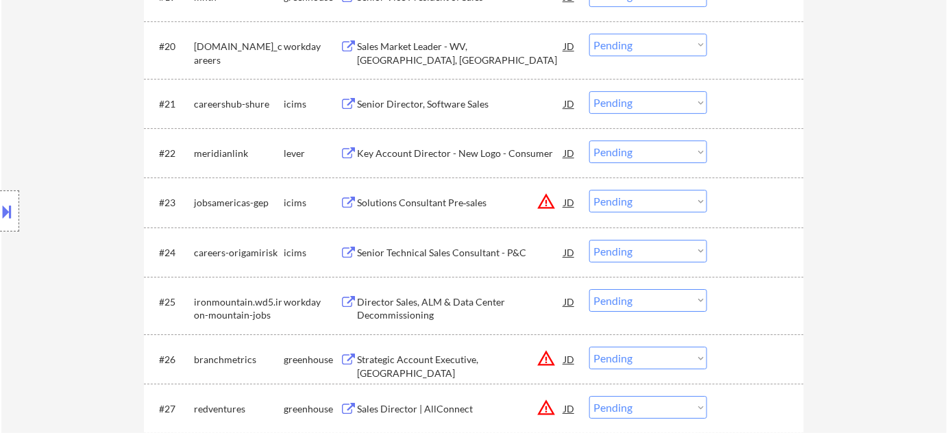
scroll to position [1495, 0]
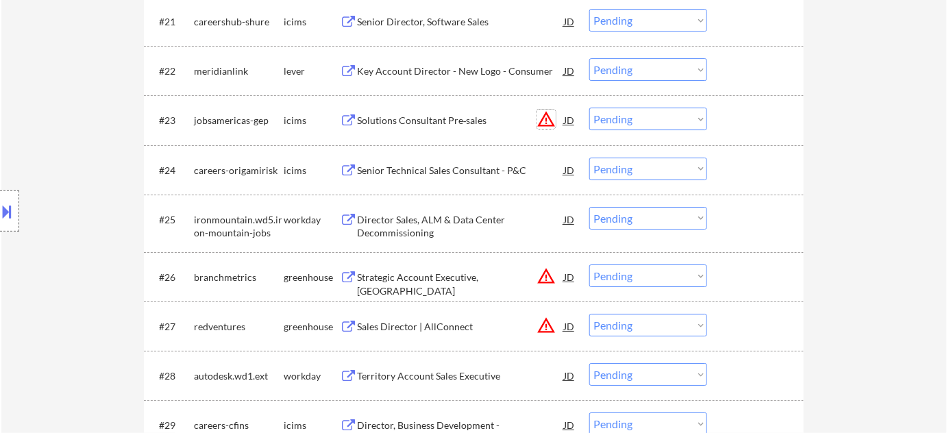
click at [544, 118] on button "warning_amber" at bounding box center [546, 119] width 19 height 19
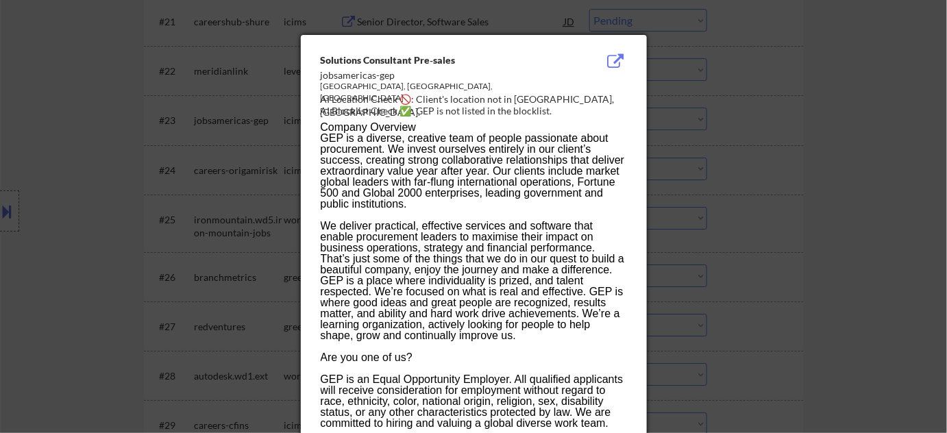
click at [763, 172] on div at bounding box center [473, 216] width 947 height 433
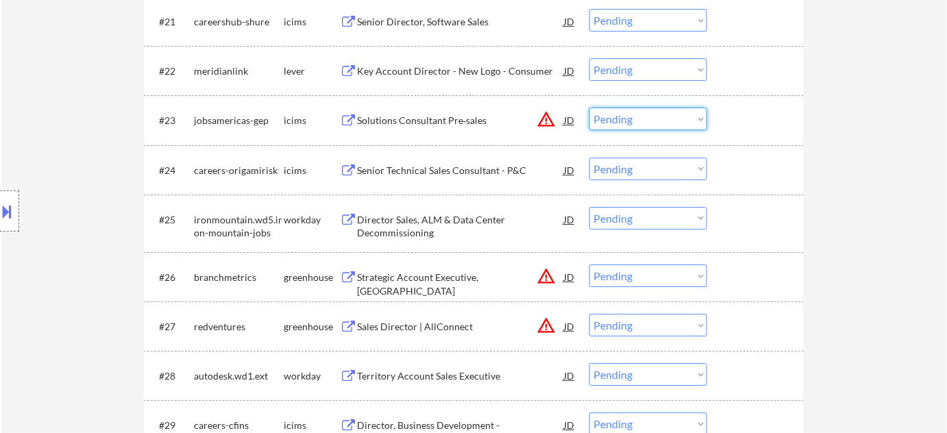
drag, startPoint x: 676, startPoint y: 120, endPoint x: 673, endPoint y: 126, distance: 7.1
click at [676, 120] on select "Choose an option... Pending Applied Excluded (Questions) Excluded (Expired) Exc…" at bounding box center [648, 119] width 118 height 23
click at [589, 108] on select "Choose an option... Pending Applied Excluded (Questions) Excluded (Expired) Exc…" at bounding box center [648, 119] width 118 height 23
select select ""pending""
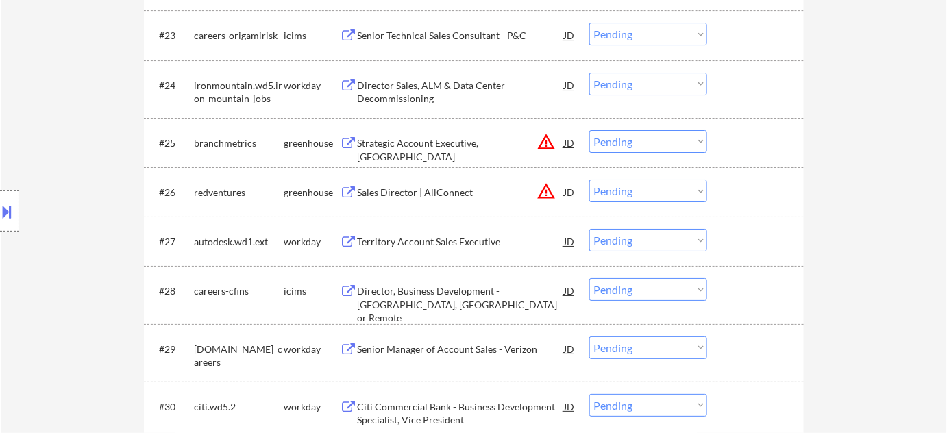
scroll to position [1744, 0]
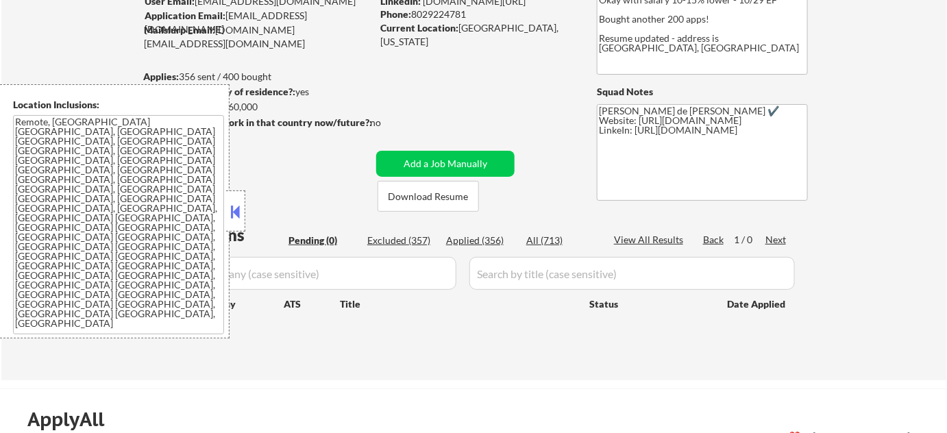
scroll to position [186, 0]
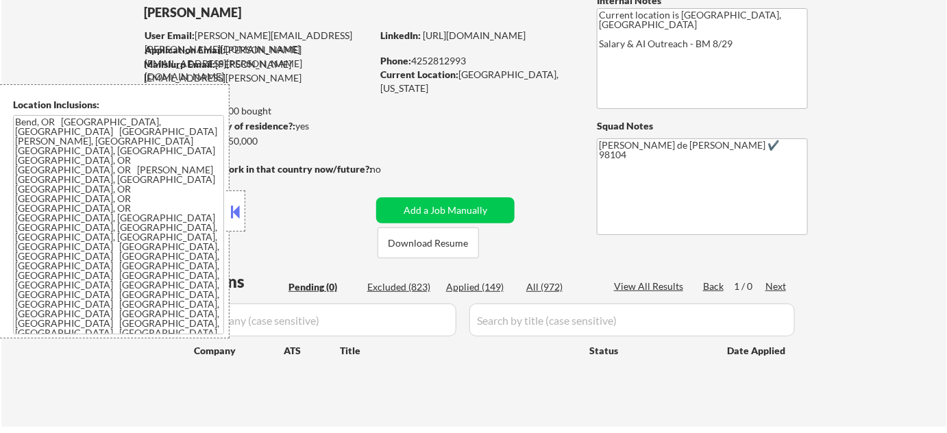
scroll to position [311, 0]
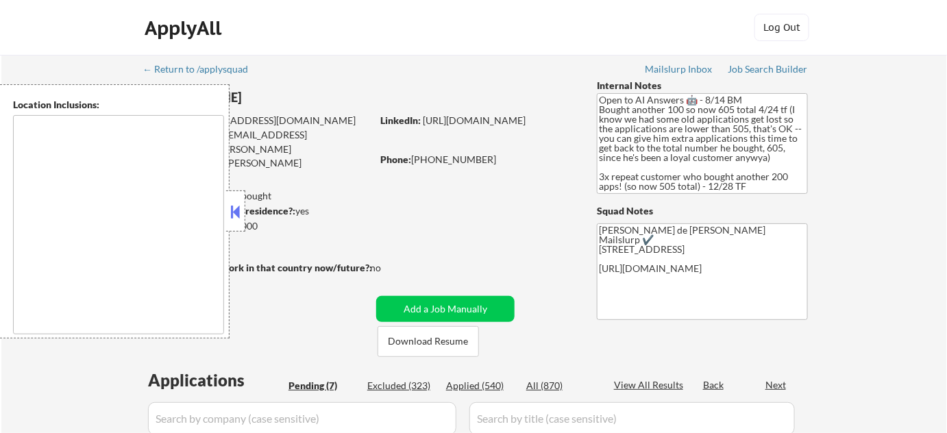
select select ""pending""
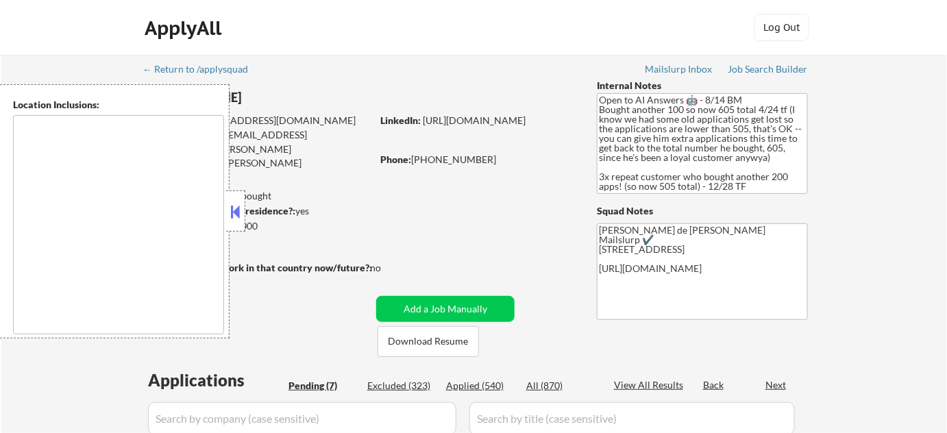
select select ""pending""
type textarea "remote"
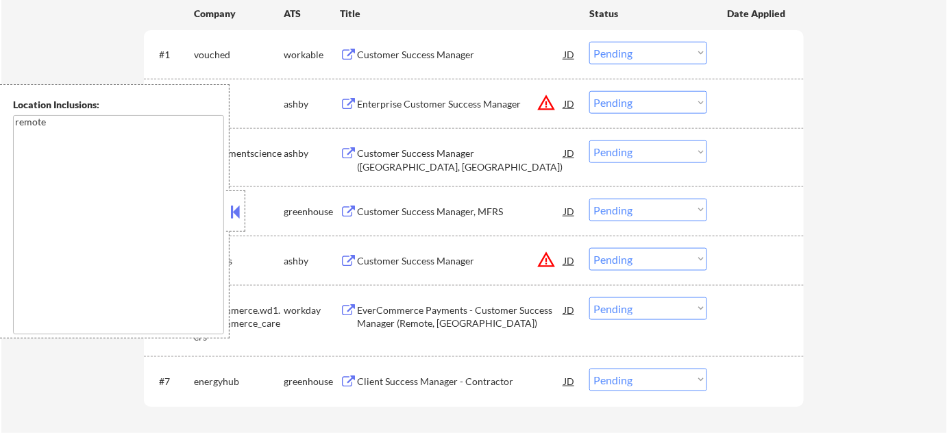
scroll to position [747, 0]
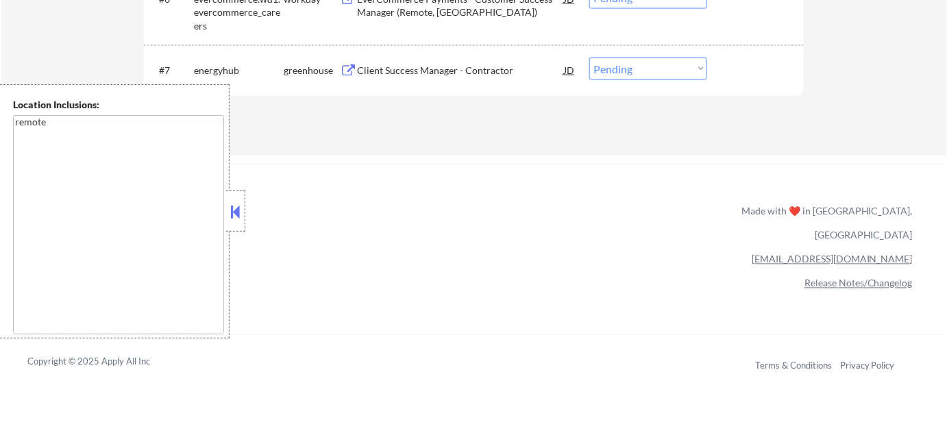
click at [233, 216] on button at bounding box center [235, 211] width 15 height 21
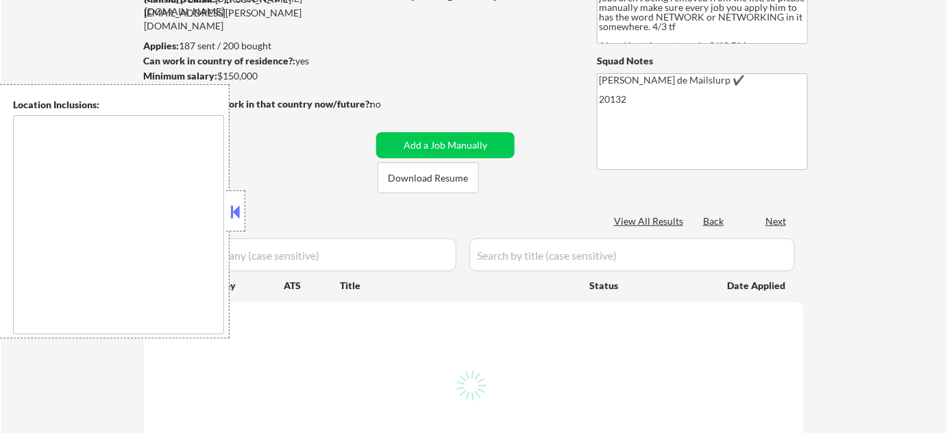
scroll to position [186, 0]
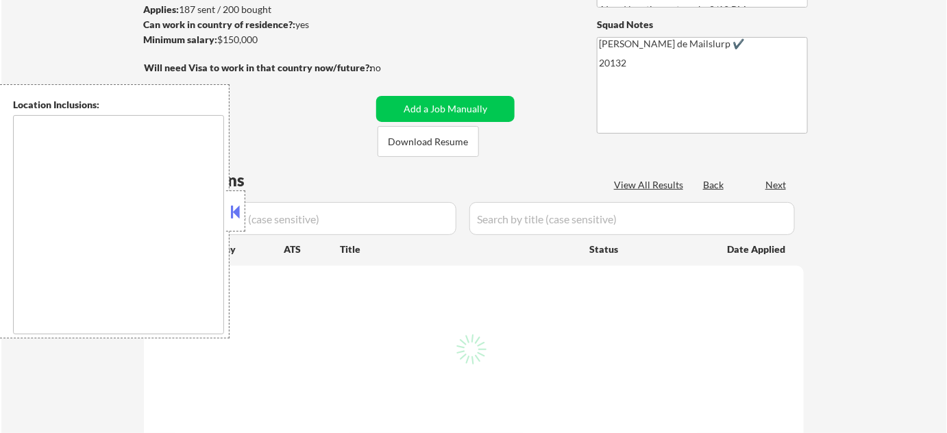
type textarea "[GEOGRAPHIC_DATA], [GEOGRAPHIC_DATA] [GEOGRAPHIC_DATA], [GEOGRAPHIC_DATA] [GEOG…"
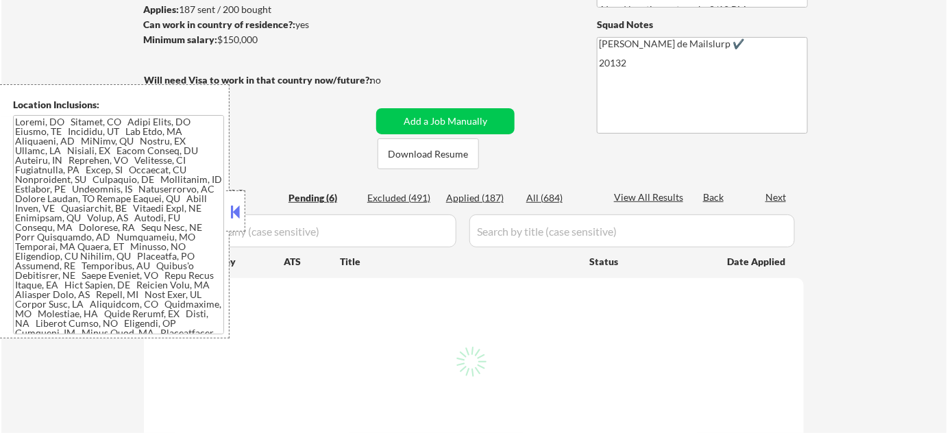
select select ""pending""
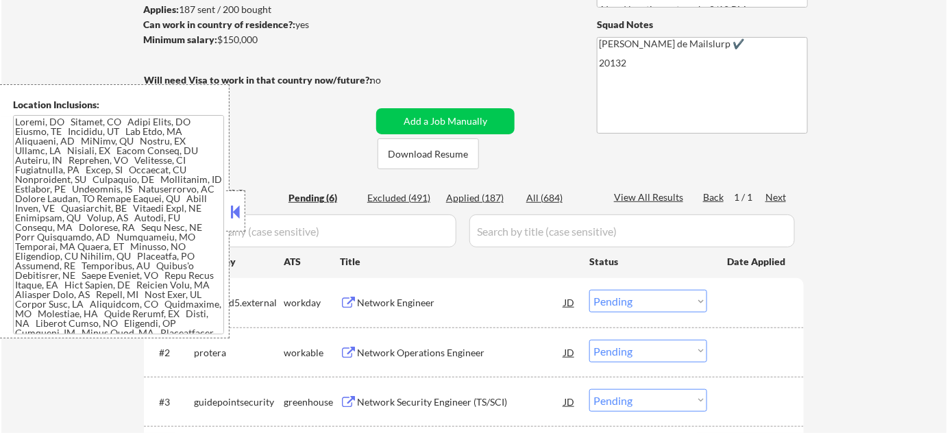
click at [236, 206] on button at bounding box center [235, 211] width 15 height 21
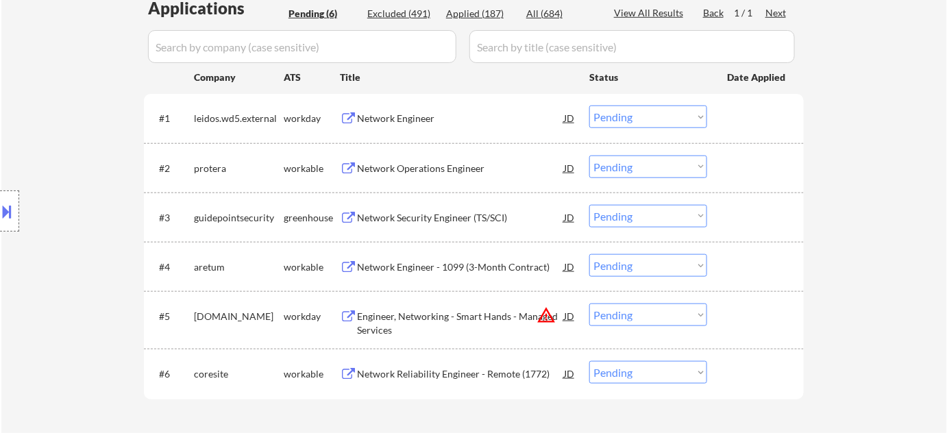
scroll to position [373, 0]
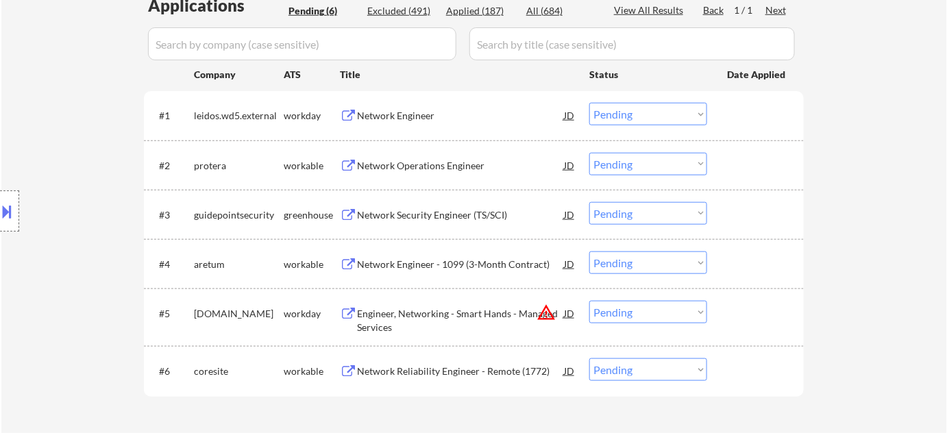
click at [445, 363] on div "Network Reliability Engineer - Remote (1772)" at bounding box center [460, 370] width 207 height 25
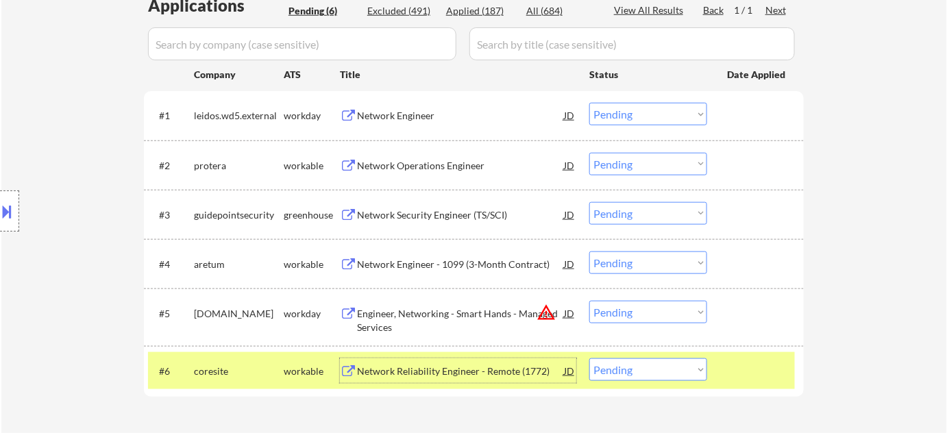
click at [17, 219] on div at bounding box center [9, 211] width 19 height 41
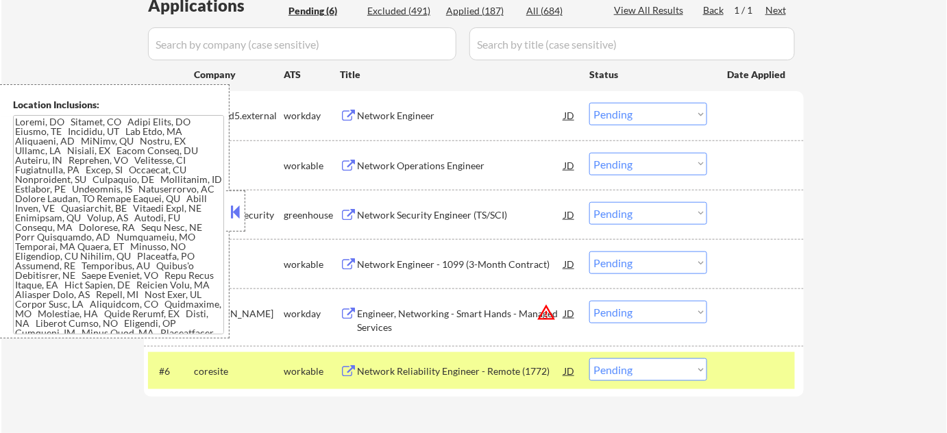
click at [243, 208] on button at bounding box center [235, 211] width 15 height 21
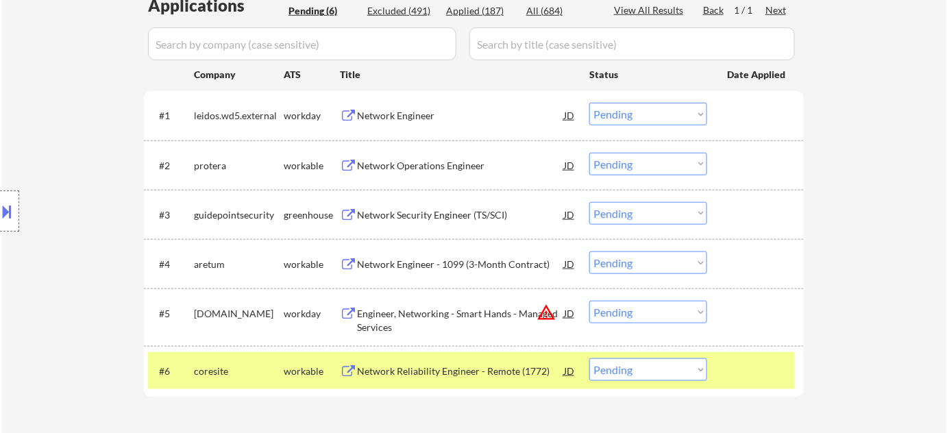
click at [612, 365] on select "Choose an option... Pending Applied Excluded (Questions) Excluded (Expired) Exc…" at bounding box center [648, 369] width 118 height 23
select select ""applied""
click at [589, 358] on select "Choose an option... Pending Applied Excluded (Questions) Excluded (Expired) Exc…" at bounding box center [648, 369] width 118 height 23
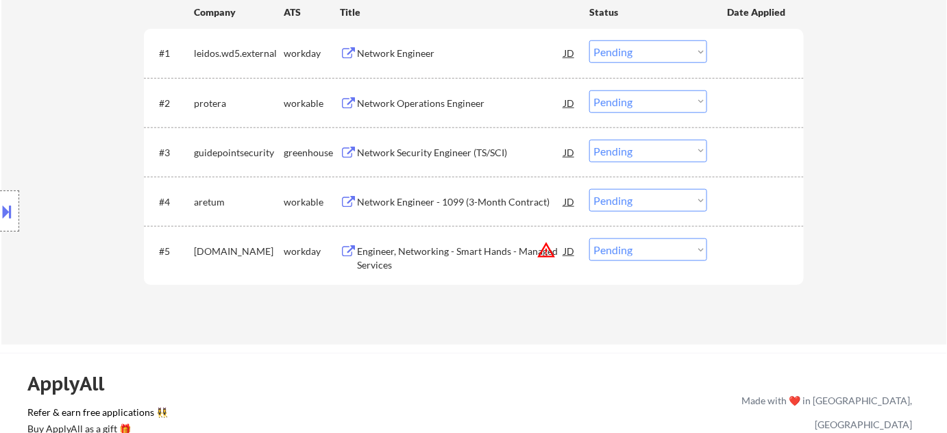
scroll to position [186, 0]
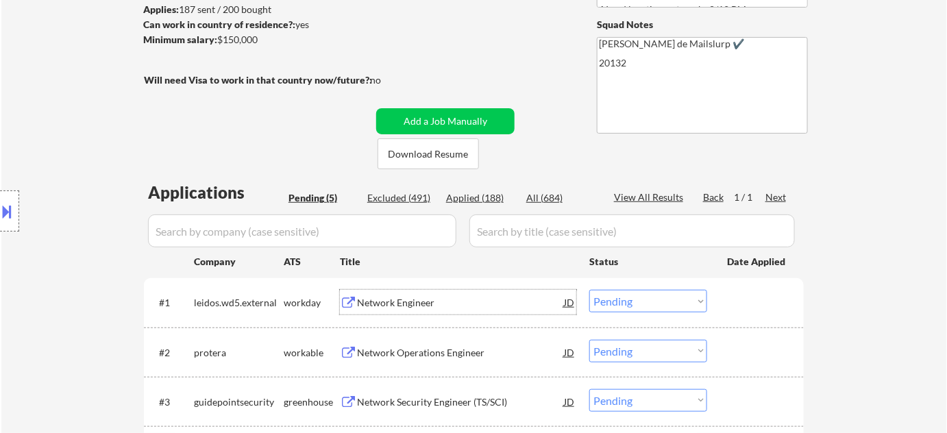
click at [404, 301] on div "​​Network Engineer​" at bounding box center [460, 303] width 207 height 14
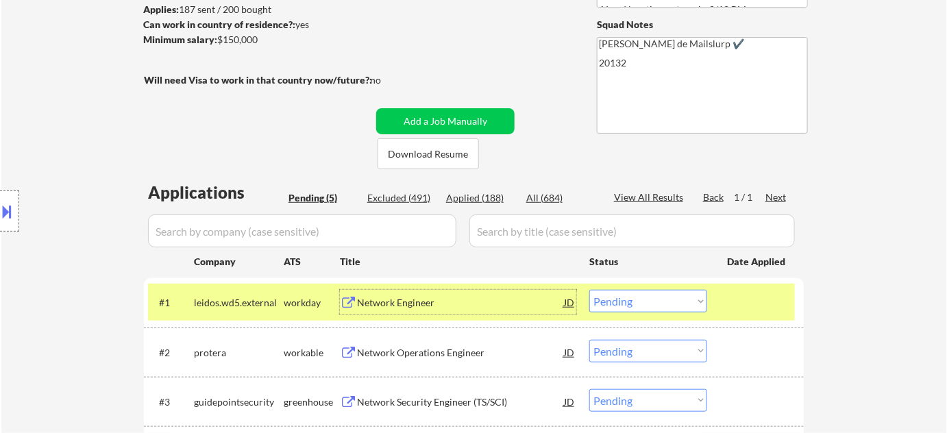
scroll to position [311, 0]
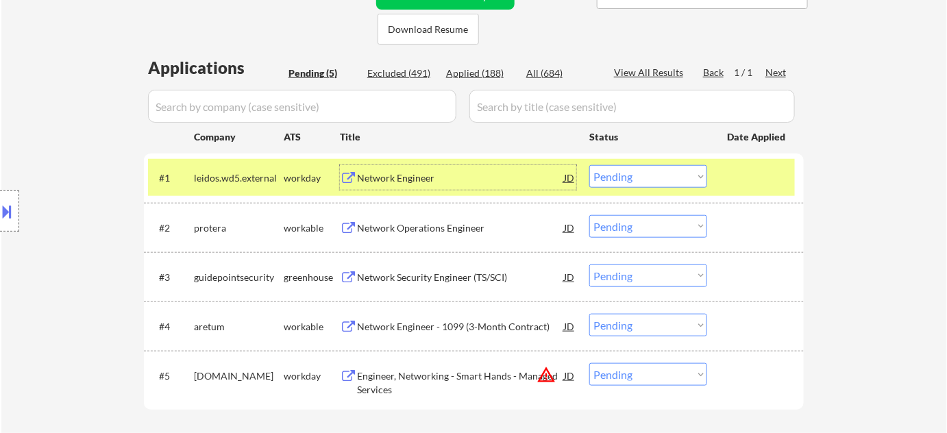
click at [397, 230] on div "Network Operations Engineer" at bounding box center [460, 228] width 207 height 14
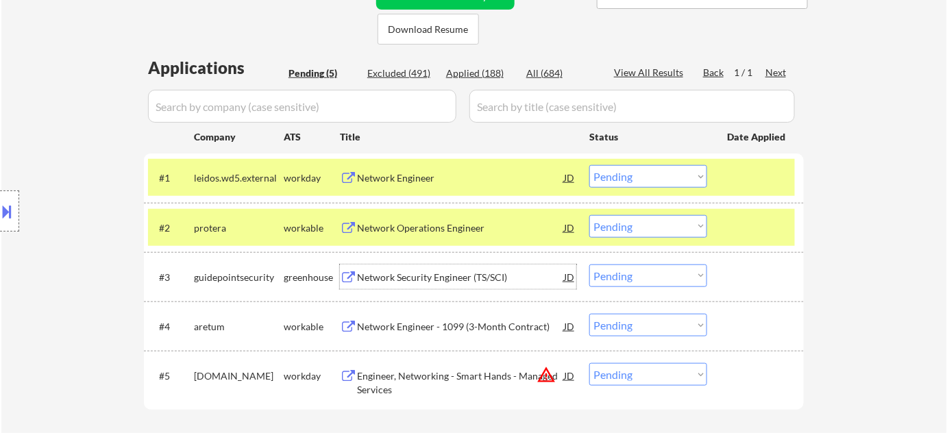
click at [365, 277] on div "Network Security Engineer (TS/SCI)" at bounding box center [460, 278] width 207 height 14
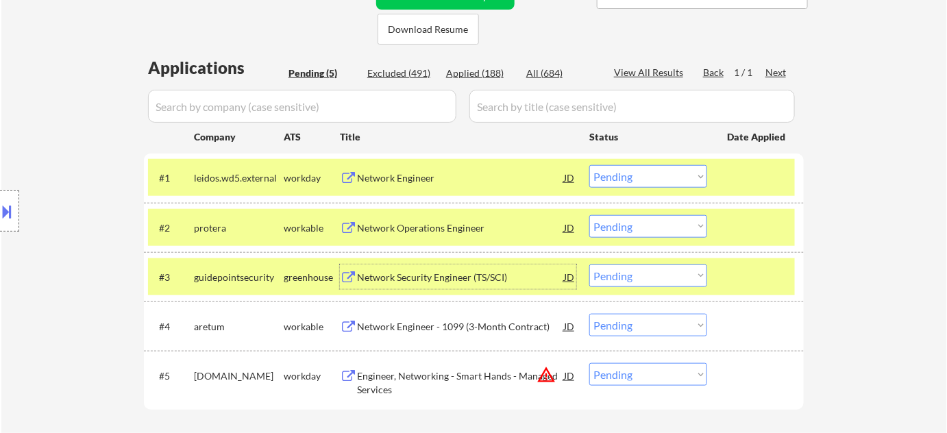
click at [639, 280] on select "Choose an option... Pending Applied Excluded (Questions) Excluded (Expired) Exc…" at bounding box center [648, 276] width 118 height 23
click at [589, 265] on select "Choose an option... Pending Applied Excluded (Questions) Excluded (Expired) Exc…" at bounding box center [648, 276] width 118 height 23
select select ""pending""
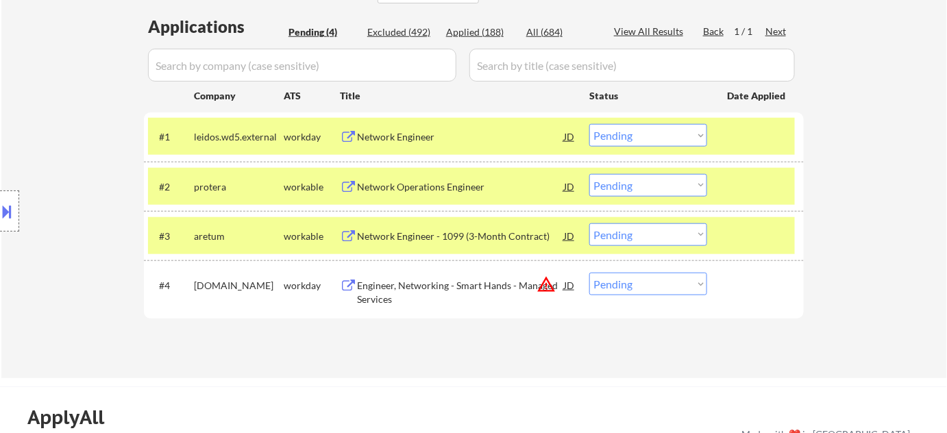
scroll to position [373, 0]
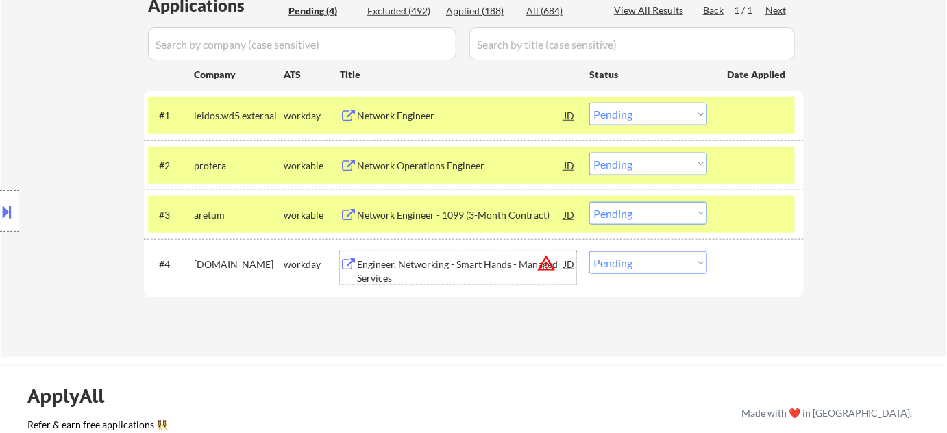
click at [397, 262] on div "Engineer, Networking - Smart Hands - Managed Services" at bounding box center [460, 271] width 207 height 27
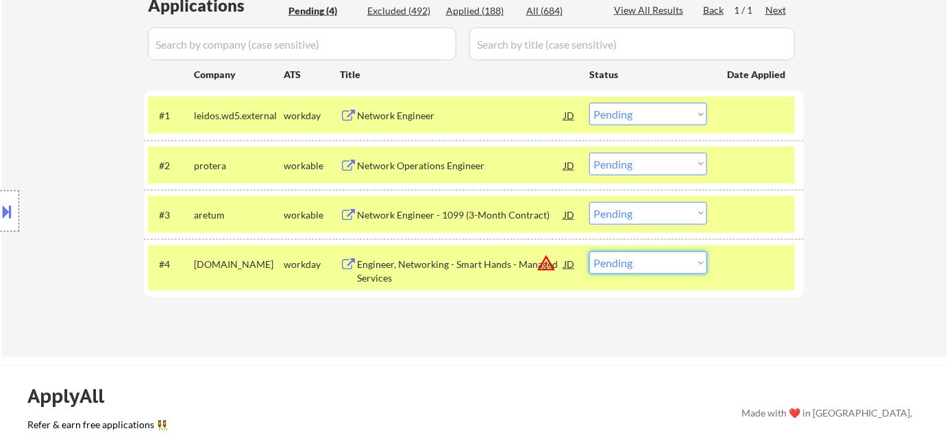
click at [627, 265] on select "Choose an option... Pending Applied Excluded (Questions) Excluded (Expired) Exc…" at bounding box center [648, 263] width 118 height 23
click at [670, 258] on select "Choose an option... Pending Applied Excluded (Questions) Excluded (Expired) Exc…" at bounding box center [648, 263] width 118 height 23
select select ""excluded__bad_match_""
click at [589, 252] on select "Choose an option... Pending Applied Excluded (Questions) Excluded (Expired) Exc…" at bounding box center [648, 263] width 118 height 23
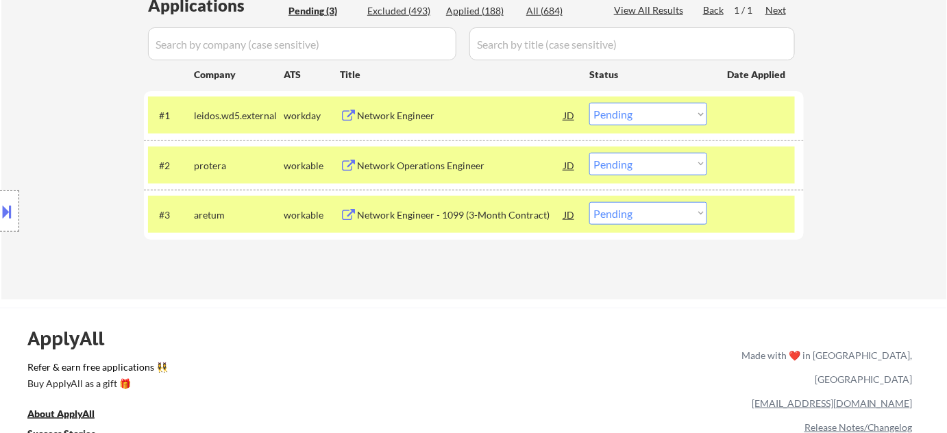
click at [482, 214] on div "Network Engineer - 1099 (3-Month Contract)" at bounding box center [460, 215] width 207 height 14
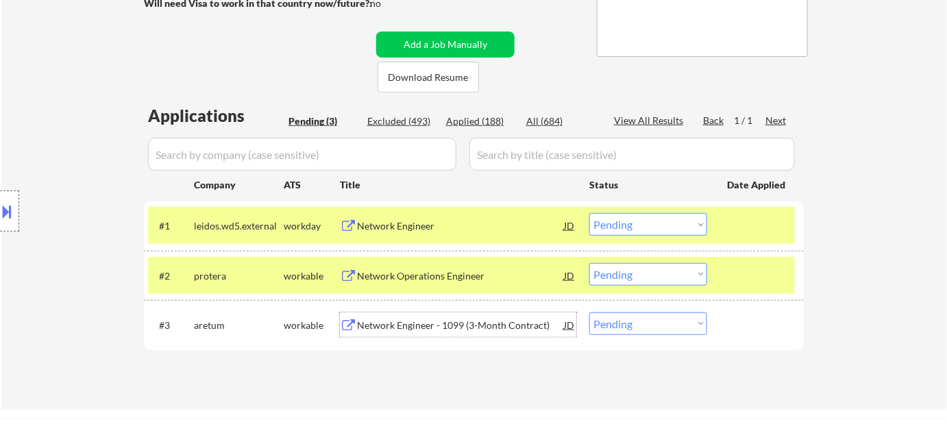
scroll to position [249, 0]
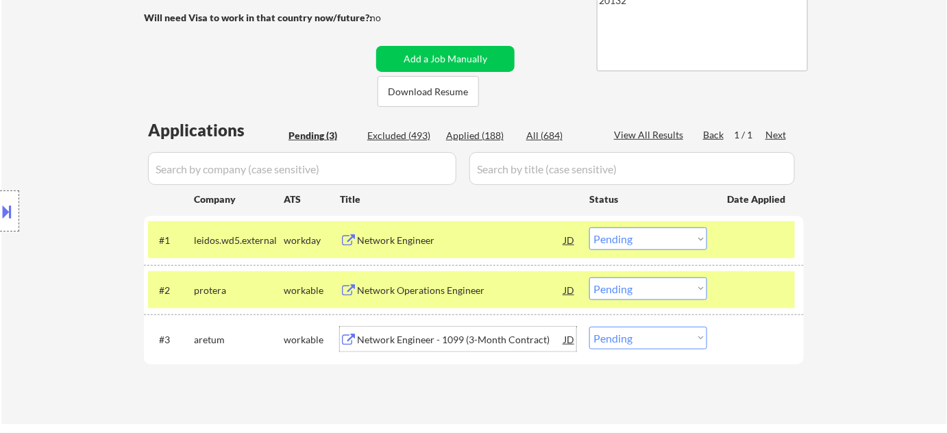
click at [481, 138] on div "Applied (188)" at bounding box center [480, 136] width 69 height 14
click at [398, 187] on div "Title" at bounding box center [458, 198] width 236 height 25
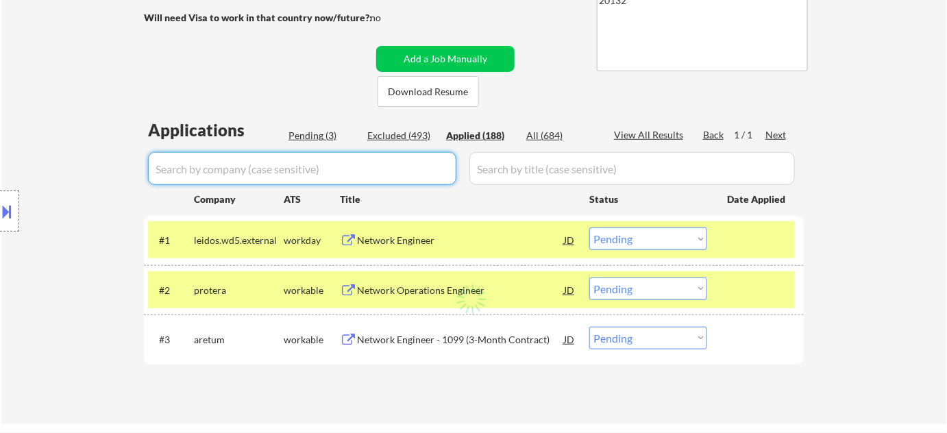
click at [406, 169] on input "input" at bounding box center [302, 168] width 308 height 33
type input "aretum"
select select ""applied""
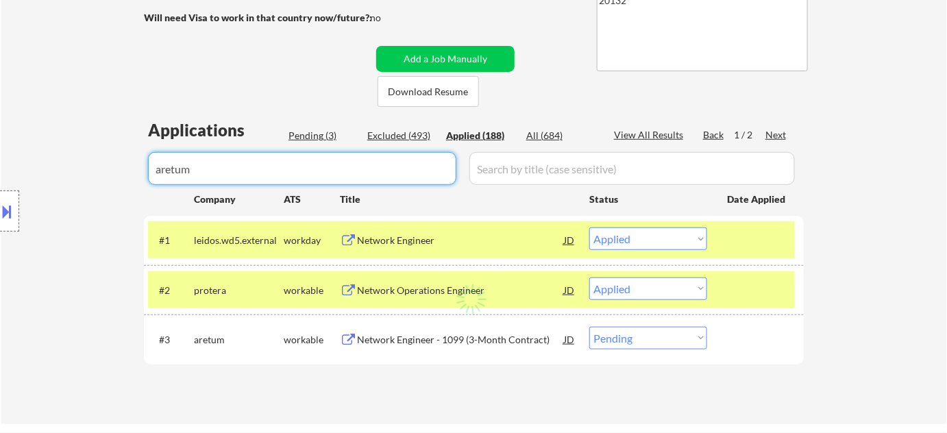
select select ""applied""
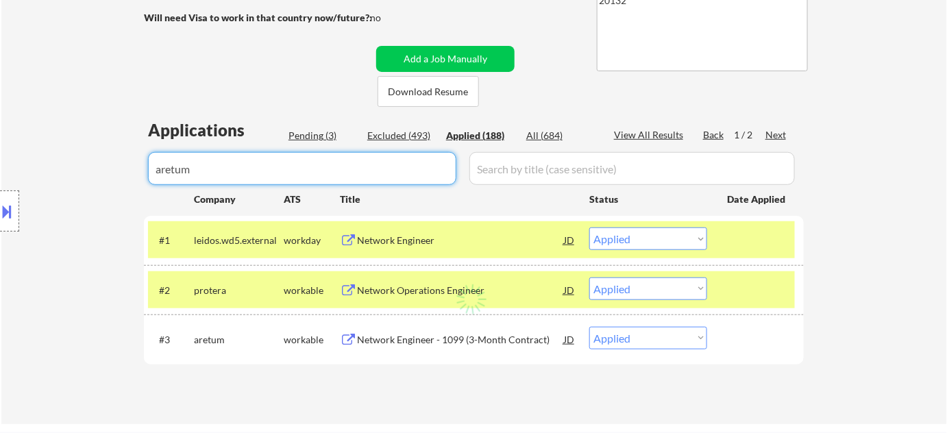
select select ""applied""
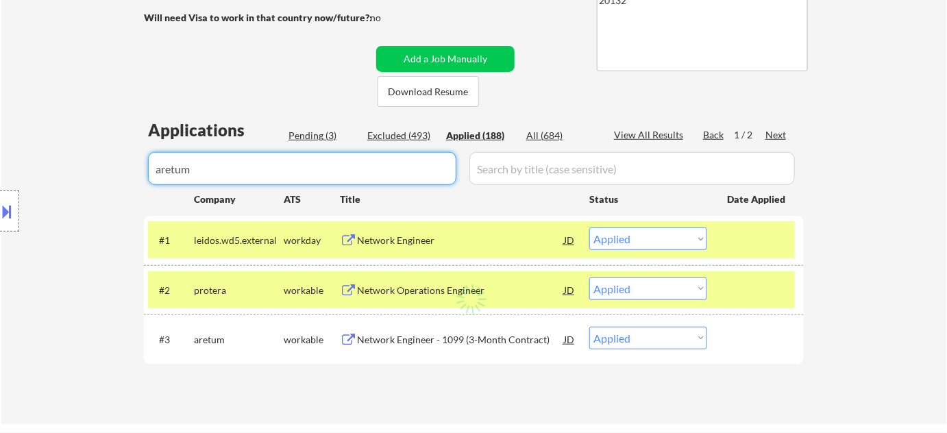
select select ""applied""
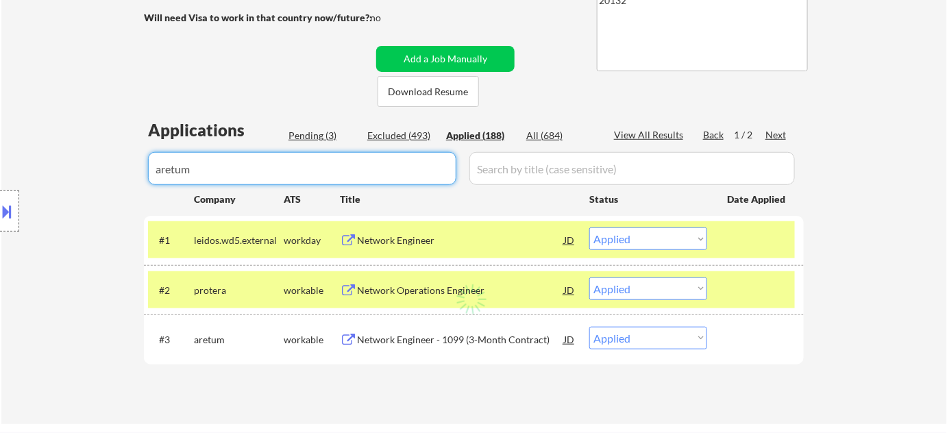
select select ""applied""
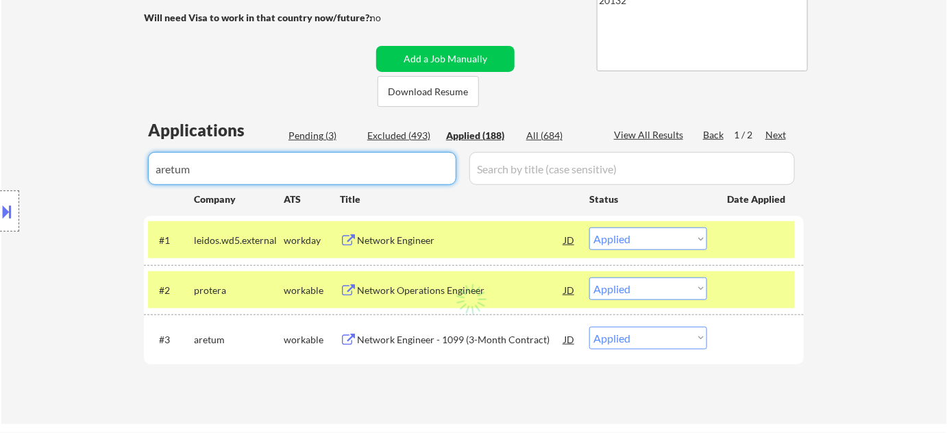
select select ""applied""
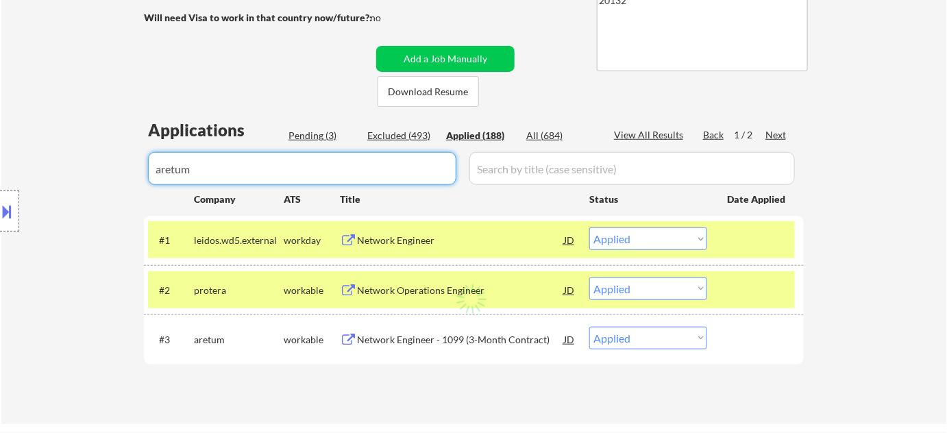
select select ""applied""
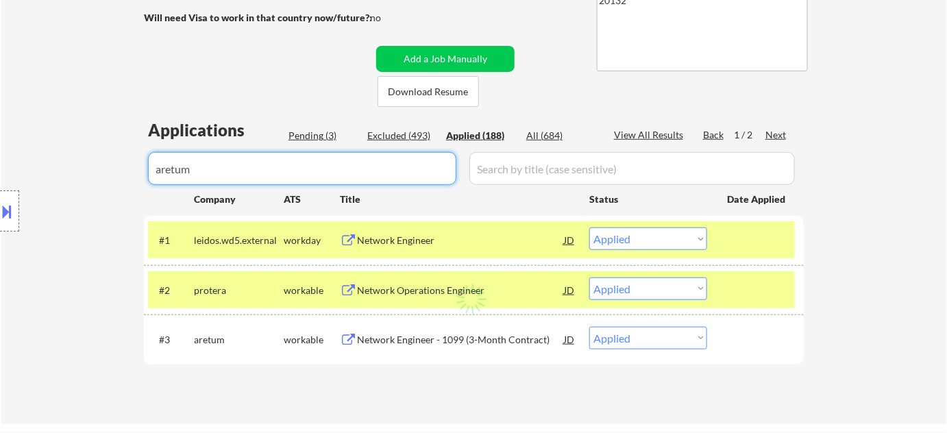
select select ""applied""
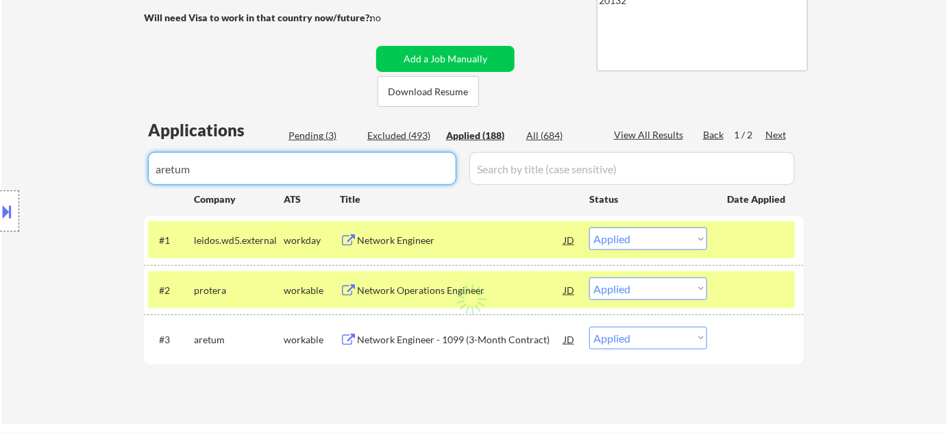
select select ""applied""
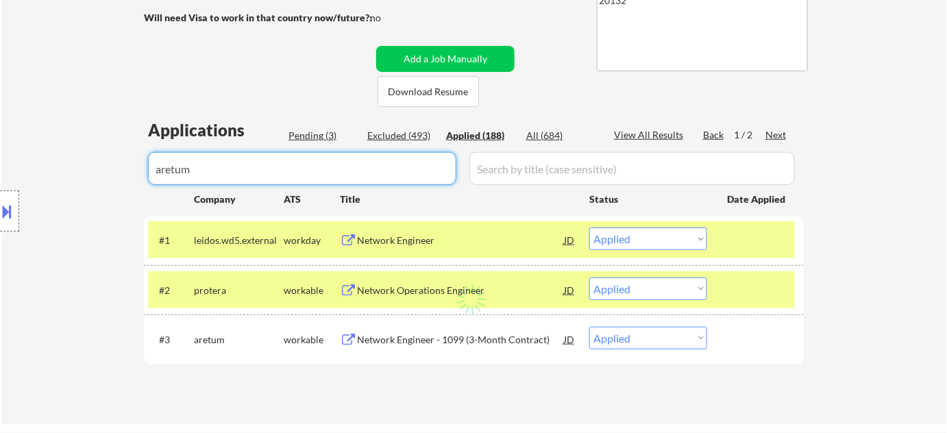
select select ""applied""
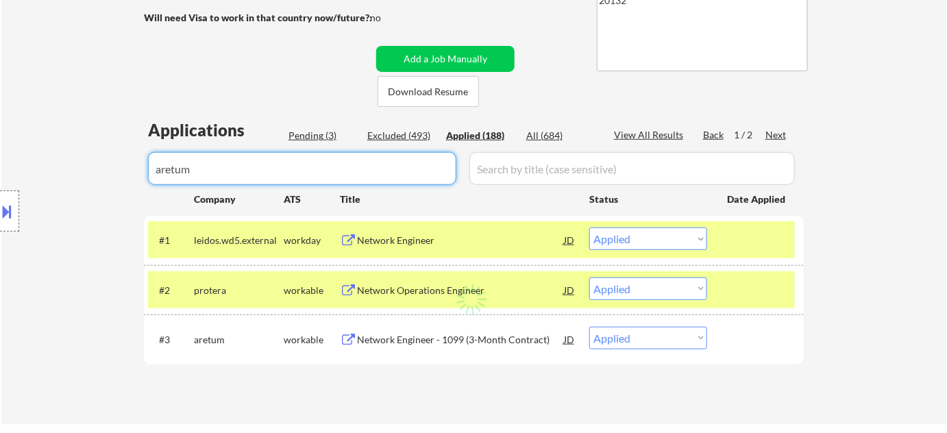
select select ""applied""
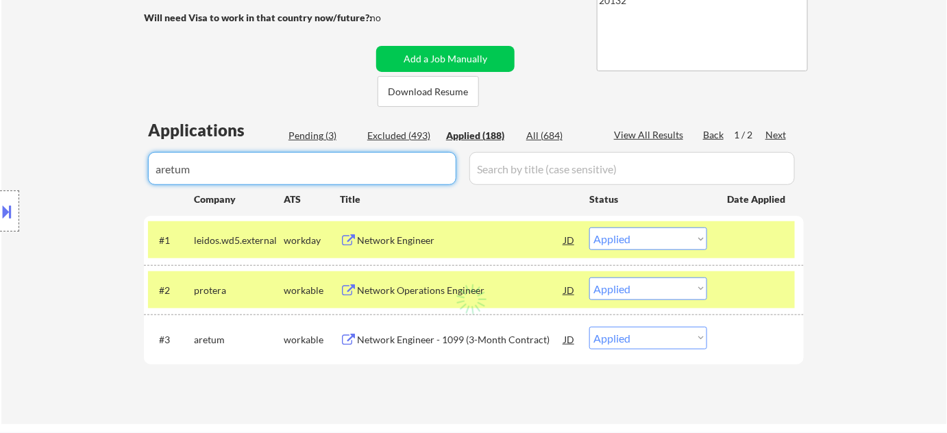
select select ""applied""
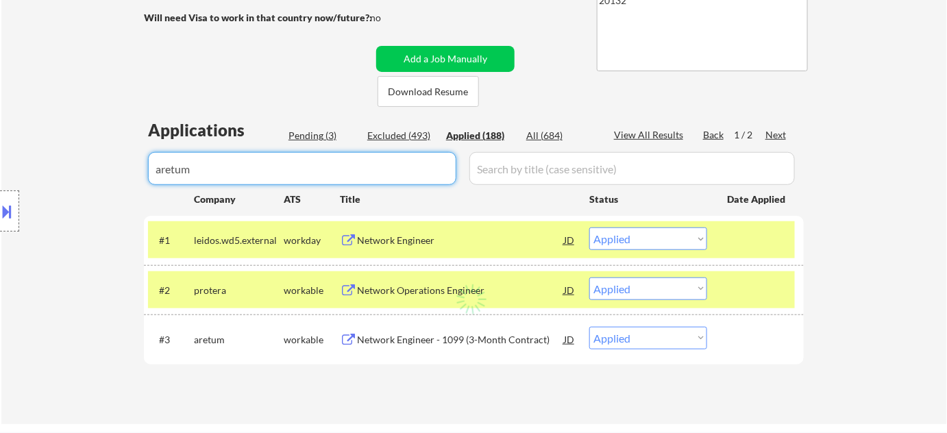
select select ""applied""
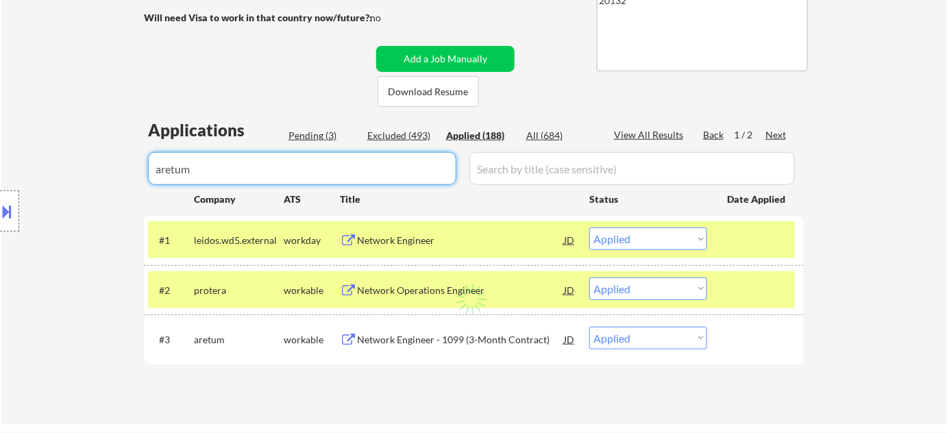
select select ""applied""
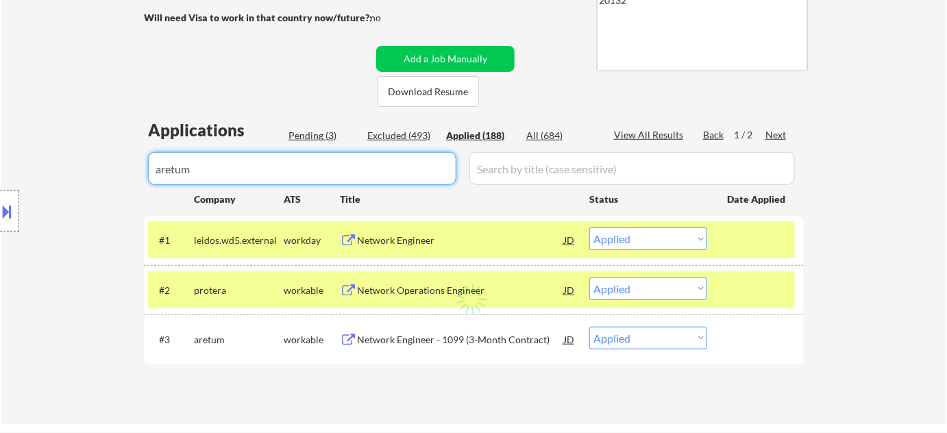
select select ""applied""
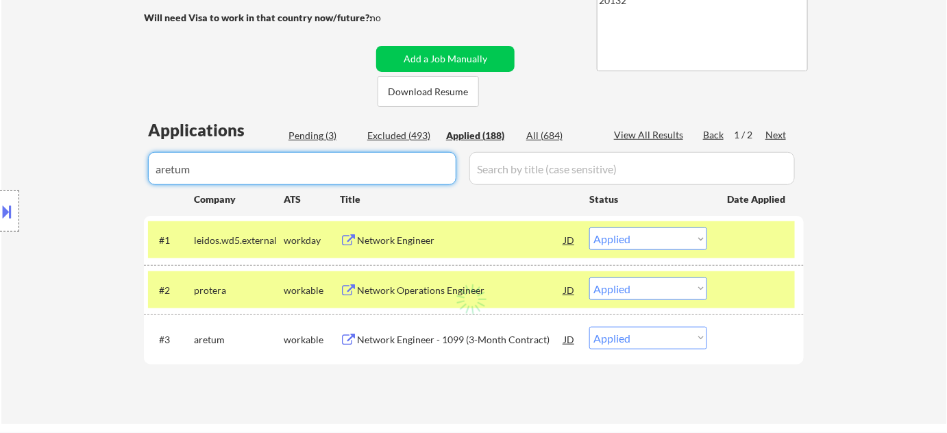
select select ""applied""
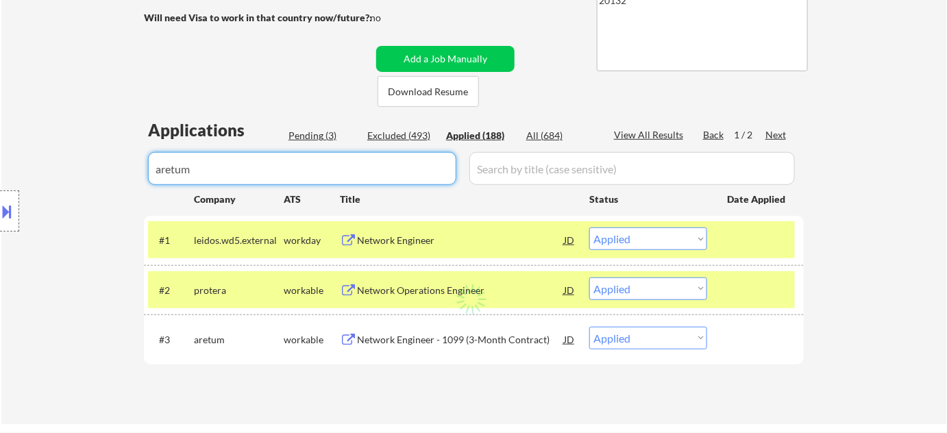
select select ""applied""
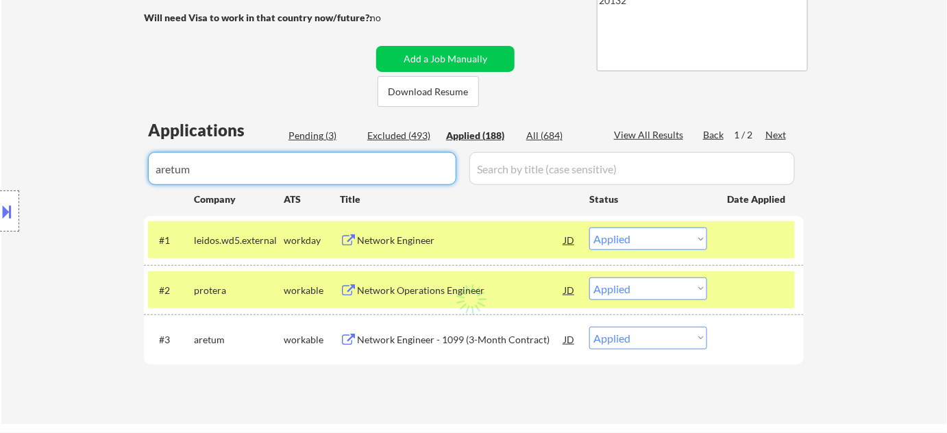
select select ""applied""
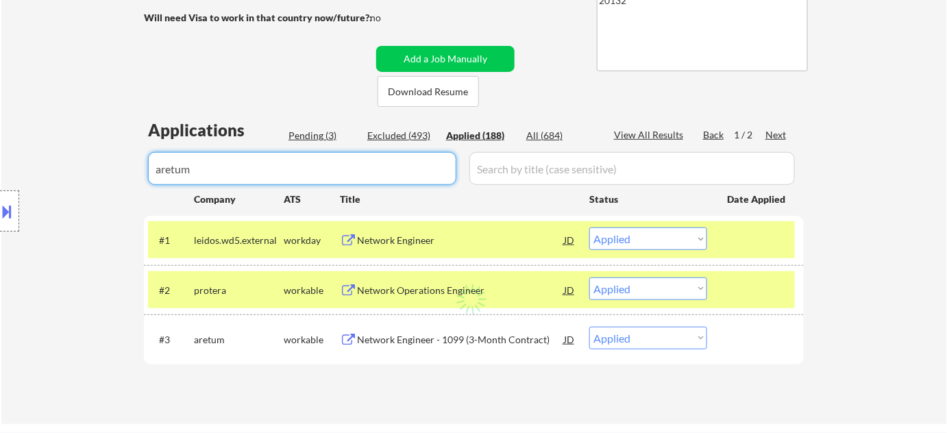
select select ""applied""
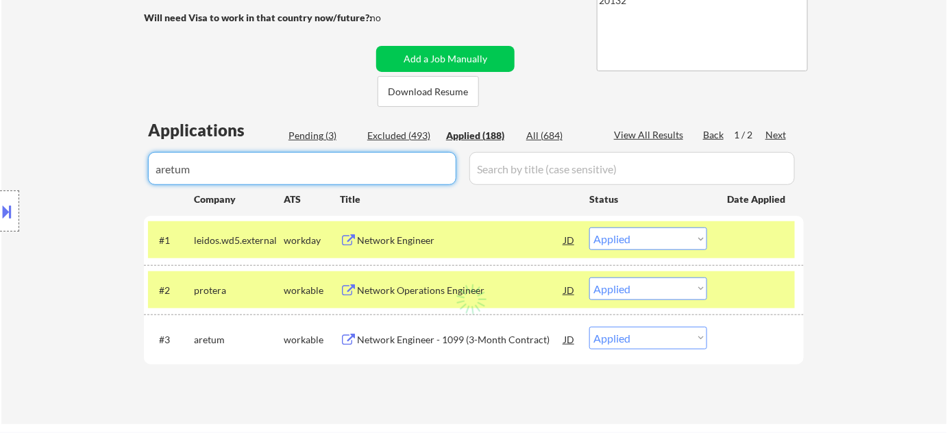
select select ""applied""
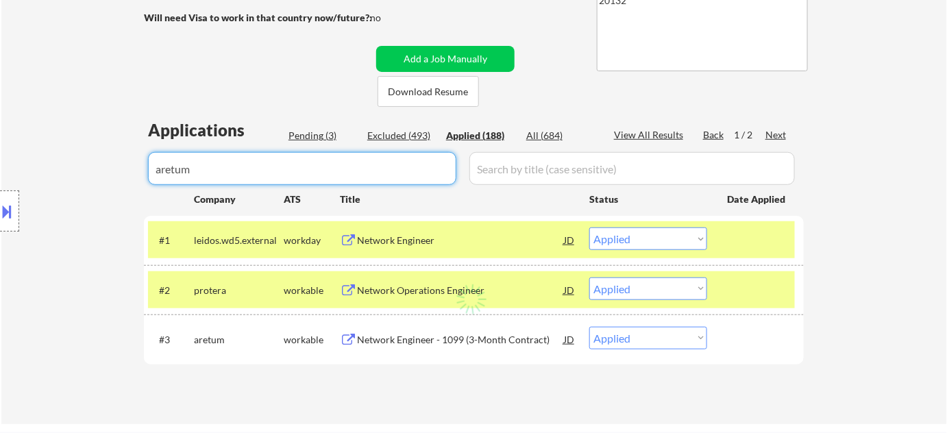
select select ""applied""
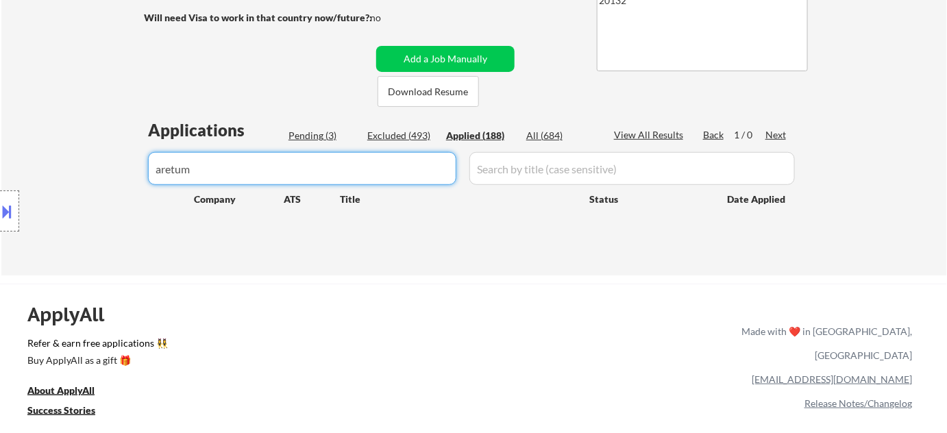
type input "aretum"
click at [323, 131] on div "Pending (3)" at bounding box center [323, 136] width 69 height 14
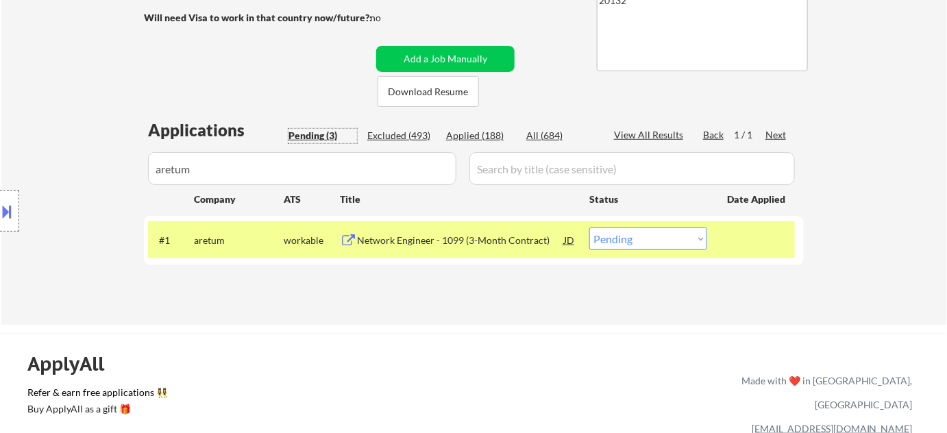
click at [670, 230] on select "Choose an option... Pending Applied Excluded (Questions) Excluded (Expired) Exc…" at bounding box center [648, 239] width 118 height 23
select select ""excluded__other_""
click at [589, 228] on select "Choose an option... Pending Applied Excluded (Questions) Excluded (Expired) Exc…" at bounding box center [648, 239] width 118 height 23
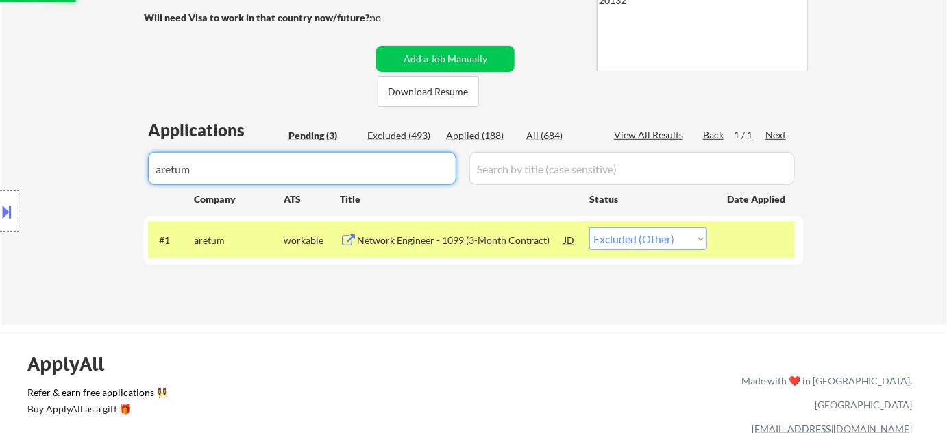
drag, startPoint x: 390, startPoint y: 173, endPoint x: 0, endPoint y: 173, distance: 389.9
select select ""pending""
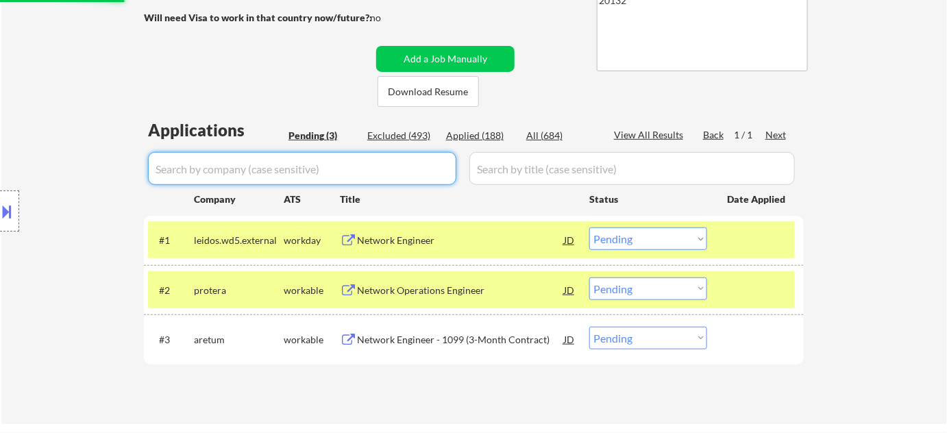
click at [439, 288] on div "Network Operations Engineer" at bounding box center [460, 291] width 207 height 14
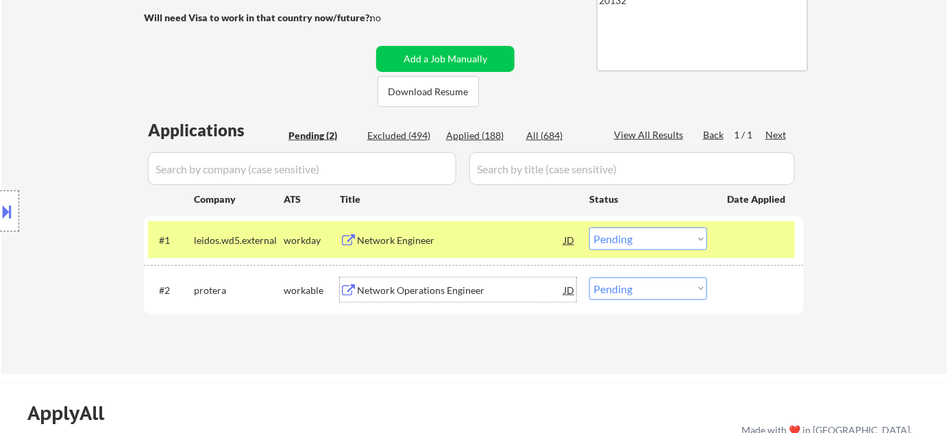
click at [611, 286] on select "Choose an option... Pending Applied Excluded (Questions) Excluded (Expired) Exc…" at bounding box center [648, 289] width 118 height 23
select select ""applied""
click at [589, 278] on select "Choose an option... Pending Applied Excluded (Questions) Excluded (Expired) Exc…" at bounding box center [648, 289] width 118 height 23
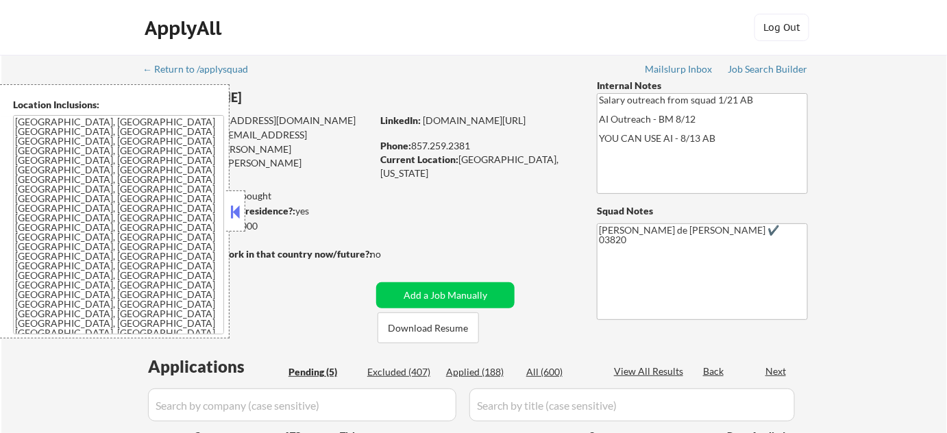
select select ""pending""
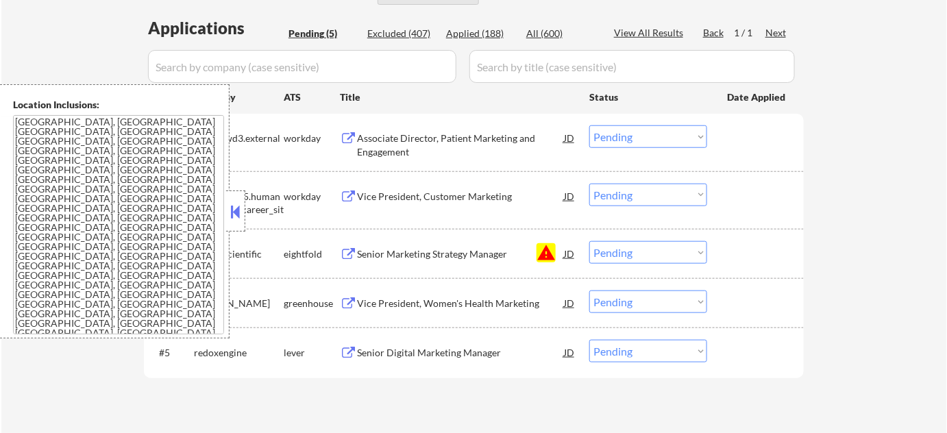
scroll to position [373, 0]
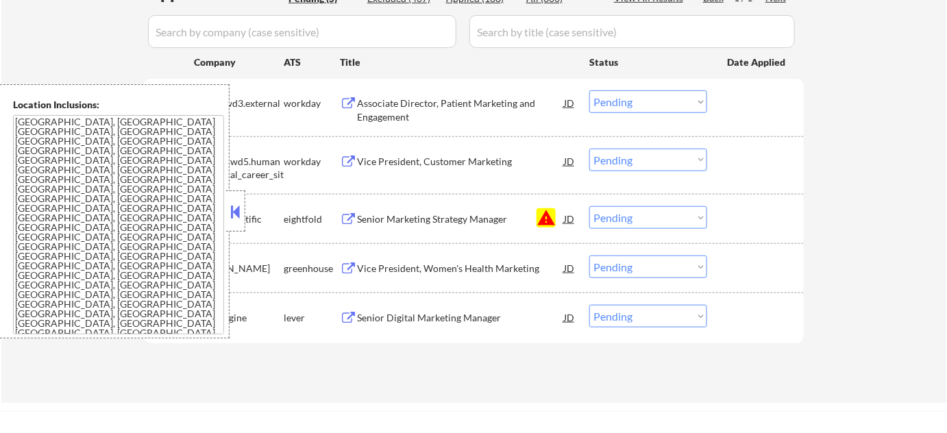
click at [234, 215] on button at bounding box center [235, 211] width 15 height 21
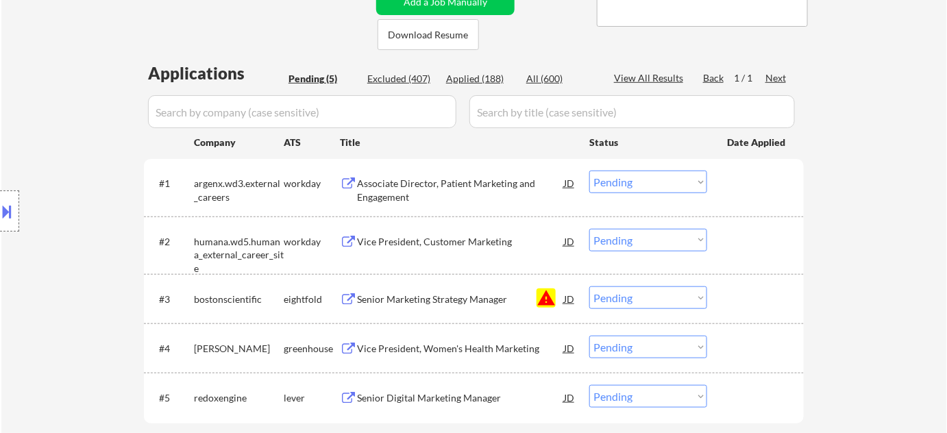
scroll to position [311, 0]
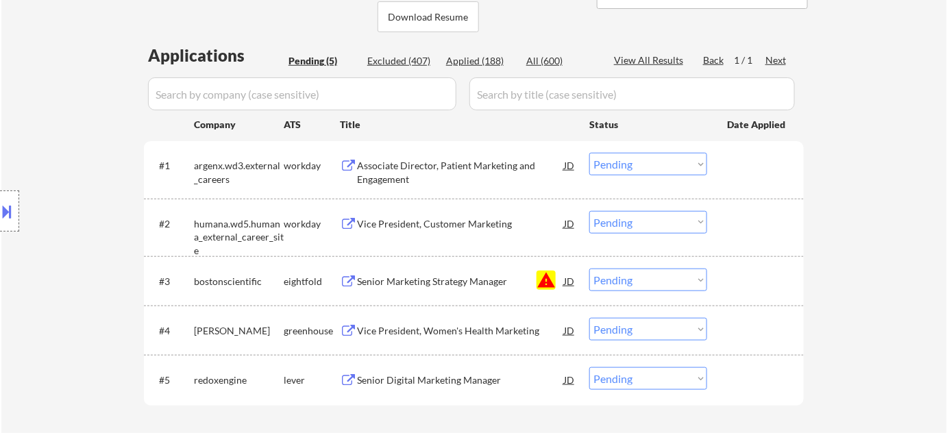
click at [644, 280] on select "Choose an option... Pending Applied Excluded (Questions) Excluded (Expired) Exc…" at bounding box center [648, 280] width 118 height 23
click at [589, 269] on select "Choose an option... Pending Applied Excluded (Questions) Excluded (Expired) Exc…" at bounding box center [648, 280] width 118 height 23
select select ""pending""
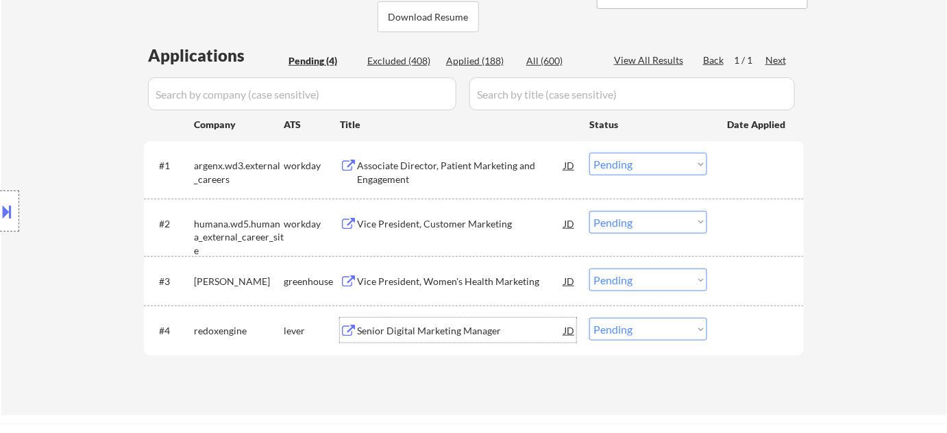
click at [471, 336] on div "Senior Digital Marketing Manager" at bounding box center [460, 331] width 207 height 14
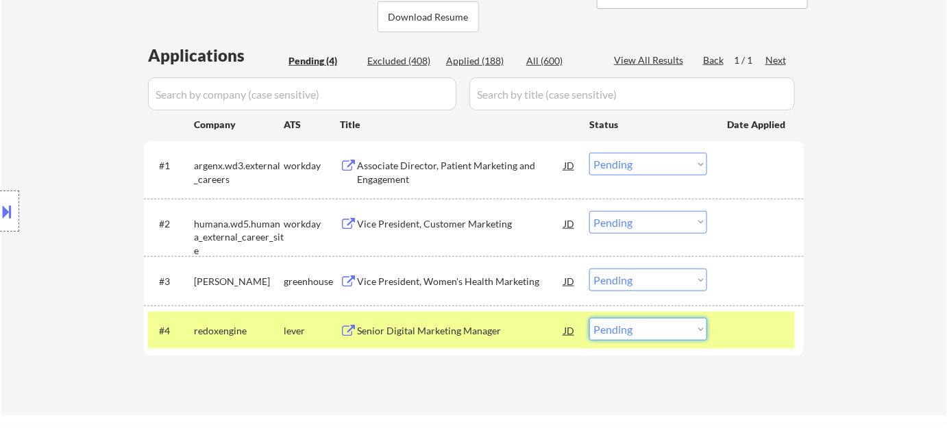
click at [634, 334] on select "Choose an option... Pending Applied Excluded (Questions) Excluded (Expired) Exc…" at bounding box center [648, 329] width 118 height 23
select select ""excluded__salary_""
click at [589, 318] on select "Choose an option... Pending Applied Excluded (Questions) Excluded (Expired) Exc…" at bounding box center [648, 329] width 118 height 23
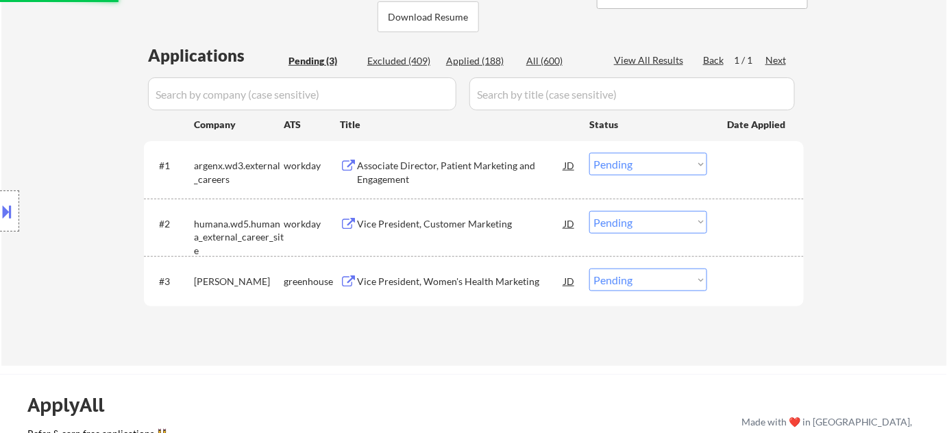
click at [453, 229] on div "Vice President, Customer Marketing" at bounding box center [460, 224] width 207 height 14
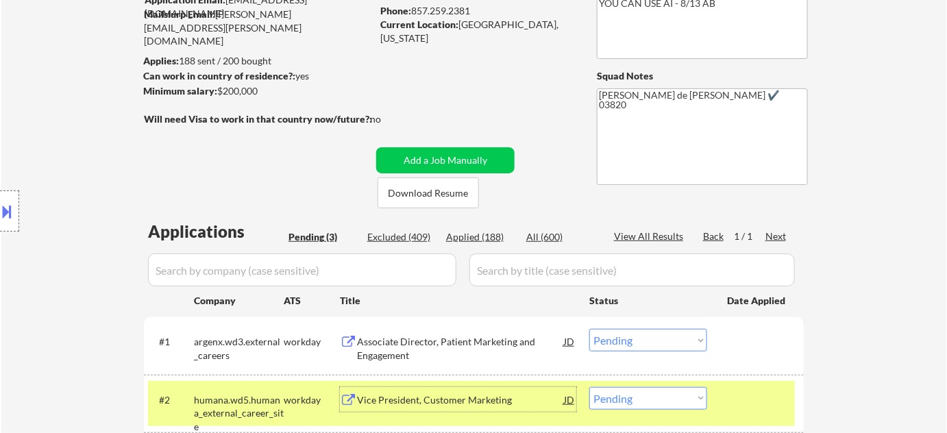
scroll to position [0, 0]
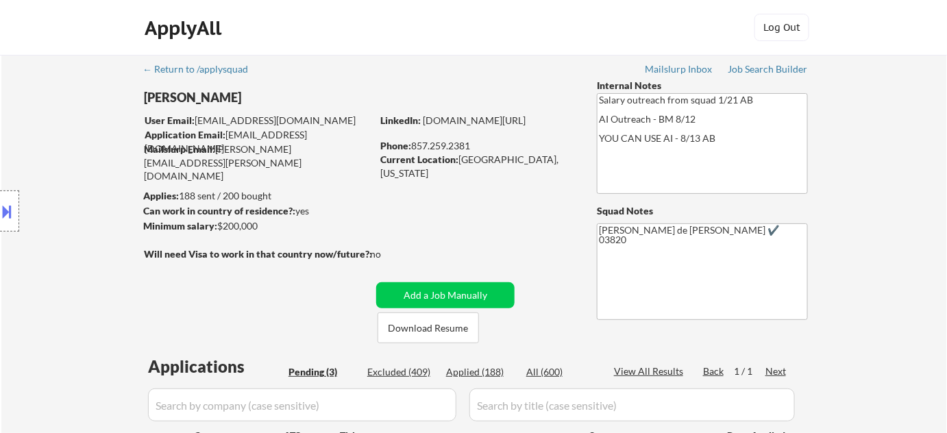
click at [0, 211] on button at bounding box center [7, 211] width 15 height 23
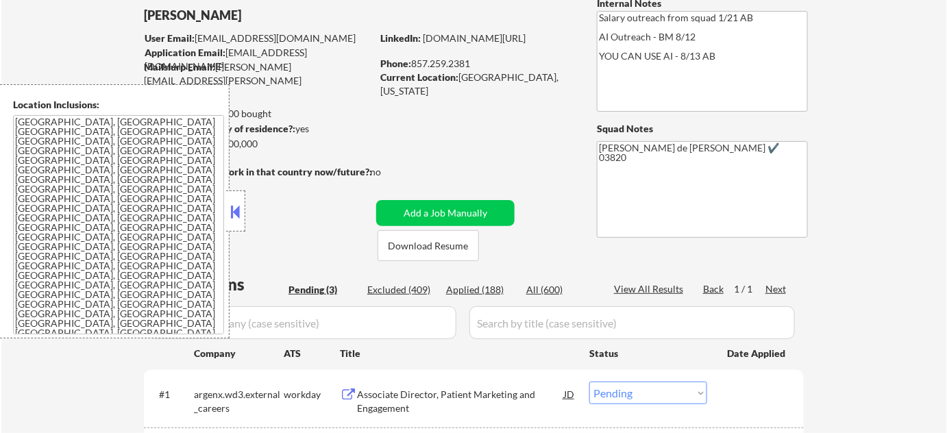
scroll to position [249, 0]
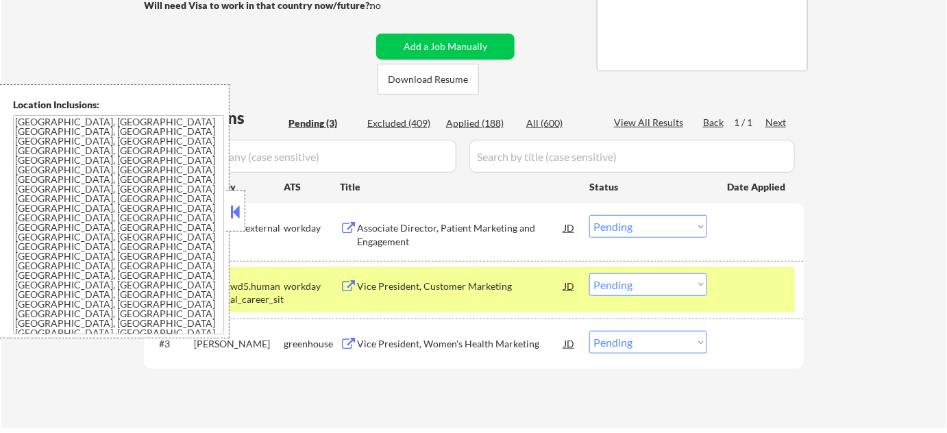
click at [232, 215] on button at bounding box center [235, 211] width 15 height 21
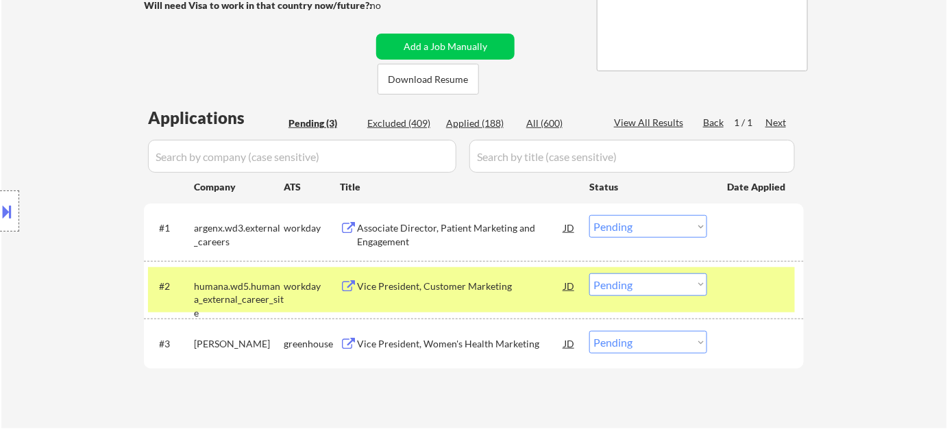
click at [406, 282] on div "Vice President, Customer Marketing" at bounding box center [460, 287] width 207 height 14
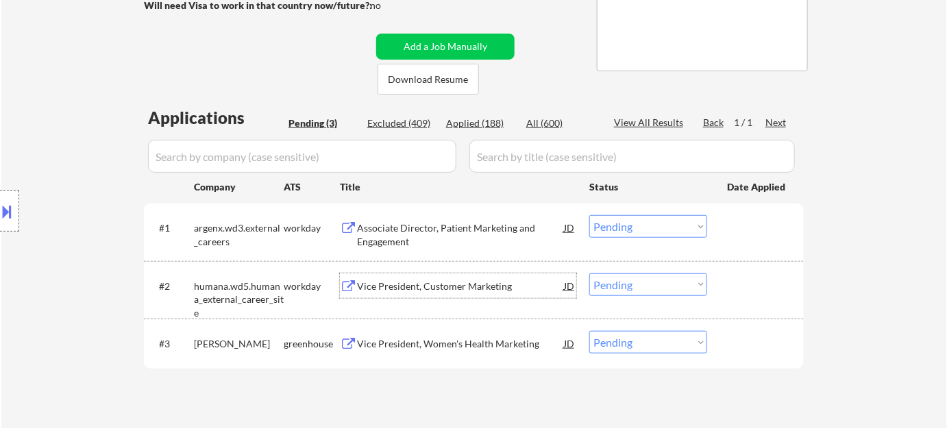
click at [0, 223] on div at bounding box center [9, 211] width 19 height 41
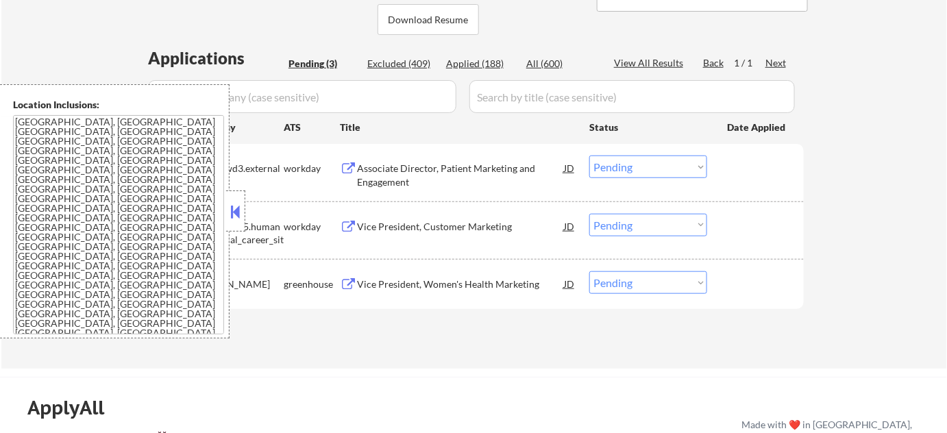
scroll to position [311, 0]
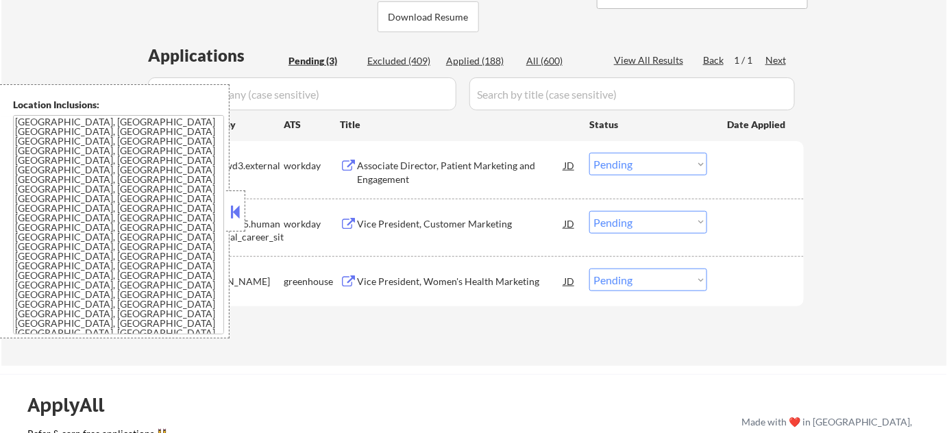
click at [238, 212] on button at bounding box center [235, 211] width 15 height 21
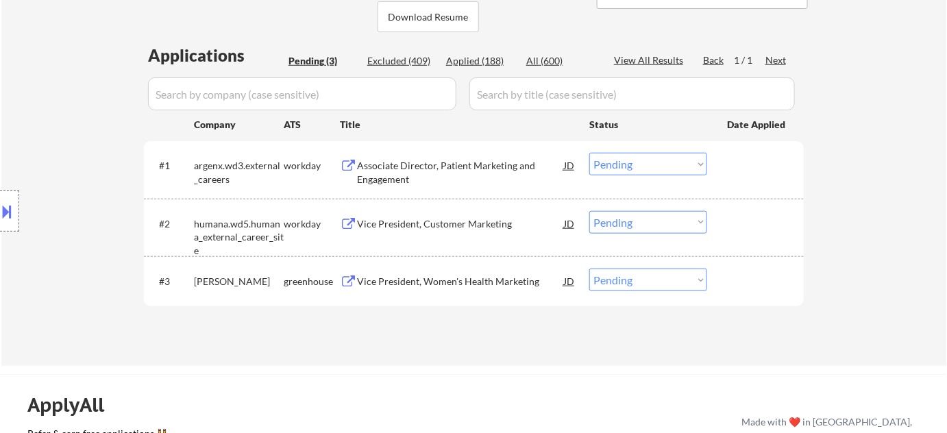
drag, startPoint x: 667, startPoint y: 217, endPoint x: 650, endPoint y: 232, distance: 22.3
click at [667, 217] on select "Choose an option... Pending Applied Excluded (Questions) Excluded (Expired) Exc…" at bounding box center [648, 222] width 118 height 23
click at [589, 211] on select "Choose an option... Pending Applied Excluded (Questions) Excluded (Expired) Exc…" at bounding box center [648, 222] width 118 height 23
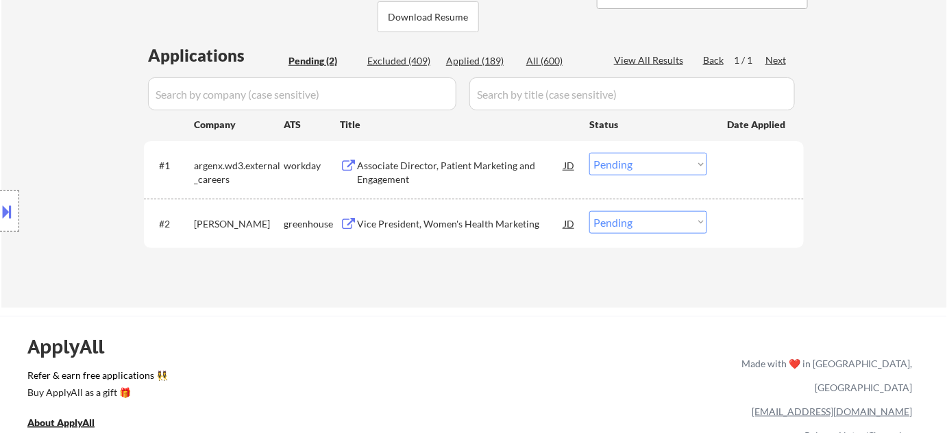
click at [635, 219] on select "Choose an option... Pending Applied Excluded (Questions) Excluded (Expired) Exc…" at bounding box center [648, 222] width 118 height 23
select select ""excluded""
click at [589, 211] on select "Choose an option... Pending Applied Excluded (Questions) Excluded (Expired) Exc…" at bounding box center [648, 222] width 118 height 23
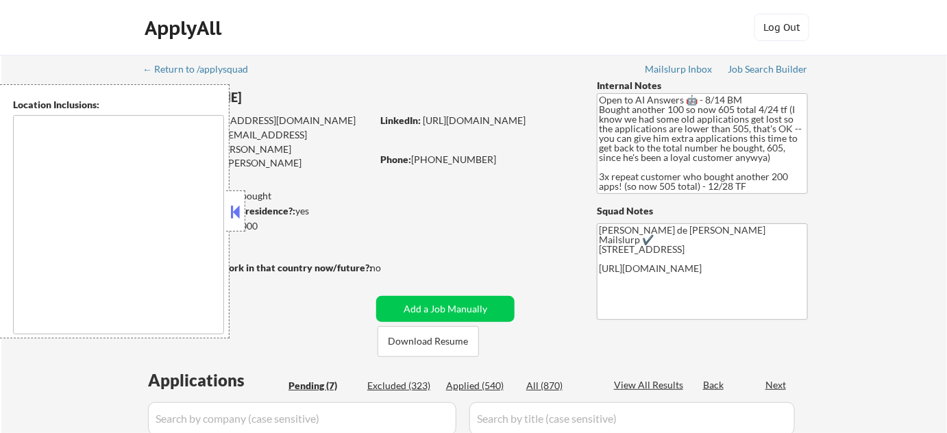
select select ""pending""
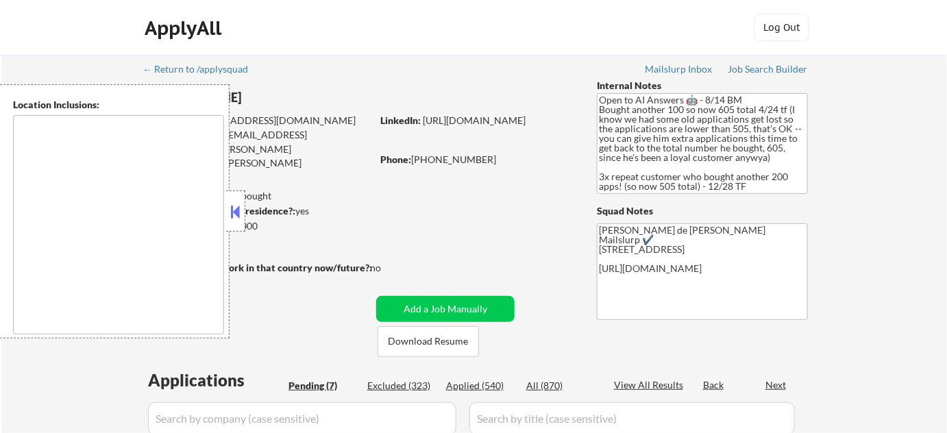
select select ""pending""
type textarea "remote"
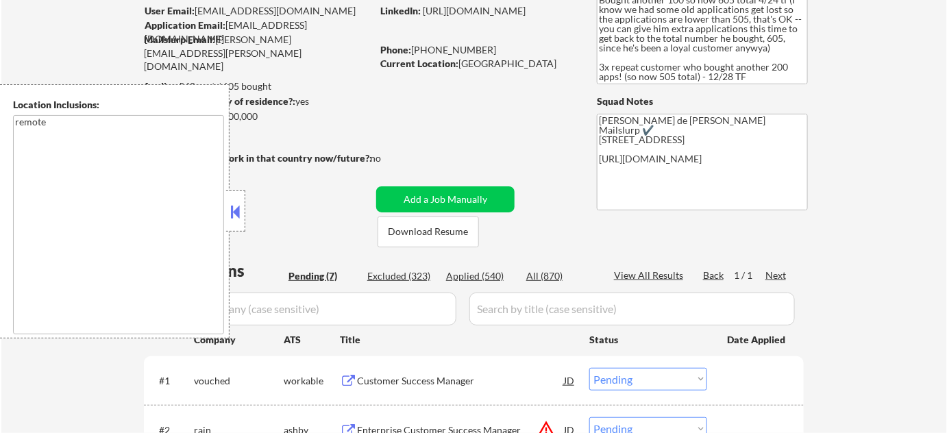
scroll to position [249, 0]
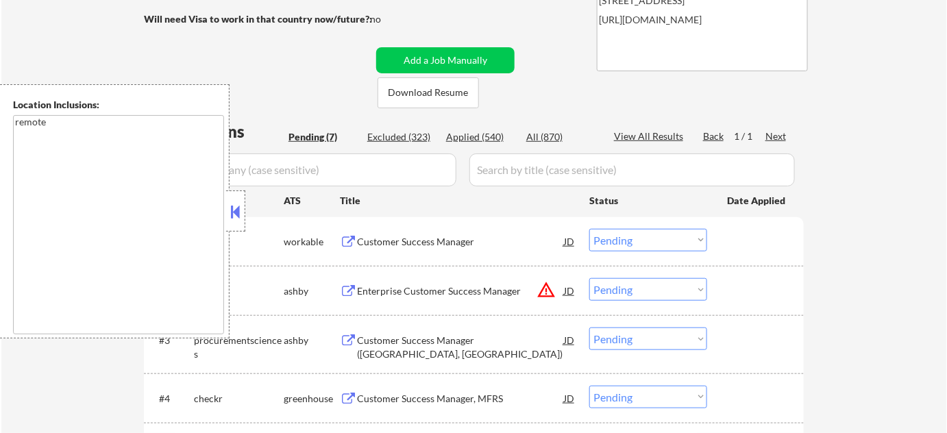
click at [238, 211] on button at bounding box center [235, 211] width 15 height 21
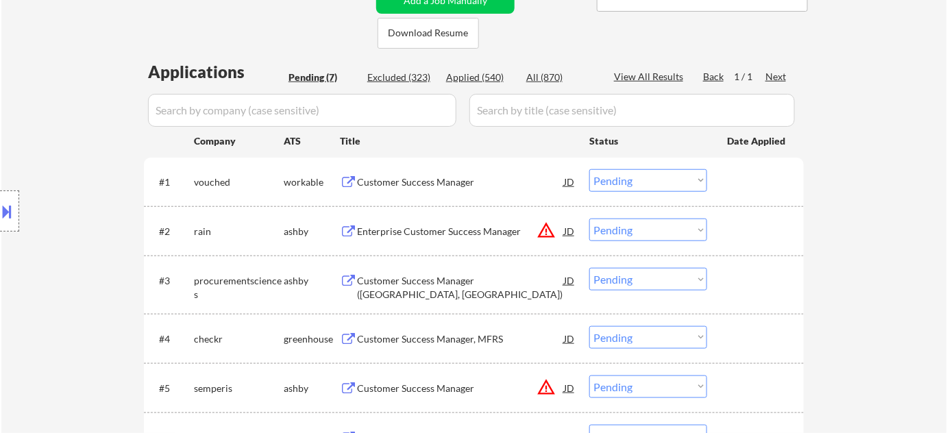
scroll to position [311, 0]
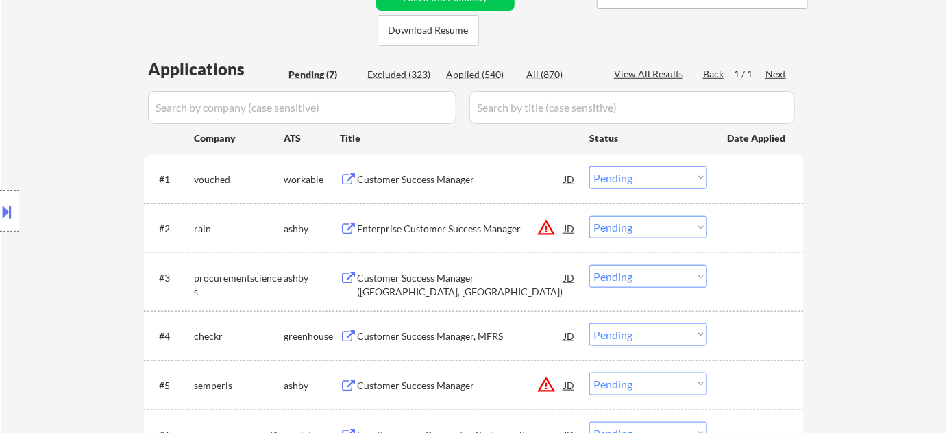
click at [431, 178] on div "Customer Success Manager" at bounding box center [460, 180] width 207 height 14
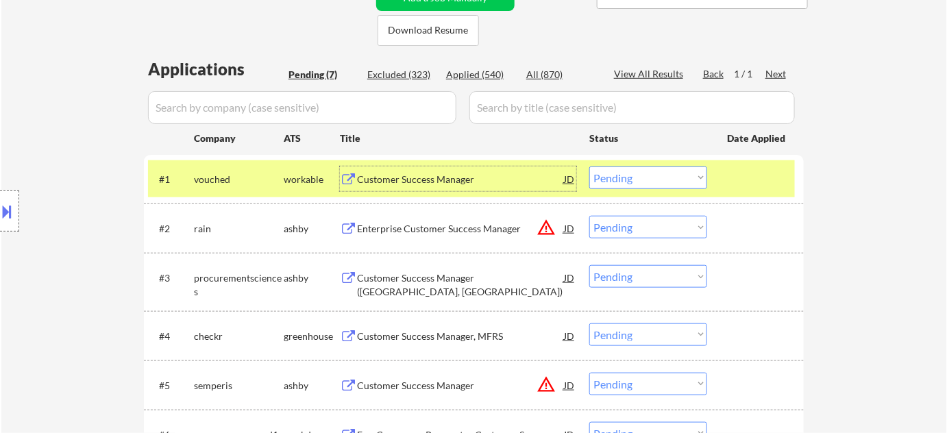
click at [667, 178] on select "Choose an option... Pending Applied Excluded (Questions) Excluded (Expired) Exc…" at bounding box center [648, 178] width 118 height 23
click at [589, 167] on select "Choose an option... Pending Applied Excluded (Questions) Excluded (Expired) Exc…" at bounding box center [648, 178] width 118 height 23
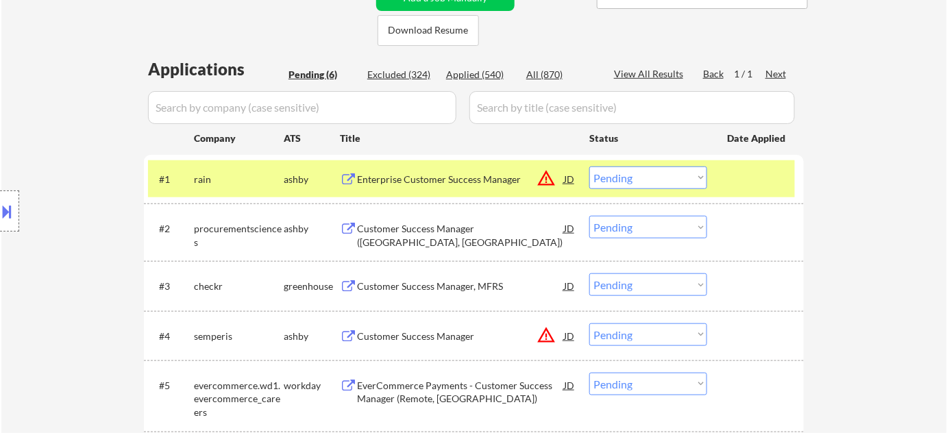
click at [448, 182] on div "Enterprise Customer Success Manager" at bounding box center [460, 180] width 207 height 14
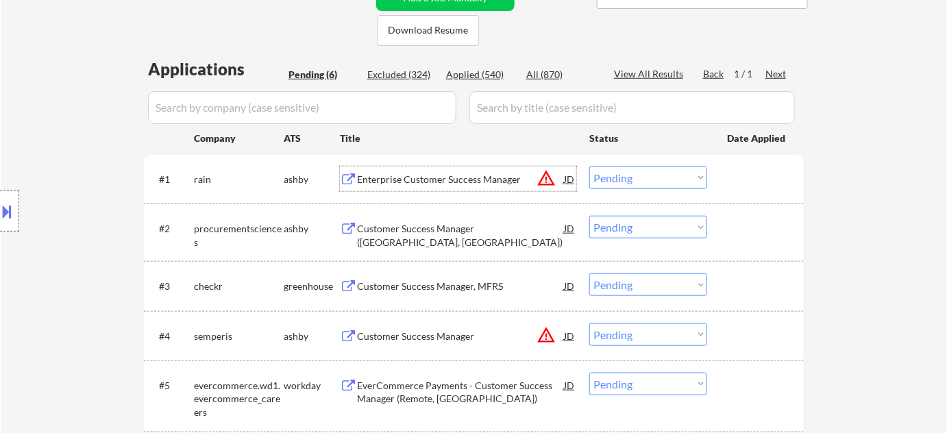
drag, startPoint x: 605, startPoint y: 167, endPoint x: 628, endPoint y: 184, distance: 28.9
click at [606, 167] on select "Choose an option... Pending Applied Excluded (Questions) Excluded (Expired) Exc…" at bounding box center [648, 178] width 118 height 23
click at [589, 167] on select "Choose an option... Pending Applied Excluded (Questions) Excluded (Expired) Exc…" at bounding box center [648, 178] width 118 height 23
click at [454, 281] on div "Customer Success Manager, MFRS" at bounding box center [460, 287] width 207 height 14
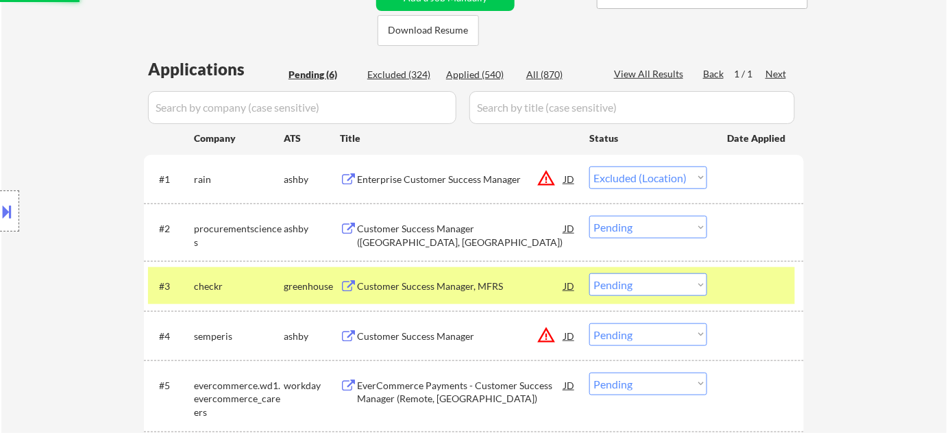
select select ""pending""
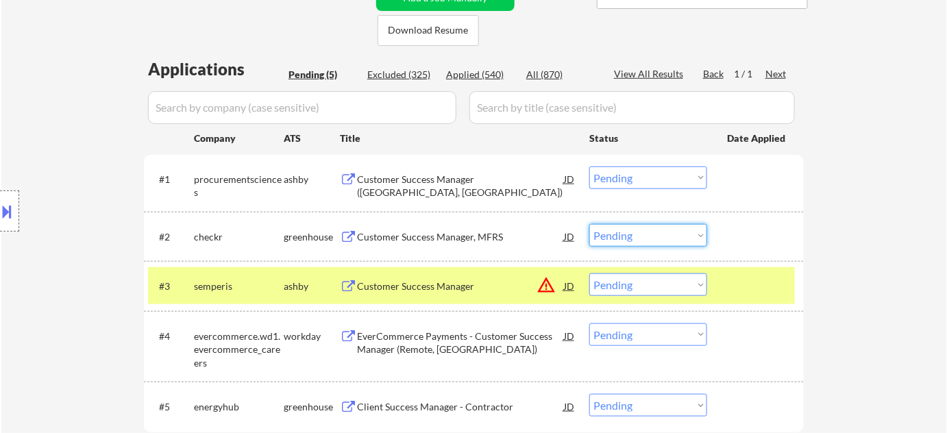
click at [650, 243] on select "Choose an option... Pending Applied Excluded (Questions) Excluded (Expired) Exc…" at bounding box center [648, 235] width 118 height 23
click at [589, 224] on select "Choose an option... Pending Applied Excluded (Questions) Excluded (Expired) Exc…" at bounding box center [648, 235] width 118 height 23
select select ""pending""
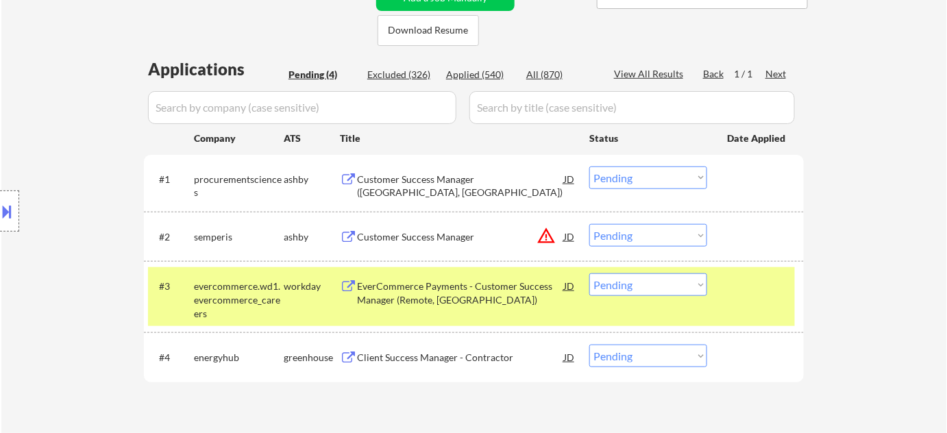
click at [424, 352] on div "Client Success Manager - Contractor" at bounding box center [460, 358] width 207 height 14
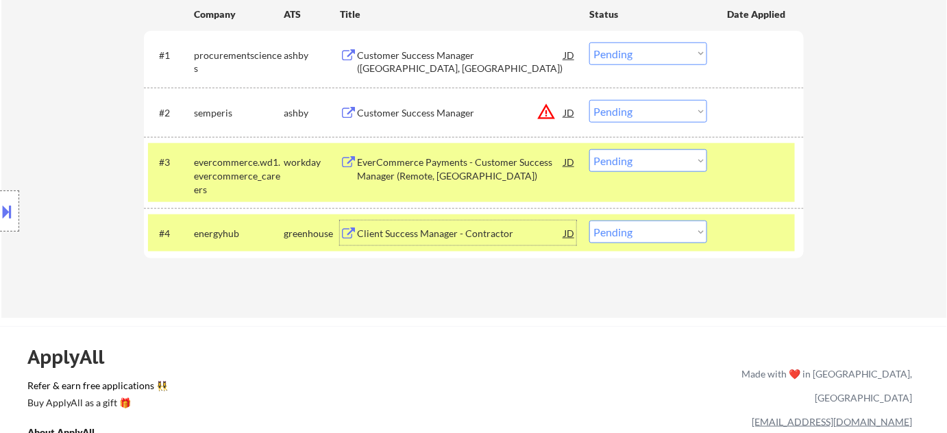
scroll to position [436, 0]
drag, startPoint x: 655, startPoint y: 232, endPoint x: 648, endPoint y: 241, distance: 11.2
click at [655, 231] on select "Choose an option... Pending Applied Excluded (Questions) Excluded (Expired) Exc…" at bounding box center [648, 231] width 118 height 23
select select ""applied""
click at [589, 220] on select "Choose an option... Pending Applied Excluded (Questions) Excluded (Expired) Exc…" at bounding box center [648, 231] width 118 height 23
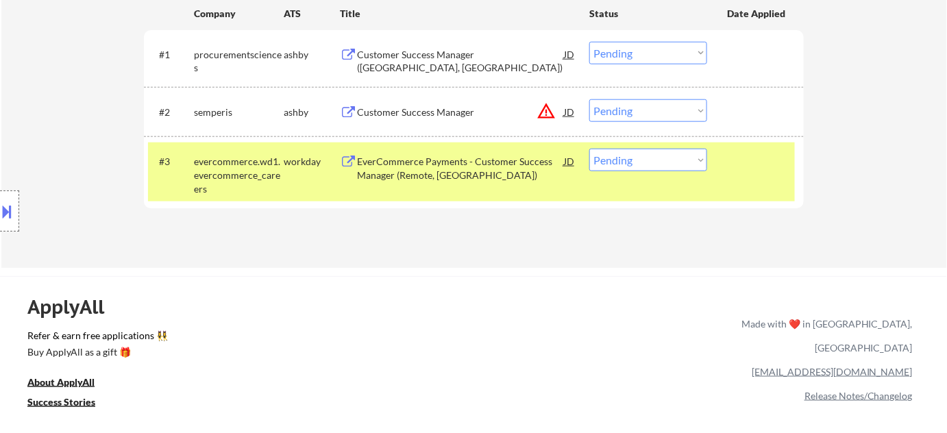
click at [421, 164] on div "EverCommerce Payments - Customer Success Manager (Remote, US)" at bounding box center [460, 168] width 207 height 27
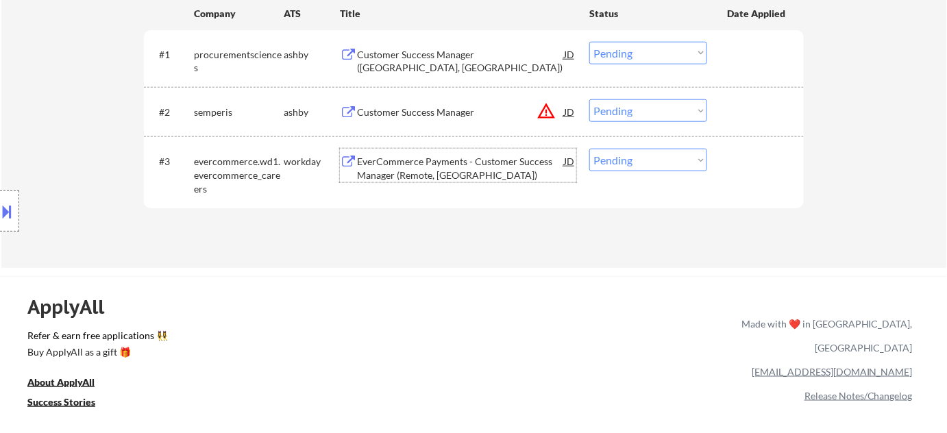
click at [623, 158] on select "Choose an option... Pending Applied Excluded (Questions) Excluded (Expired) Exc…" at bounding box center [648, 160] width 118 height 23
select select ""excluded__salary_""
click at [589, 149] on select "Choose an option... Pending Applied Excluded (Questions) Excluded (Expired) Exc…" at bounding box center [648, 160] width 118 height 23
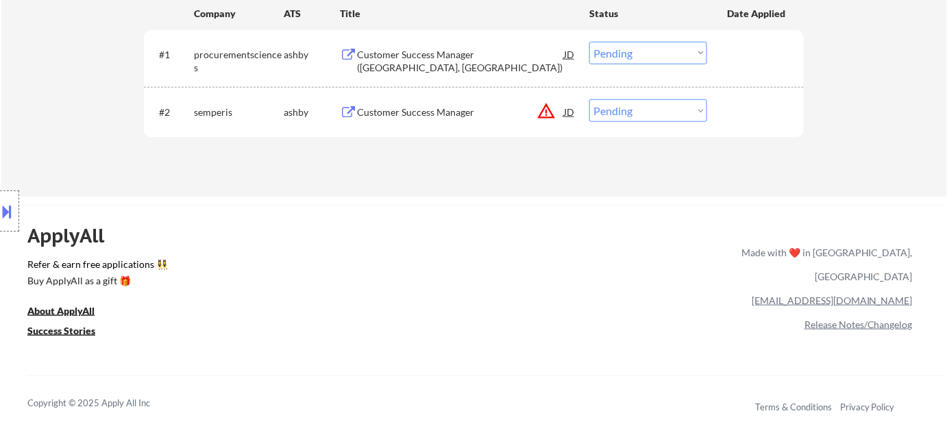
click at [491, 58] on div "Customer Success Manager (Salt Lake City, UT)" at bounding box center [460, 61] width 207 height 27
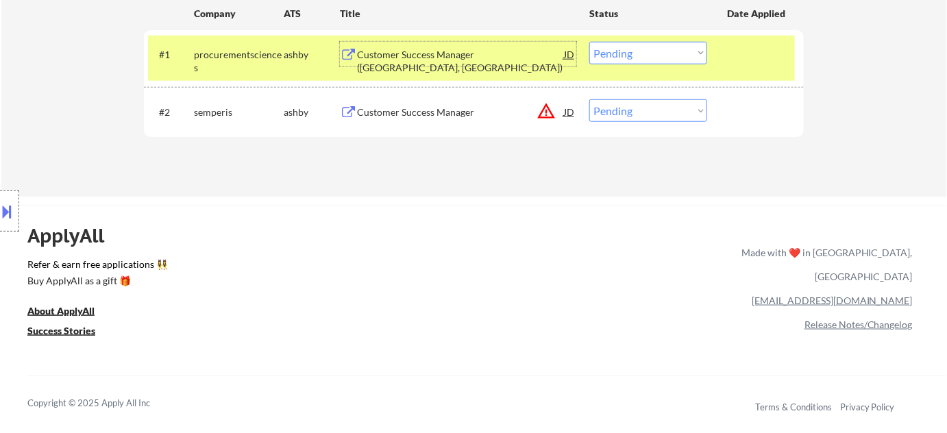
click at [646, 47] on select "Choose an option... Pending Applied Excluded (Questions) Excluded (Expired) Exc…" at bounding box center [648, 53] width 118 height 23
click at [589, 42] on select "Choose an option... Pending Applied Excluded (Questions) Excluded (Expired) Exc…" at bounding box center [648, 53] width 118 height 23
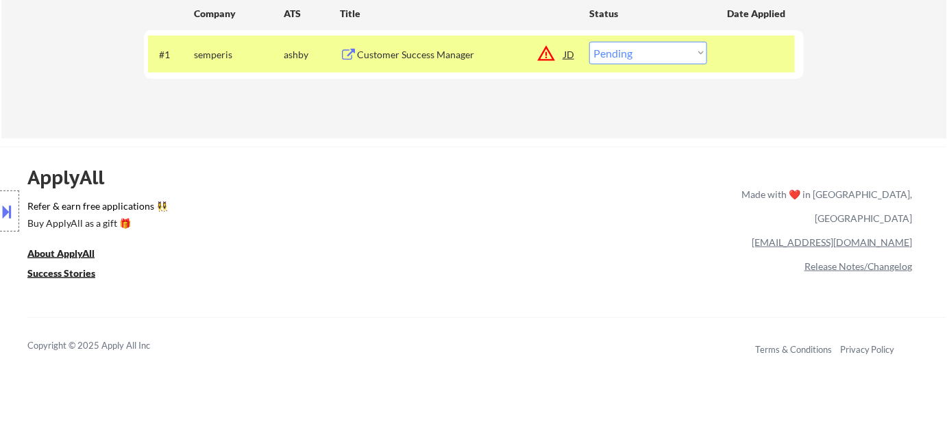
click at [546, 52] on button "warning_amber" at bounding box center [546, 53] width 19 height 19
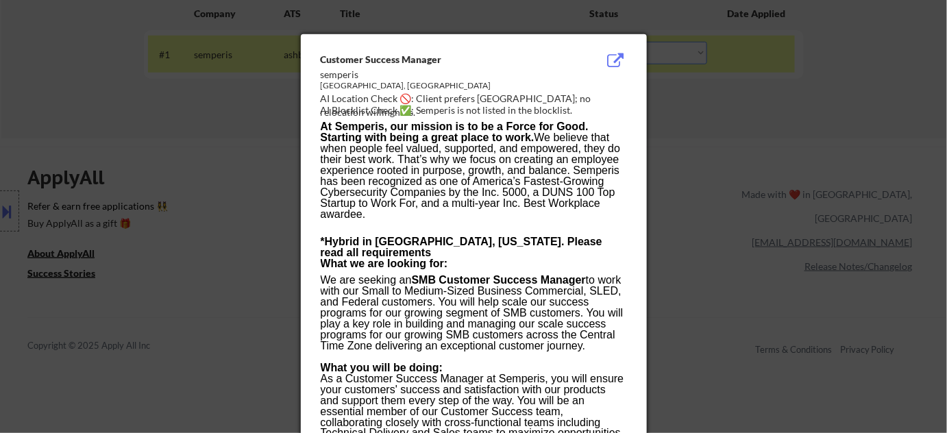
click at [720, 236] on div at bounding box center [473, 216] width 947 height 433
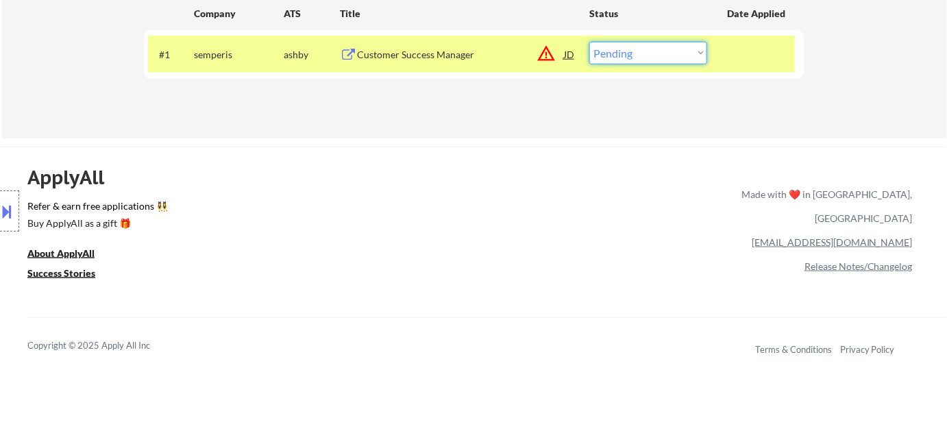
drag, startPoint x: 681, startPoint y: 47, endPoint x: 679, endPoint y: 62, distance: 15.9
click at [681, 47] on select "Choose an option... Pending Applied Excluded (Questions) Excluded (Expired) Exc…" at bounding box center [648, 53] width 118 height 23
select select ""excluded__location_""
click at [589, 42] on select "Choose an option... Pending Applied Excluded (Questions) Excluded (Expired) Exc…" at bounding box center [648, 53] width 118 height 23
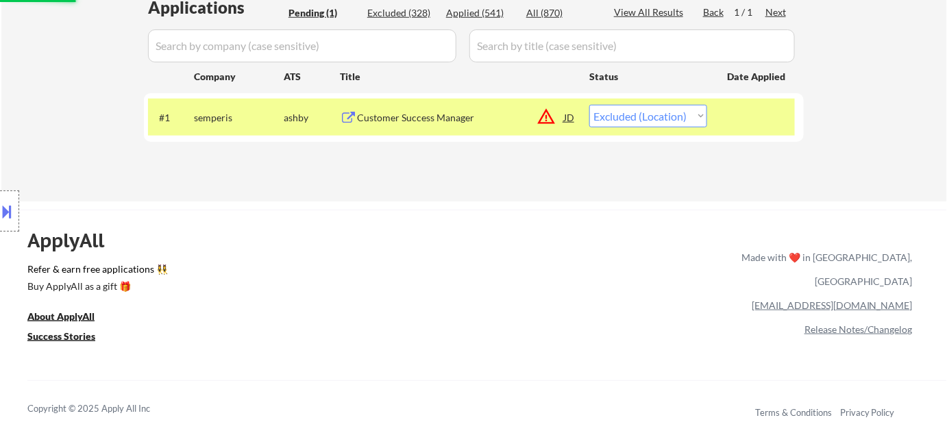
scroll to position [311, 0]
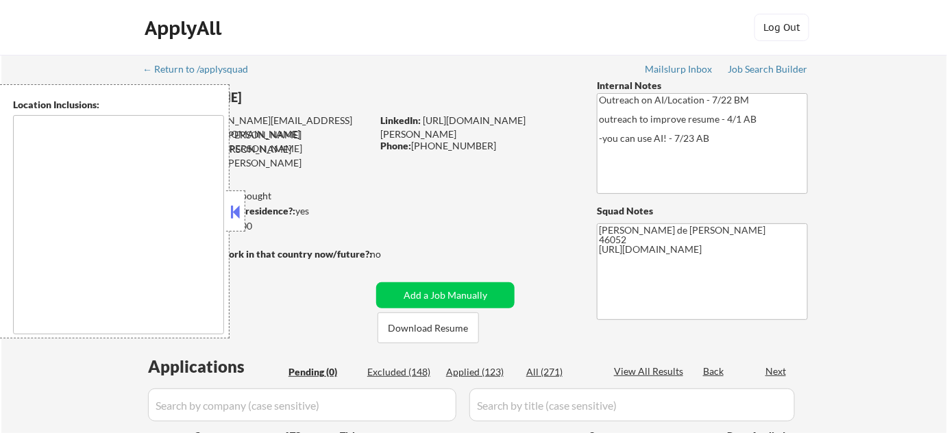
type textarea "[GEOGRAPHIC_DATA], IN [GEOGRAPHIC_DATA], IN [GEOGRAPHIC_DATA], IN [GEOGRAPHIC_D…"
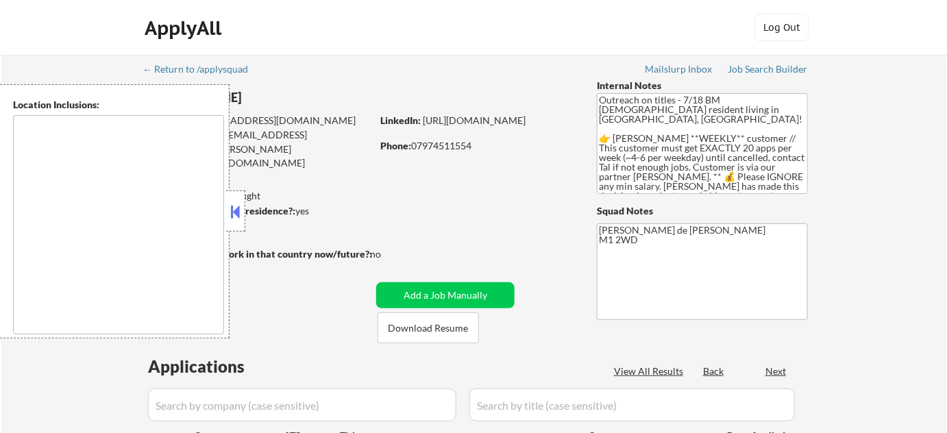
select select ""pending""
type textarea "remote"
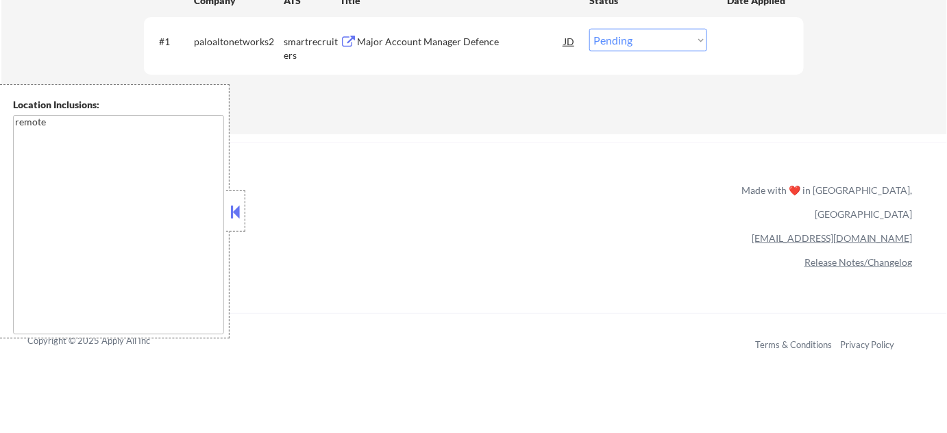
scroll to position [436, 0]
click at [223, 212] on textarea "remote" at bounding box center [118, 224] width 211 height 219
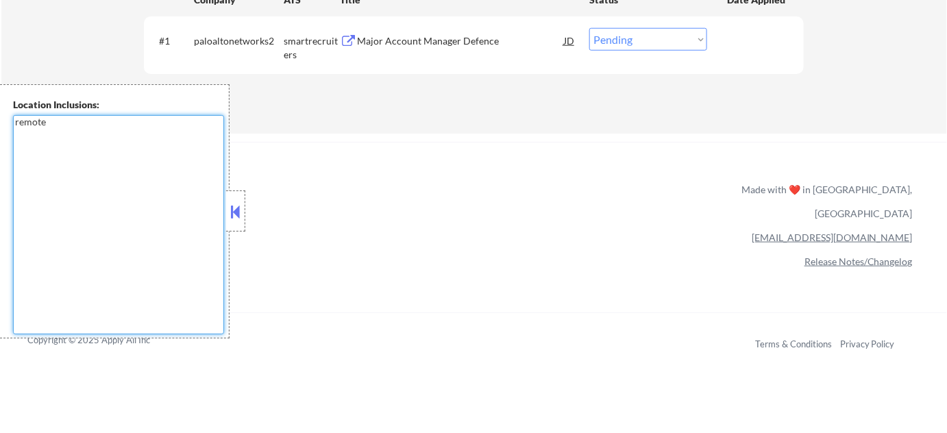
click at [241, 204] on button at bounding box center [235, 211] width 15 height 21
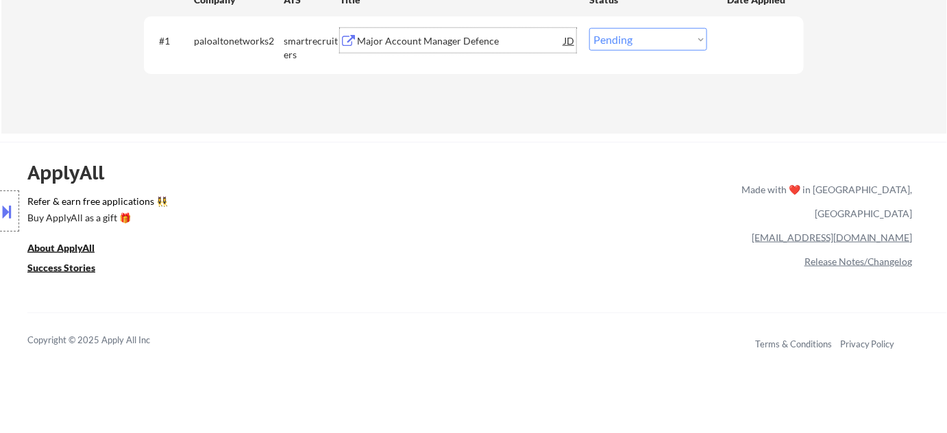
click at [434, 40] on div "Major Account Manager Defence" at bounding box center [460, 41] width 207 height 14
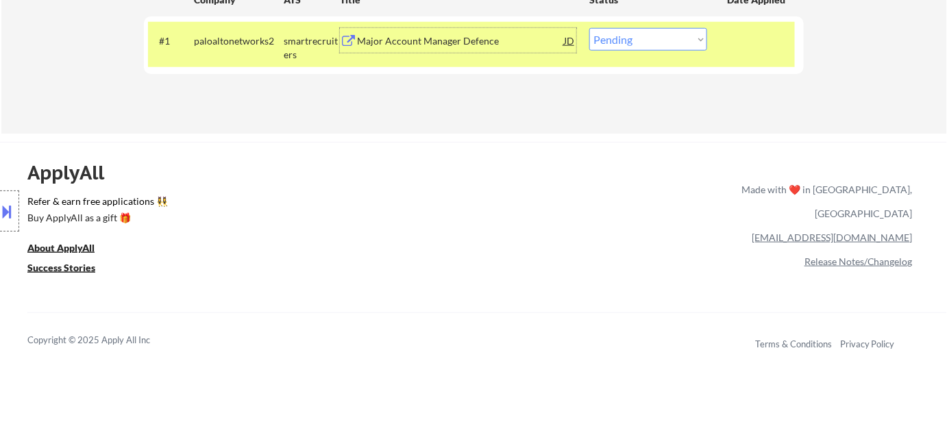
click at [627, 33] on select "Choose an option... Pending Applied Excluded (Questions) Excluded (Expired) Exc…" at bounding box center [648, 39] width 118 height 23
select select ""excluded__bad_match_""
click at [589, 28] on select "Choose an option... Pending Applied Excluded (Questions) Excluded (Expired) Exc…" at bounding box center [648, 39] width 118 height 23
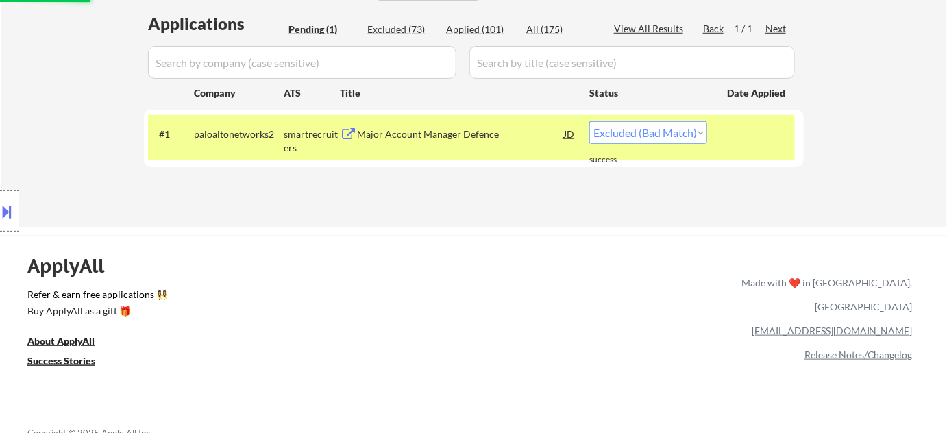
scroll to position [311, 0]
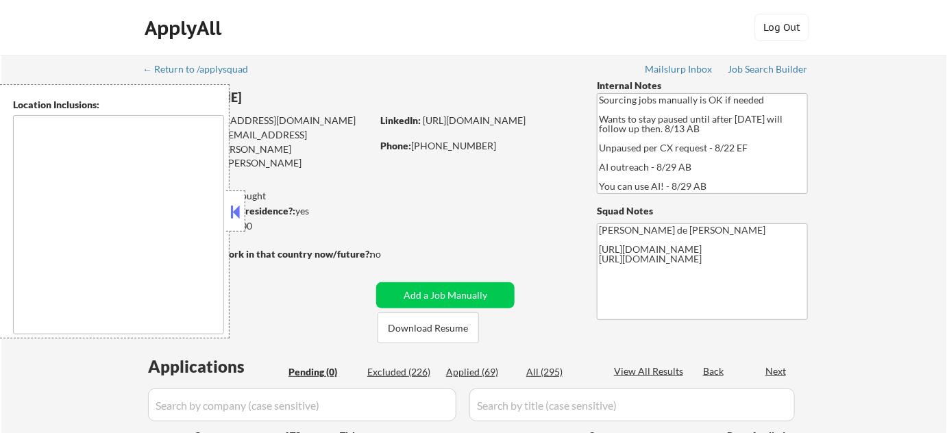
type textarea "[GEOGRAPHIC_DATA], [GEOGRAPHIC_DATA] [GEOGRAPHIC_DATA], [GEOGRAPHIC_DATA] [GEOG…"
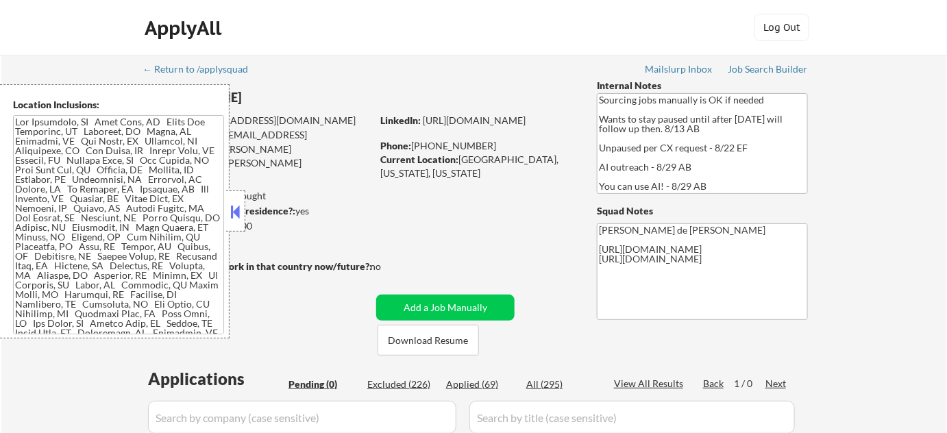
scroll to position [186, 0]
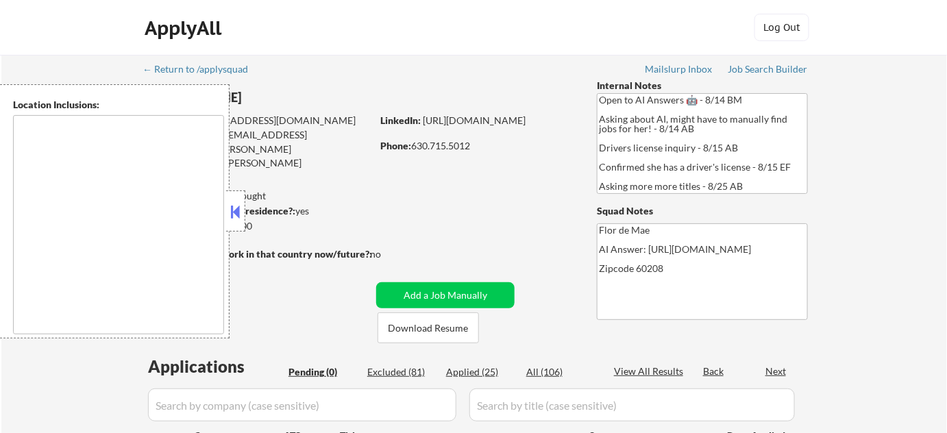
type textarea "[GEOGRAPHIC_DATA], [GEOGRAPHIC_DATA][PERSON_NAME], [GEOGRAPHIC_DATA], [GEOGRAPH…"
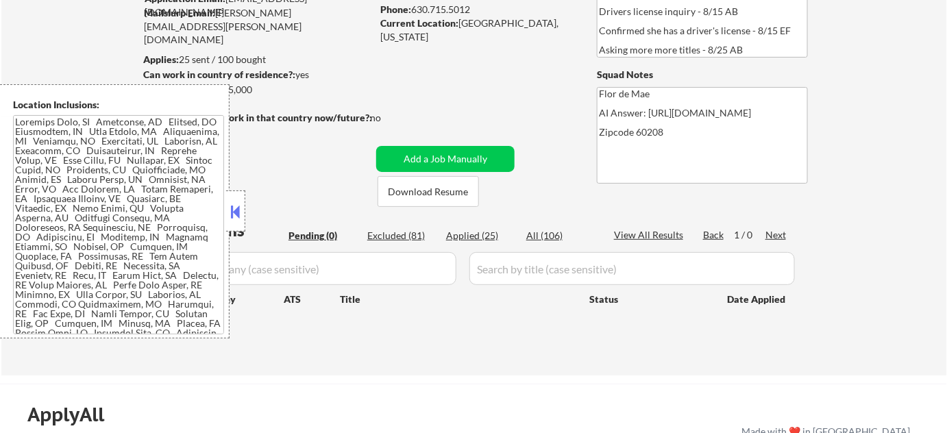
scroll to position [62, 0]
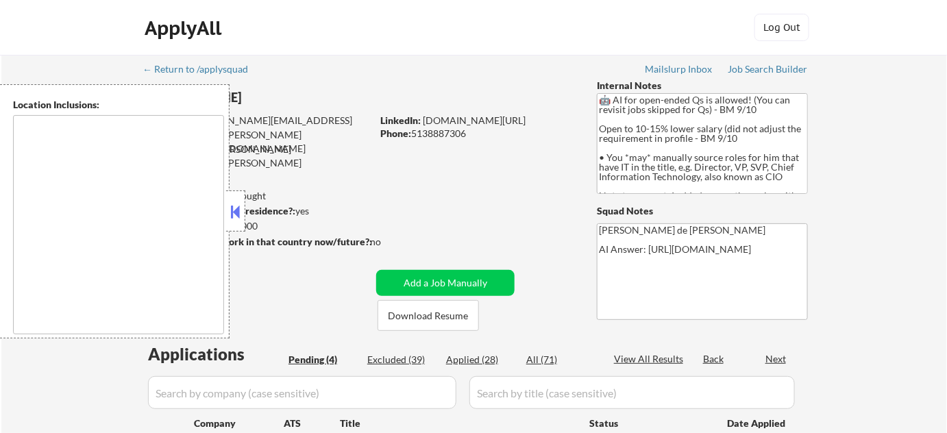
select select ""pending""
type textarea "[GEOGRAPHIC_DATA][PERSON_NAME], [GEOGRAPHIC_DATA] [GEOGRAPHIC_DATA], [GEOGRAPHI…"
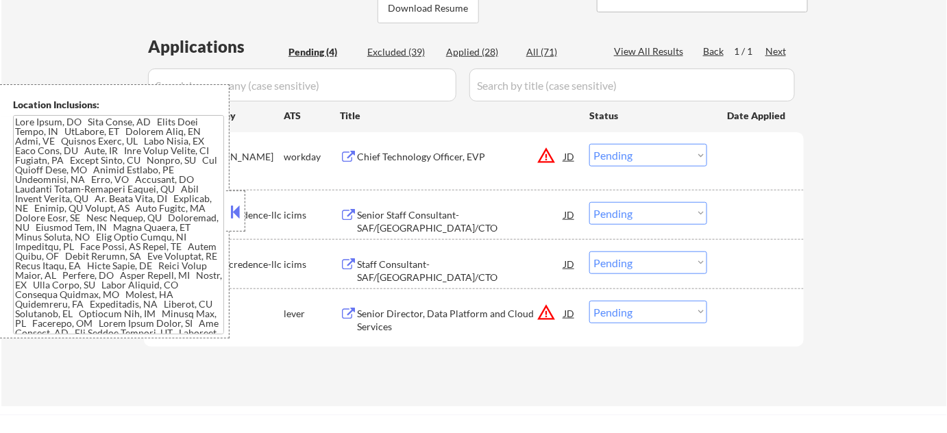
scroll to position [311, 0]
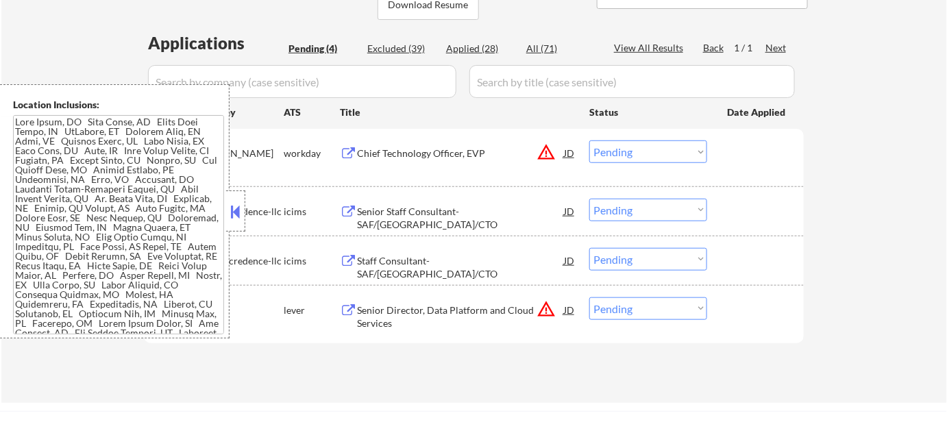
drag, startPoint x: 225, startPoint y: 213, endPoint x: 233, endPoint y: 211, distance: 7.8
click at [226, 213] on div at bounding box center [235, 211] width 19 height 41
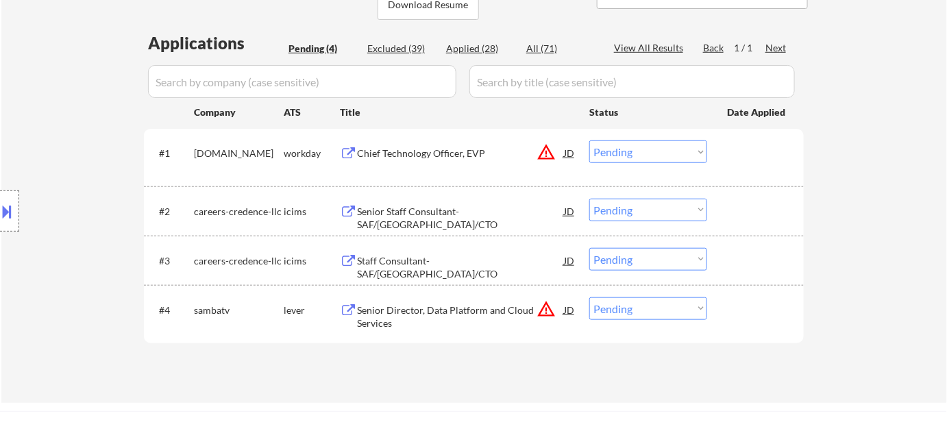
click at [543, 151] on button "warning_amber" at bounding box center [546, 152] width 19 height 19
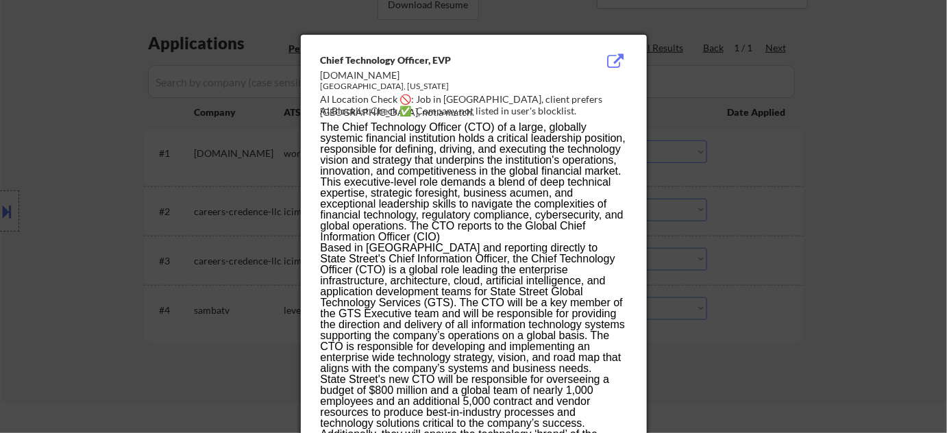
click at [724, 173] on div at bounding box center [473, 216] width 947 height 433
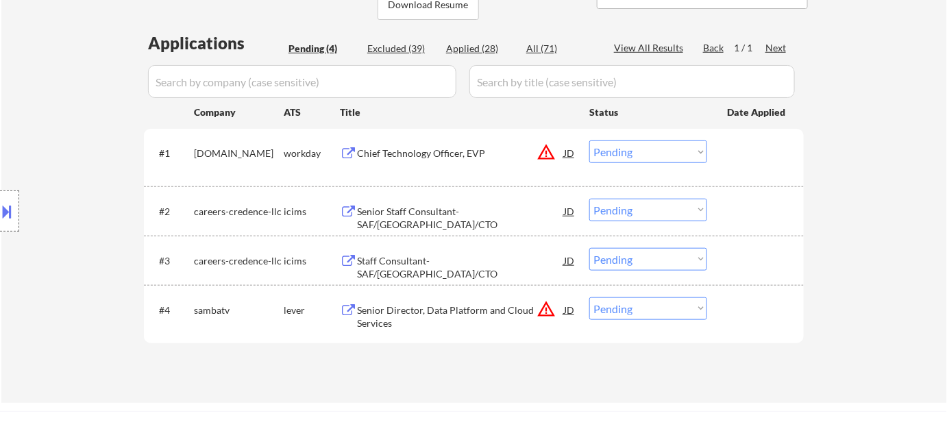
click at [439, 149] on div "Chief Technology Officer, EVP" at bounding box center [460, 154] width 207 height 14
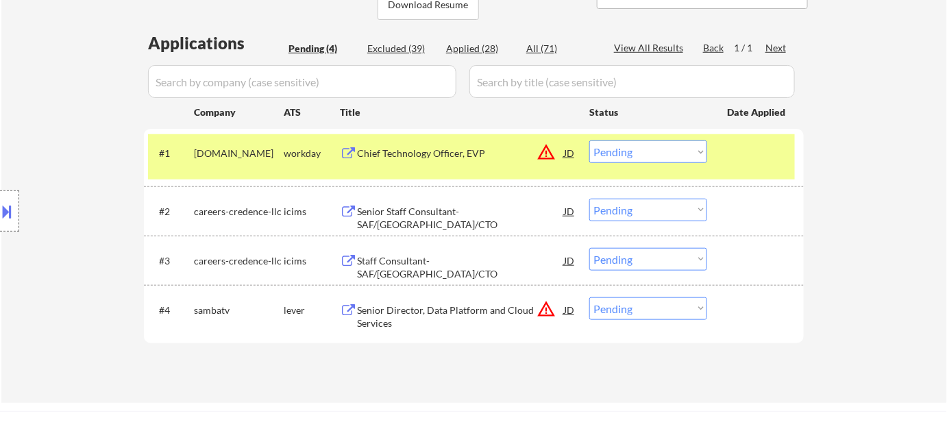
click at [8, 217] on button at bounding box center [7, 211] width 15 height 23
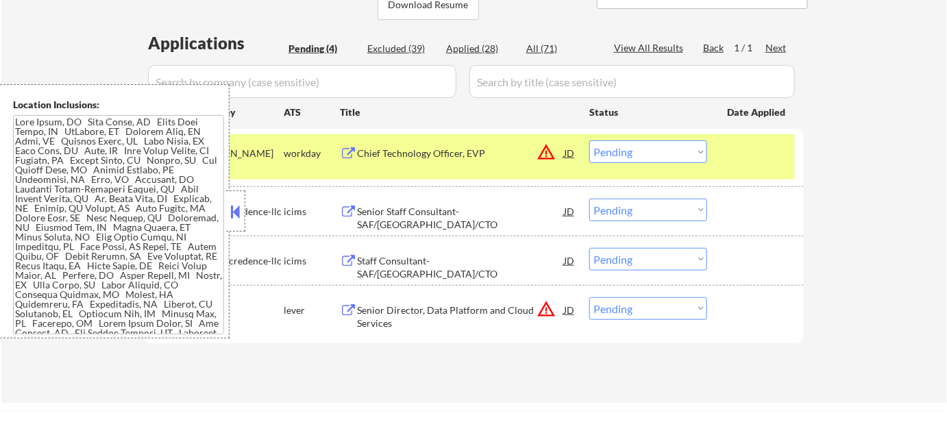
scroll to position [453, 0]
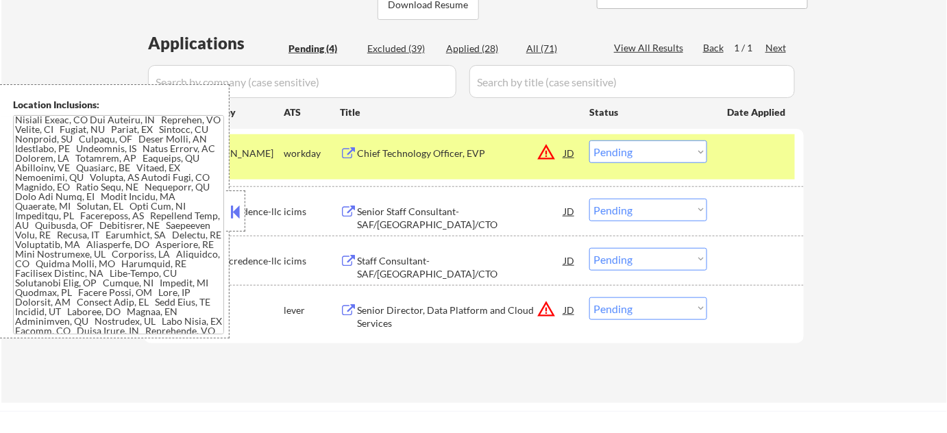
click at [554, 153] on button "warning_amber" at bounding box center [546, 152] width 19 height 19
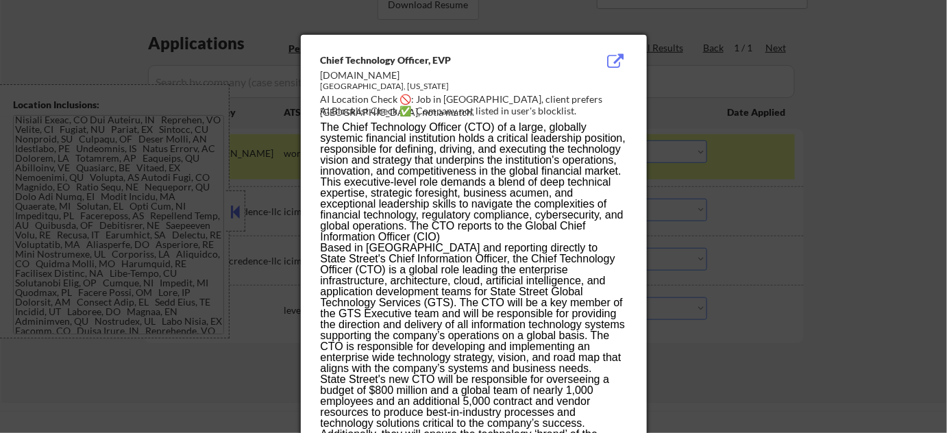
click at [796, 265] on div at bounding box center [473, 216] width 947 height 433
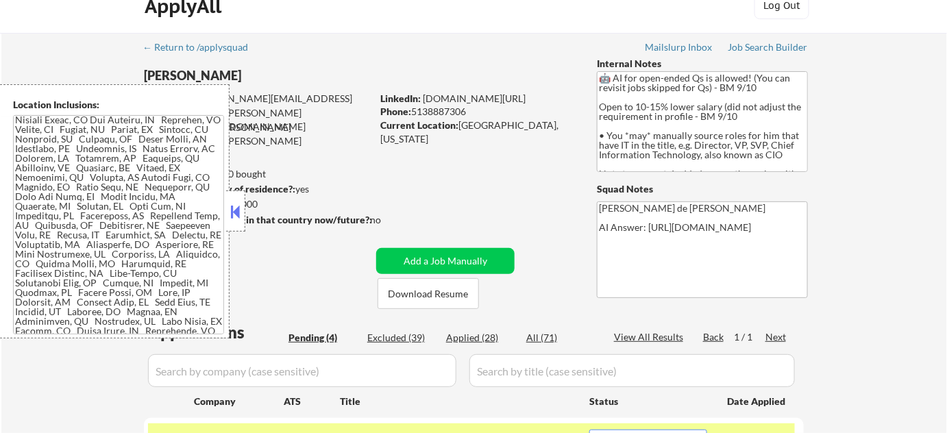
scroll to position [0, 0]
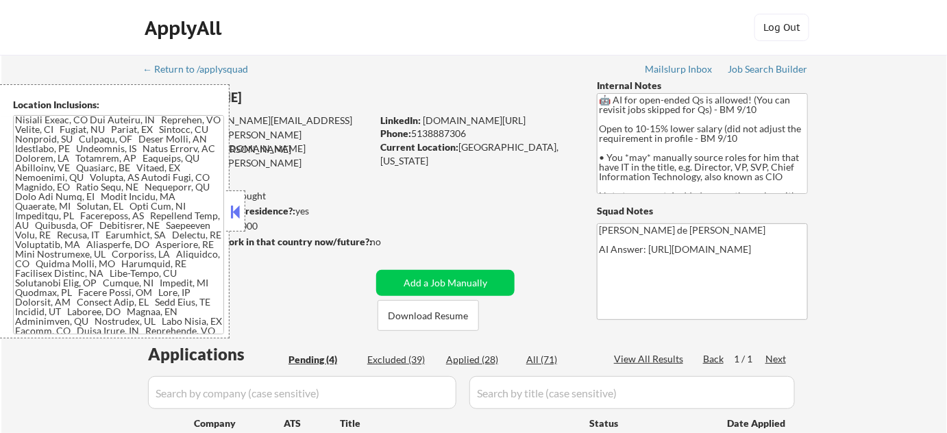
click at [235, 213] on button at bounding box center [235, 211] width 15 height 21
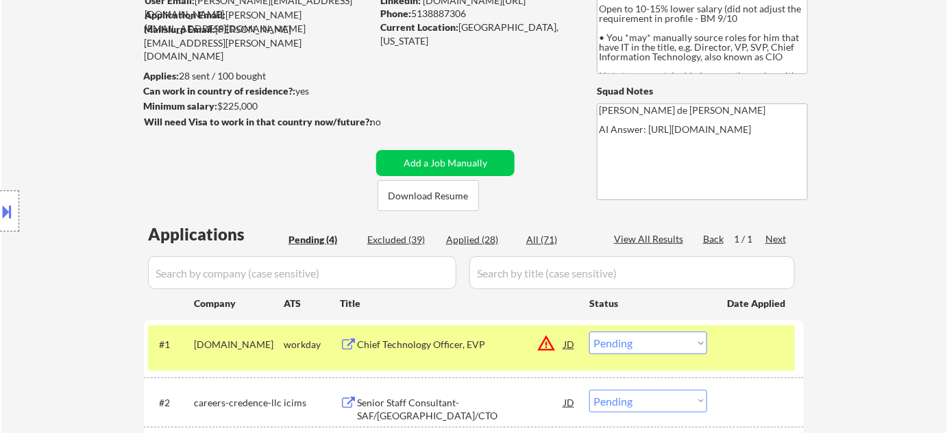
scroll to position [311, 0]
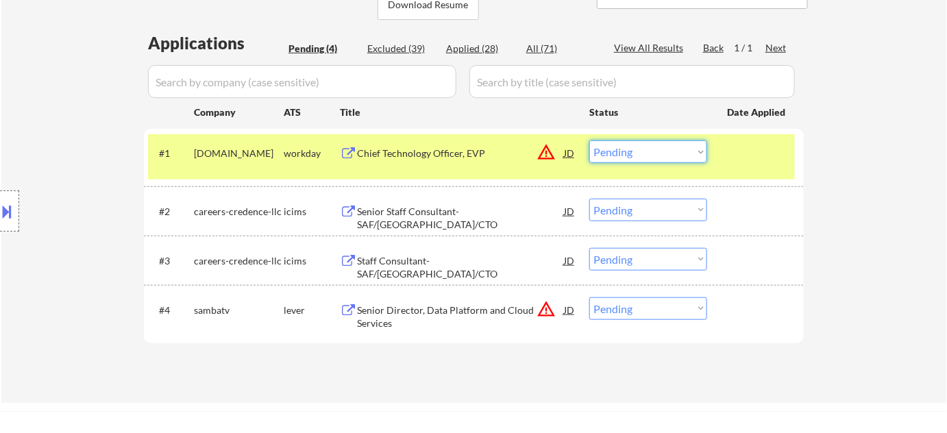
drag, startPoint x: 624, startPoint y: 151, endPoint x: 626, endPoint y: 161, distance: 10.5
click at [624, 151] on select "Choose an option... Pending Applied Excluded (Questions) Excluded (Expired) Exc…" at bounding box center [648, 151] width 118 height 23
click at [589, 140] on select "Choose an option... Pending Applied Excluded (Questions) Excluded (Expired) Exc…" at bounding box center [648, 151] width 118 height 23
select select ""pending""
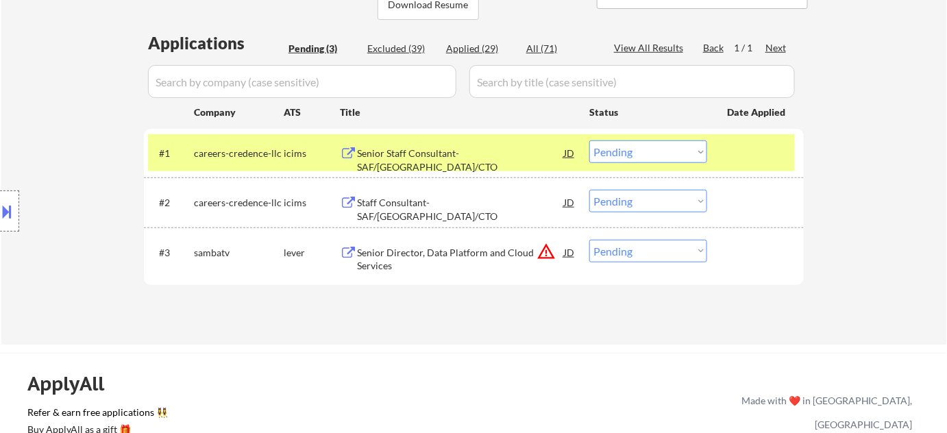
click at [543, 255] on button "warning_amber" at bounding box center [546, 251] width 19 height 19
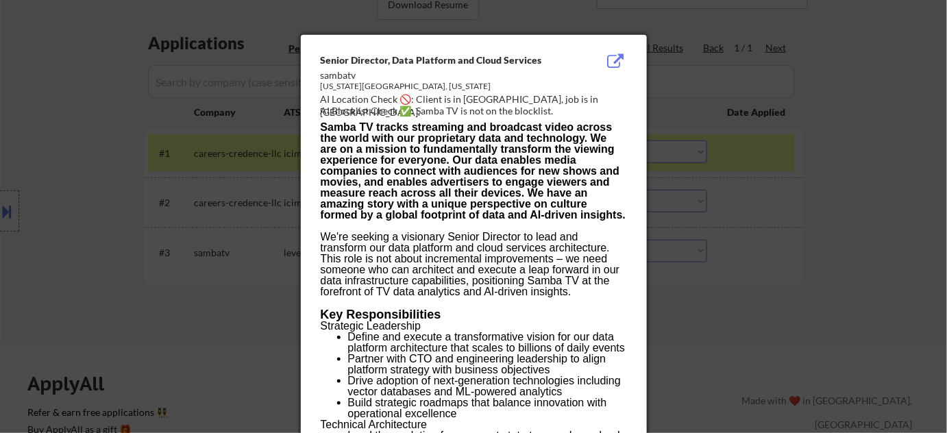
click at [701, 286] on div at bounding box center [473, 216] width 947 height 433
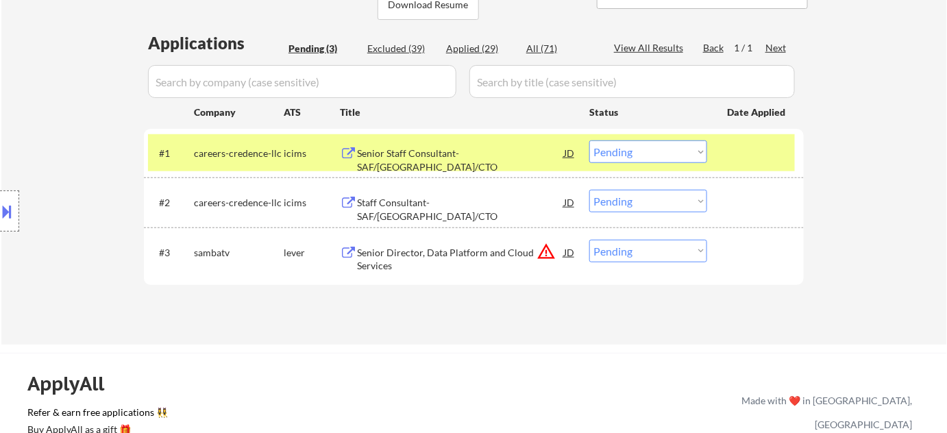
click at [426, 250] on div "Senior Director, Data Platform and Cloud Services" at bounding box center [460, 259] width 207 height 27
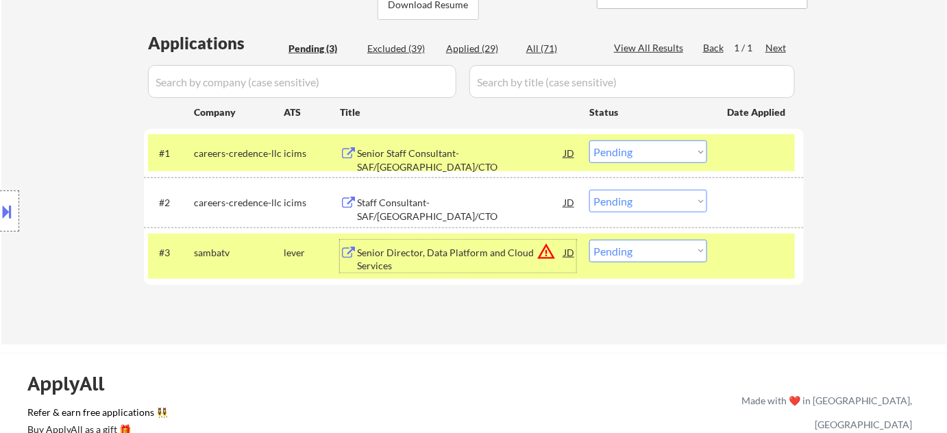
click at [630, 252] on select "Choose an option... Pending Applied Excluded (Questions) Excluded (Expired) Exc…" at bounding box center [648, 251] width 118 height 23
select select ""excluded__bad_match_""
click at [589, 240] on select "Choose an option... Pending Applied Excluded (Questions) Excluded (Expired) Exc…" at bounding box center [648, 251] width 118 height 23
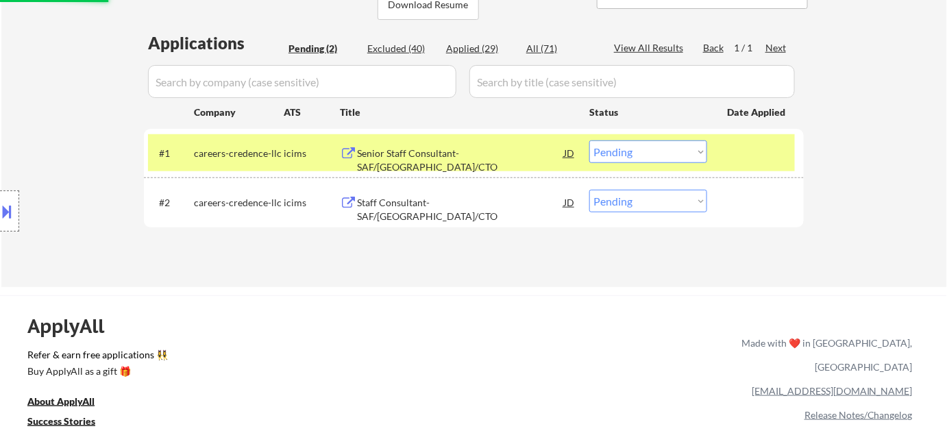
click at [456, 155] on div "Senior Staff Consultant-SAF/CN/CTO" at bounding box center [460, 160] width 207 height 27
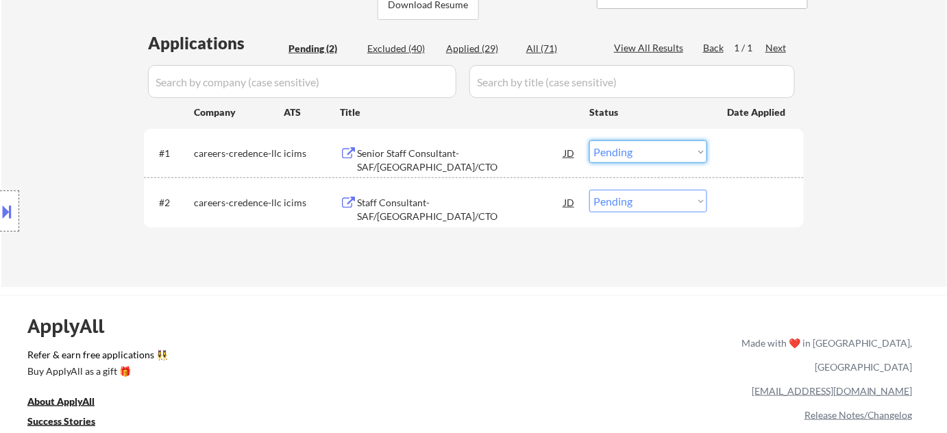
click at [625, 149] on select "Choose an option... Pending Applied Excluded (Questions) Excluded (Expired) Exc…" at bounding box center [648, 151] width 118 height 23
click at [589, 140] on select "Choose an option... Pending Applied Excluded (Questions) Excluded (Expired) Exc…" at bounding box center [648, 151] width 118 height 23
